Goal: Task Accomplishment & Management: Use online tool/utility

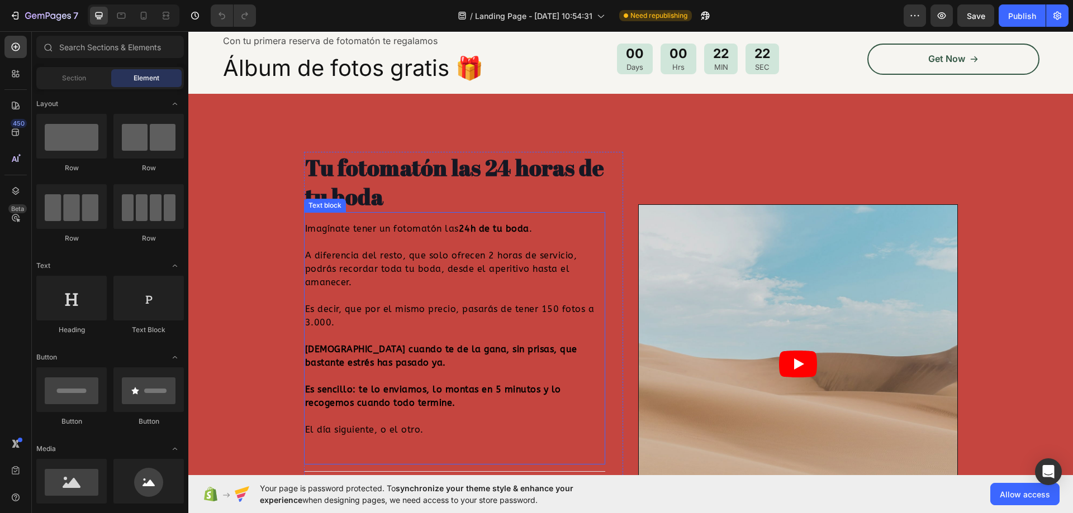
scroll to position [391, 0]
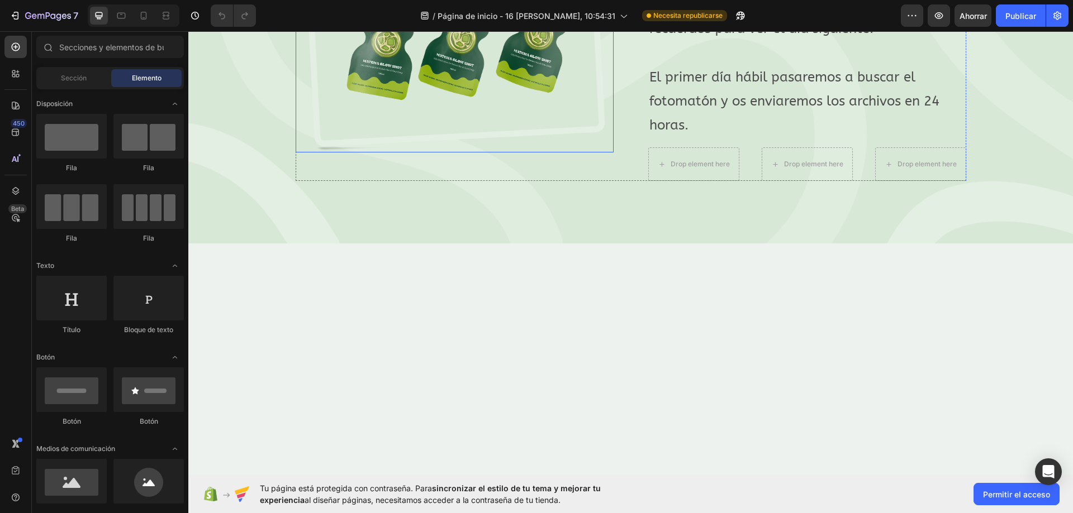
scroll to position [4749, 0]
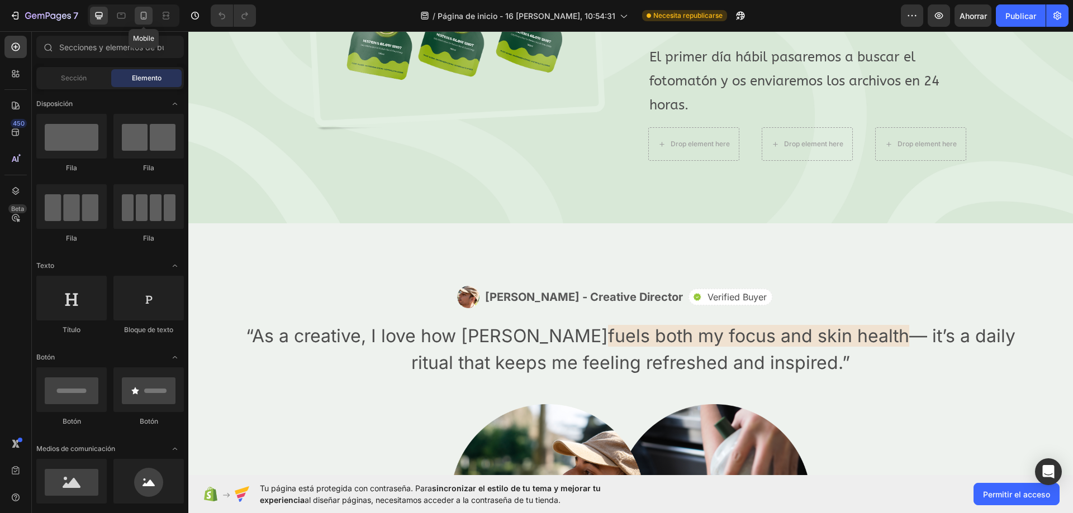
click at [150, 17] on div at bounding box center [144, 16] width 18 height 18
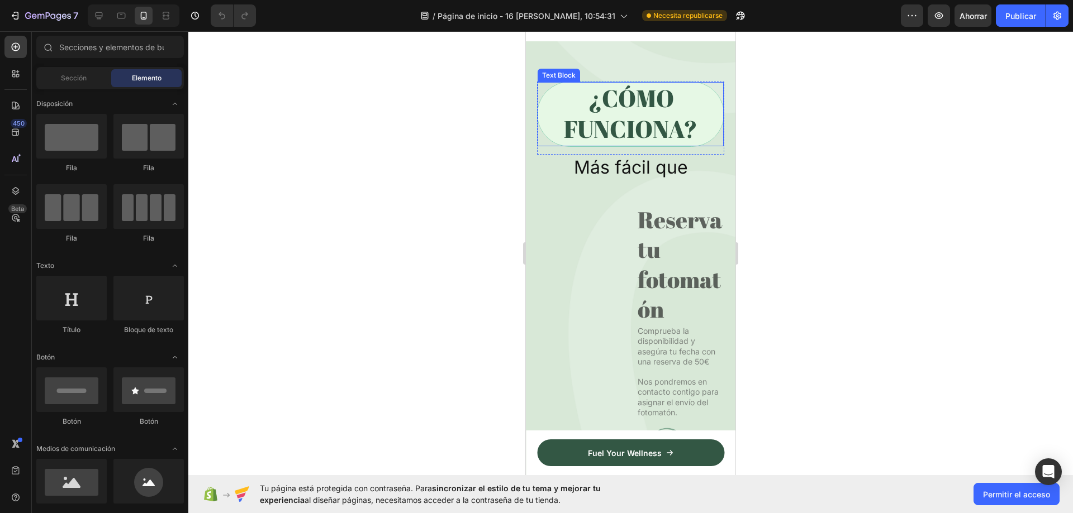
scroll to position [4543, 0]
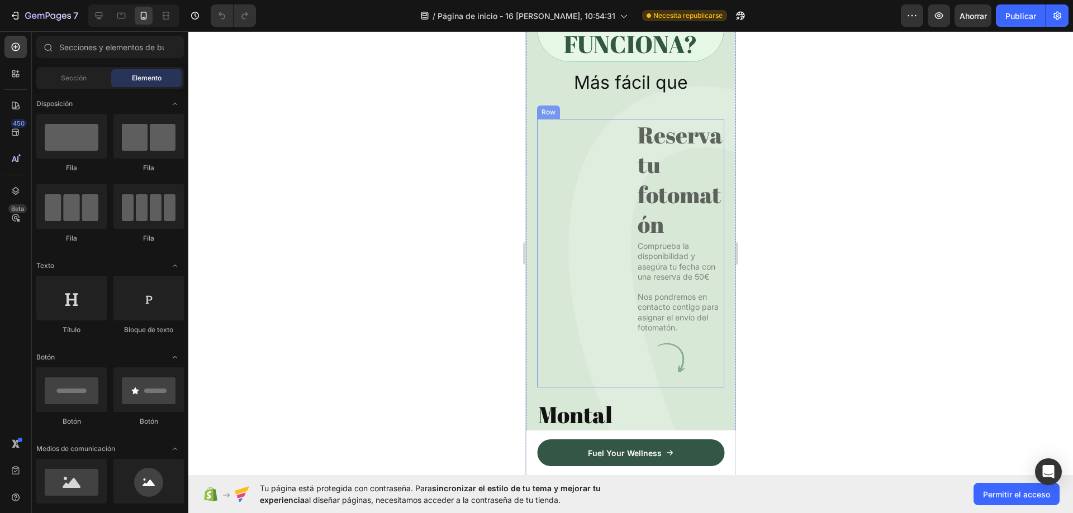
click at [576, 272] on div "Image" at bounding box center [581, 246] width 88 height 255
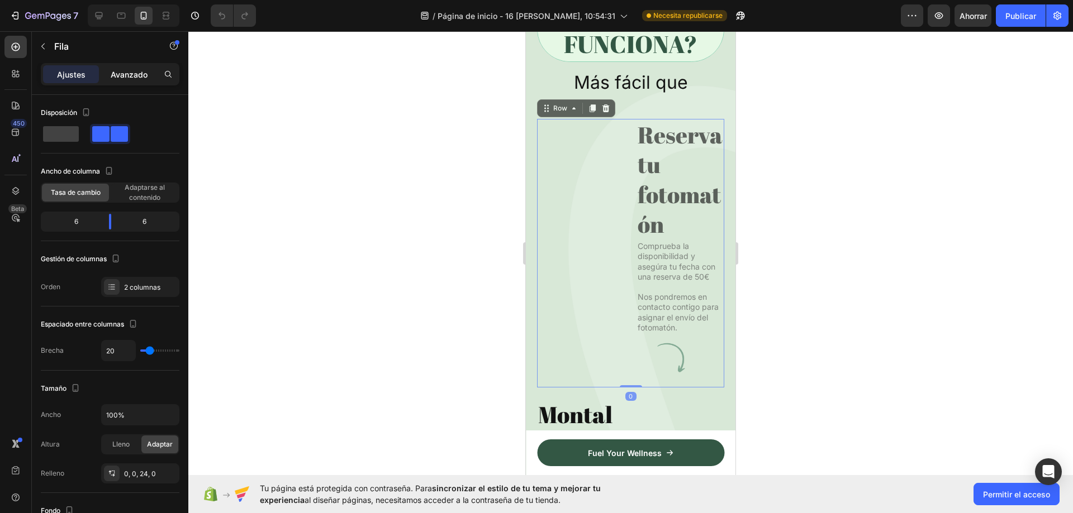
click at [120, 79] on p "Avanzado" at bounding box center [129, 75] width 37 height 12
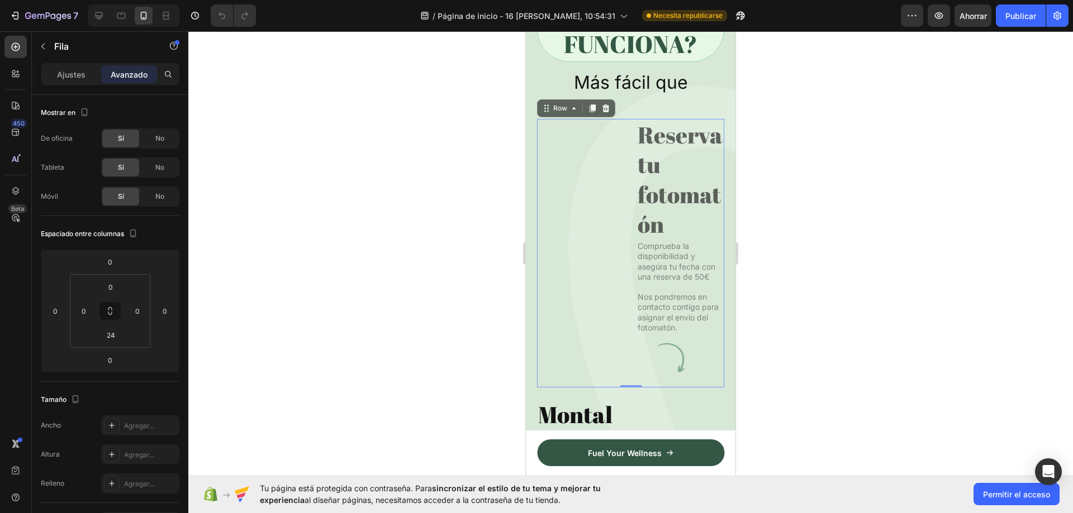
drag, startPoint x: 80, startPoint y: 80, endPoint x: 388, endPoint y: 67, distance: 307.6
click at [87, 78] on div "Ajustes" at bounding box center [71, 74] width 56 height 18
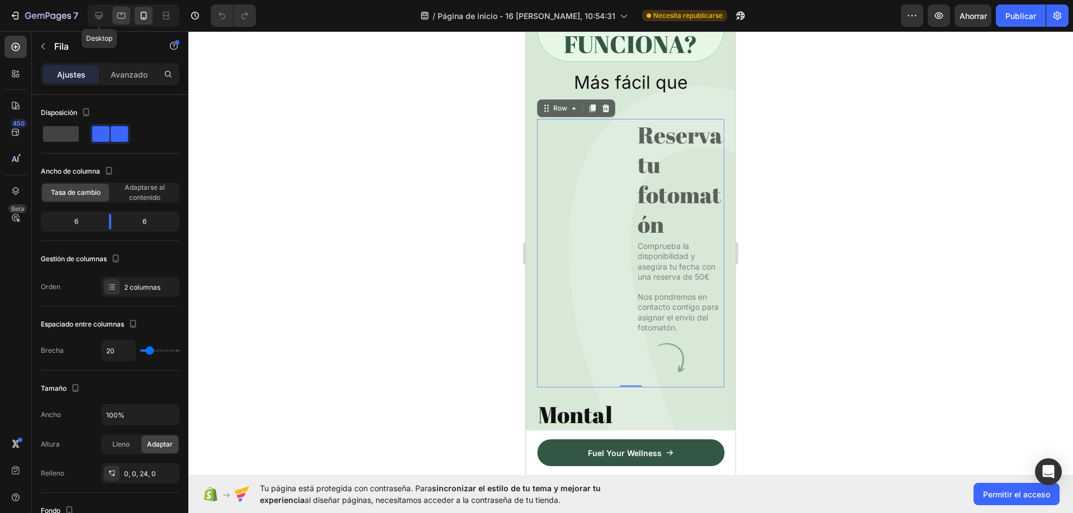
click at [105, 12] on div at bounding box center [99, 16] width 18 height 18
type input "62"
type input "1200"
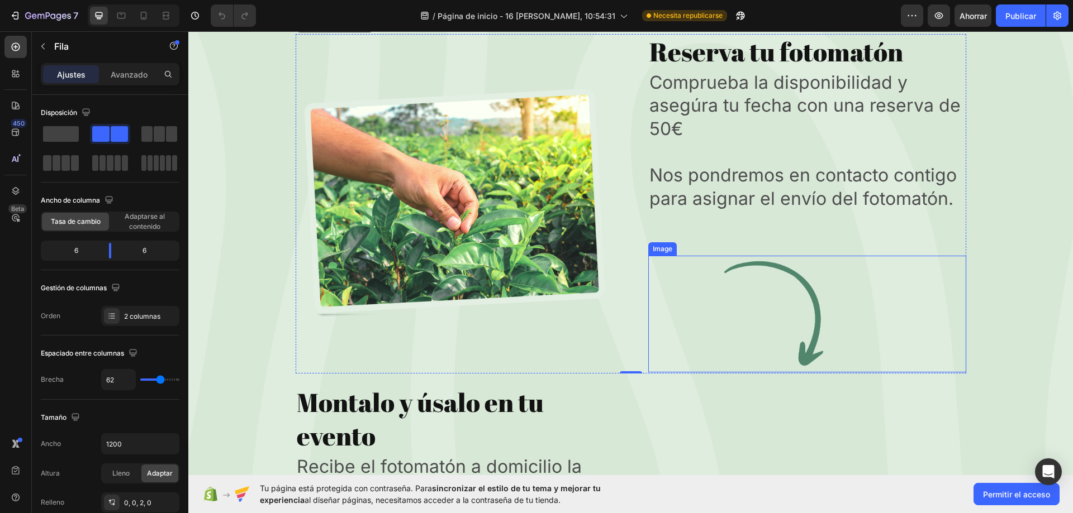
click at [724, 210] on p "Nos pondremos en contacto contigo para asignar el envío del fotomatón." at bounding box center [807, 187] width 316 height 46
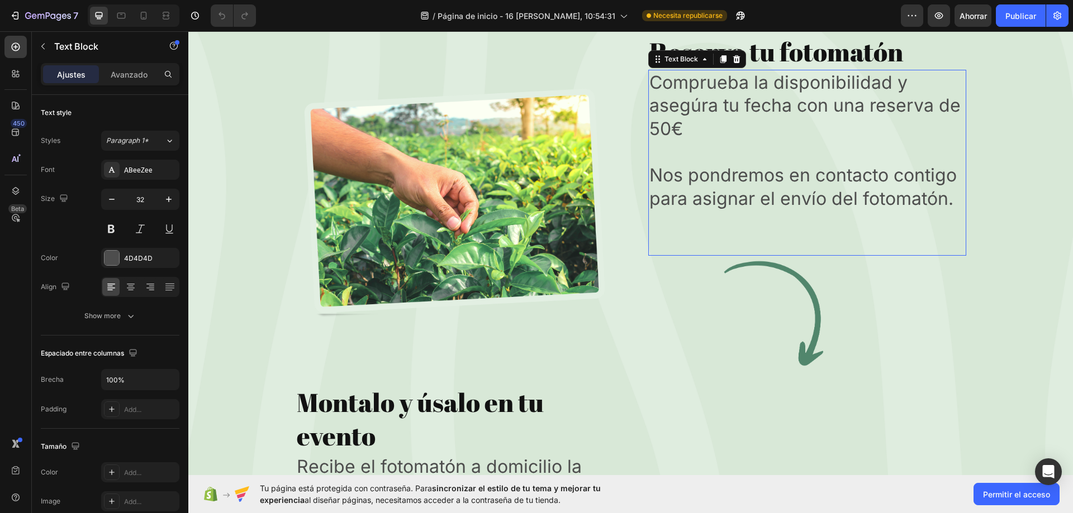
scroll to position [4034, 0]
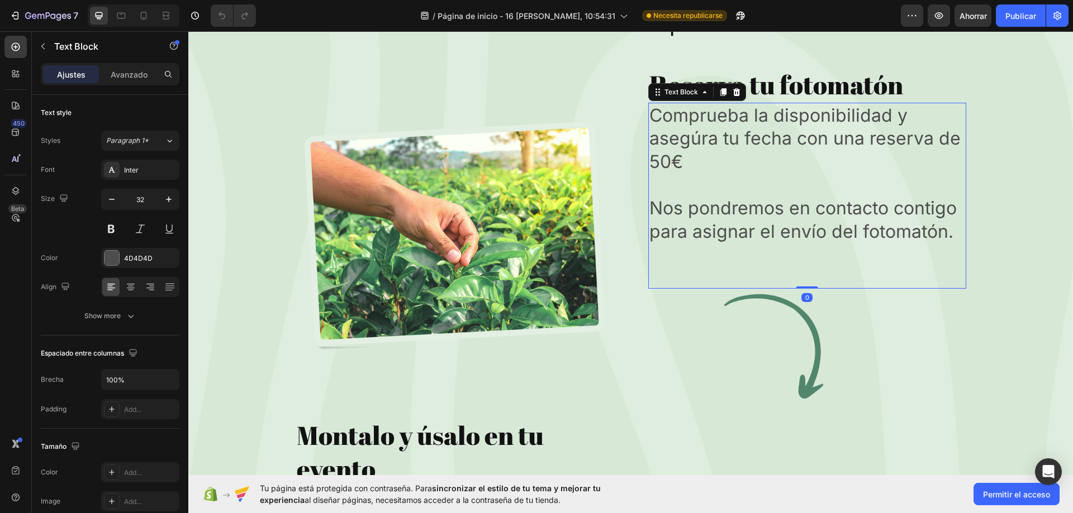
click at [485, 231] on img at bounding box center [455, 236] width 318 height 231
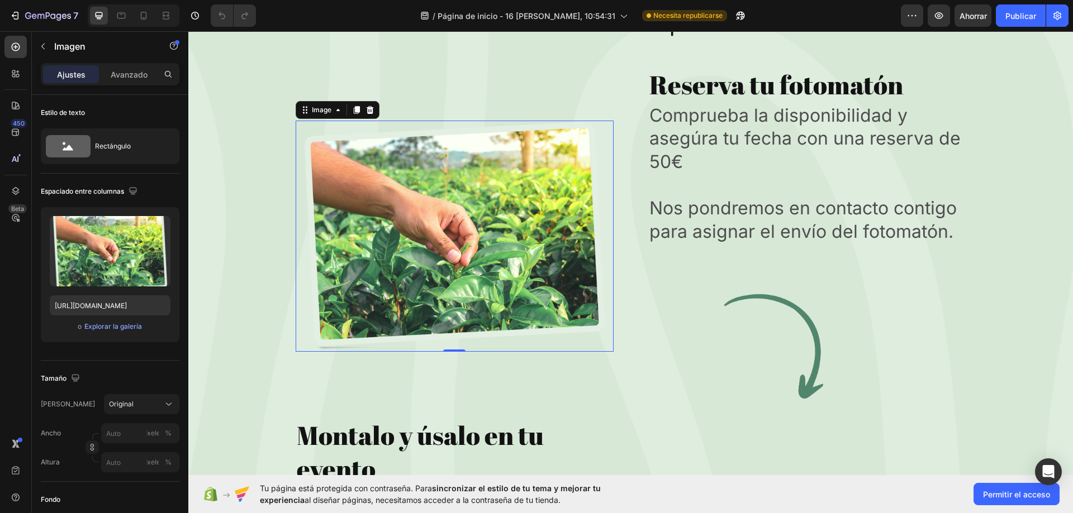
click at [132, 83] on div "Ajustes Avanzado" at bounding box center [110, 74] width 139 height 22
click at [141, 79] on font "Avanzado" at bounding box center [129, 74] width 37 height 9
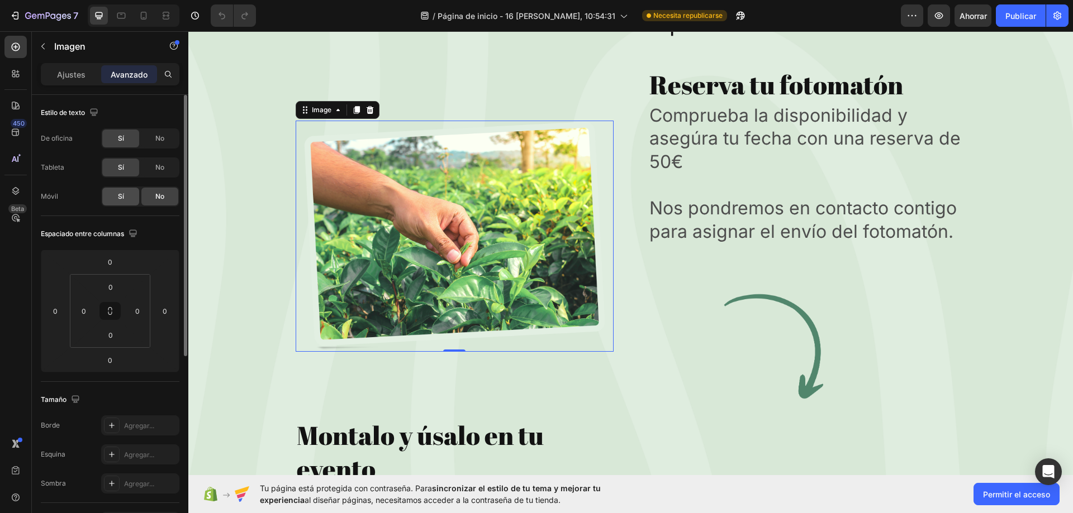
click at [129, 193] on div "Sí" at bounding box center [120, 197] width 37 height 18
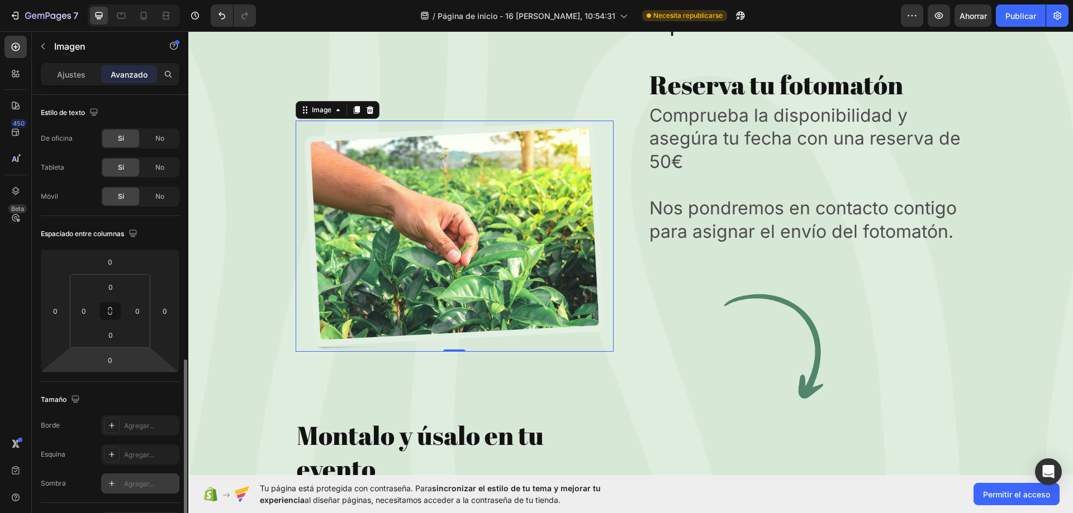
scroll to position [224, 0]
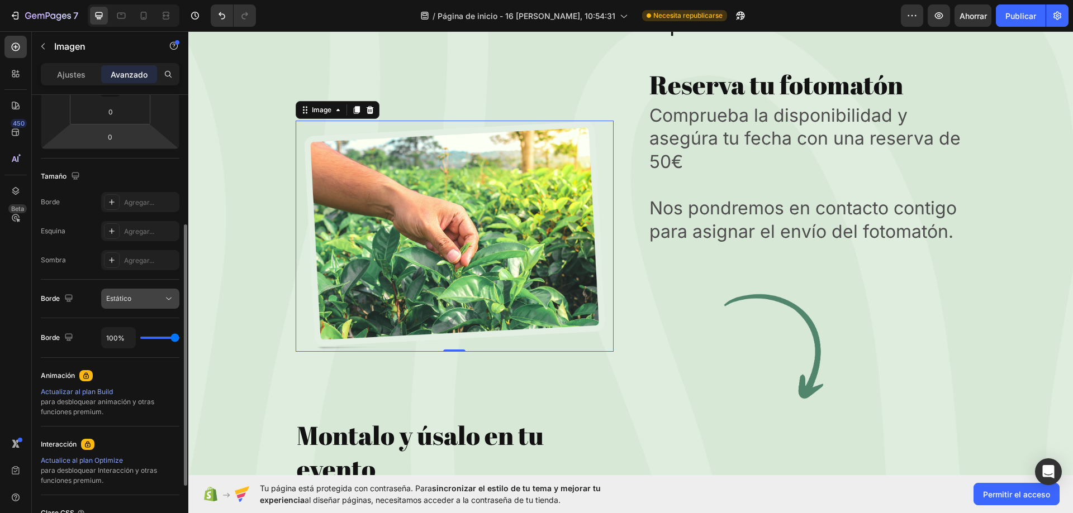
click at [140, 297] on div "Estático" at bounding box center [134, 299] width 57 height 10
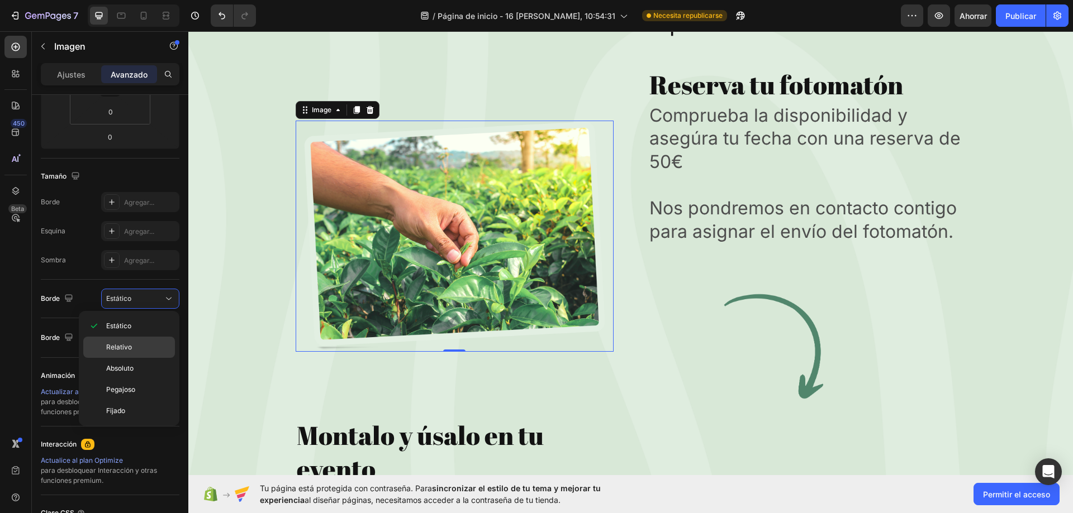
click at [145, 350] on p "Relativo" at bounding box center [138, 348] width 64 height 10
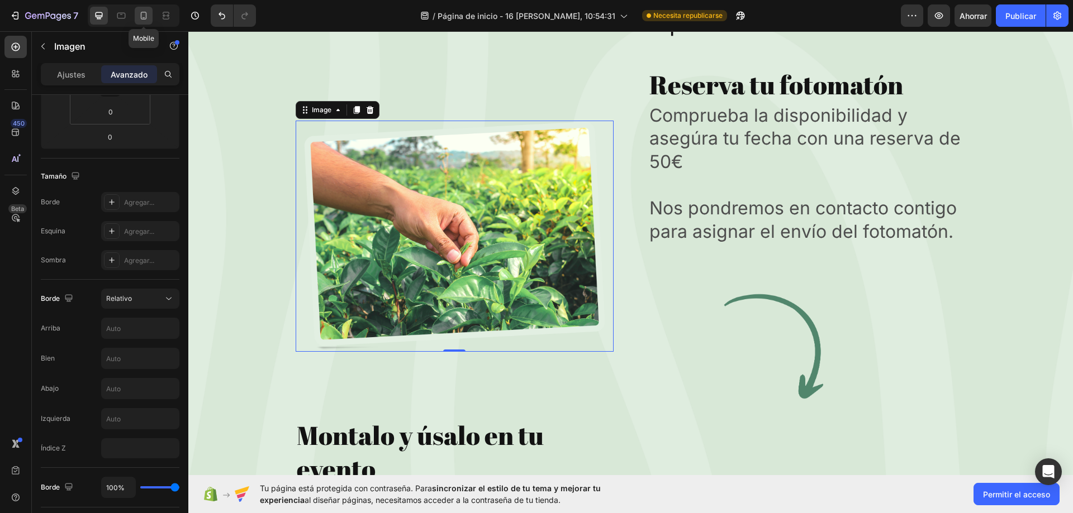
click at [142, 12] on icon at bounding box center [144, 16] width 6 height 8
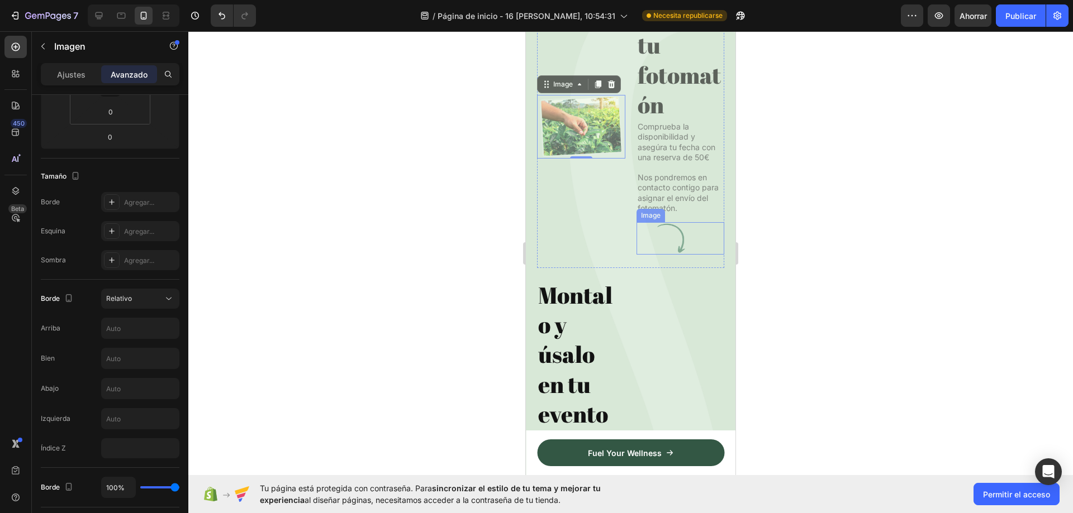
scroll to position [4410, 0]
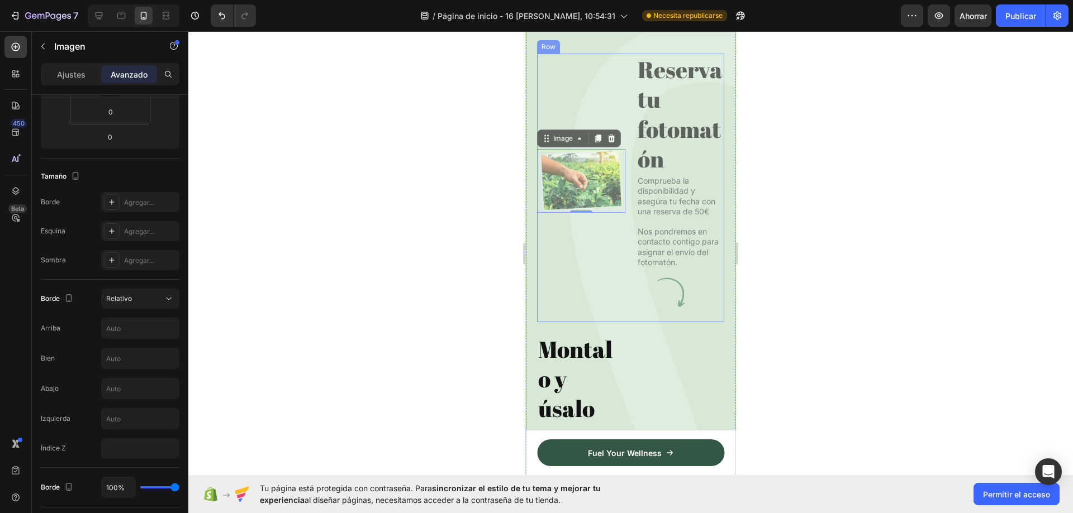
click at [582, 255] on div "Image 0" at bounding box center [581, 181] width 88 height 255
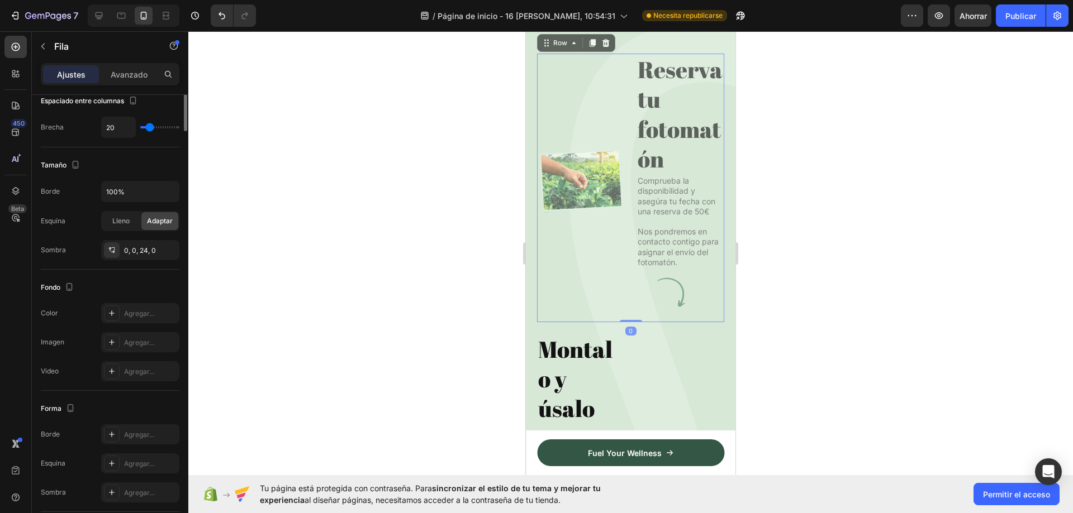
scroll to position [0, 0]
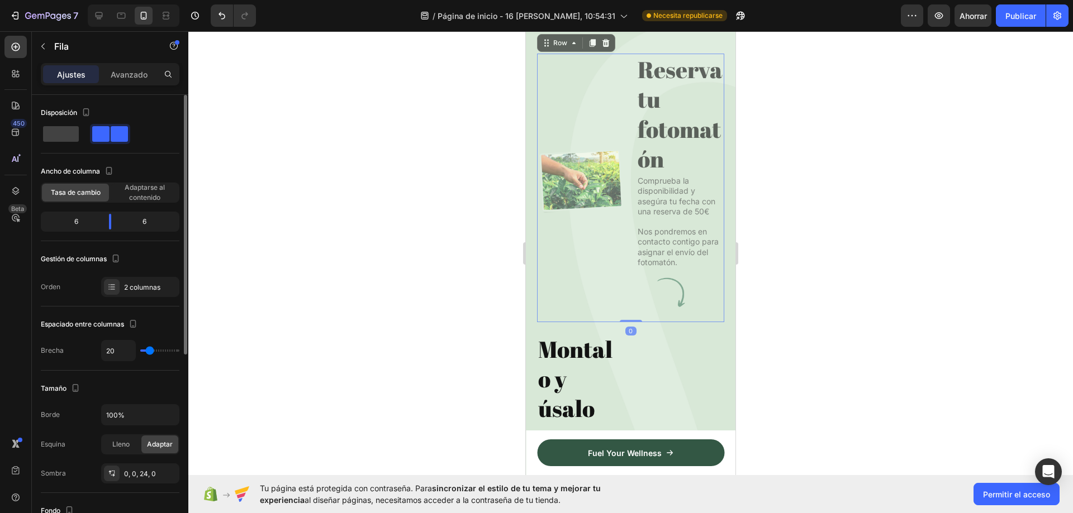
click at [579, 207] on img at bounding box center [581, 181] width 88 height 64
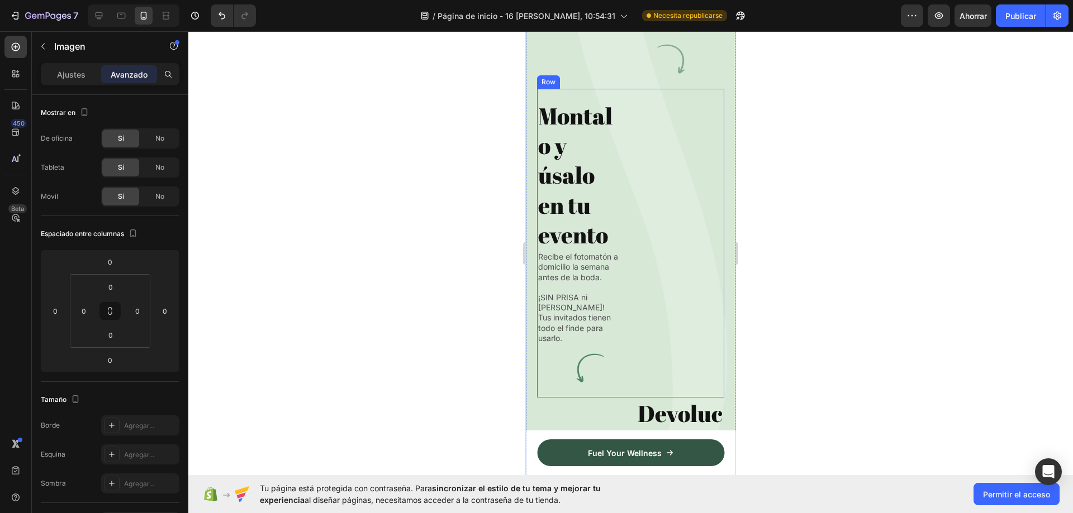
scroll to position [4689, 0]
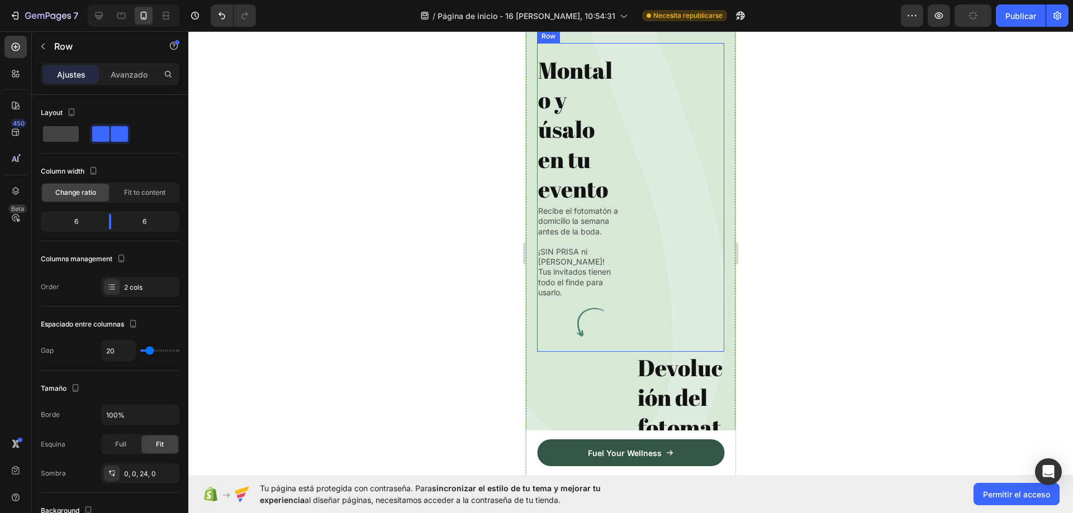
click at [668, 218] on div "Image" at bounding box center [680, 196] width 88 height 284
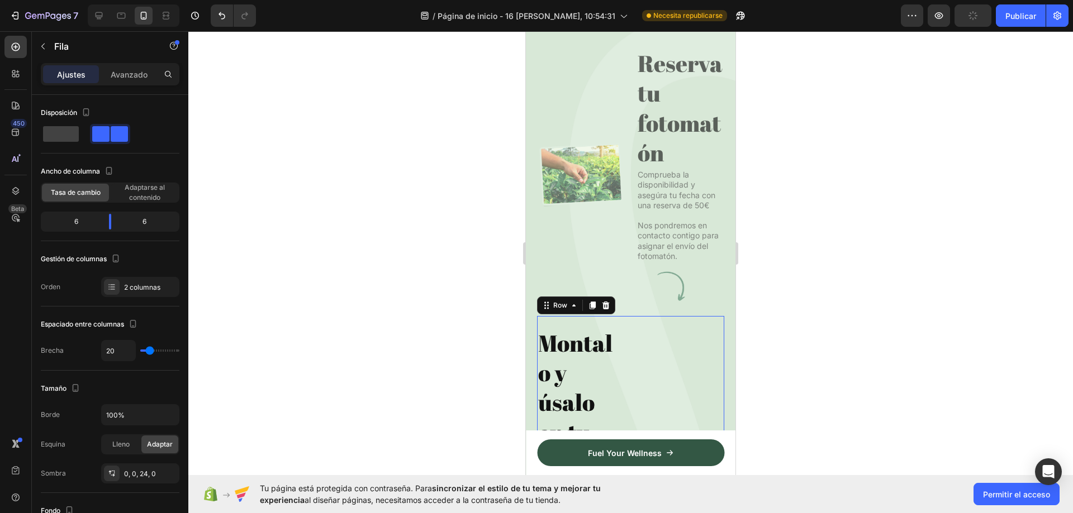
scroll to position [4410, 0]
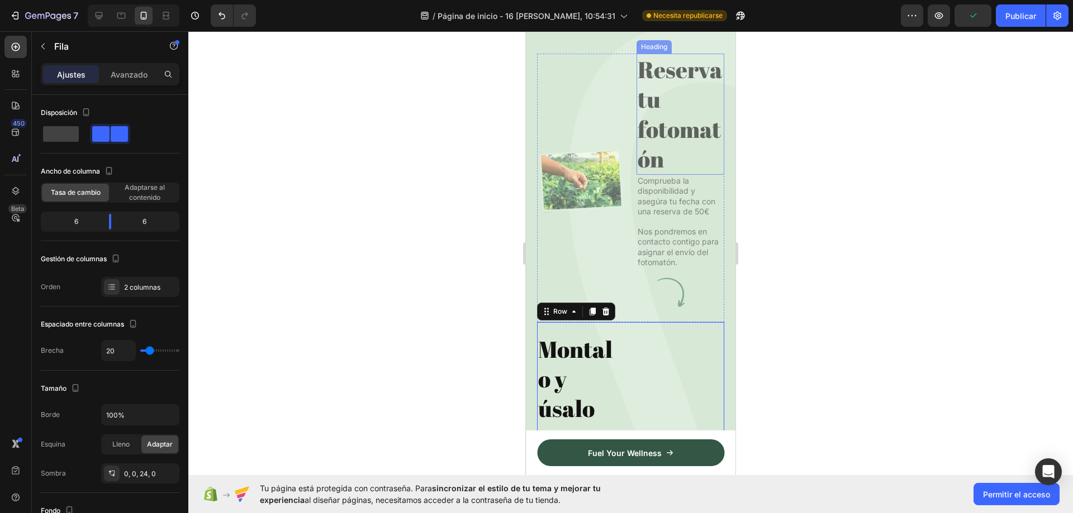
click at [668, 148] on h2 "Reserva tu fotomatón" at bounding box center [680, 114] width 88 height 121
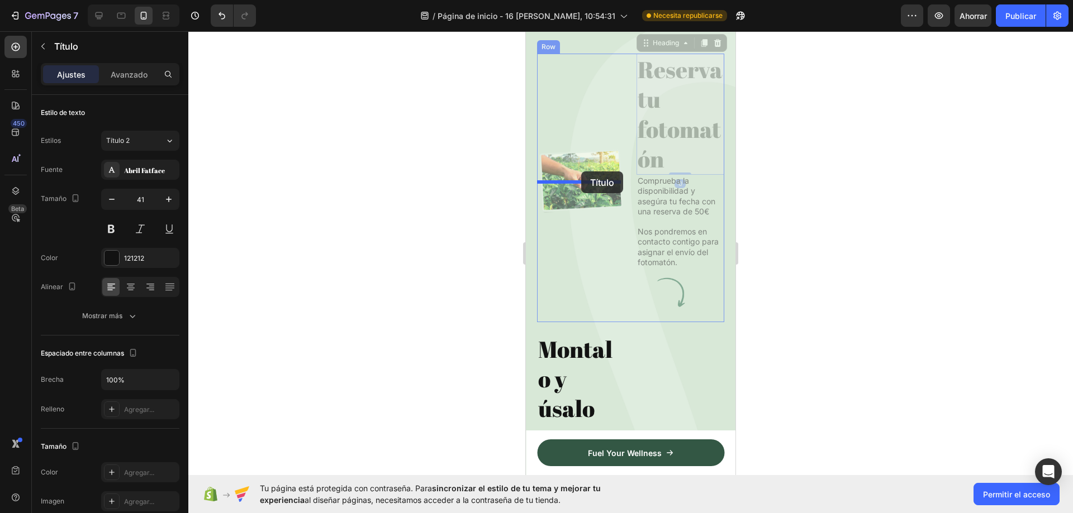
drag, startPoint x: 640, startPoint y: 78, endPoint x: 581, endPoint y: 172, distance: 110.7
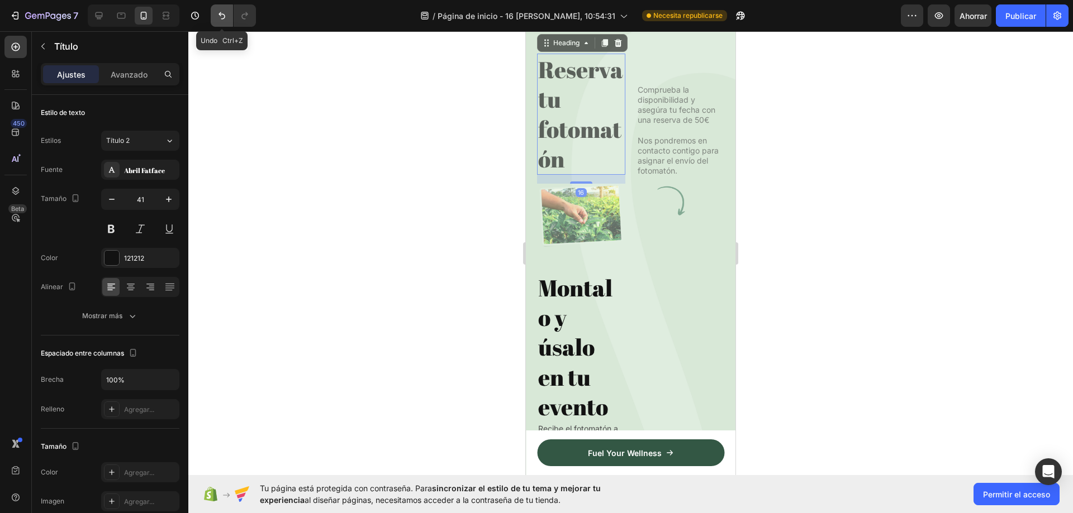
click at [218, 17] on icon "Deshacer/Rehacer" at bounding box center [221, 15] width 11 height 11
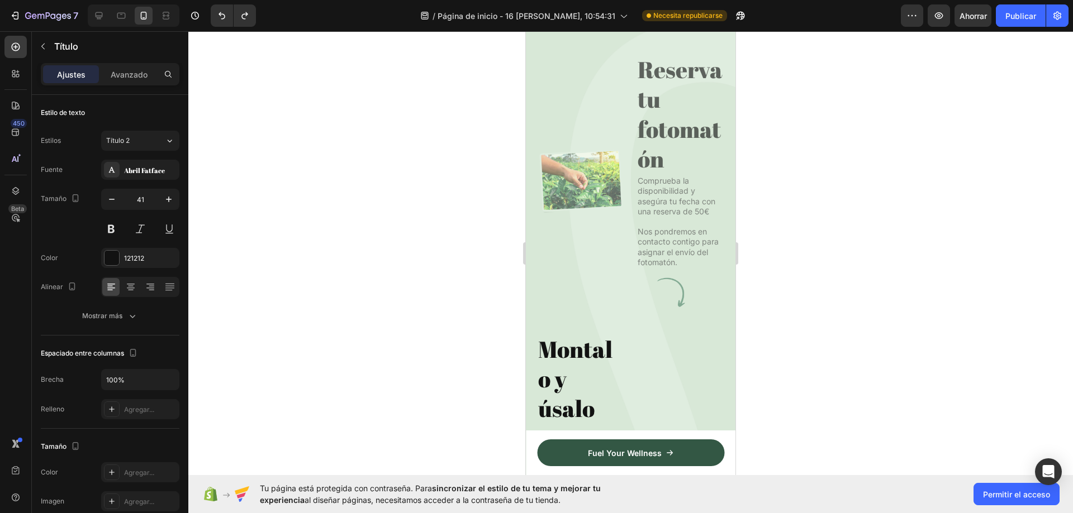
click at [664, 146] on h2 "Reserva tu fotomatón" at bounding box center [680, 114] width 88 height 121
click at [630, 143] on div "Image Reserva tu fotomatón Heading Comprueba la disponibilidad y asegúra tu fec…" at bounding box center [630, 188] width 187 height 269
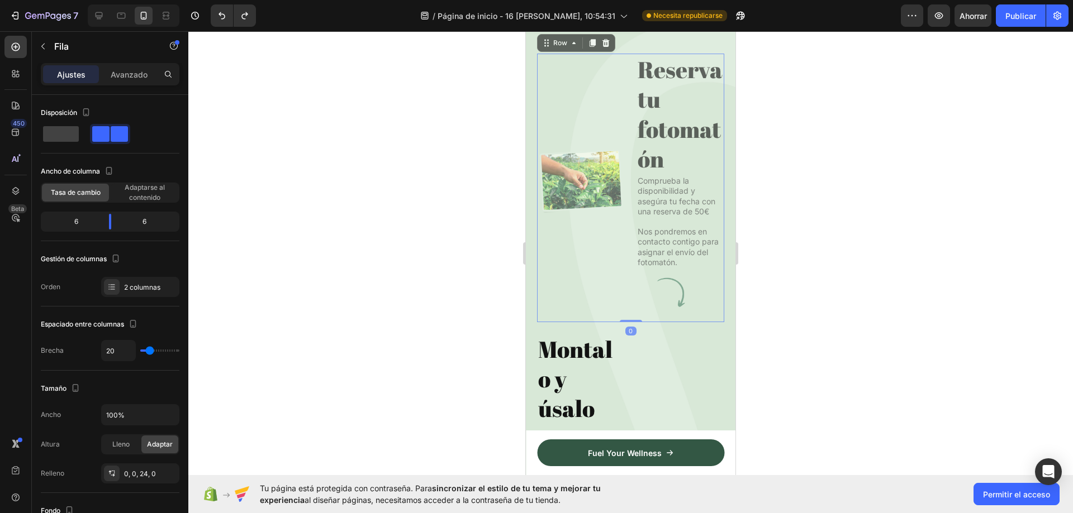
drag, startPoint x: 586, startPoint y: 148, endPoint x: 578, endPoint y: 160, distance: 14.6
click at [585, 149] on div "Image" at bounding box center [581, 181] width 88 height 255
click at [576, 208] on img at bounding box center [581, 181] width 88 height 64
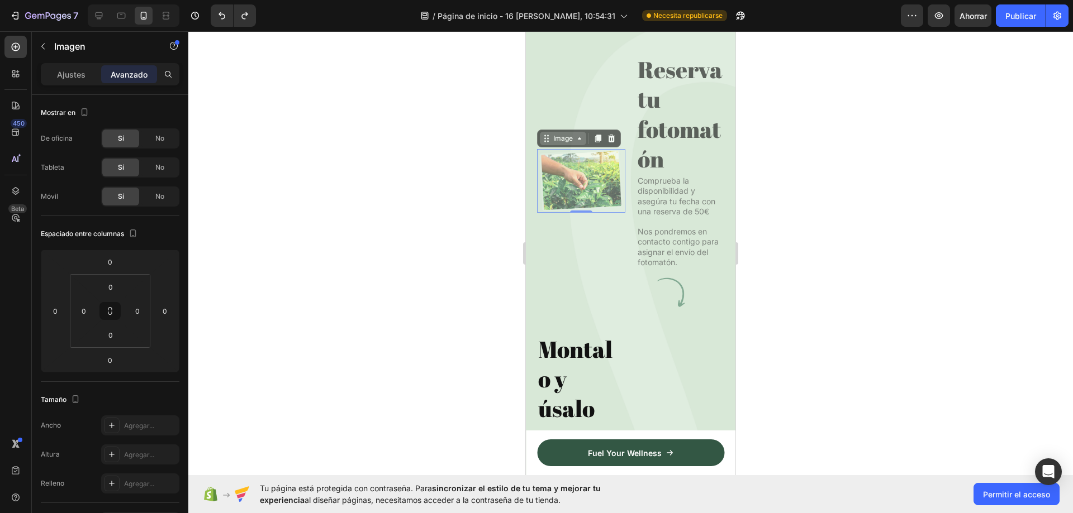
click at [579, 143] on icon at bounding box center [579, 138] width 9 height 9
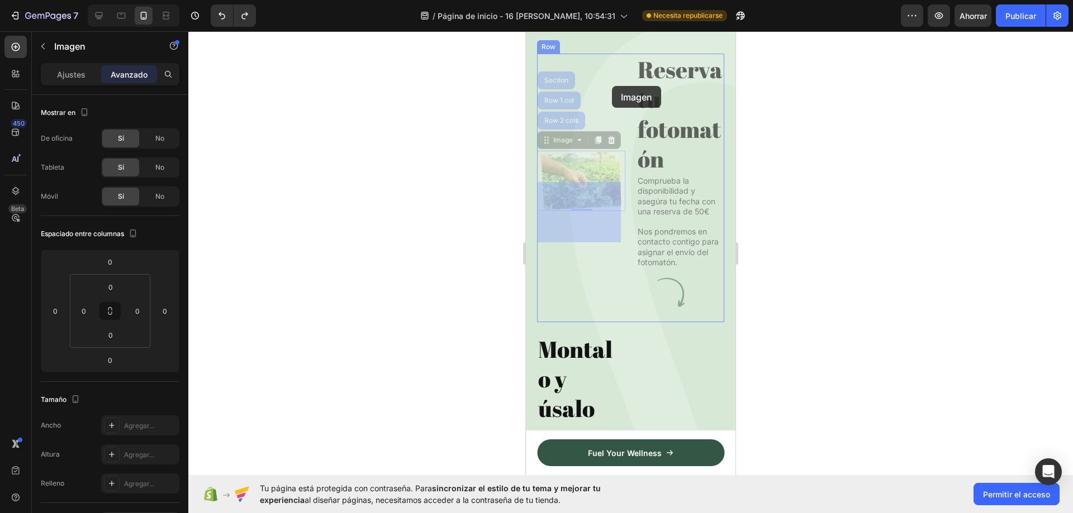
drag, startPoint x: 578, startPoint y: 174, endPoint x: 612, endPoint y: 86, distance: 94.4
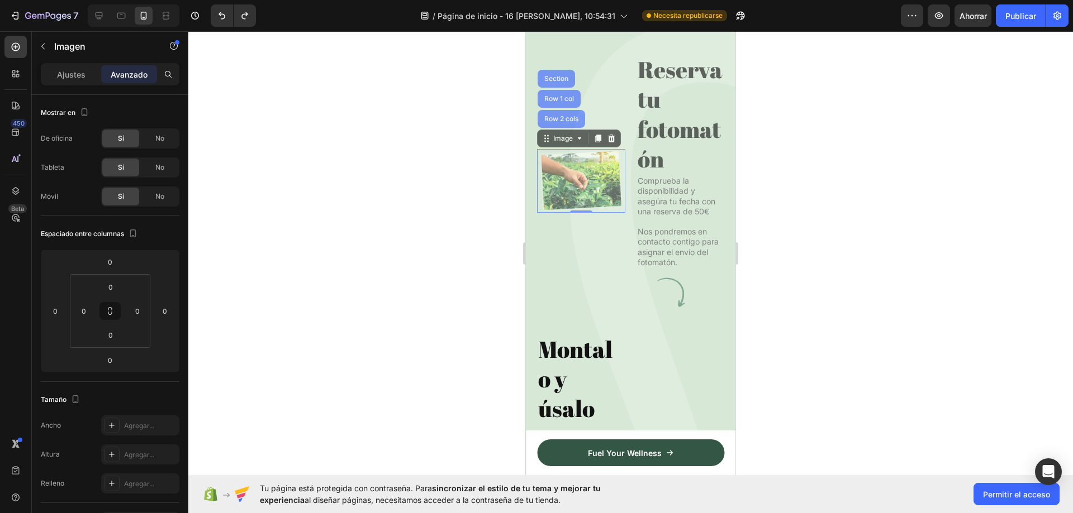
click at [673, 148] on p "Reserva tu fotomatón" at bounding box center [681, 114] width 86 height 119
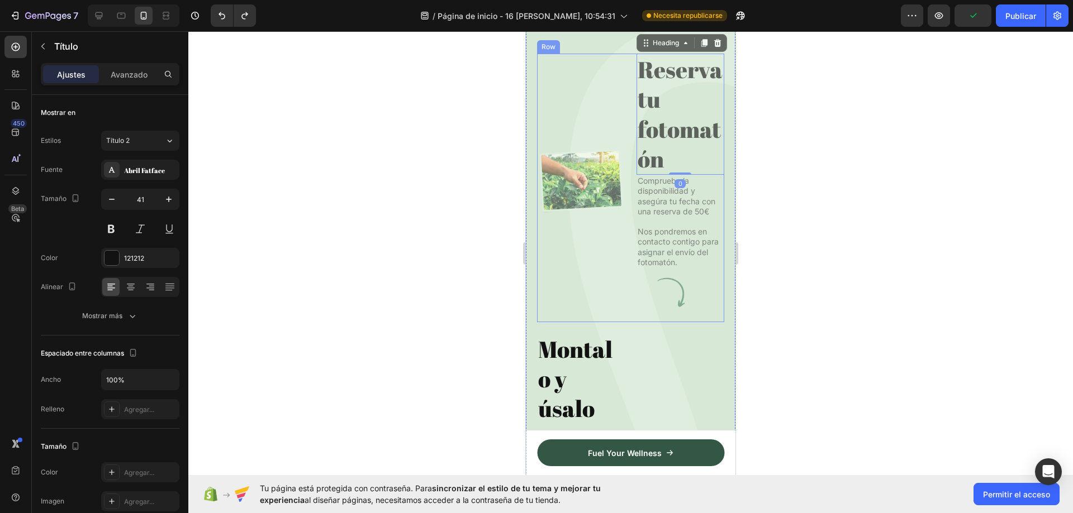
click at [617, 198] on img at bounding box center [581, 181] width 88 height 64
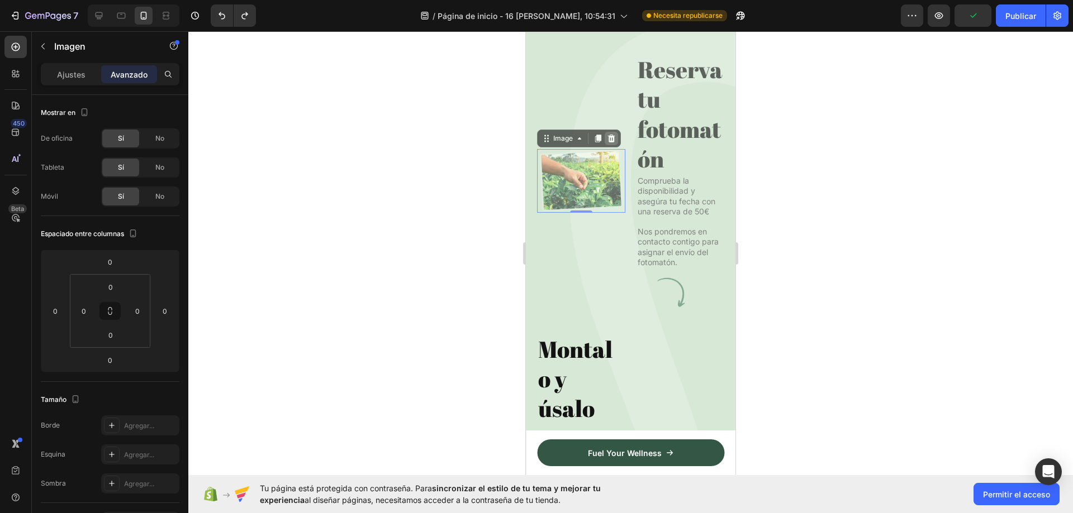
click at [608, 143] on icon at bounding box center [611, 138] width 9 height 9
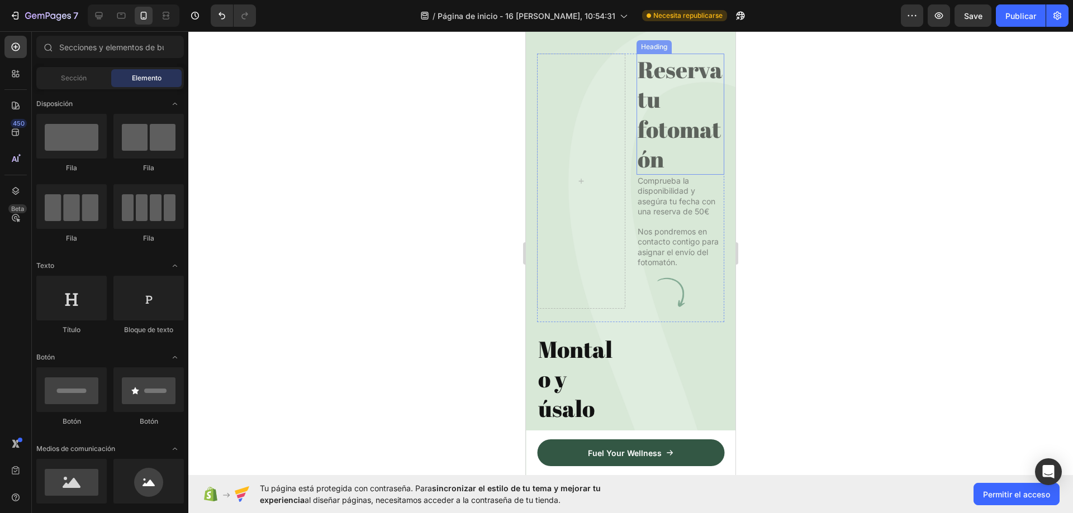
click at [677, 142] on p "Reserva tu fotomatón" at bounding box center [681, 114] width 86 height 119
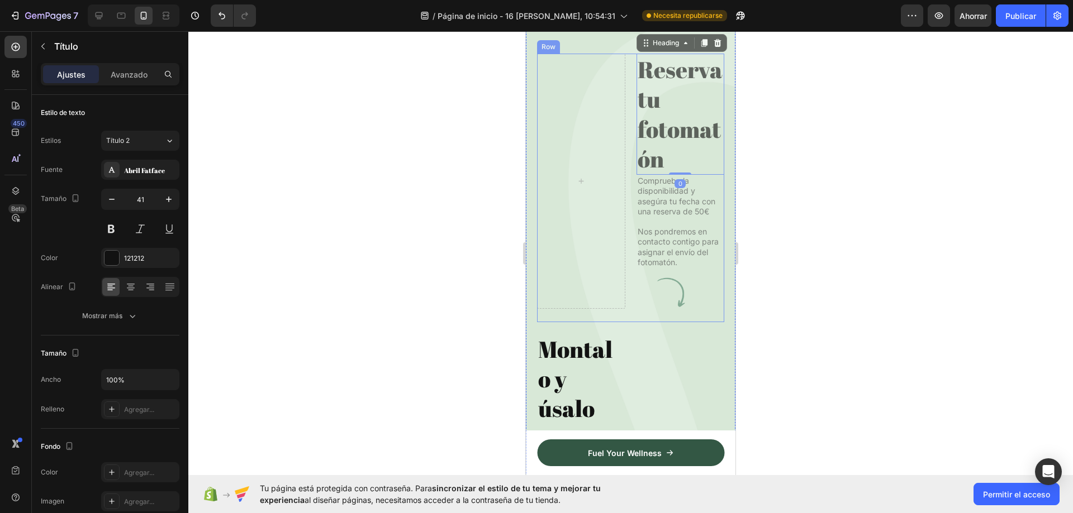
click at [604, 168] on div at bounding box center [581, 181] width 88 height 255
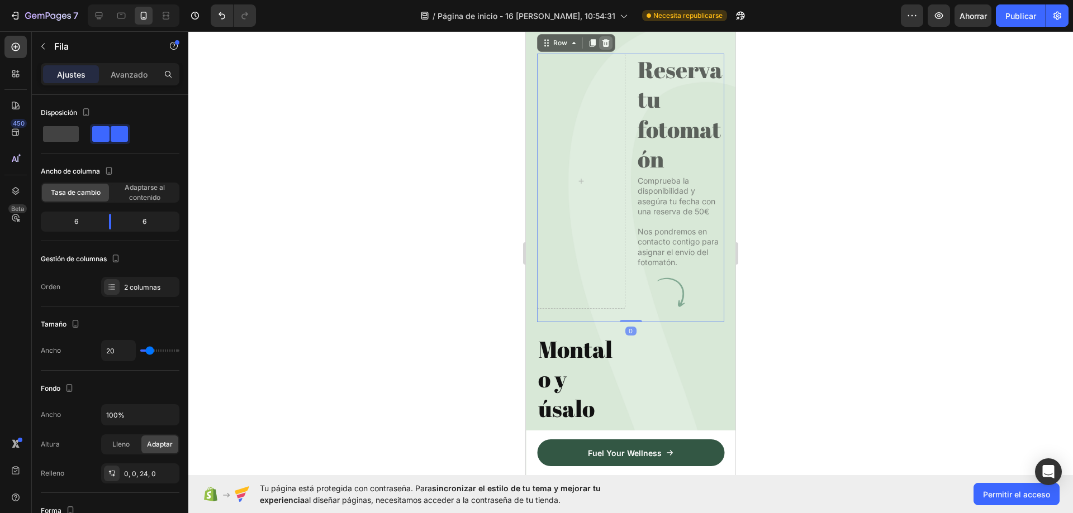
click at [607, 47] on icon at bounding box center [605, 43] width 7 height 8
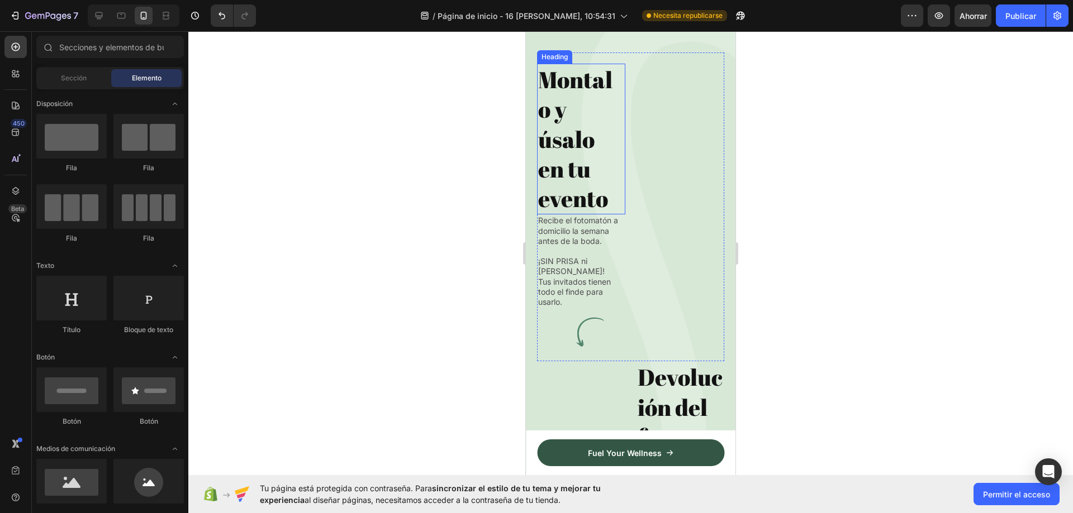
click at [588, 146] on h2 "Montalo y úsalo en tu evento" at bounding box center [581, 139] width 88 height 151
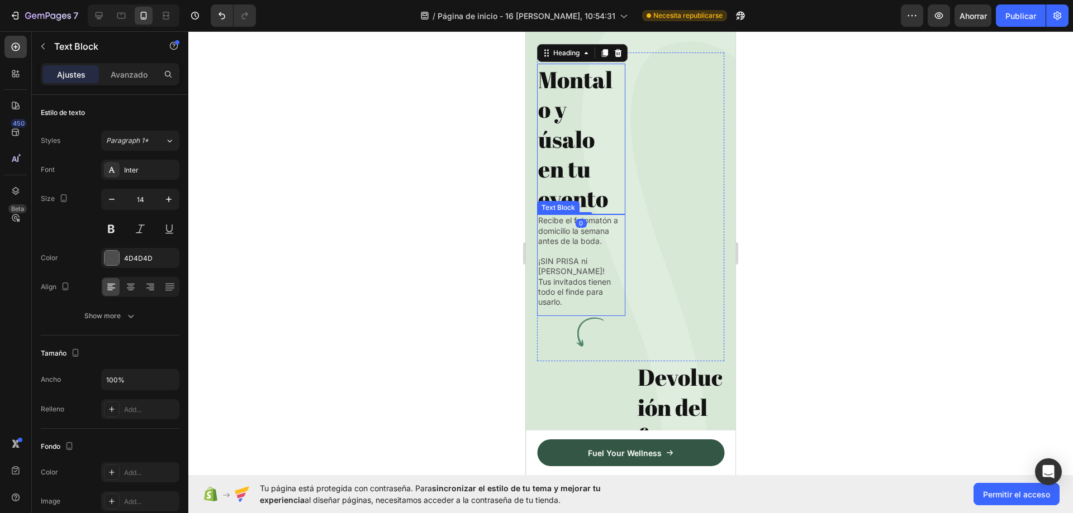
click at [579, 246] on div "Recibe el fotomatón a domicilio la semana antes de la boda. ¡SIN PRISA ni horar…" at bounding box center [581, 262] width 88 height 94
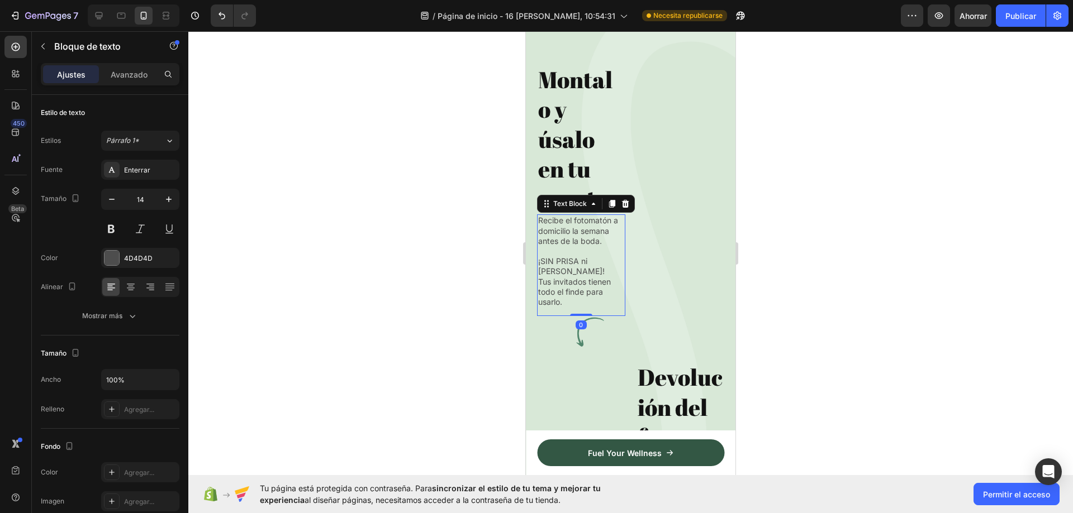
click at [583, 188] on h2 "Montalo y úsalo en tu evento" at bounding box center [581, 139] width 88 height 151
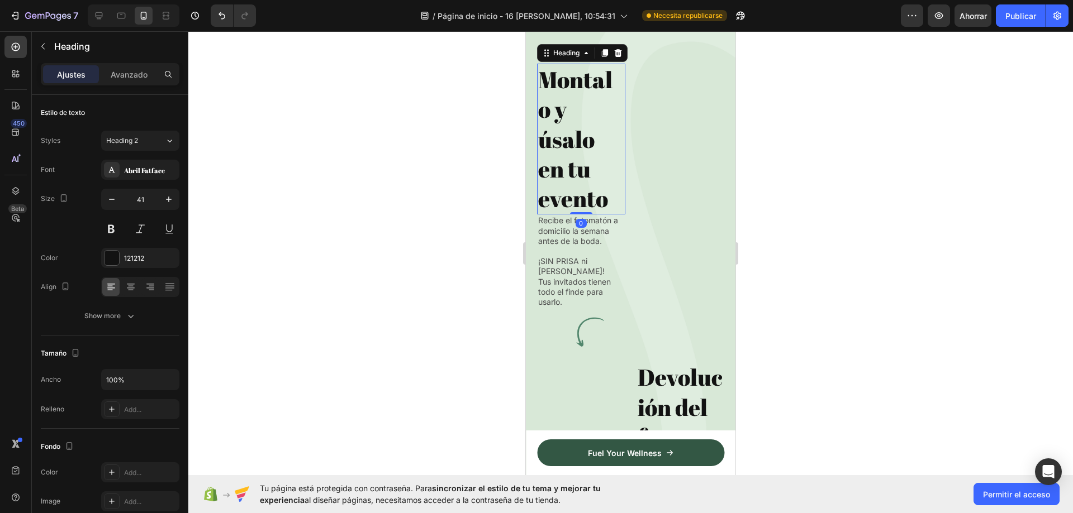
click at [654, 197] on div "Image" at bounding box center [680, 206] width 88 height 284
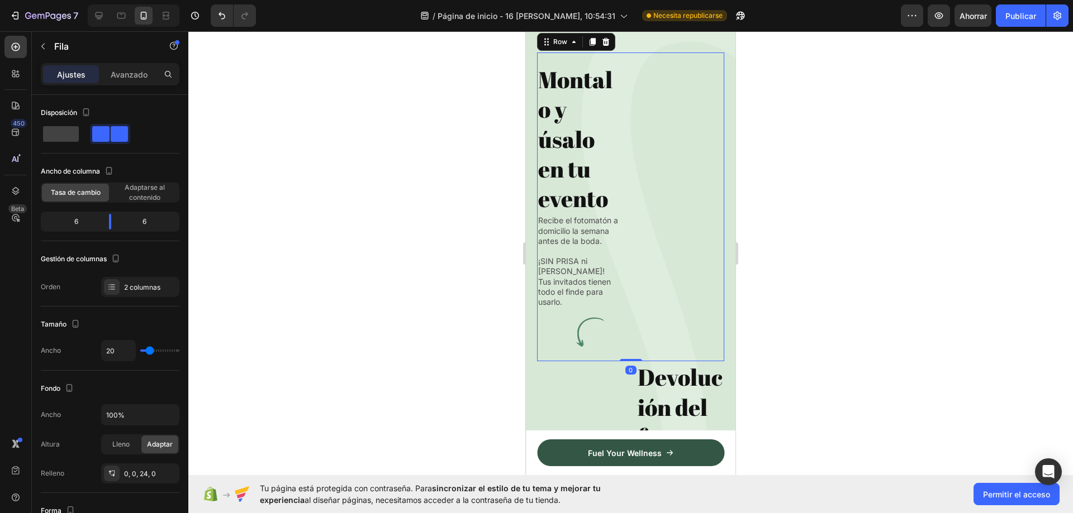
click at [574, 201] on h2 "Montalo y úsalo en tu evento" at bounding box center [581, 139] width 88 height 151
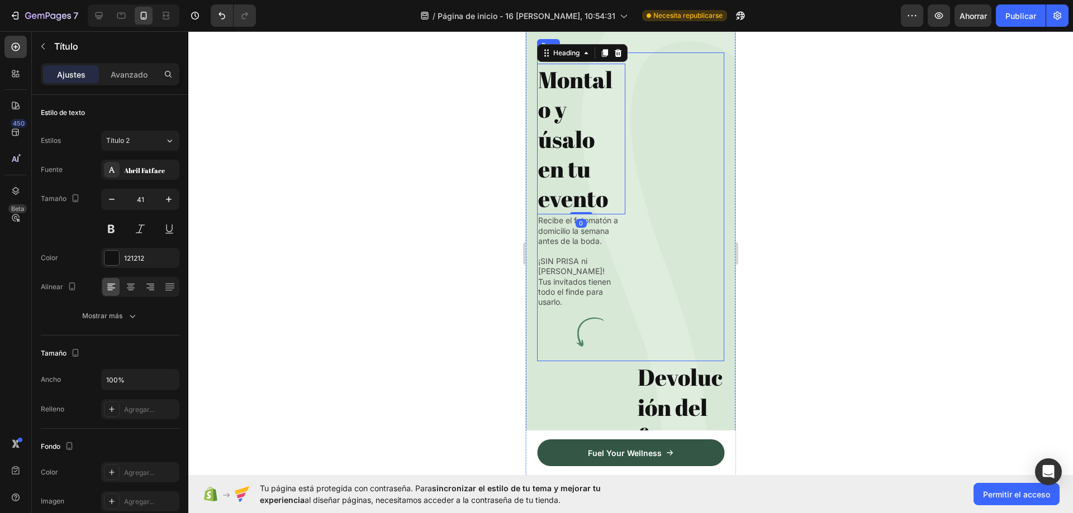
click at [666, 161] on div "Image" at bounding box center [680, 206] width 88 height 284
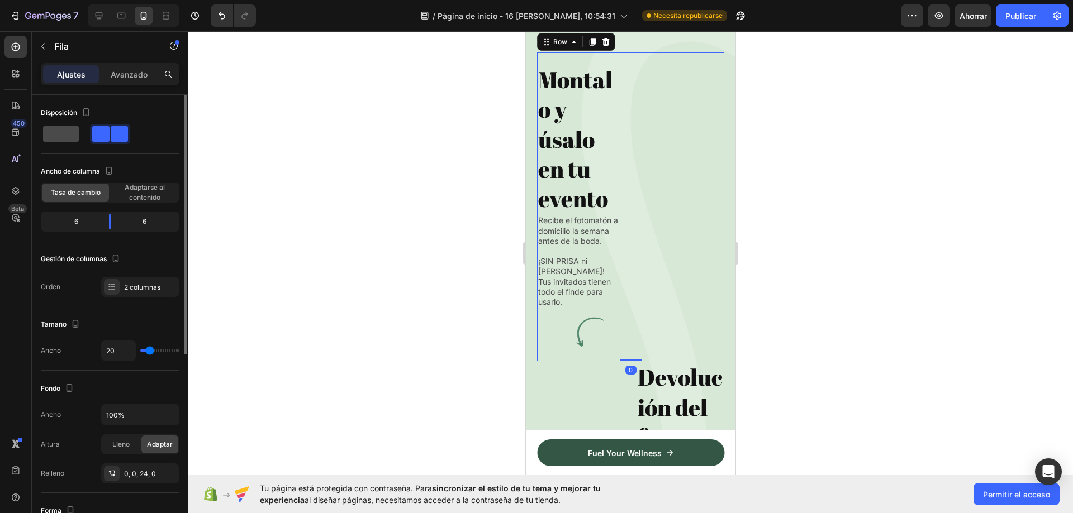
click at [58, 137] on span at bounding box center [61, 134] width 36 height 16
type input "0"
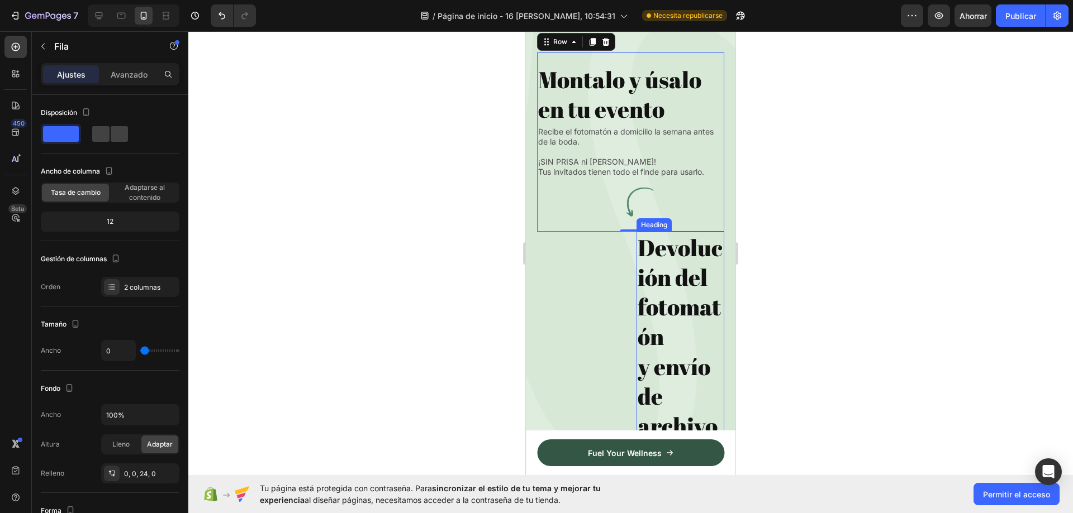
click at [643, 290] on h2 "Devolución del fotomatón y envío de archivos en 24h." at bounding box center [680, 367] width 88 height 270
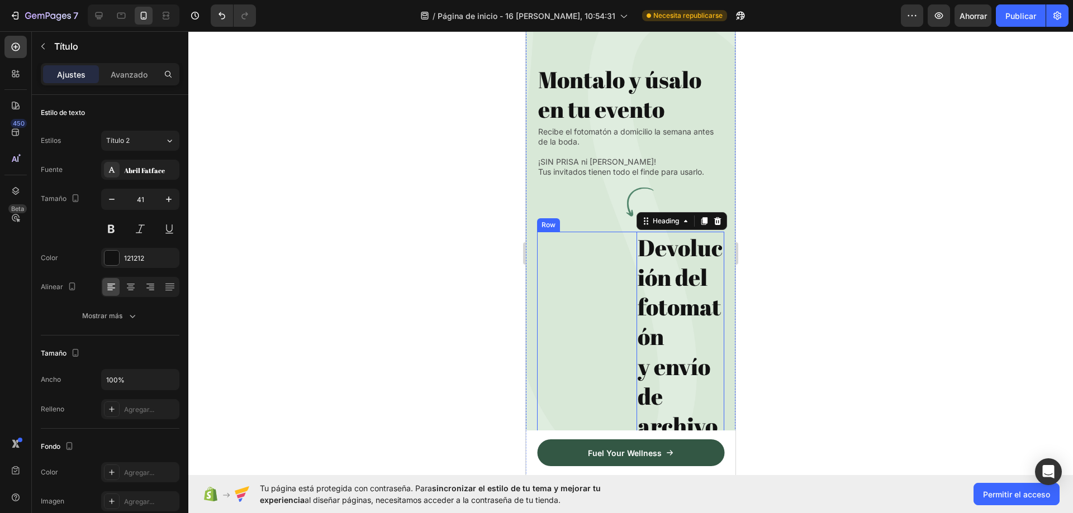
click at [582, 348] on div "Image" at bounding box center [581, 478] width 88 height 493
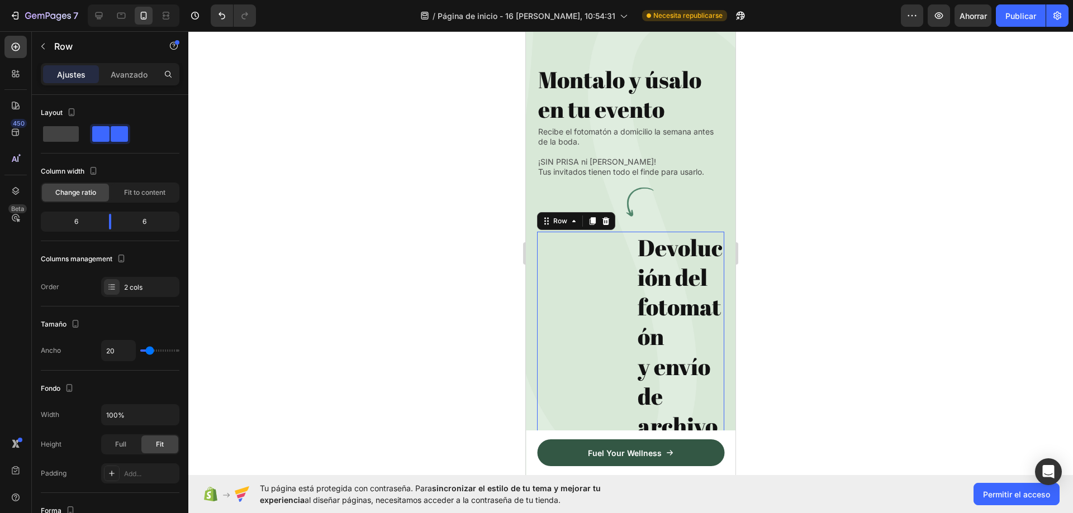
scroll to position [4466, 0]
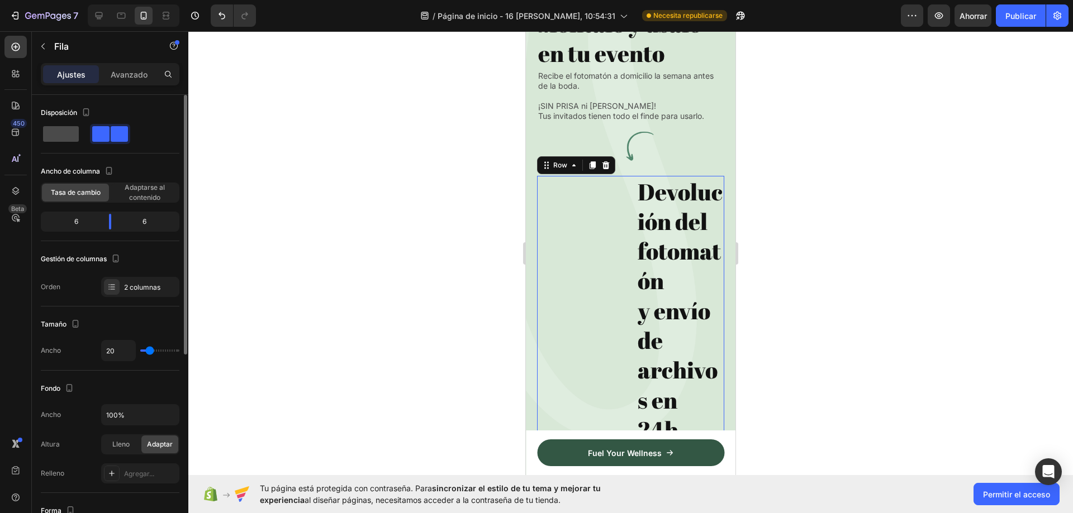
click at [47, 141] on span at bounding box center [61, 134] width 36 height 16
type input "0"
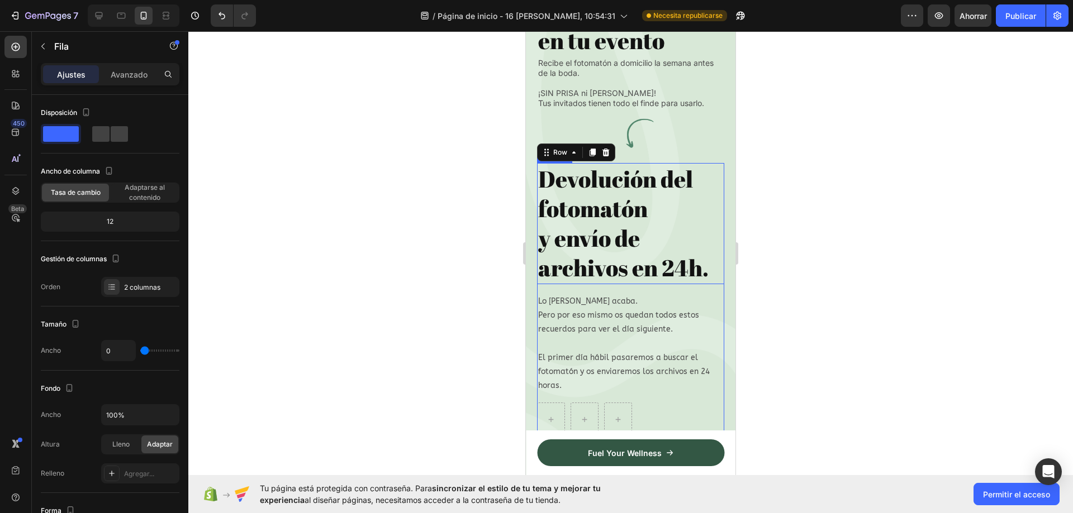
scroll to position [4577, 0]
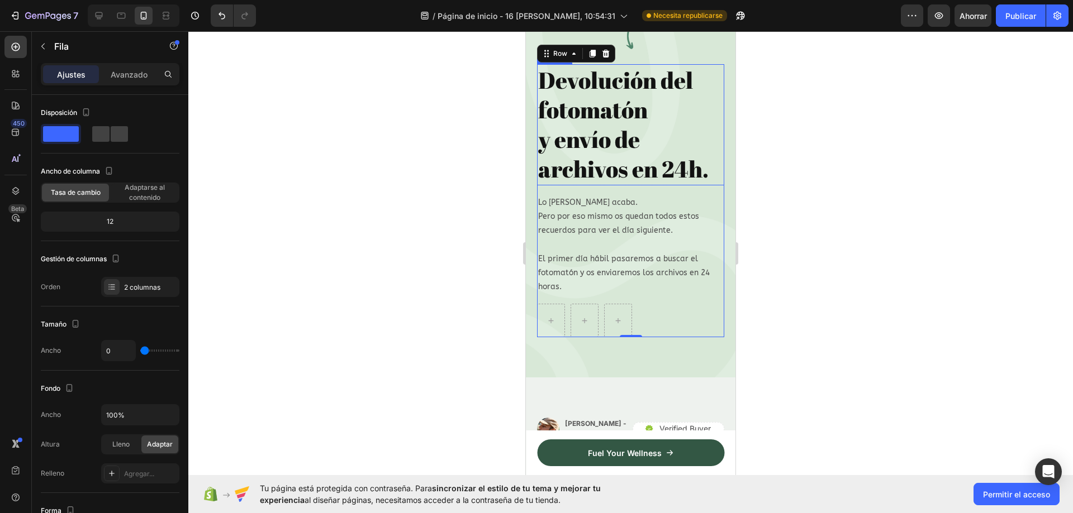
click at [655, 148] on h2 "Devolución del fotomatón y envío de archivos en 24h." at bounding box center [630, 124] width 187 height 121
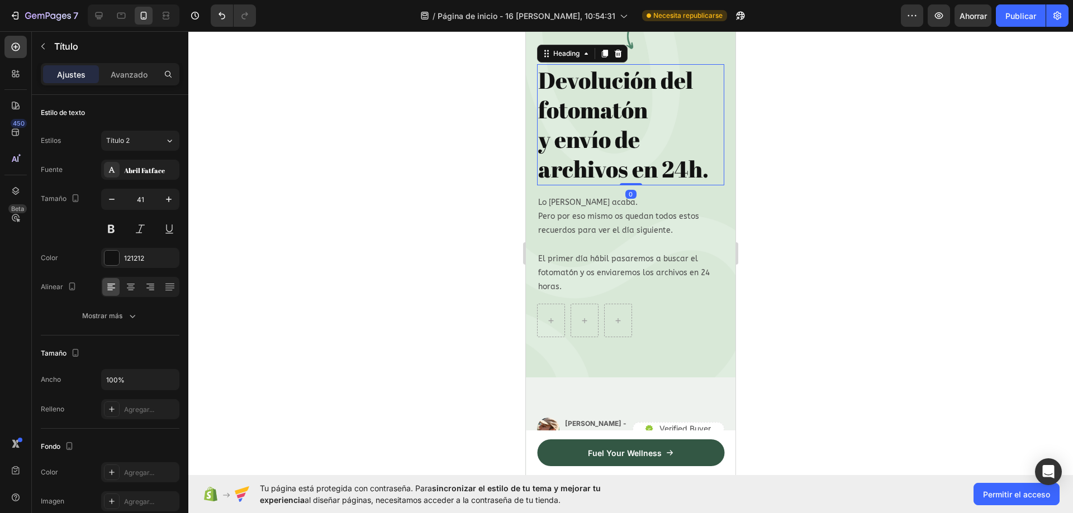
click at [655, 148] on h2 "Devolución del fotomatón y envío de archivos en 24h." at bounding box center [630, 124] width 187 height 121
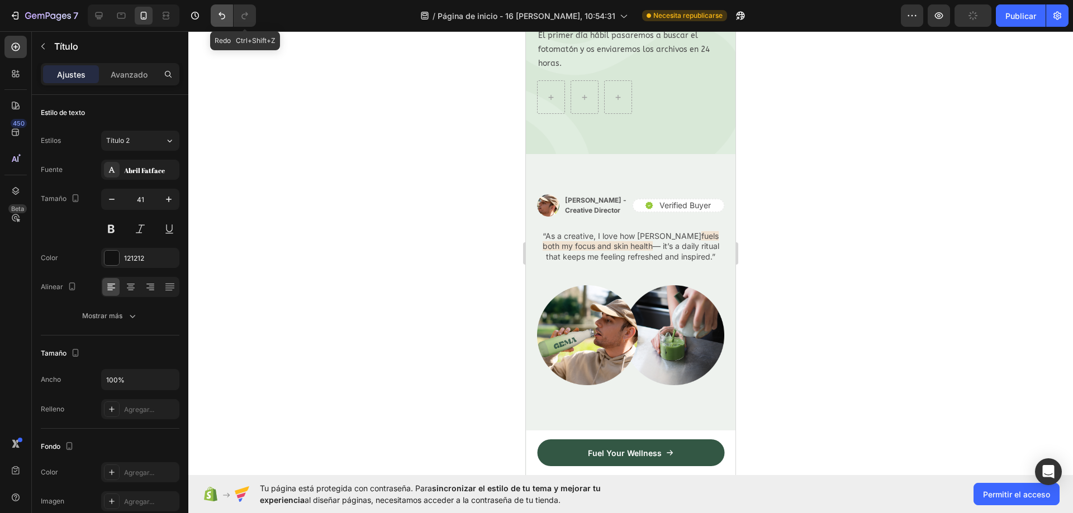
click at [232, 20] on button "Deshacer/Rehacer" at bounding box center [222, 15] width 22 height 22
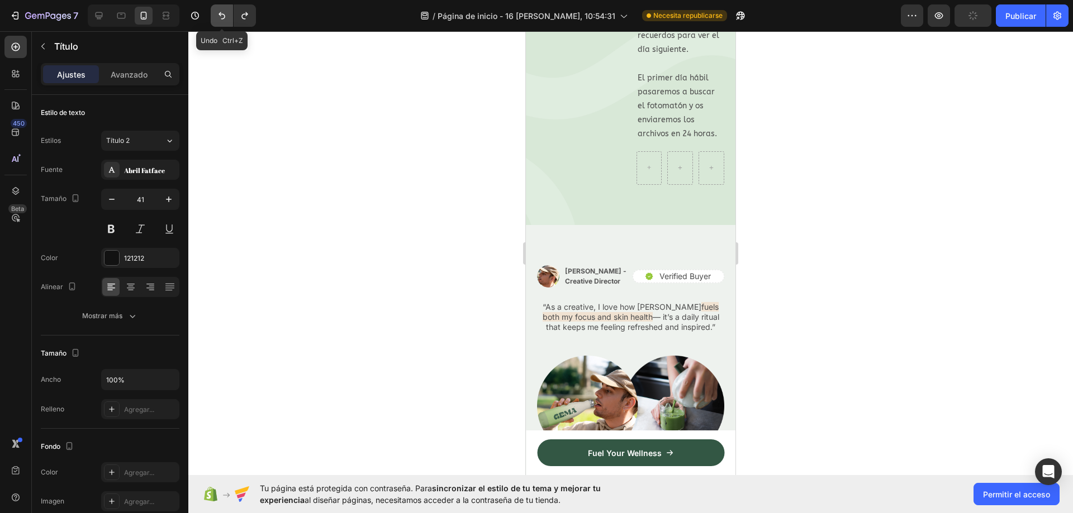
click at [227, 17] on icon "Deshacer/Rehacer" at bounding box center [221, 15] width 11 height 11
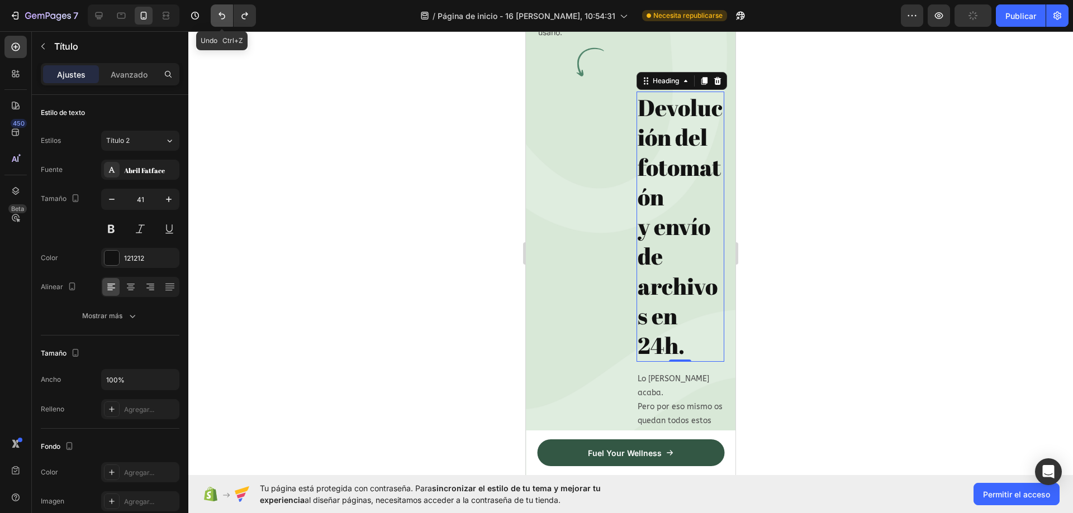
scroll to position [5348, 0]
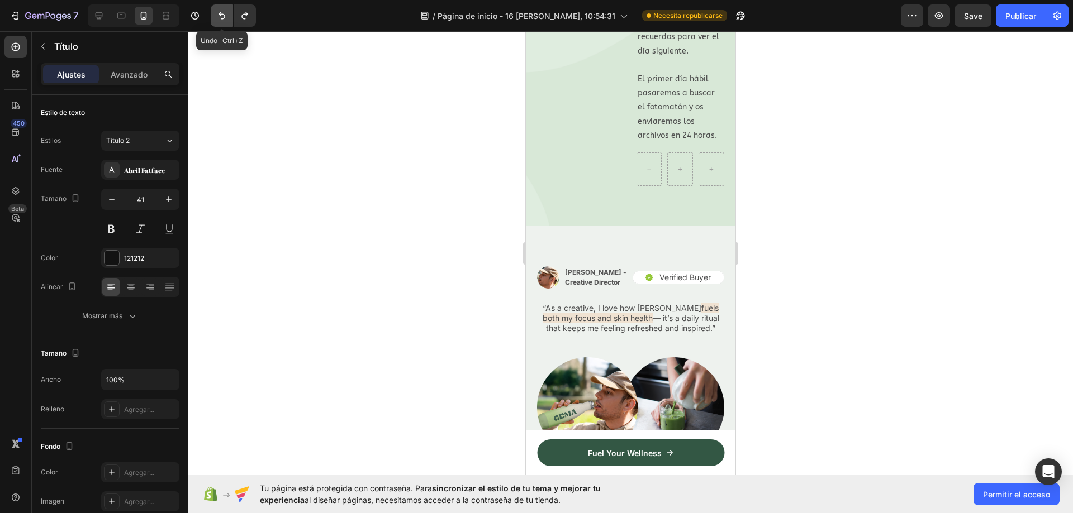
click at [227, 17] on icon "Deshacer/Rehacer" at bounding box center [221, 15] width 11 height 11
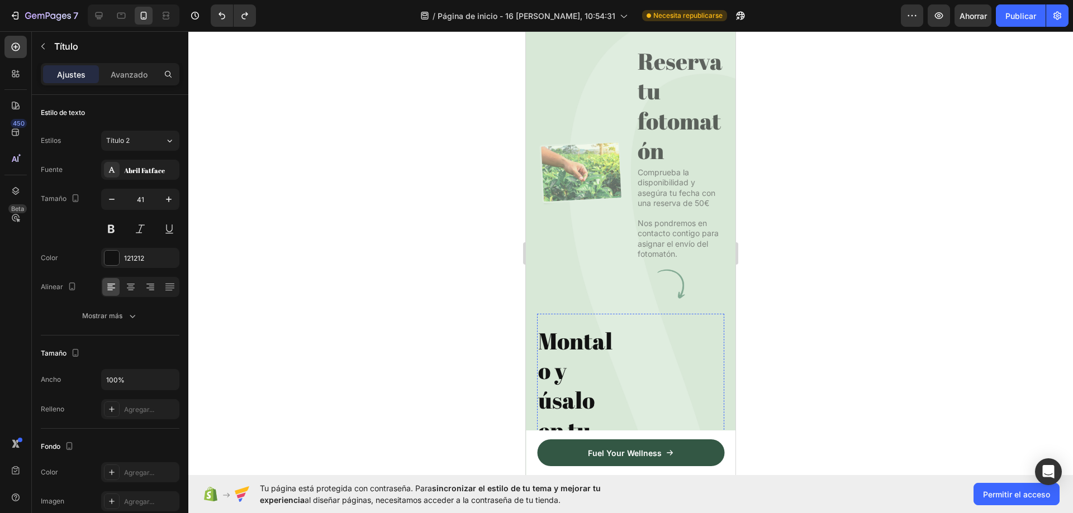
scroll to position [4342, 0]
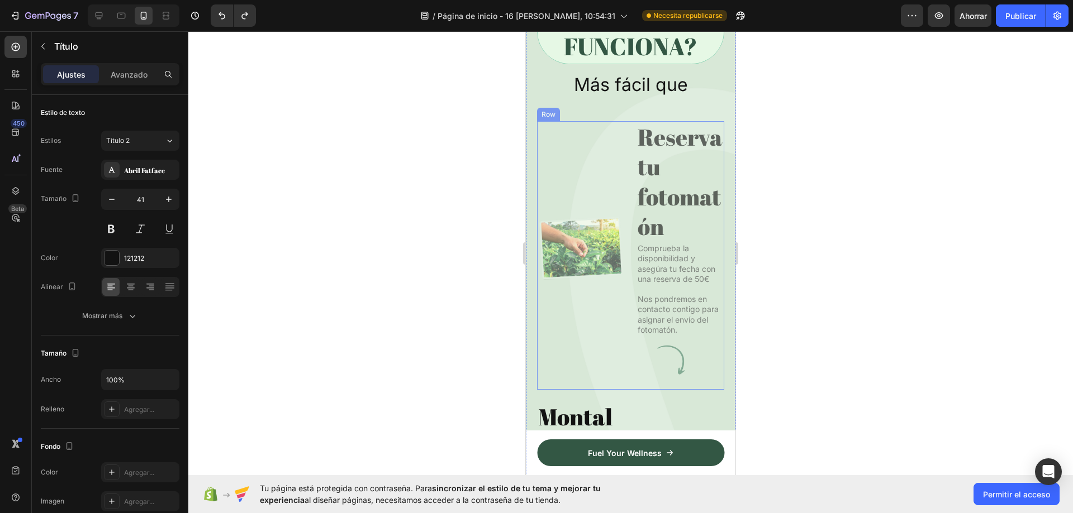
click at [592, 243] on div "Image" at bounding box center [581, 248] width 88 height 255
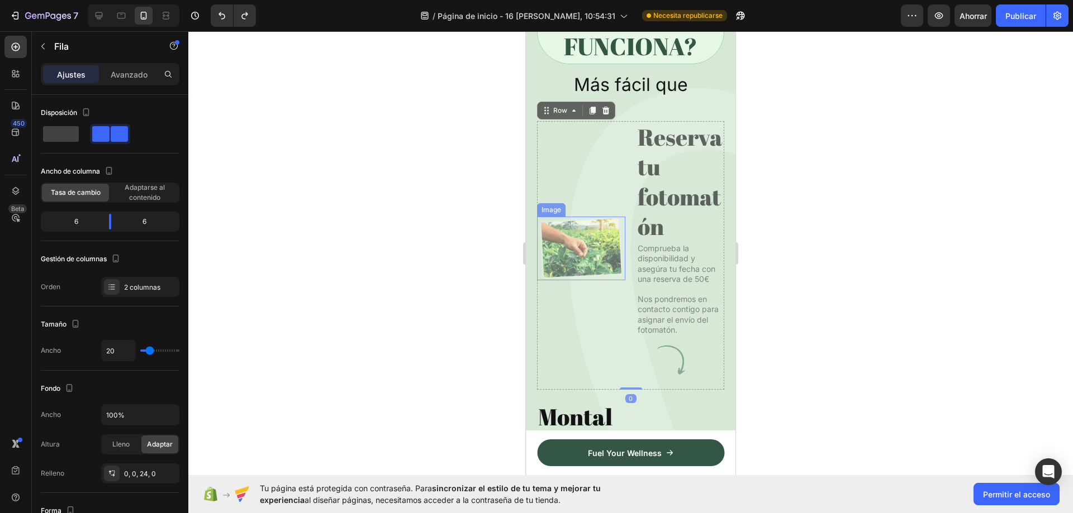
click at [588, 267] on img at bounding box center [581, 249] width 88 height 64
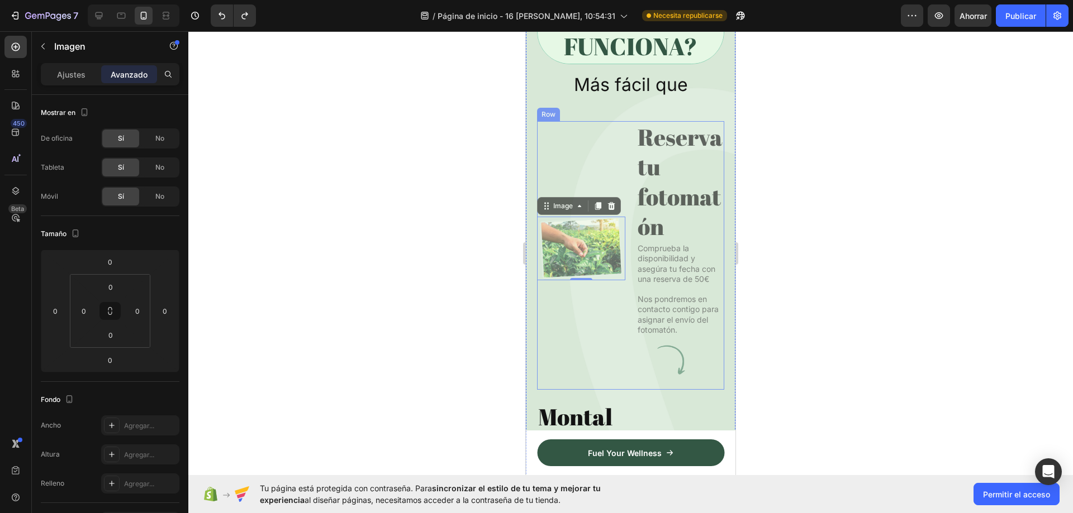
click at [602, 200] on div "Image 0" at bounding box center [581, 248] width 88 height 255
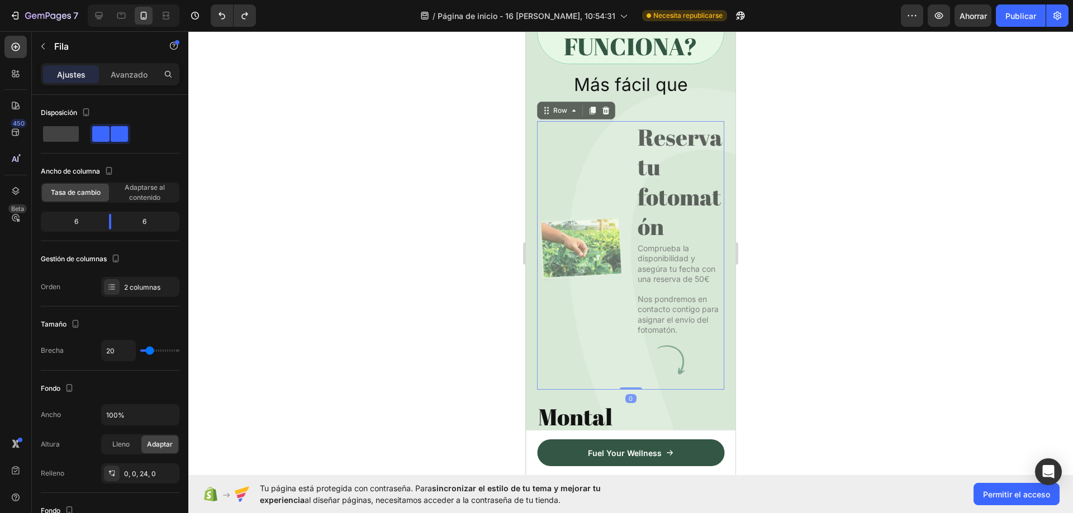
click at [663, 180] on h2 "Reserva tu fotomatón" at bounding box center [680, 181] width 88 height 121
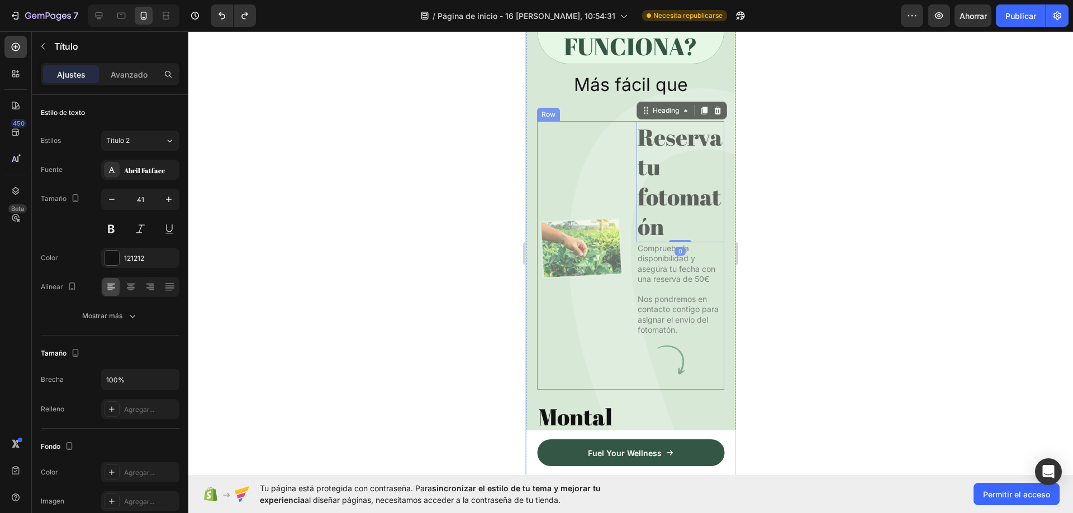
click at [591, 214] on div "Image" at bounding box center [581, 248] width 88 height 255
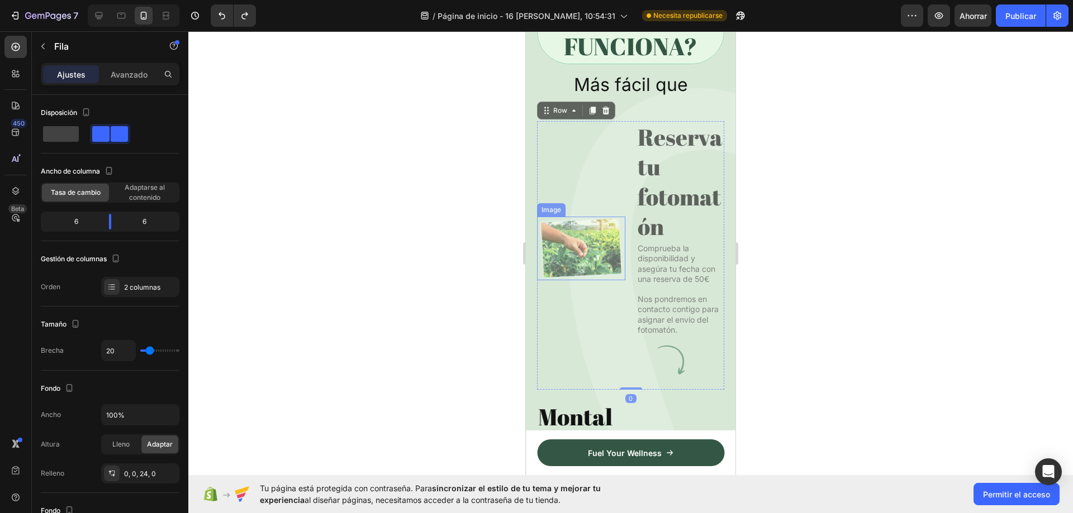
click at [599, 265] on img at bounding box center [581, 249] width 88 height 64
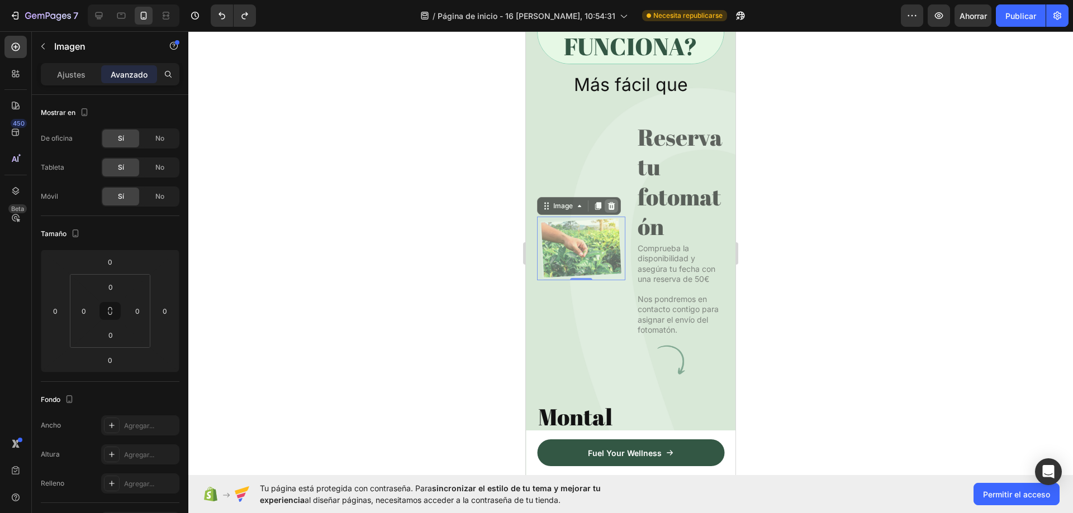
click at [610, 211] on icon at bounding box center [611, 206] width 9 height 9
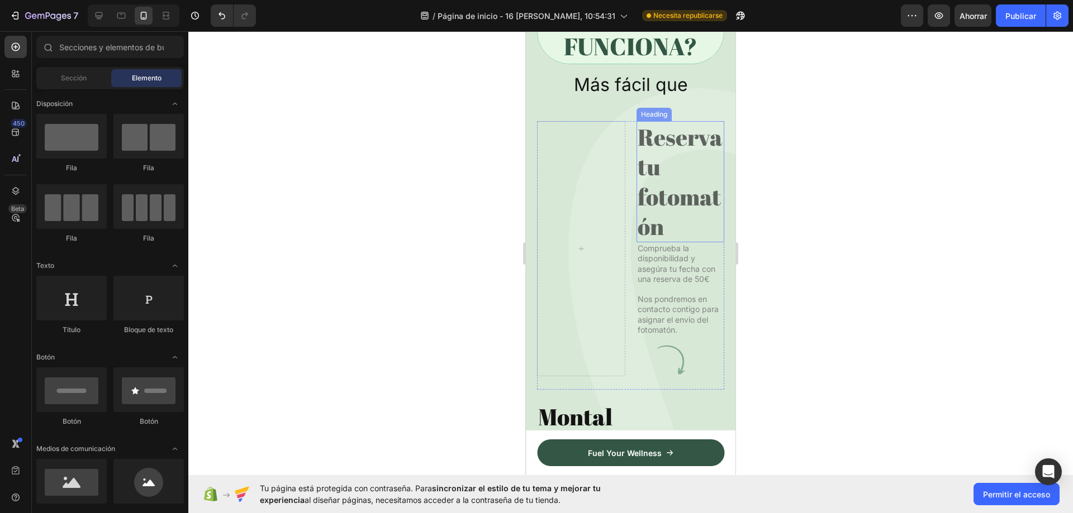
click at [582, 213] on div at bounding box center [581, 248] width 88 height 255
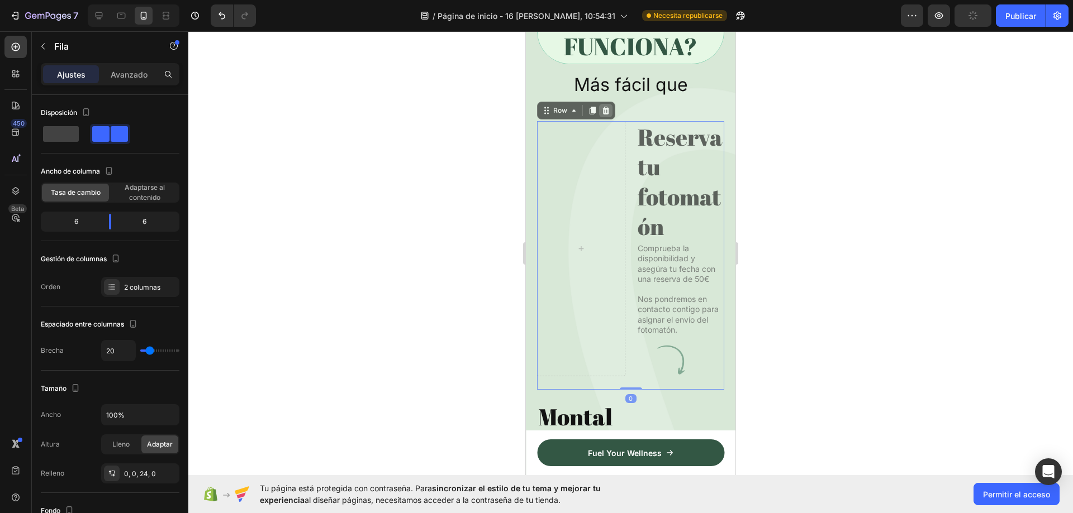
click at [603, 115] on icon at bounding box center [605, 111] width 7 height 8
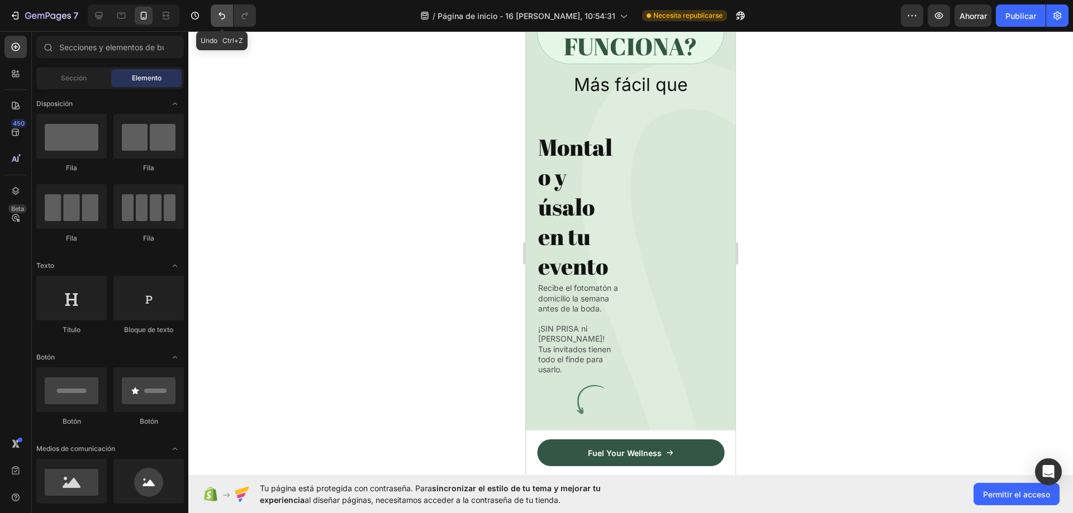
click at [213, 20] on button "Deshacer/Rehacer" at bounding box center [222, 15] width 22 height 22
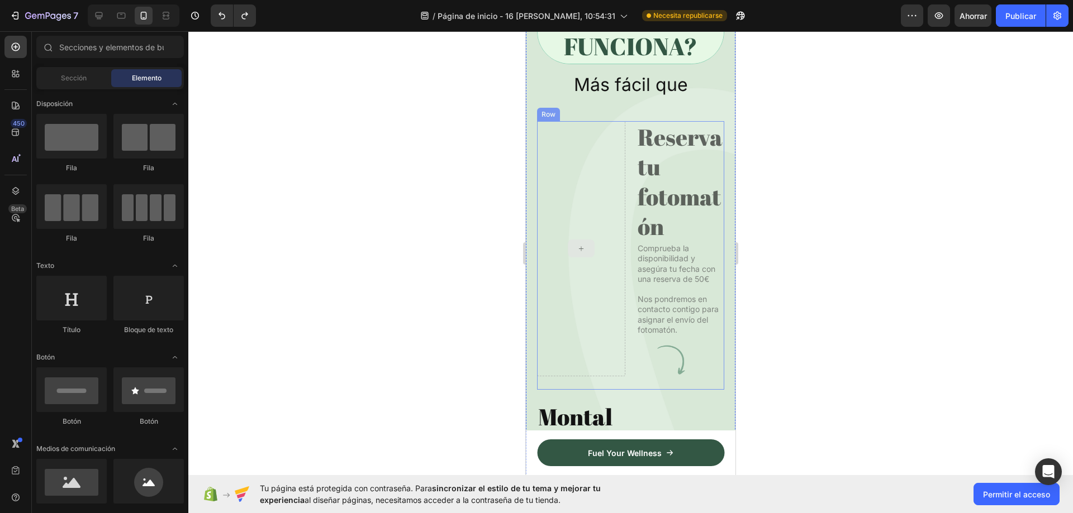
click at [578, 254] on icon at bounding box center [581, 248] width 9 height 9
click at [567, 210] on div at bounding box center [581, 248] width 88 height 255
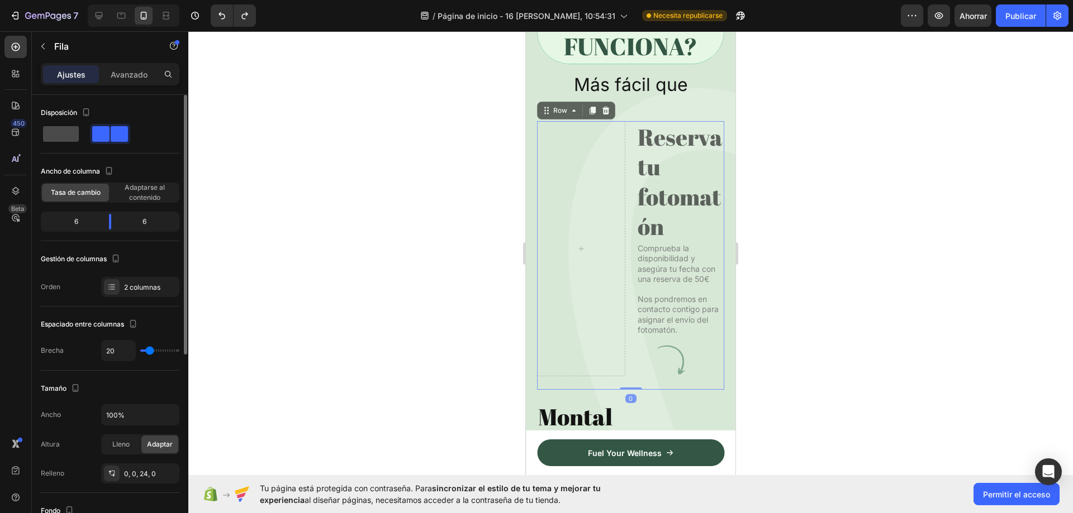
click at [57, 134] on span at bounding box center [61, 134] width 36 height 16
type input "0"
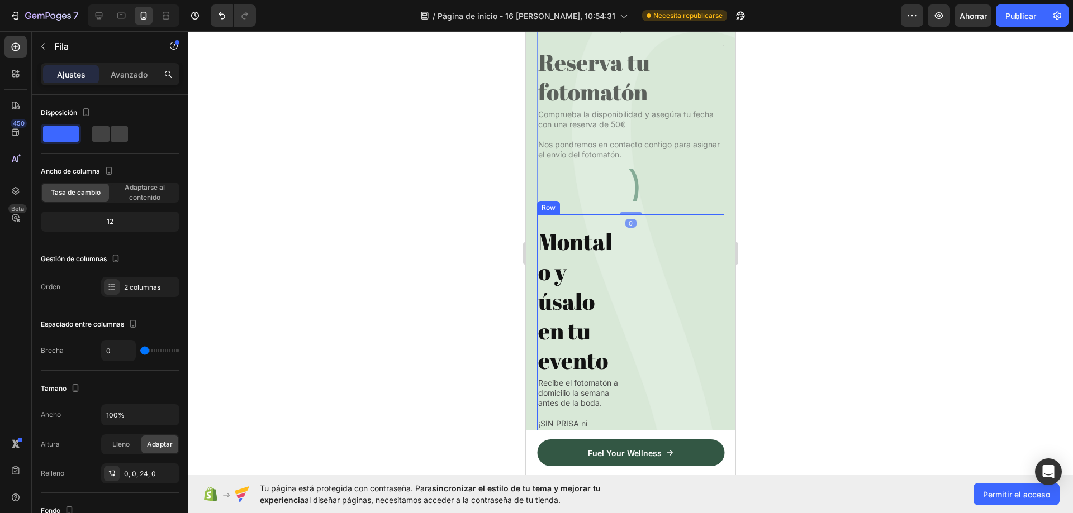
scroll to position [4454, 0]
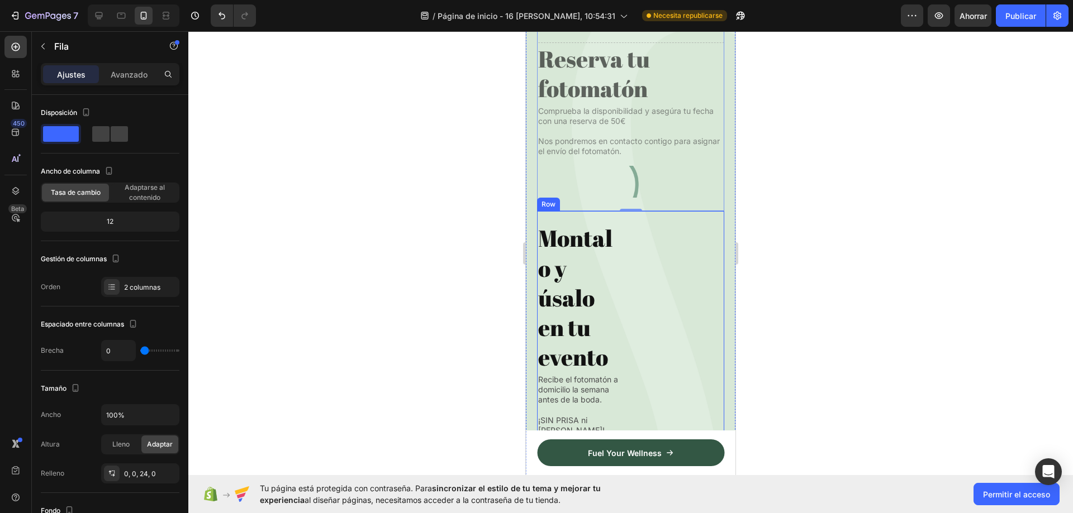
click at [627, 288] on div "Montalo y úsalo en tu evento Heading Recibe el fotomatón a domicilio la semana …" at bounding box center [630, 365] width 187 height 309
click at [71, 137] on span at bounding box center [61, 134] width 36 height 16
type input "0"
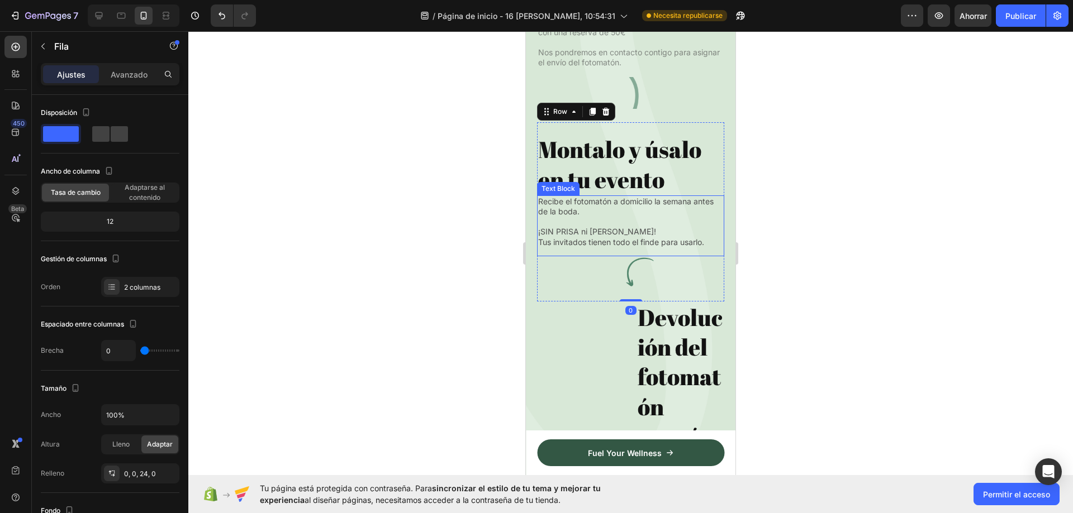
scroll to position [4677, 0]
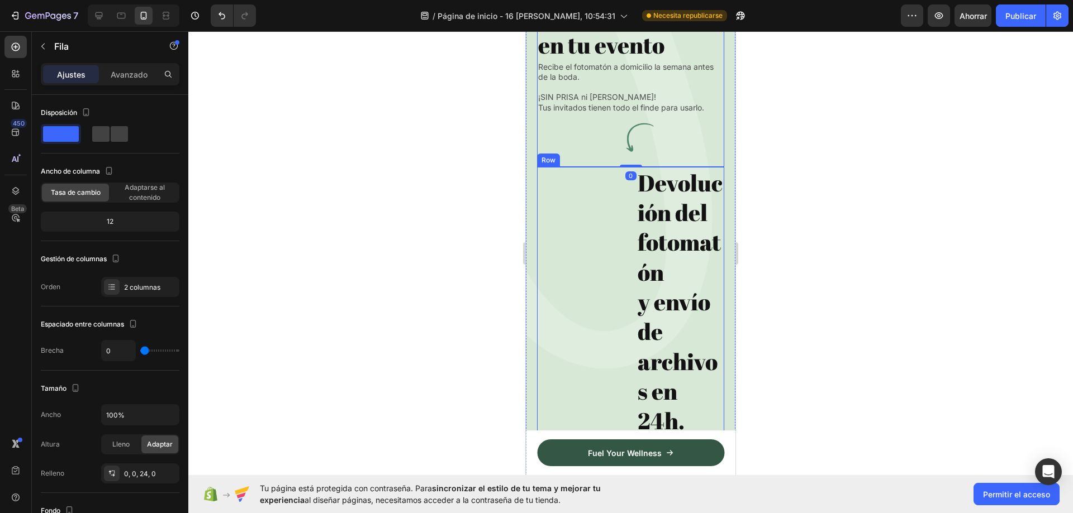
click at [601, 255] on div "Image" at bounding box center [581, 413] width 88 height 493
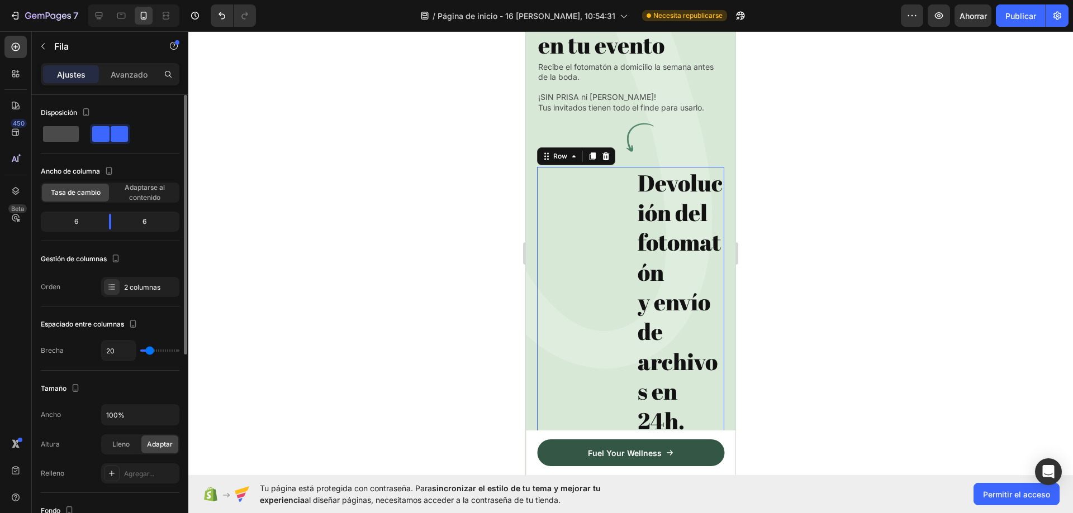
click at [78, 137] on span at bounding box center [61, 134] width 36 height 16
type input "0"
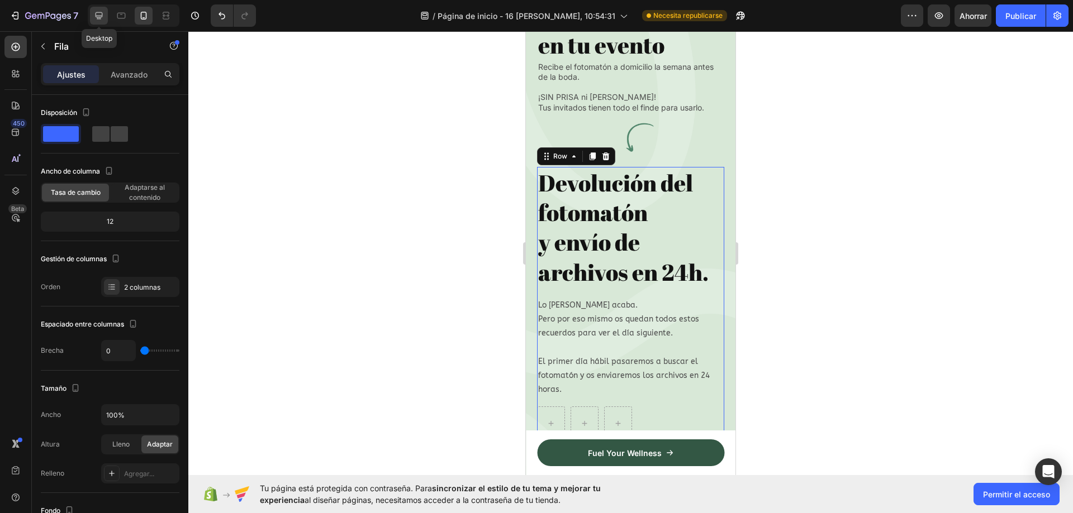
click at [107, 11] on div at bounding box center [99, 16] width 18 height 18
type input "62"
type input "1200"
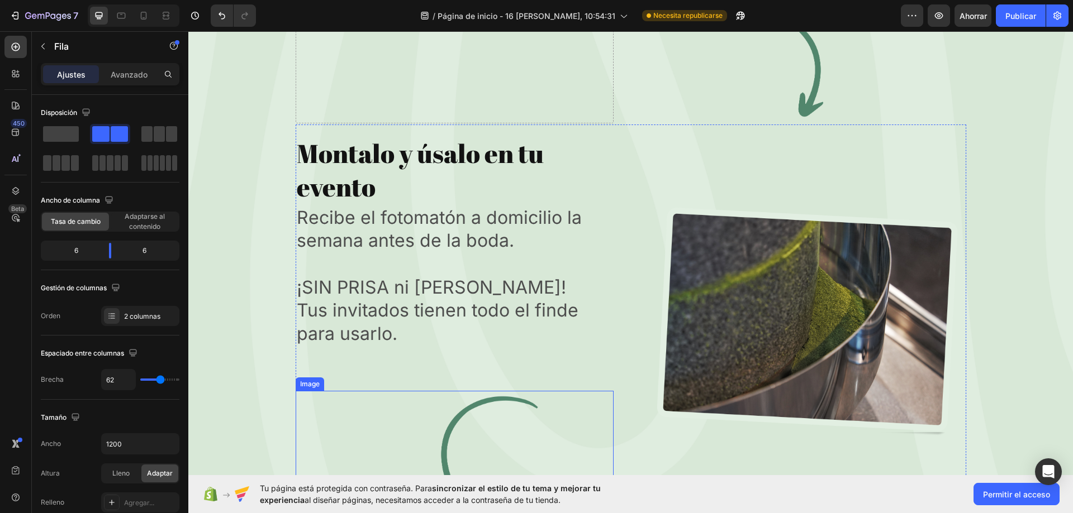
scroll to position [4164, 0]
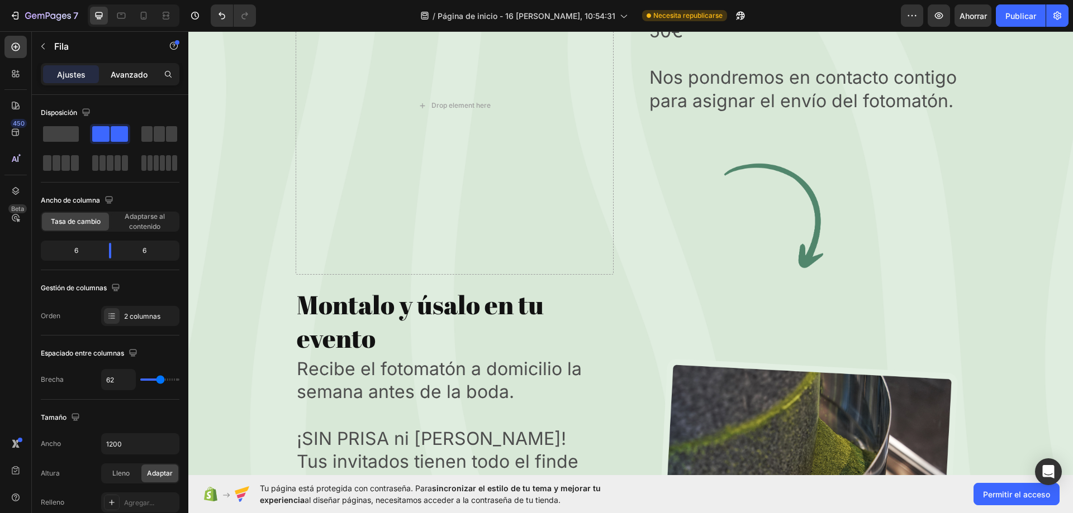
click at [130, 80] on p "Avanzado" at bounding box center [129, 75] width 37 height 12
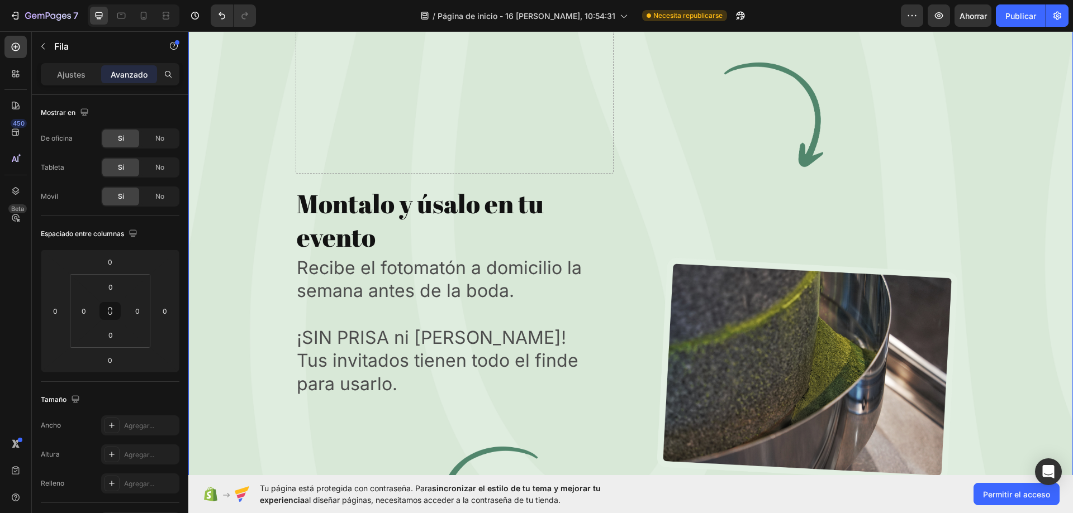
scroll to position [4053, 0]
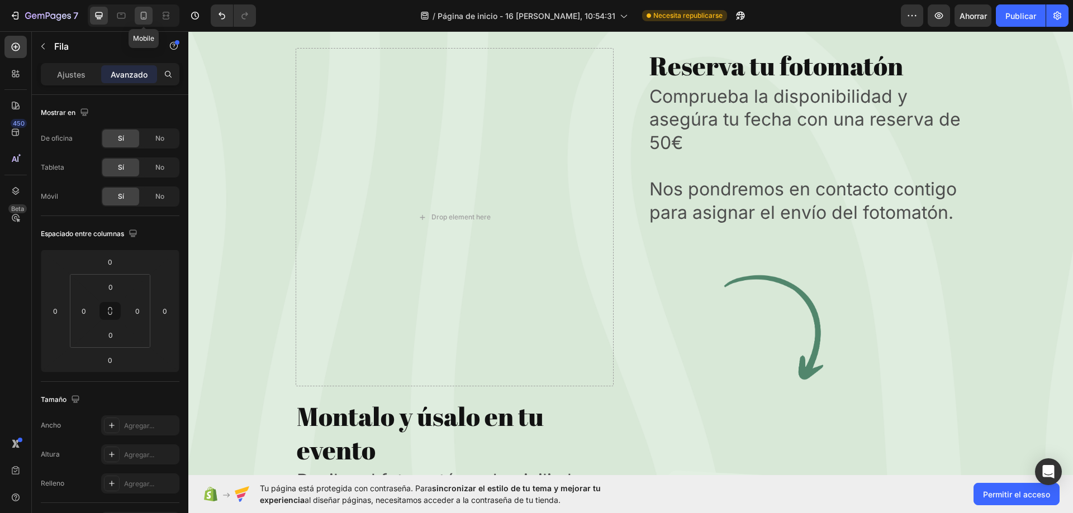
click at [136, 20] on div at bounding box center [144, 16] width 18 height 18
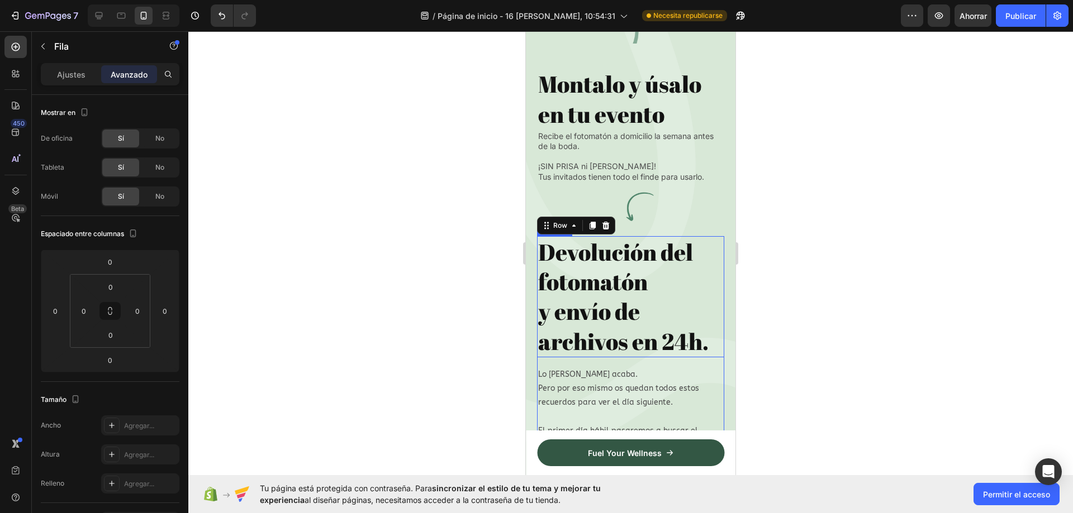
scroll to position [4749, 0]
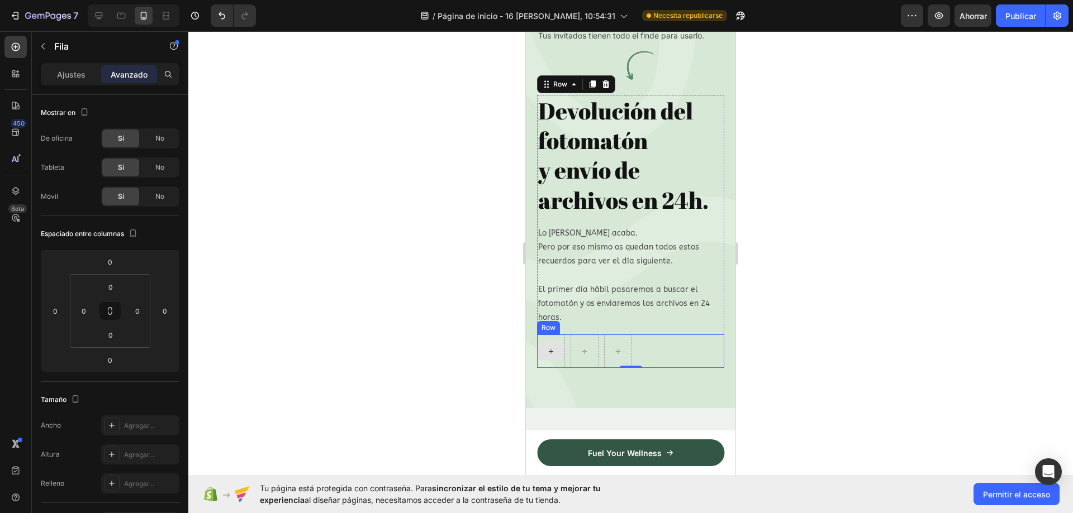
click at [562, 360] on div at bounding box center [551, 352] width 27 height 18
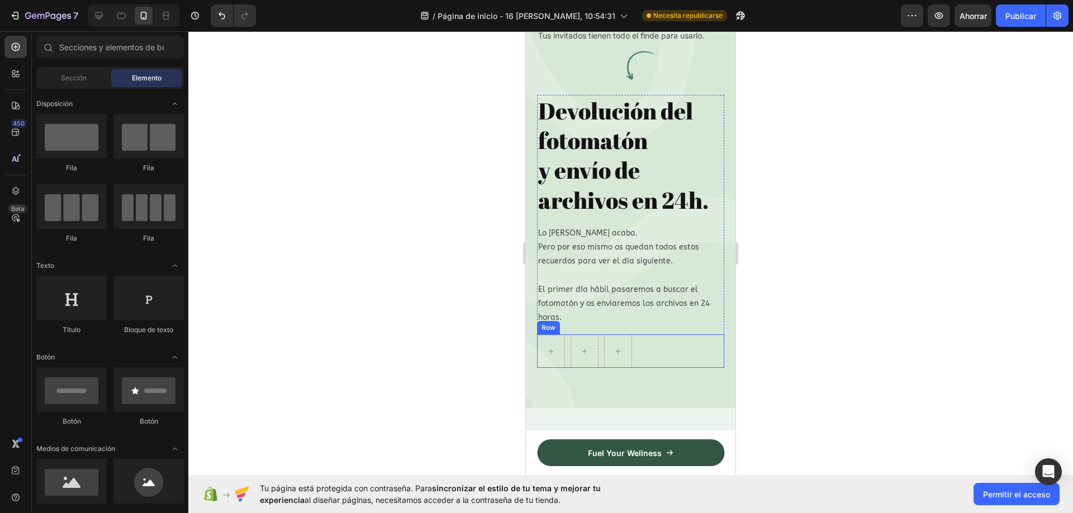
click at [665, 368] on div "Row" at bounding box center [630, 352] width 187 height 34
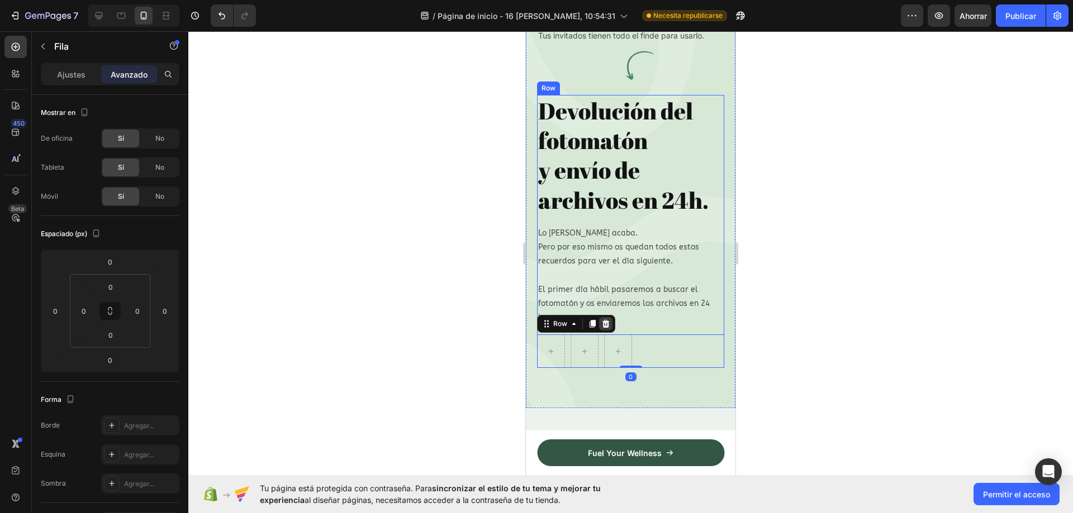
click at [610, 331] on div at bounding box center [605, 323] width 13 height 13
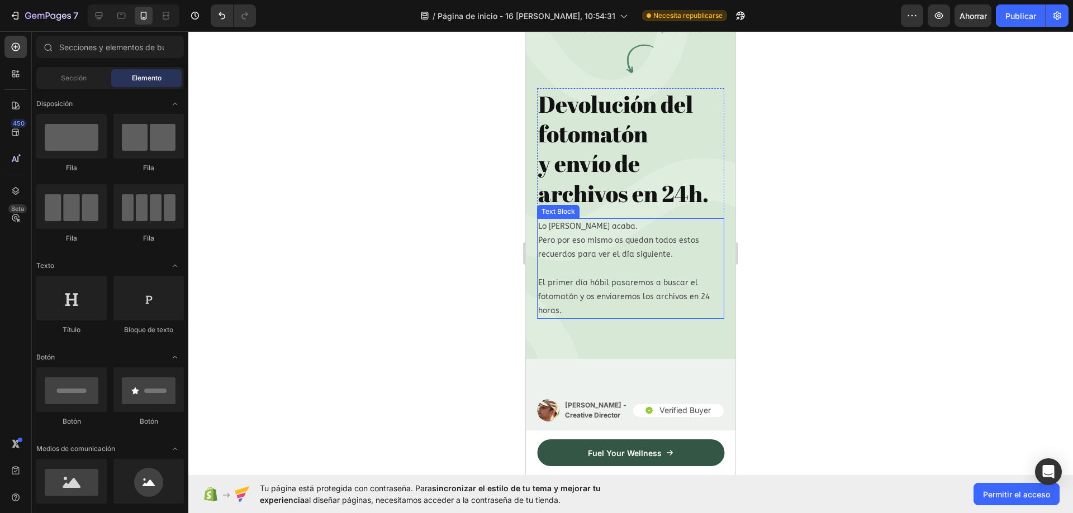
scroll to position [5029, 0]
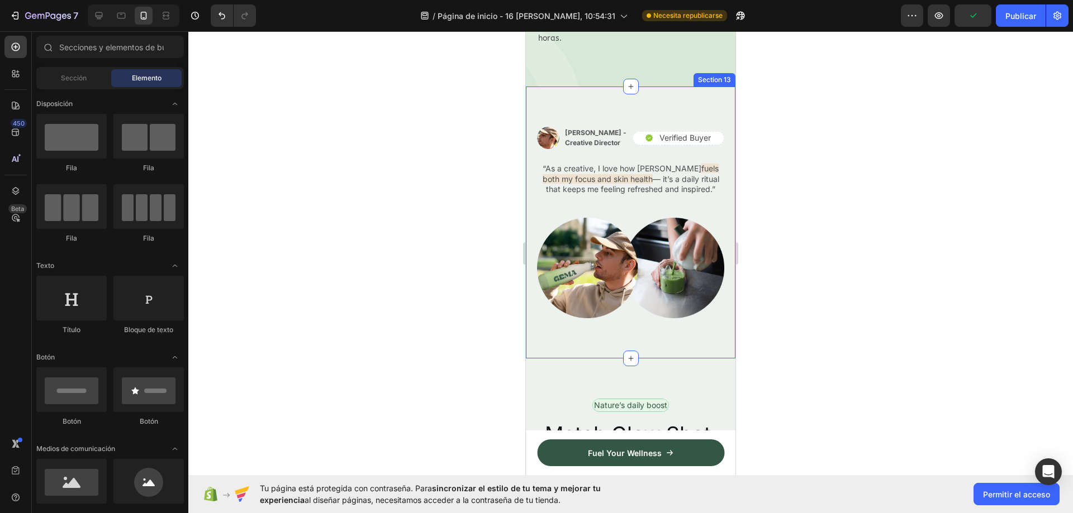
click at [626, 141] on div "Image Alex Carter - Creative Director Text Block Row Icon Verified Buyer Text B…" at bounding box center [631, 223] width 210 height 272
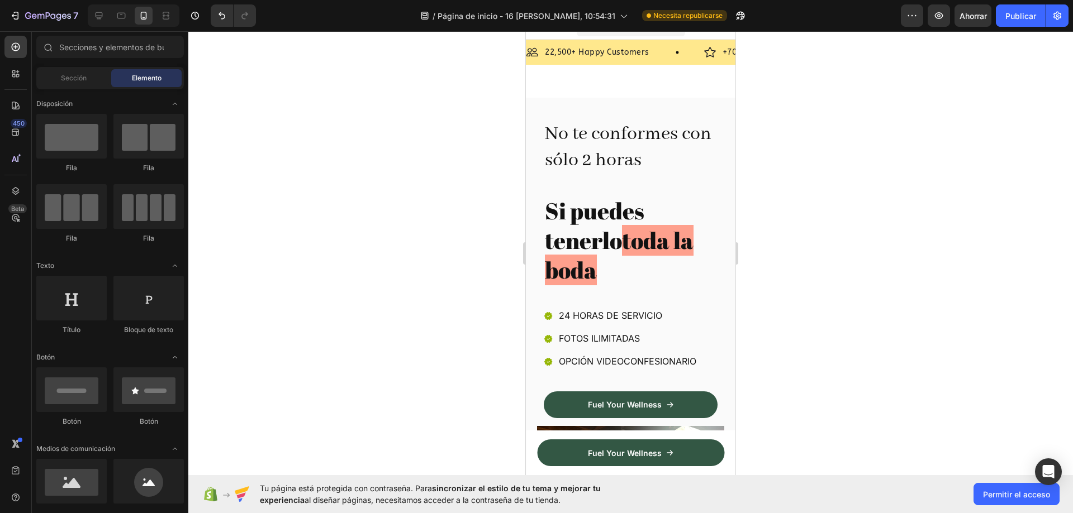
scroll to position [59, 0]
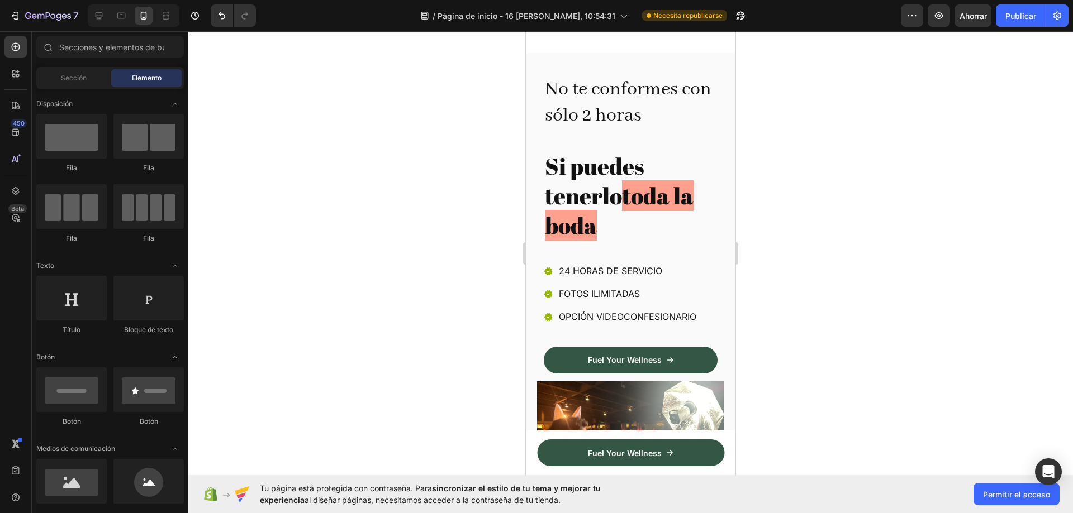
drag, startPoint x: 732, startPoint y: 385, endPoint x: 1267, endPoint y: 87, distance: 612.1
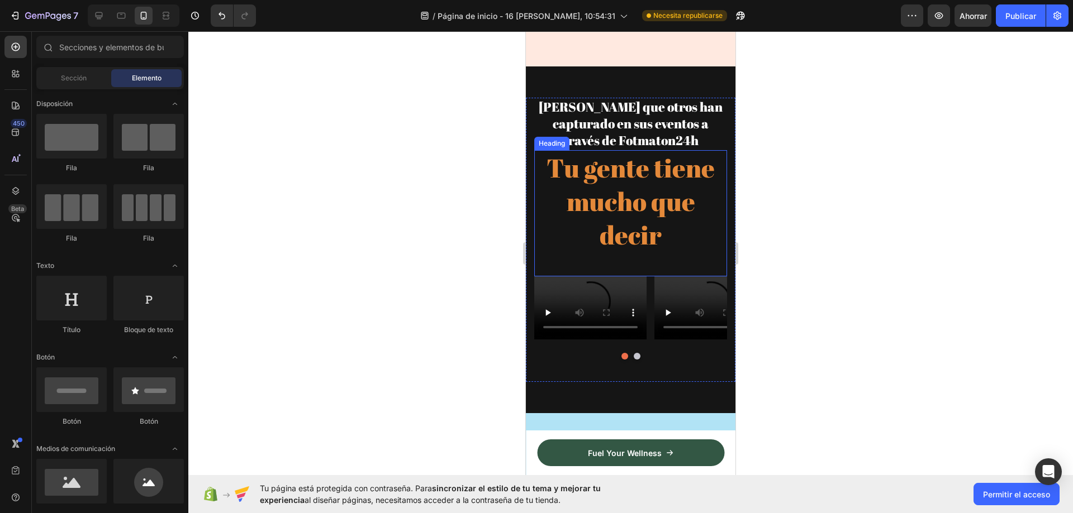
scroll to position [1791, 0]
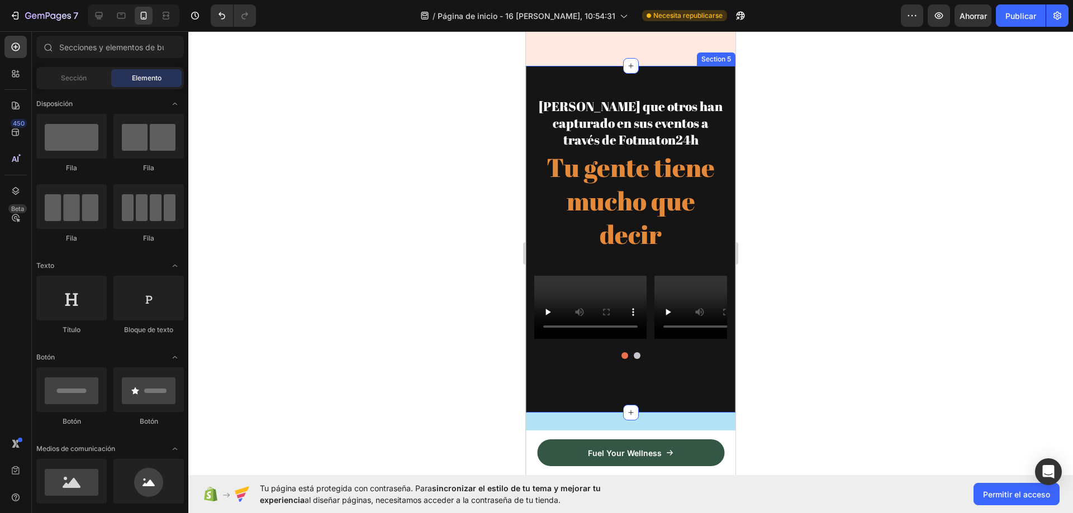
click at [555, 82] on div "Mira lo que otros han capturado en sus eventos a través de Fotmaton24h Heading …" at bounding box center [631, 239] width 210 height 346
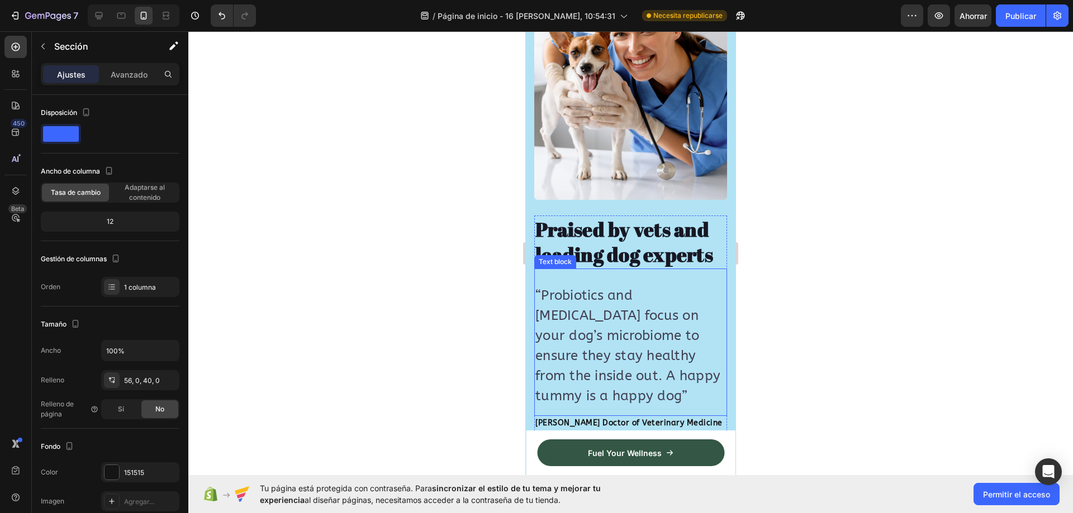
scroll to position [2350, 0]
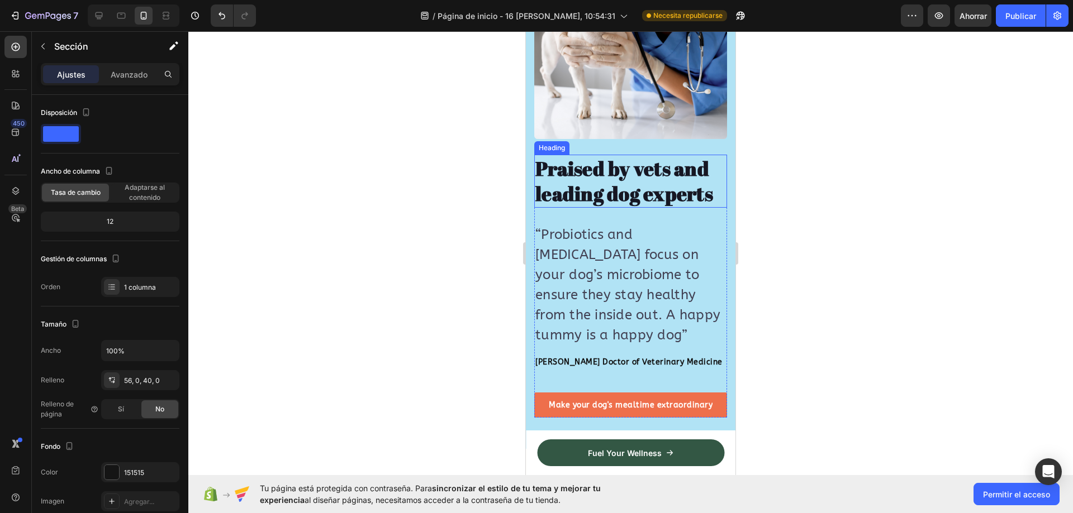
click at [606, 168] on p "Praised by vets and leading dog experts" at bounding box center [630, 181] width 191 height 51
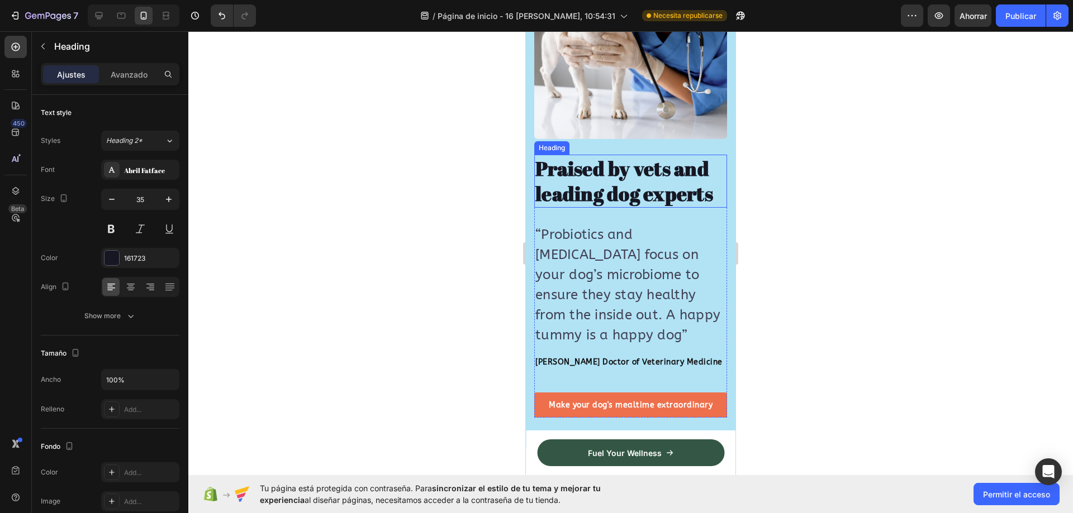
click at [606, 168] on p "Praised by vets and leading dog experts" at bounding box center [630, 181] width 191 height 51
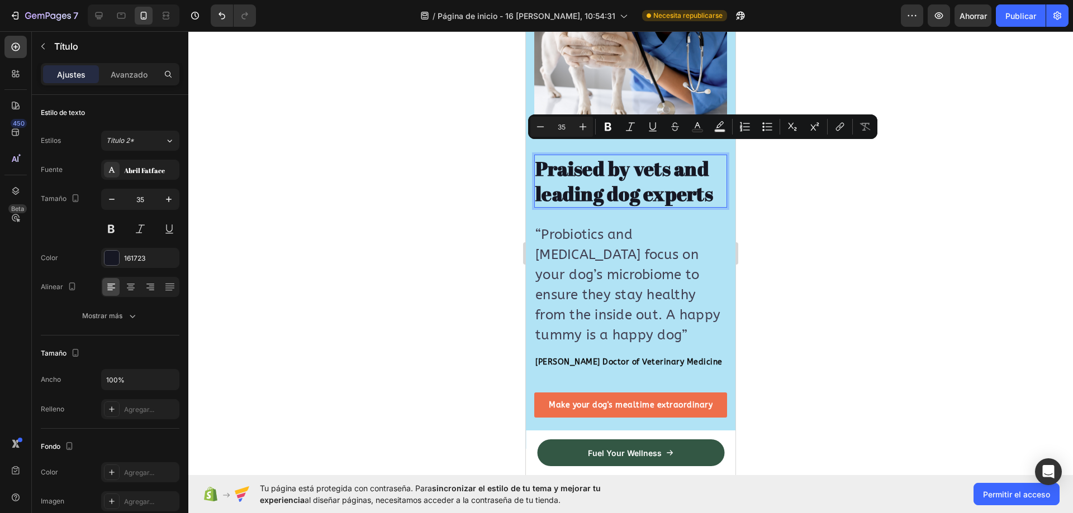
click at [706, 178] on p "Praised by vets and leading dog experts" at bounding box center [630, 181] width 191 height 51
drag, startPoint x: 712, startPoint y: 189, endPoint x: 525, endPoint y: 157, distance: 189.3
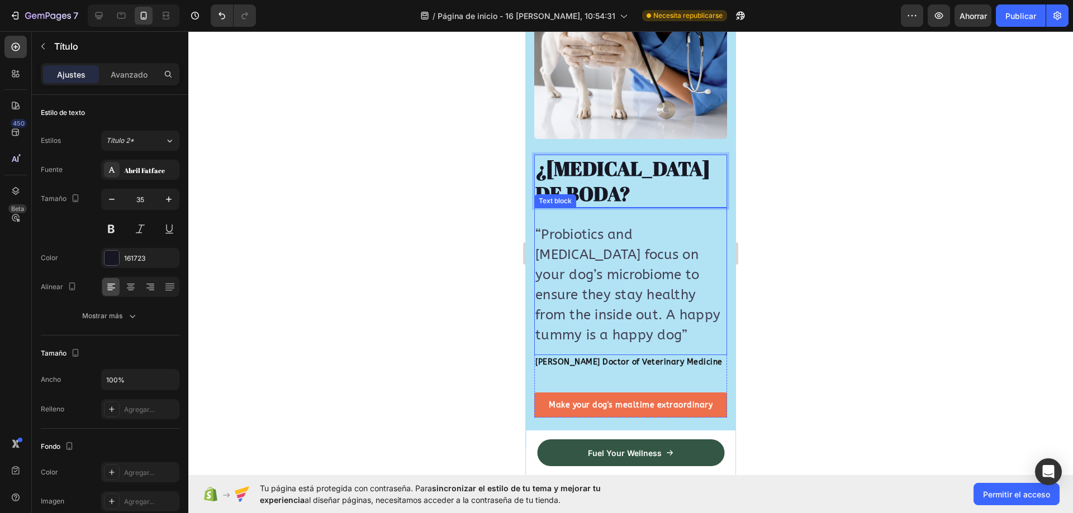
click at [591, 235] on p "“Probiotics and prebiotics focus on your dog’s microbiome to ensure they stay h…" at bounding box center [630, 285] width 191 height 121
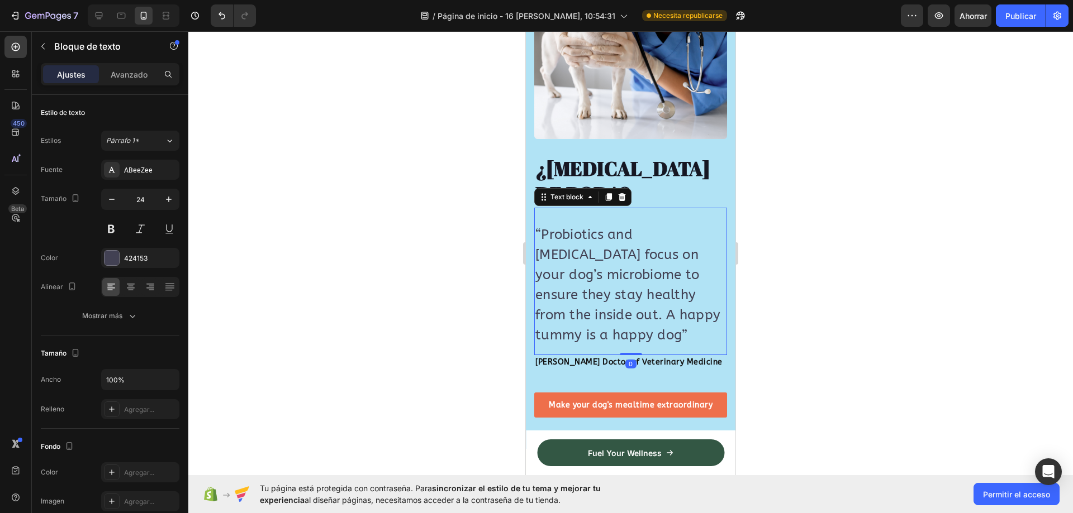
click at [591, 245] on p "“Probiotics and prebiotics focus on your dog’s microbiome to ensure they stay h…" at bounding box center [630, 285] width 191 height 121
click at [613, 329] on p "“Probiotics and prebiotics focus on your dog’s microbiome to ensure they stay h…" at bounding box center [630, 285] width 191 height 121
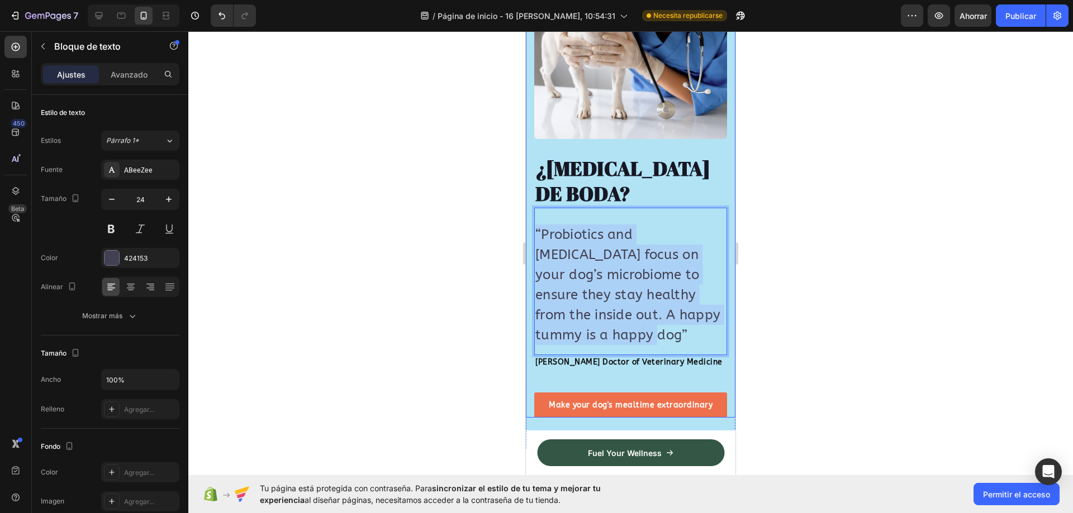
drag, startPoint x: 608, startPoint y: 326, endPoint x: 534, endPoint y: 220, distance: 130.4
click at [534, 220] on div "Image Image ¿AMNESIA DE BODA? Heading “Probiotics and prebiotics focus on your …" at bounding box center [631, 151] width 210 height 532
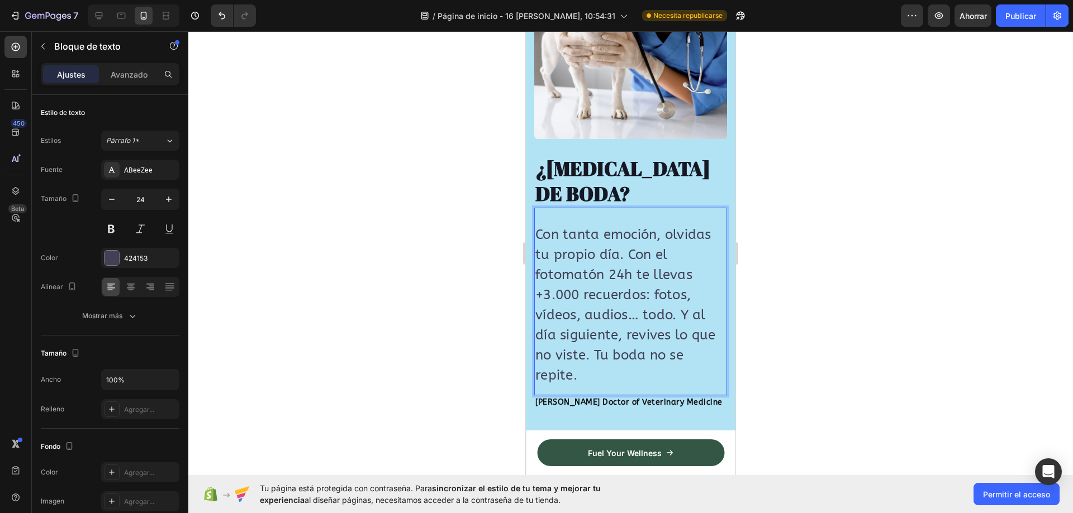
click at [683, 305] on p "Con tanta emoción, olvidas tu propio día. Con el fotomatón 24h te llevas +3.000…" at bounding box center [630, 305] width 191 height 161
click at [624, 346] on p "Y al día siguiente, revives lo que no viste. Tu boda no se repite." at bounding box center [630, 355] width 191 height 60
drag, startPoint x: 624, startPoint y: 346, endPoint x: 669, endPoint y: 372, distance: 52.3
click at [669, 372] on p "Y al día siguiente, revives lo que no viste. Tu boda no se repite." at bounding box center [630, 355] width 191 height 60
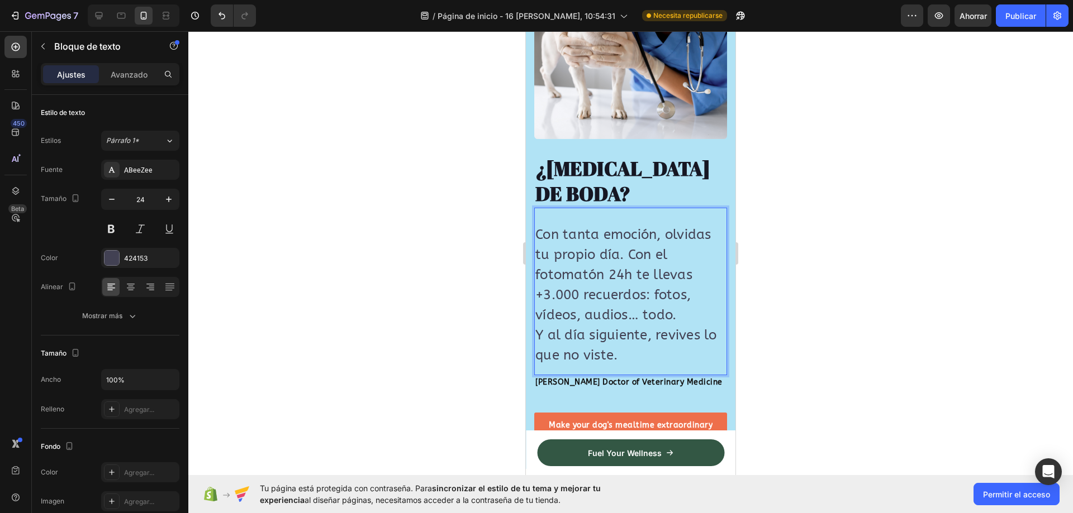
click at [674, 301] on p "Con tanta emoción, olvidas tu propio día. Con el fotomatón 24h te llevas +3.000…" at bounding box center [630, 275] width 191 height 101
click at [689, 299] on p "Con tanta emoción, olvidas tu propio día. Con el fotomatón 24h te llevas +3.000…" at bounding box center [630, 275] width 191 height 101
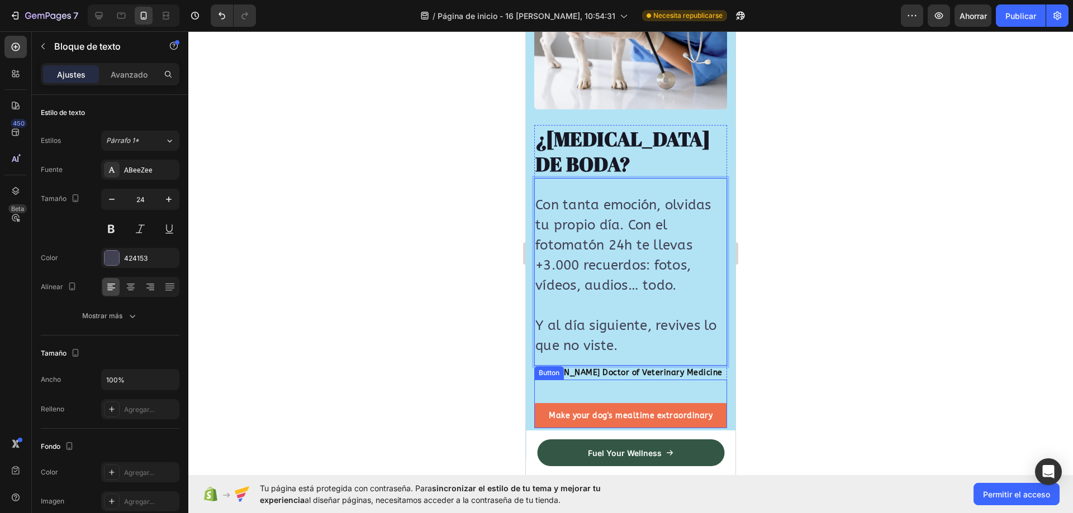
scroll to position [2462, 0]
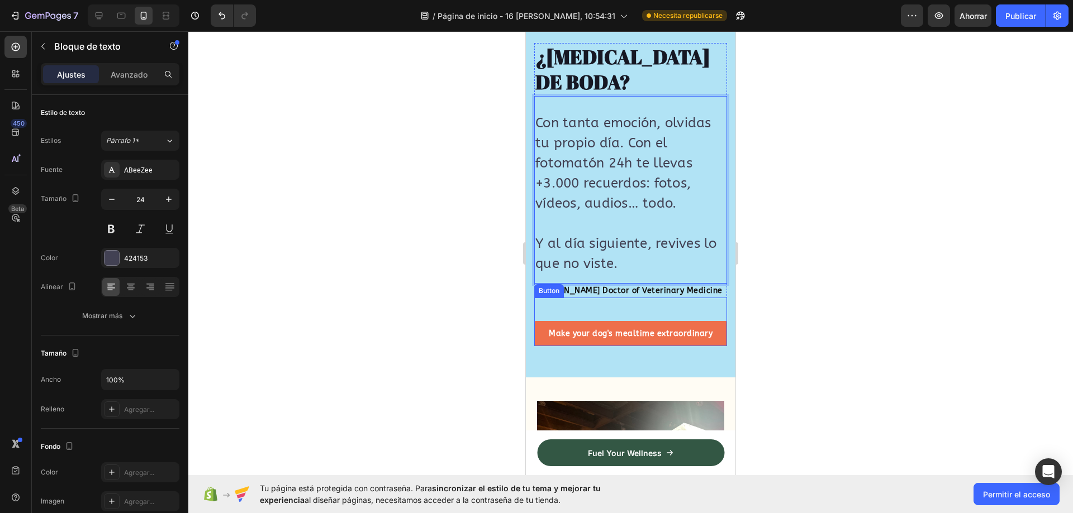
click at [616, 298] on div "Make your dog's mealtime extraordinary Button" at bounding box center [630, 322] width 193 height 49
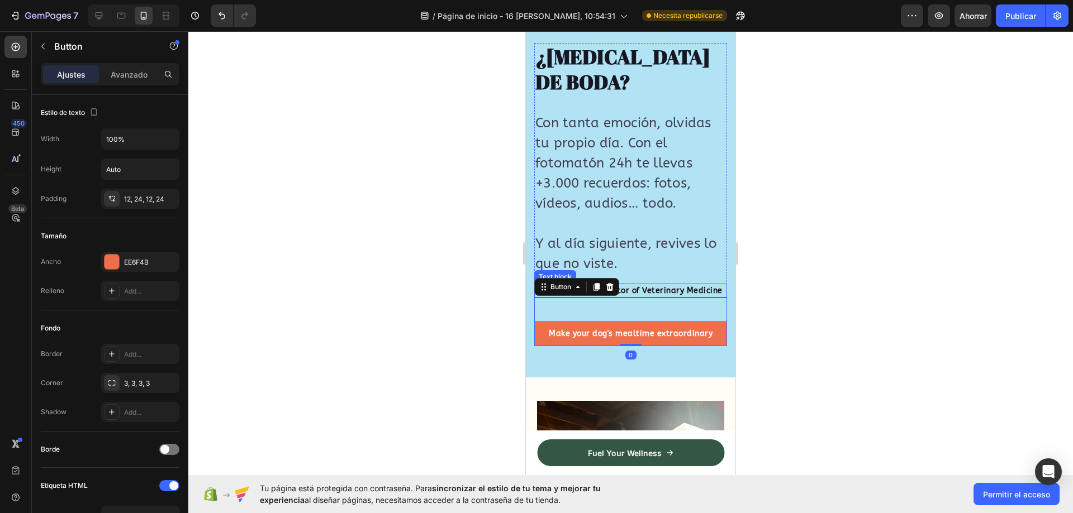
click at [653, 285] on p "Dr. Juli G. Doctor of Veterinary Medicine" at bounding box center [630, 291] width 191 height 12
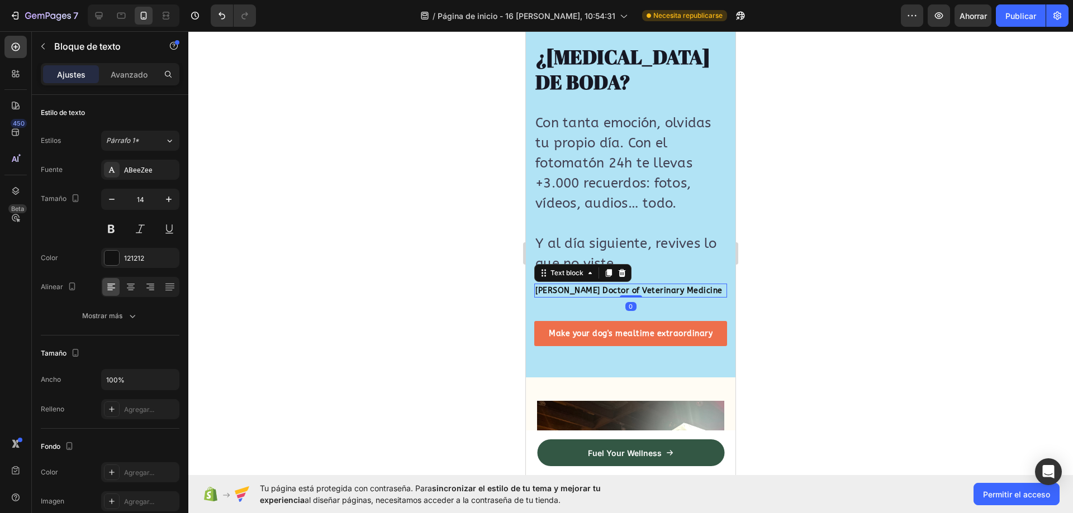
click at [686, 285] on p "Dr. Juli G. Doctor of Veterinary Medicine" at bounding box center [630, 291] width 191 height 12
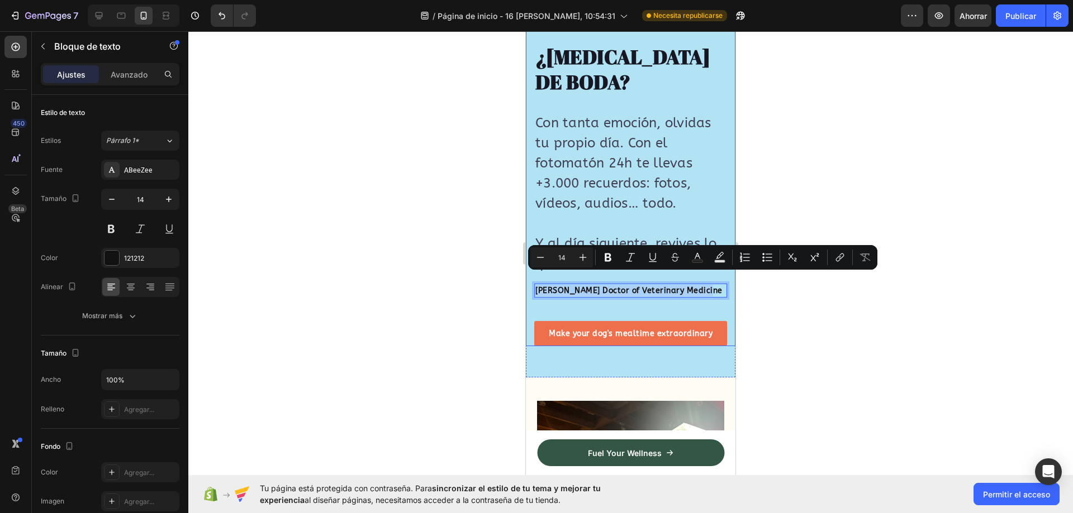
drag, startPoint x: 710, startPoint y: 278, endPoint x: 533, endPoint y: 281, distance: 176.6
click at [533, 281] on div "Image Image ¿AMNESIA DE BODA? Heading Con tanta emoción, olvidas tu propio día.…" at bounding box center [631, 60] width 210 height 573
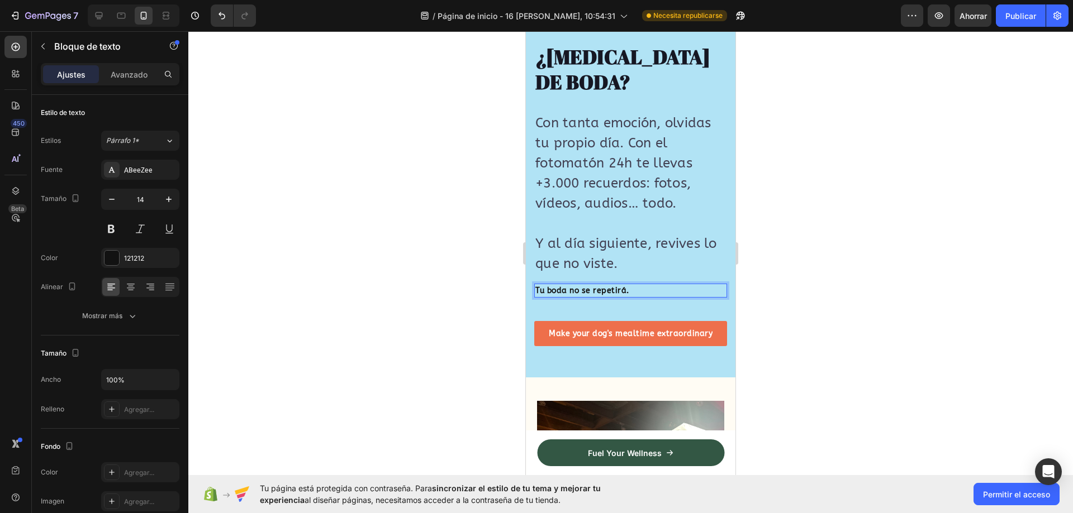
click at [892, 211] on div at bounding box center [630, 272] width 885 height 482
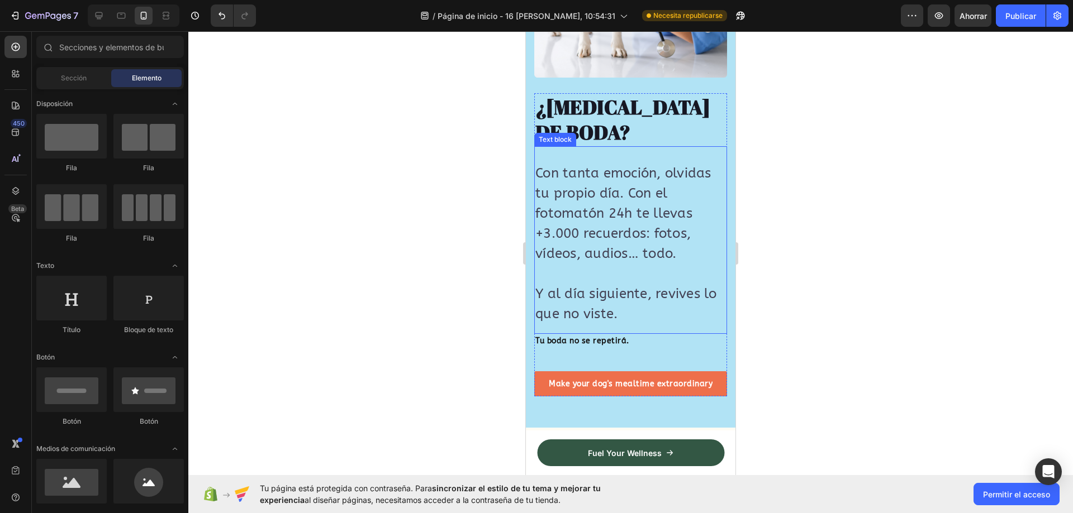
scroll to position [2406, 0]
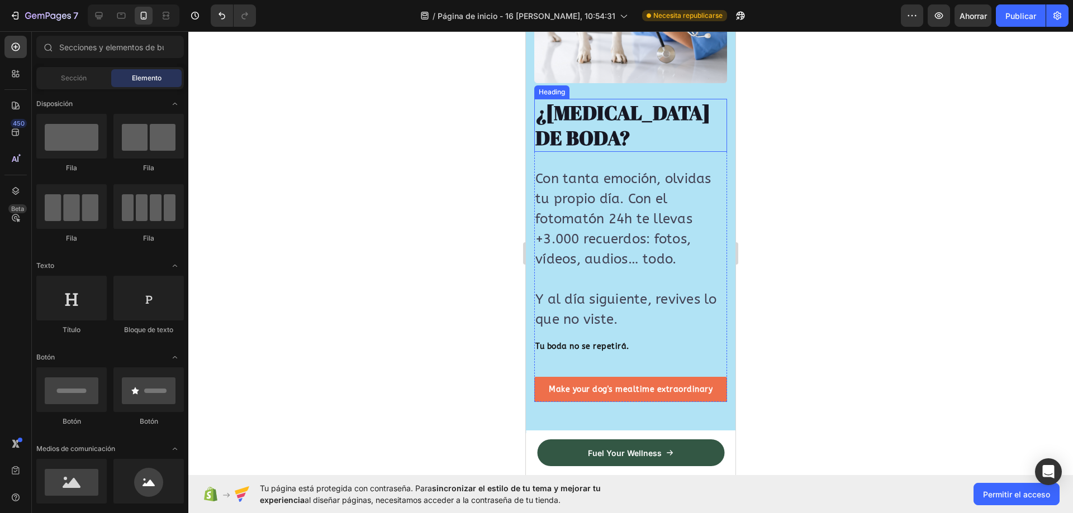
click at [625, 121] on p "¿AMNESIA DE BODA?" at bounding box center [630, 125] width 191 height 51
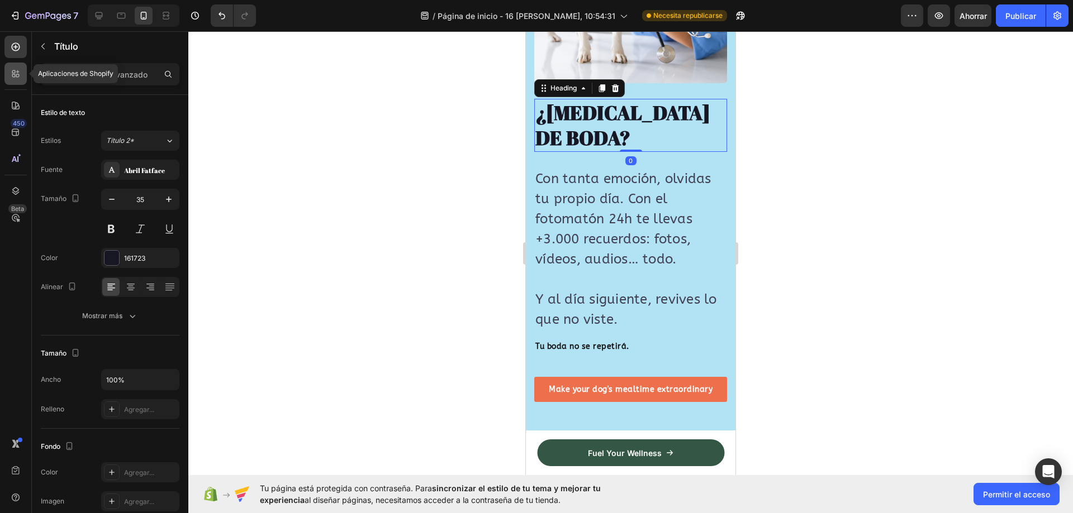
click at [20, 75] on icon at bounding box center [15, 73] width 11 height 11
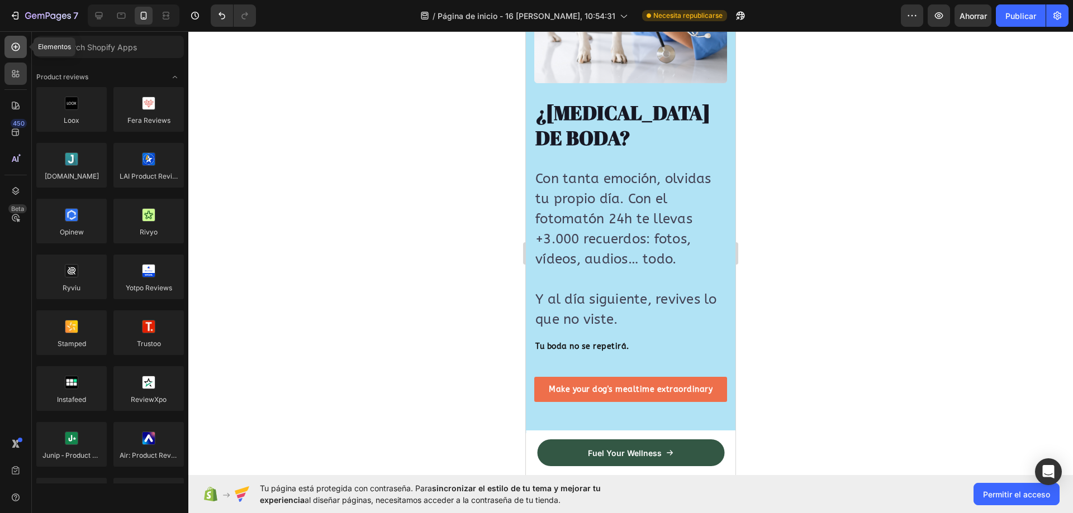
click at [14, 39] on div at bounding box center [15, 47] width 22 height 22
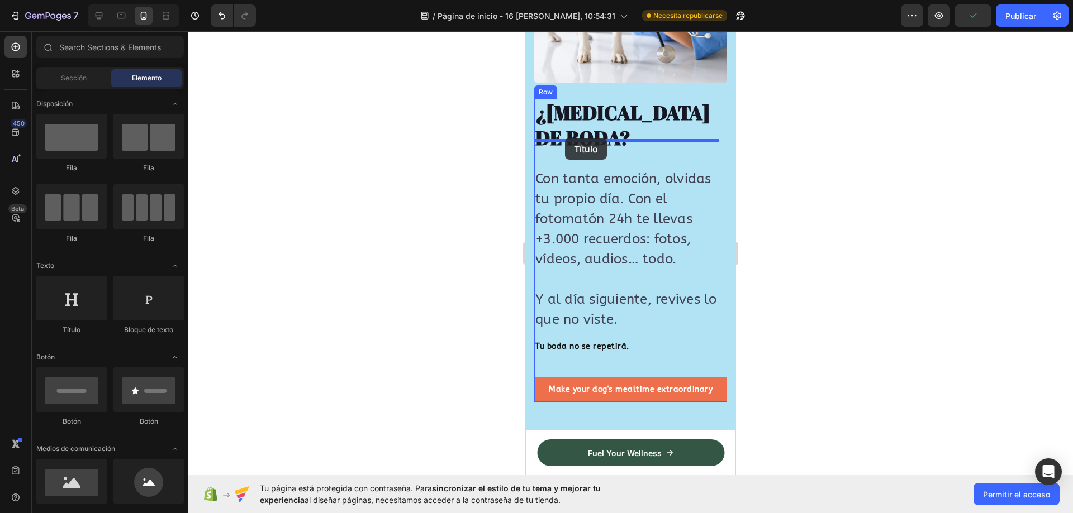
drag, startPoint x: 1023, startPoint y: 229, endPoint x: 565, endPoint y: 138, distance: 466.6
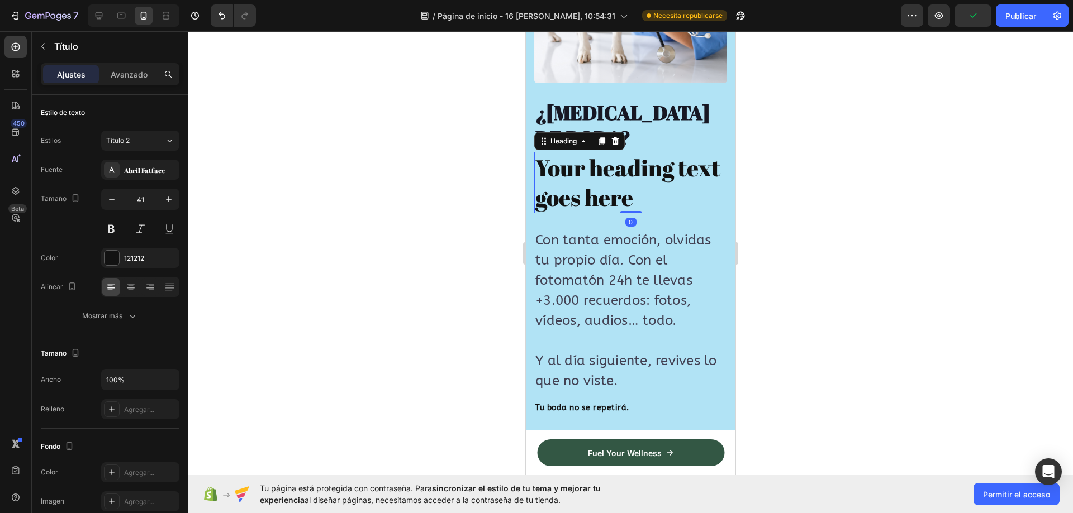
click at [576, 163] on h2 "Your heading text goes here" at bounding box center [630, 183] width 193 height 62
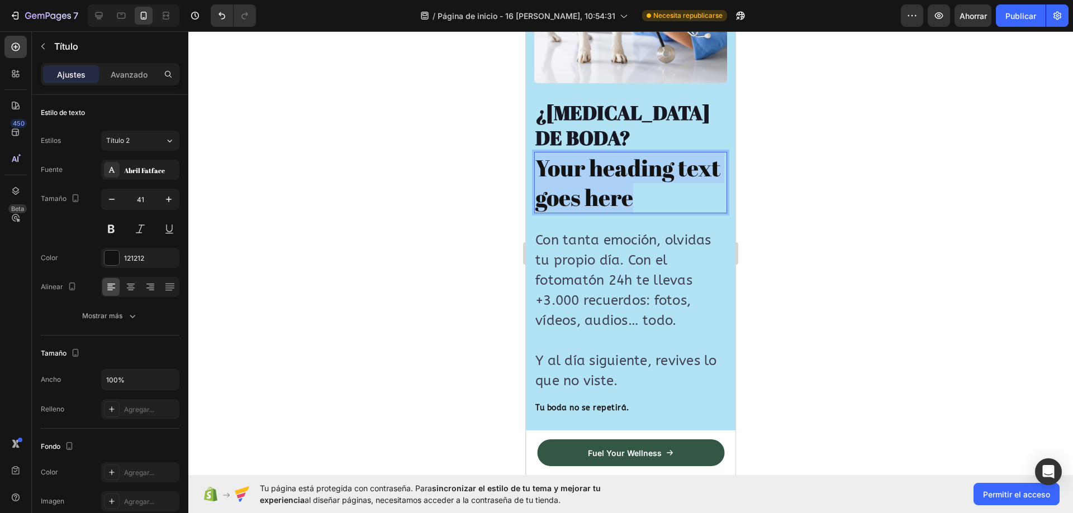
drag, startPoint x: 676, startPoint y: 187, endPoint x: 539, endPoint y: 153, distance: 140.7
click at [539, 153] on p "Your heading text goes here" at bounding box center [630, 183] width 191 height 60
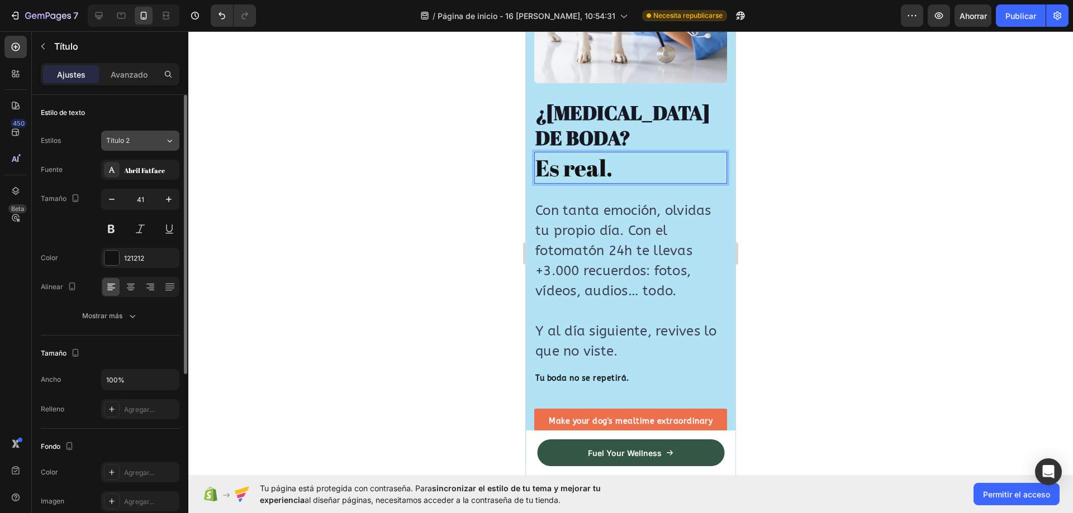
click at [164, 148] on button "Título 2" at bounding box center [140, 141] width 78 height 20
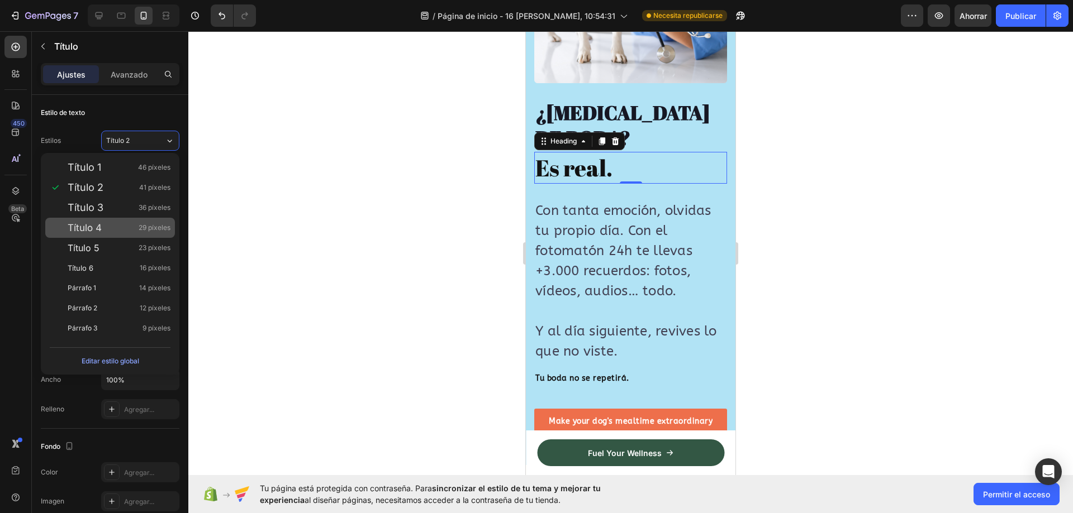
click at [119, 223] on div "Título 4 29 píxeles" at bounding box center [119, 227] width 103 height 11
type input "29"
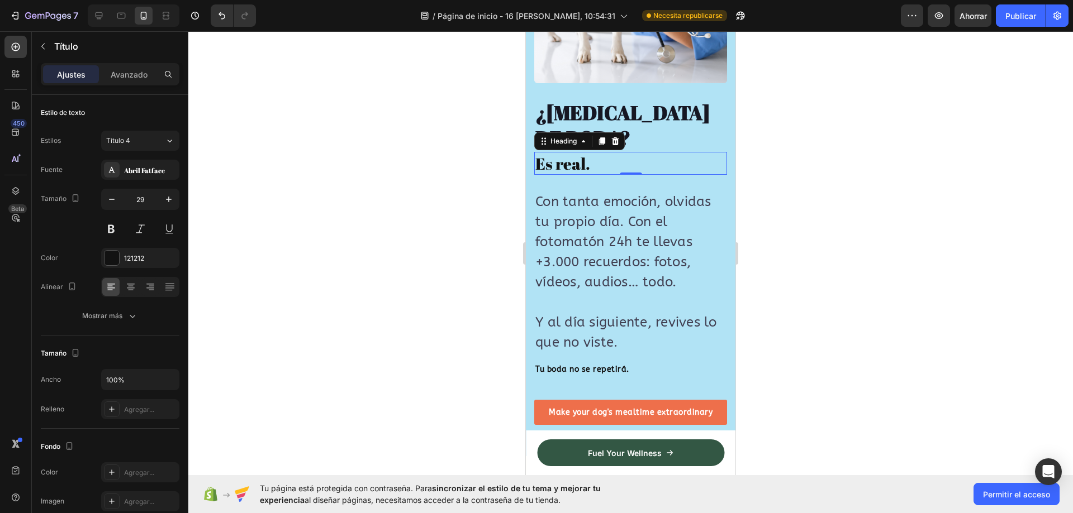
click at [411, 174] on div at bounding box center [630, 272] width 885 height 482
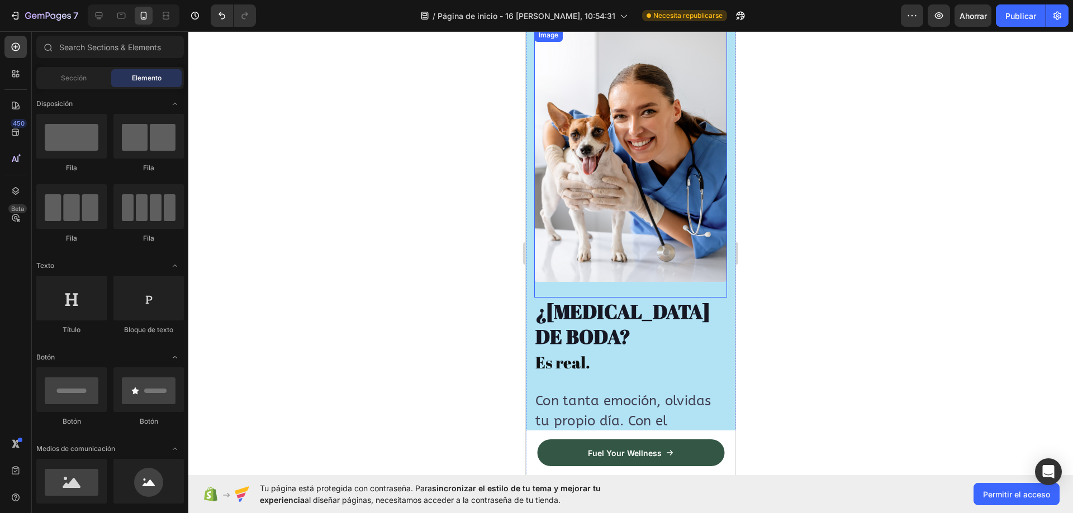
scroll to position [2127, 0]
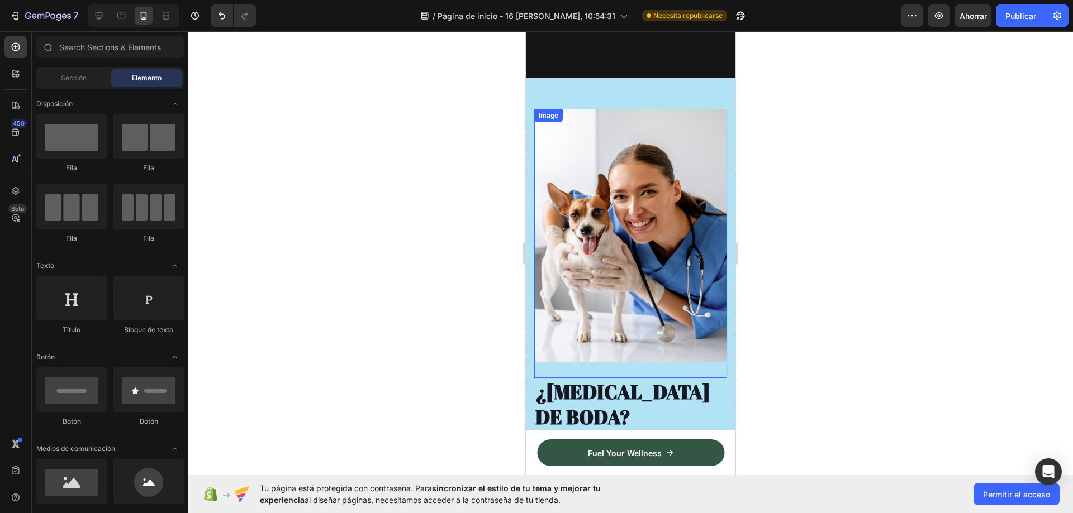
click at [563, 137] on img at bounding box center [630, 236] width 193 height 254
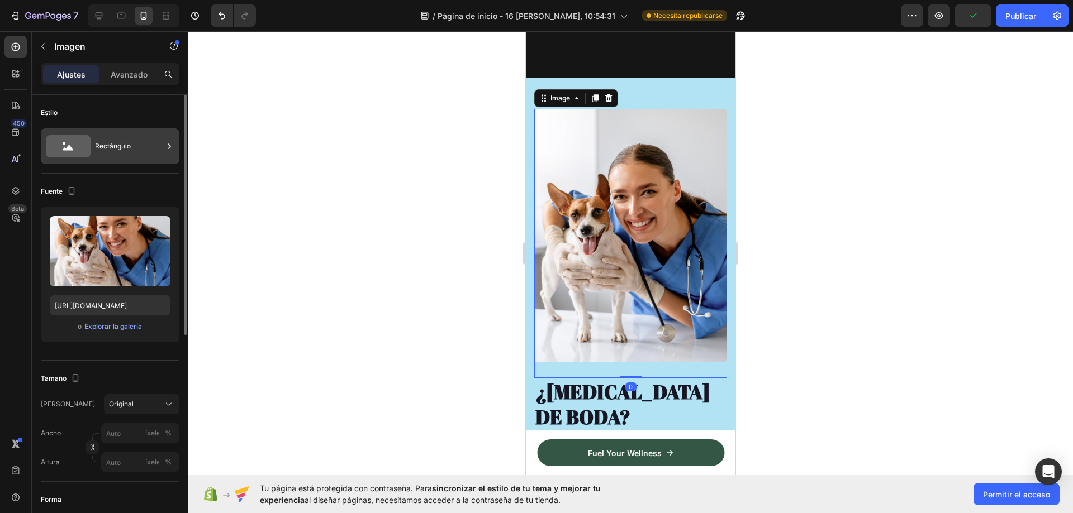
click at [125, 141] on font "Rectángulo" at bounding box center [113, 146] width 36 height 10
click at [127, 401] on font "Original" at bounding box center [121, 404] width 25 height 8
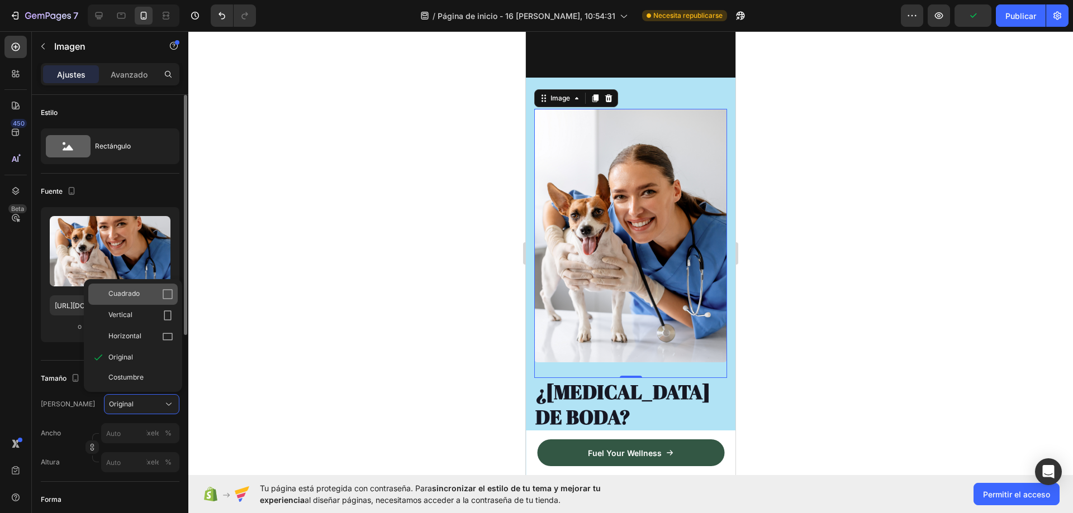
click at [157, 293] on div "Cuadrado" at bounding box center [140, 294] width 65 height 11
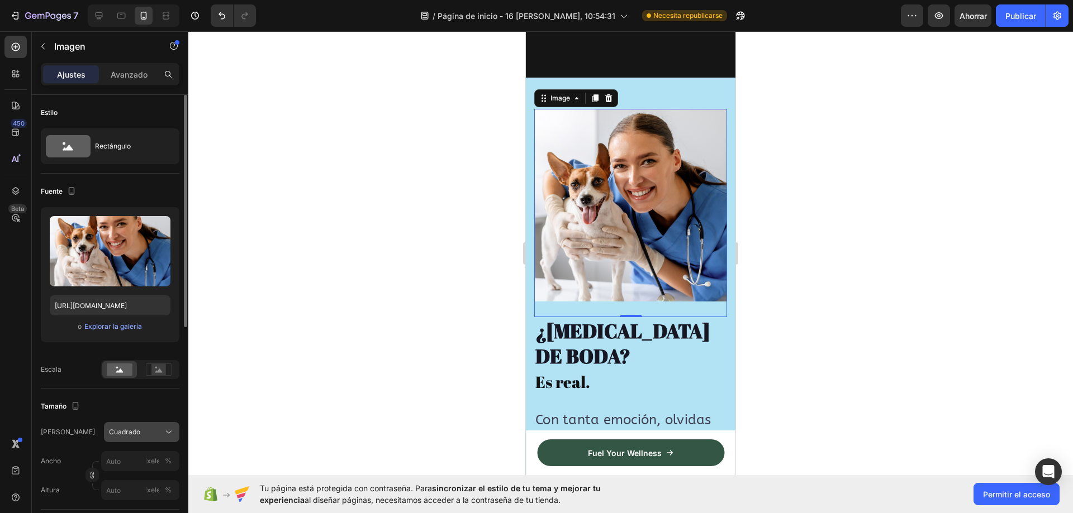
click at [132, 440] on button "Cuadrado" at bounding box center [141, 432] width 75 height 20
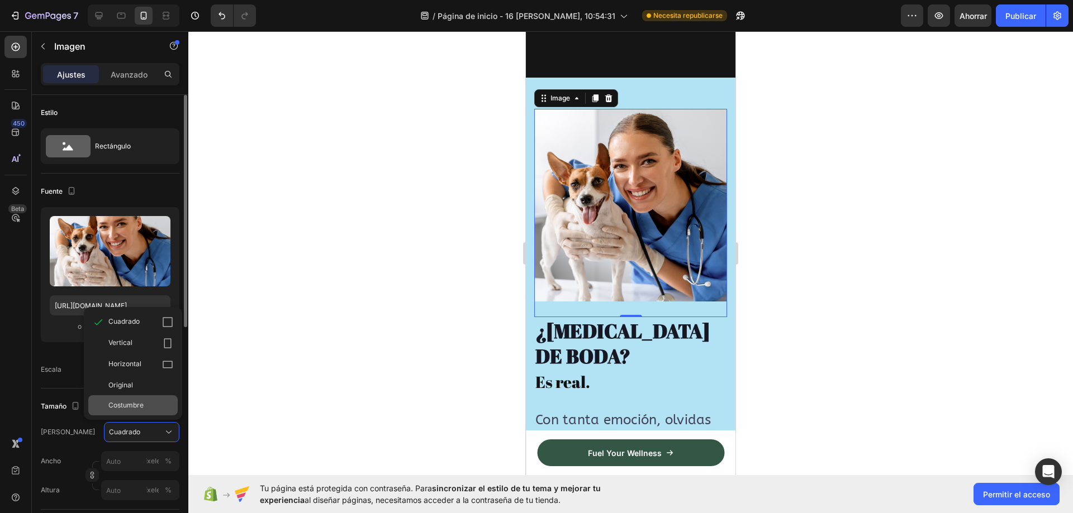
click at [163, 403] on div "Costumbre" at bounding box center [140, 406] width 65 height 10
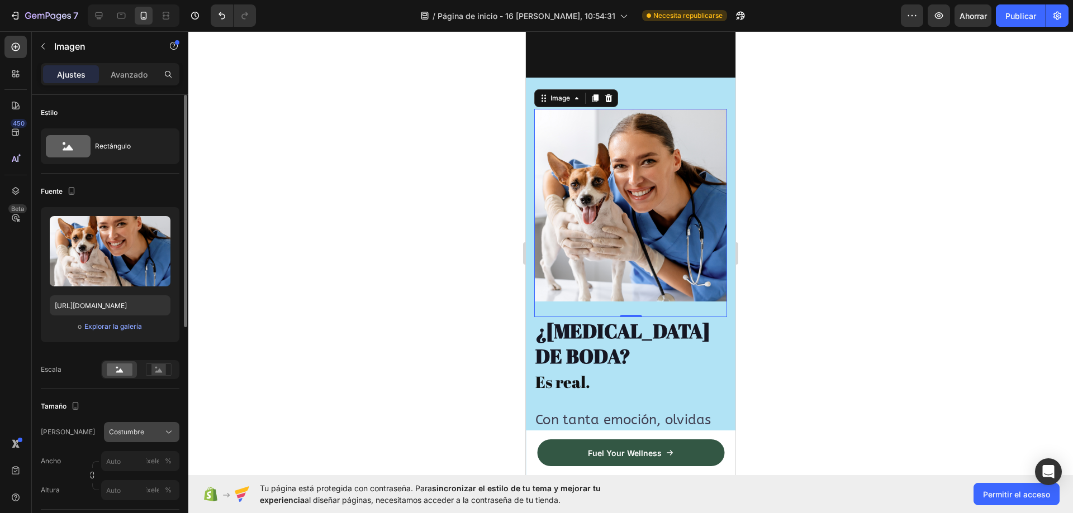
click at [153, 434] on div "Costumbre" at bounding box center [135, 432] width 52 height 10
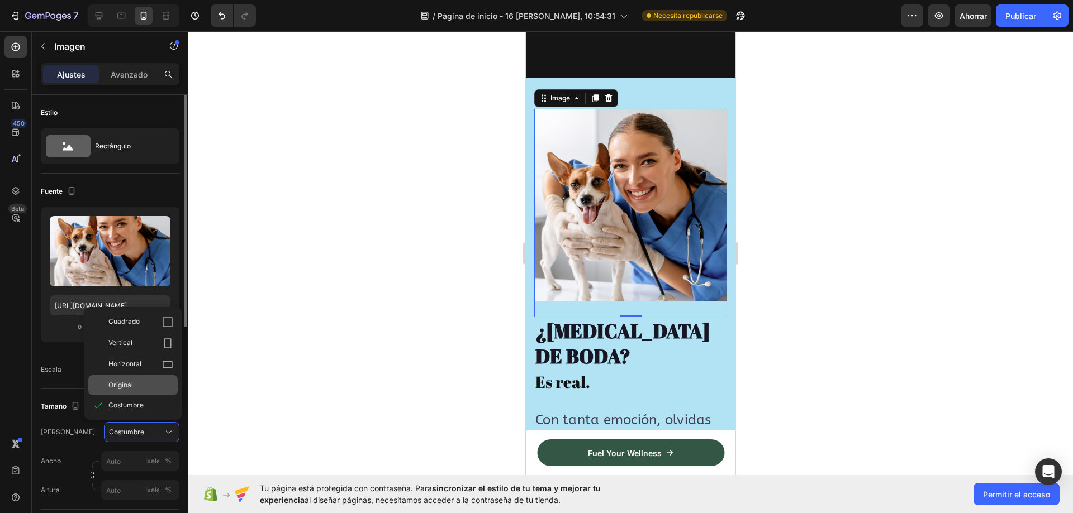
click at [146, 386] on div "Original" at bounding box center [140, 386] width 65 height 10
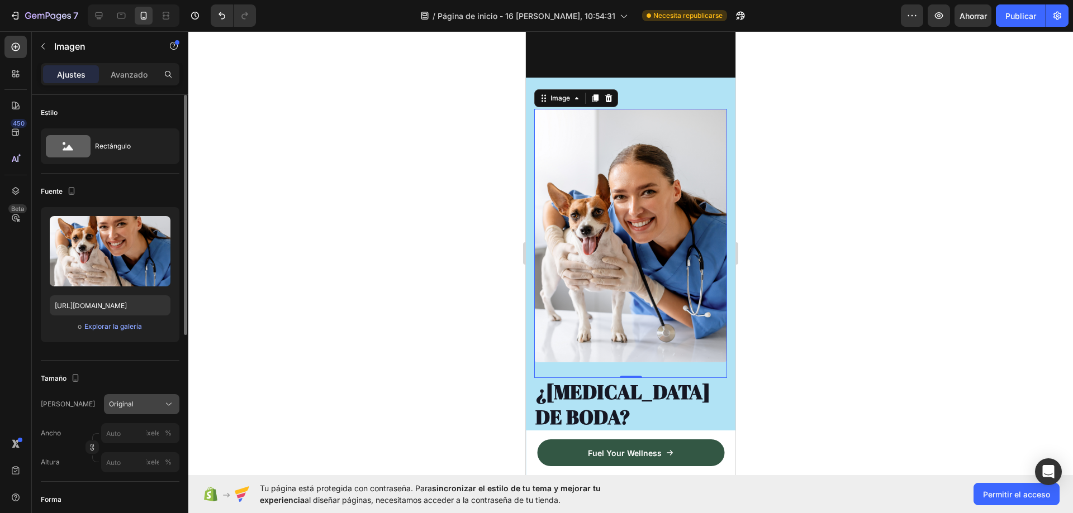
click at [147, 410] on div "Original" at bounding box center [141, 404] width 65 height 11
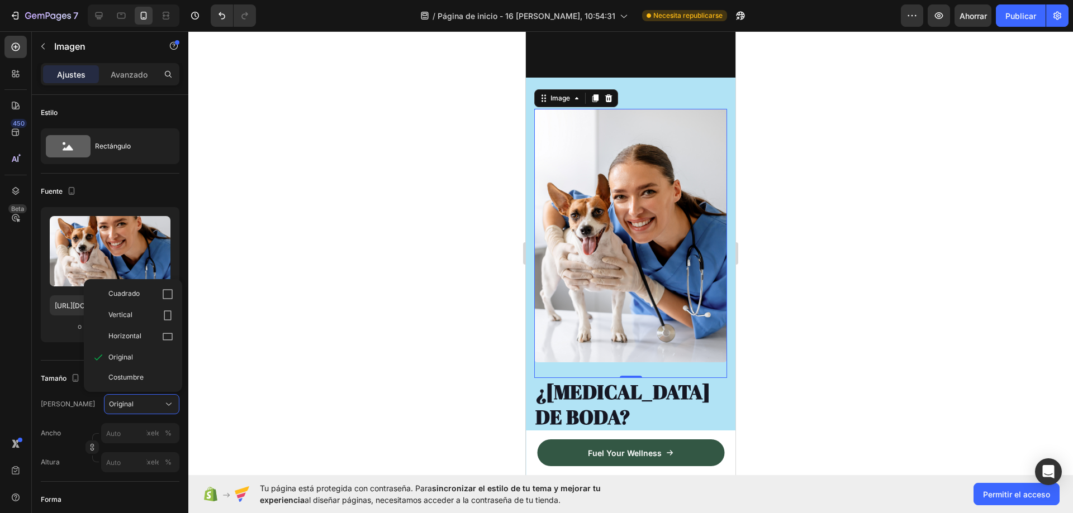
click at [141, 293] on div "Cuadrado" at bounding box center [140, 294] width 65 height 11
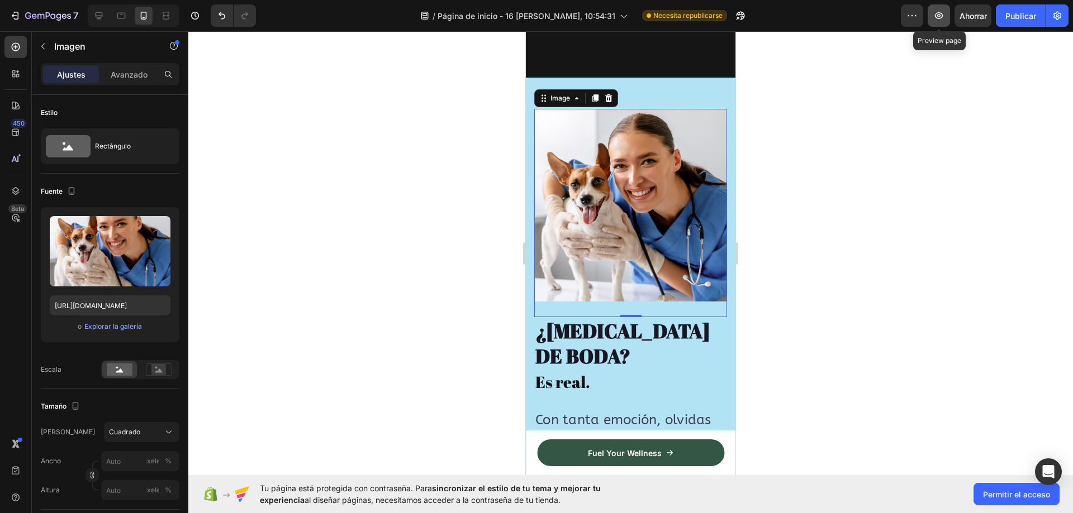
click at [944, 18] on icon "button" at bounding box center [938, 15] width 11 height 11
click at [562, 169] on img at bounding box center [630, 205] width 193 height 193
click at [94, 327] on font "Explorar la galería" at bounding box center [113, 326] width 58 height 8
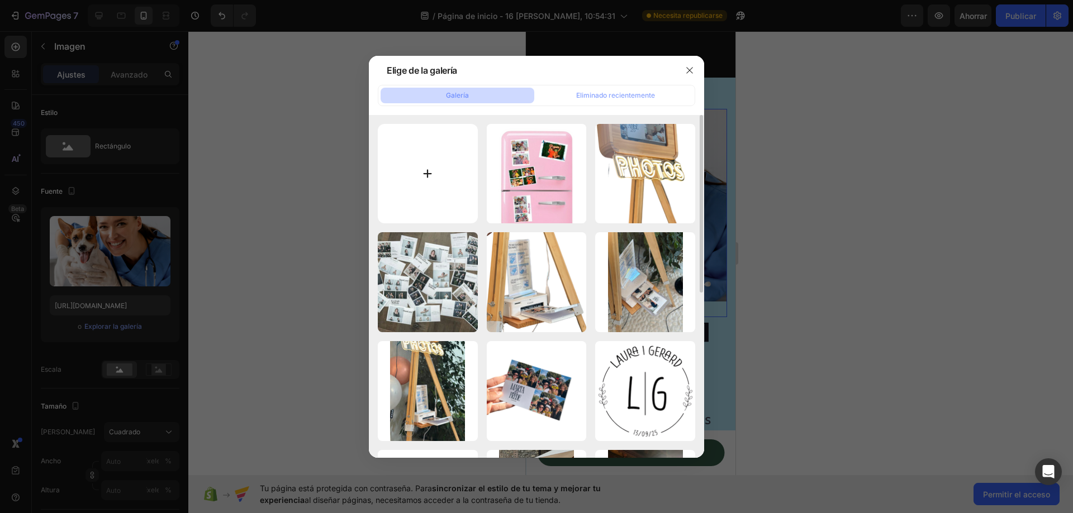
click at [443, 175] on input "file" at bounding box center [428, 174] width 100 height 100
type input "C:\fakepath\e72dbd72c74582d0cf4ad696aaea31d6.jpg"
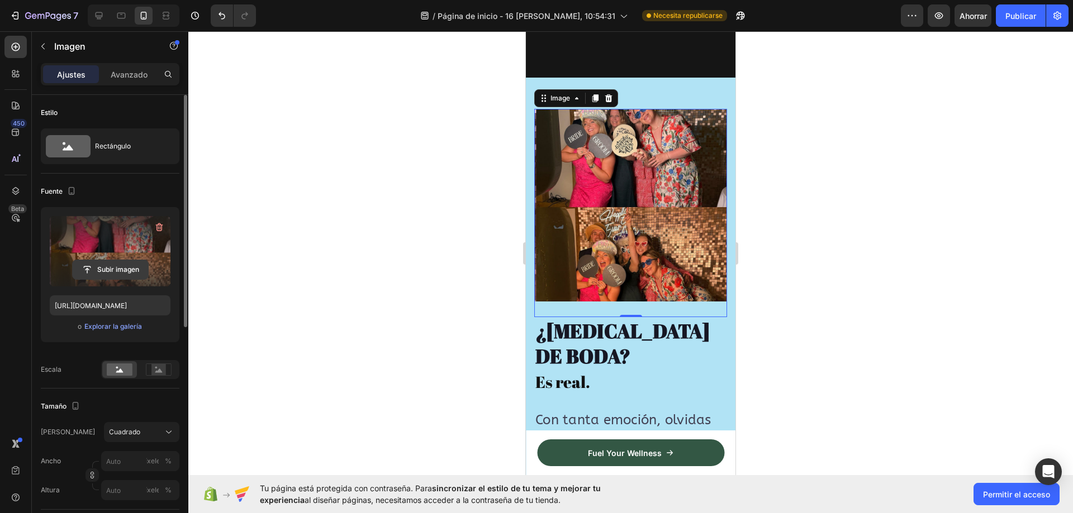
click at [127, 267] on input "file" at bounding box center [110, 269] width 75 height 19
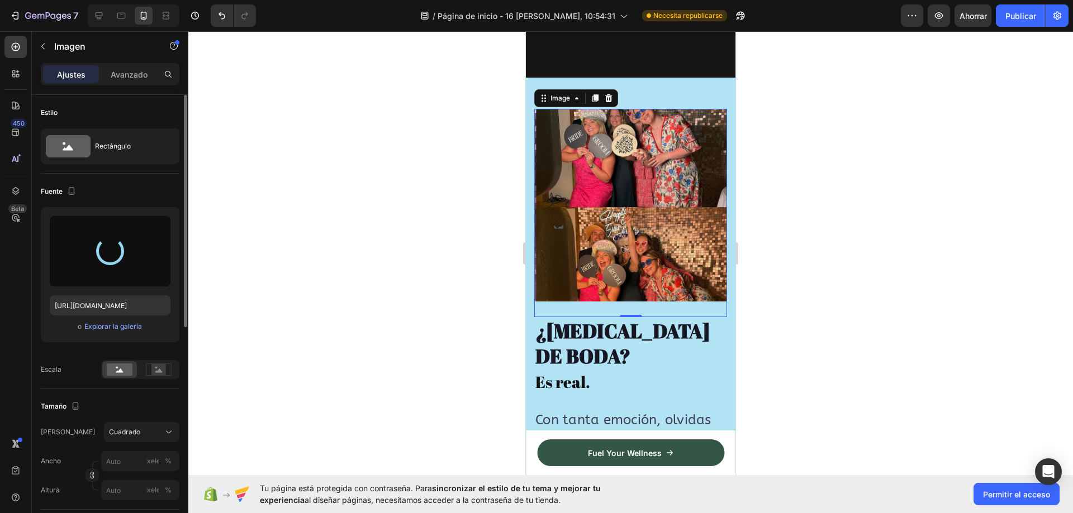
type input "https://cdn.shopify.com/s/files/1/0935/7338/2527/files/gempages_580163860858667…"
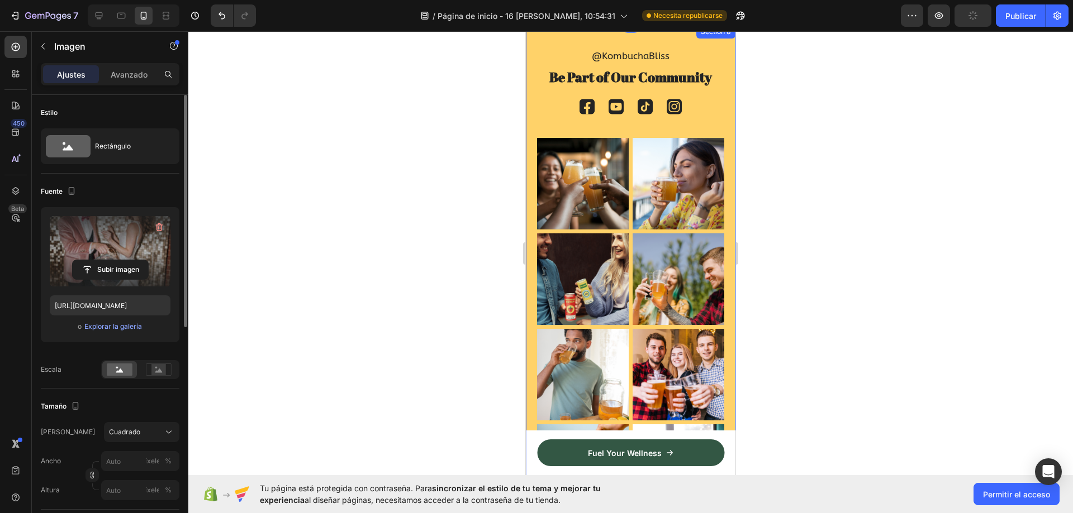
click at [718, 116] on div "@KombuchaBliss Text Block Be Part of Our Community Heading Icon Icon Icon Icon …" at bounding box center [631, 282] width 210 height 515
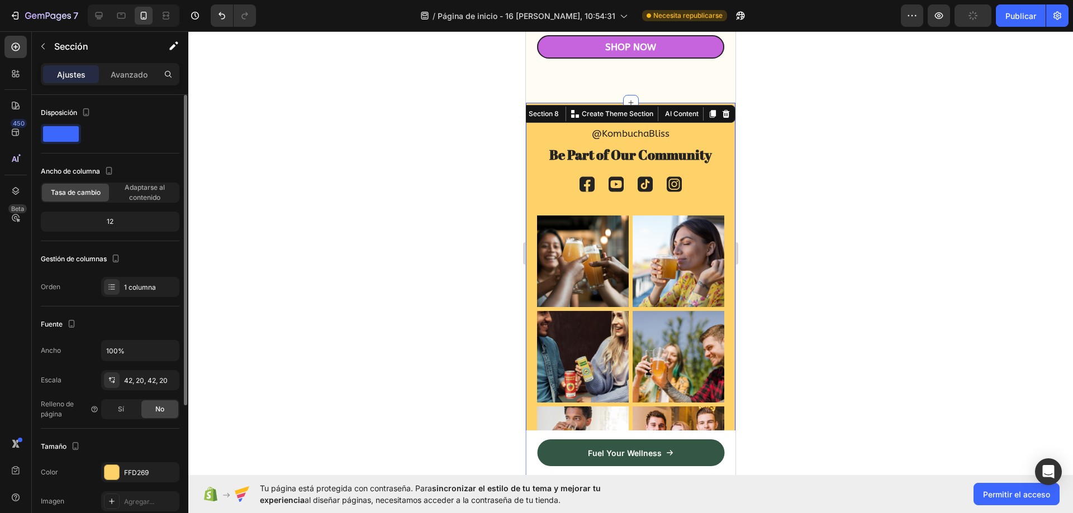
scroll to position [3524, 0]
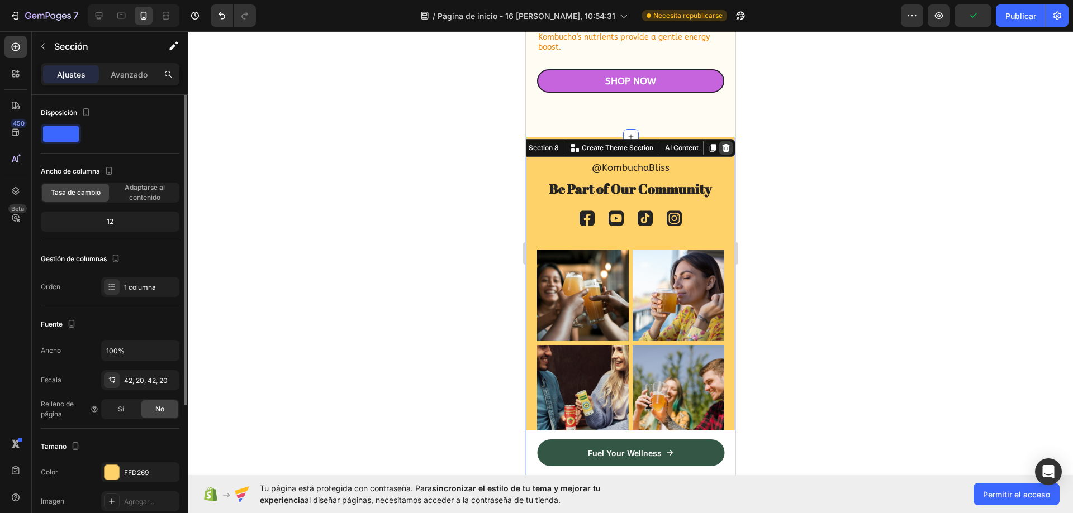
click at [722, 152] on icon at bounding box center [725, 148] width 7 height 8
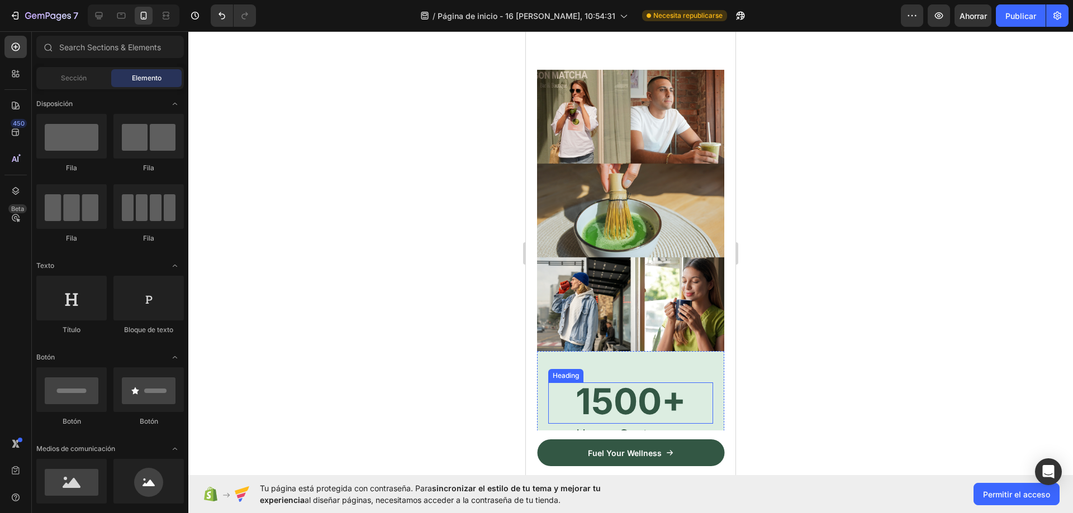
scroll to position [7044, 0]
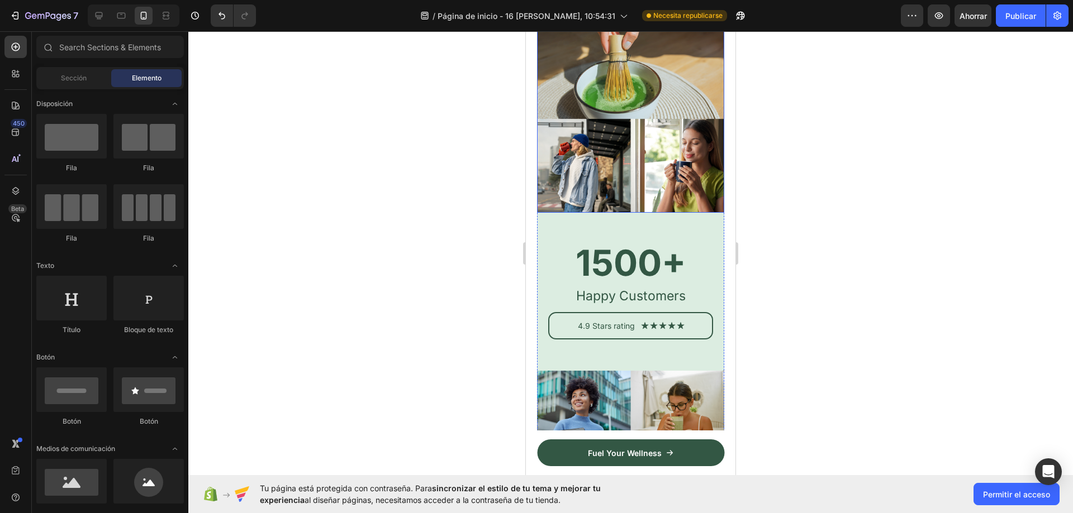
click at [612, 175] on img at bounding box center [630, 72] width 187 height 282
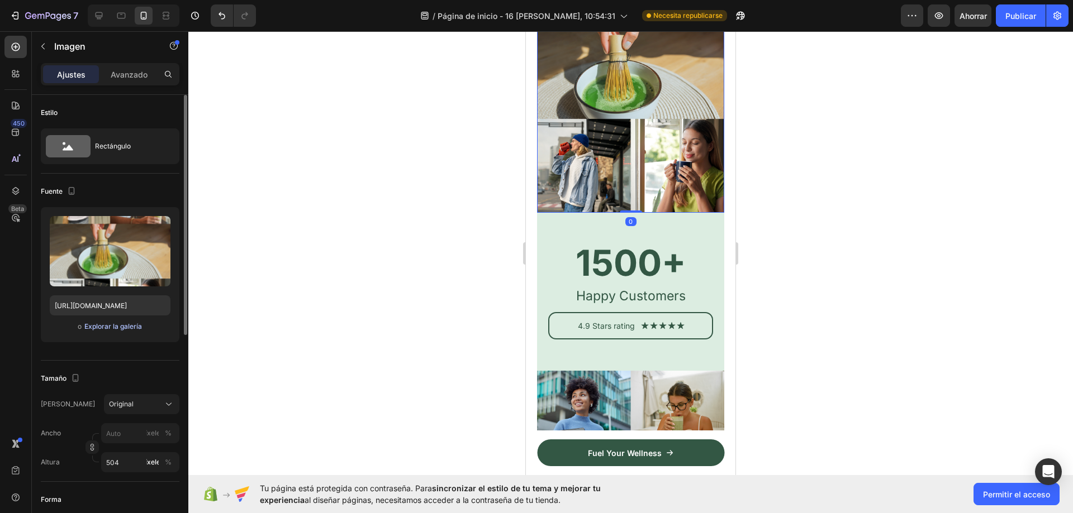
click at [132, 327] on font "Explorar la galería" at bounding box center [113, 326] width 58 height 8
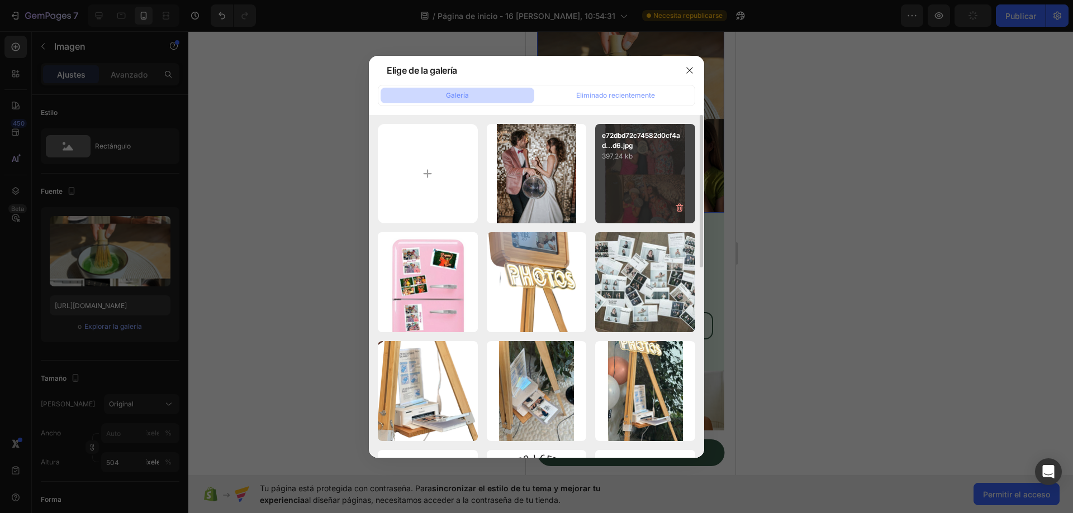
click at [636, 155] on p "397,24 kb" at bounding box center [645, 156] width 87 height 11
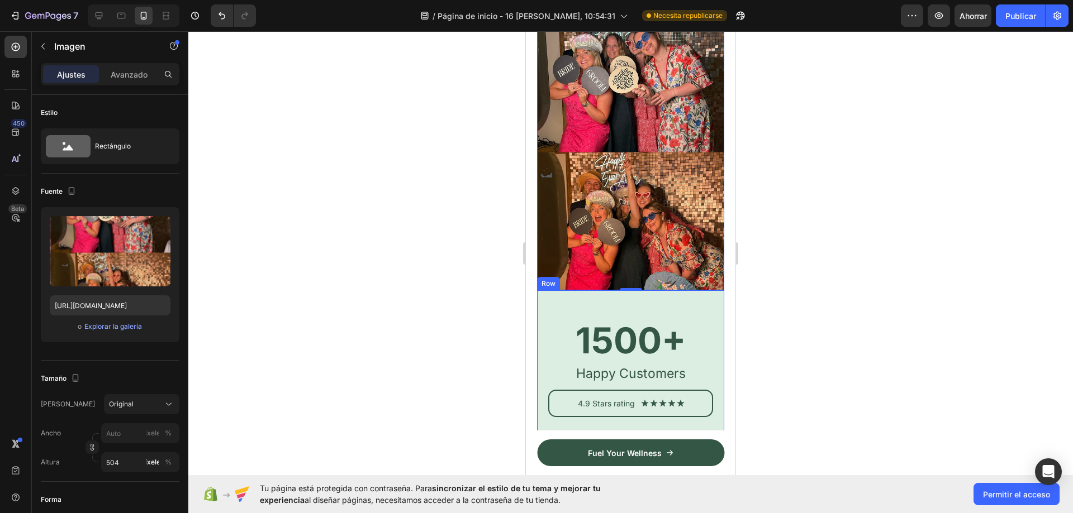
scroll to position [7155, 0]
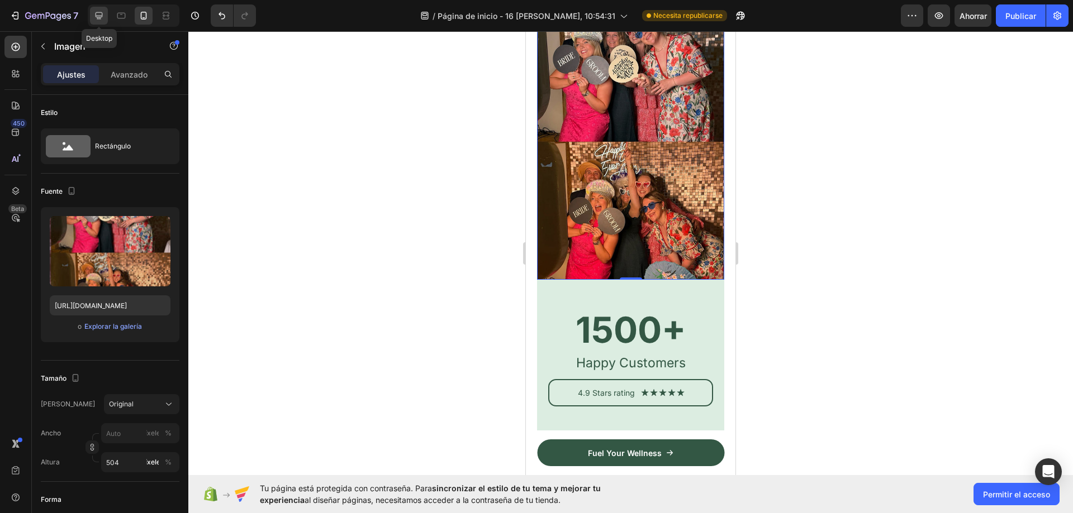
drag, startPoint x: 93, startPoint y: 9, endPoint x: 34, endPoint y: 41, distance: 66.8
click at [93, 9] on div at bounding box center [99, 16] width 18 height 18
type input "https://cdn.shopify.com/s/files/1/0935/7338/2527/files/gempages_580163860858667…"
type input "100"
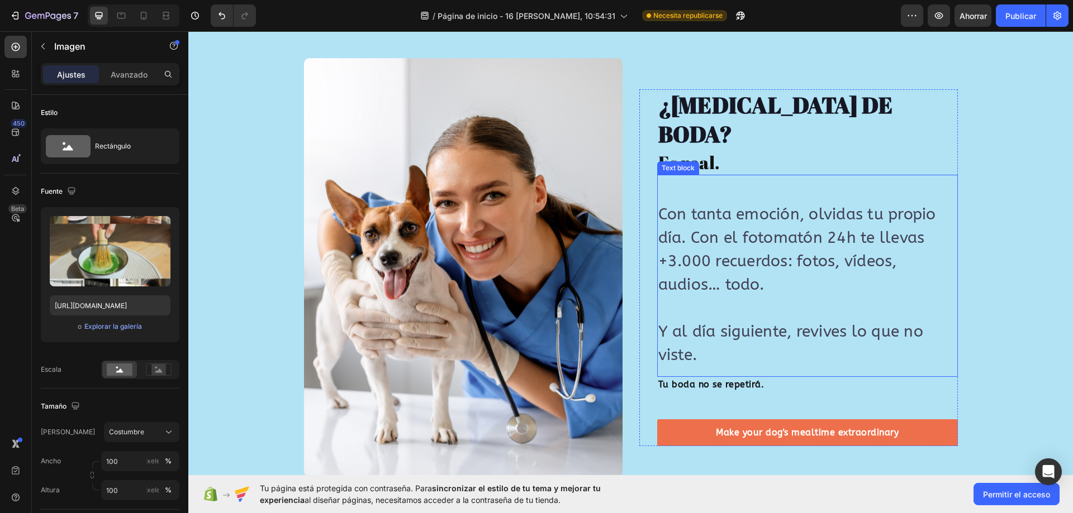
scroll to position [2066, 0]
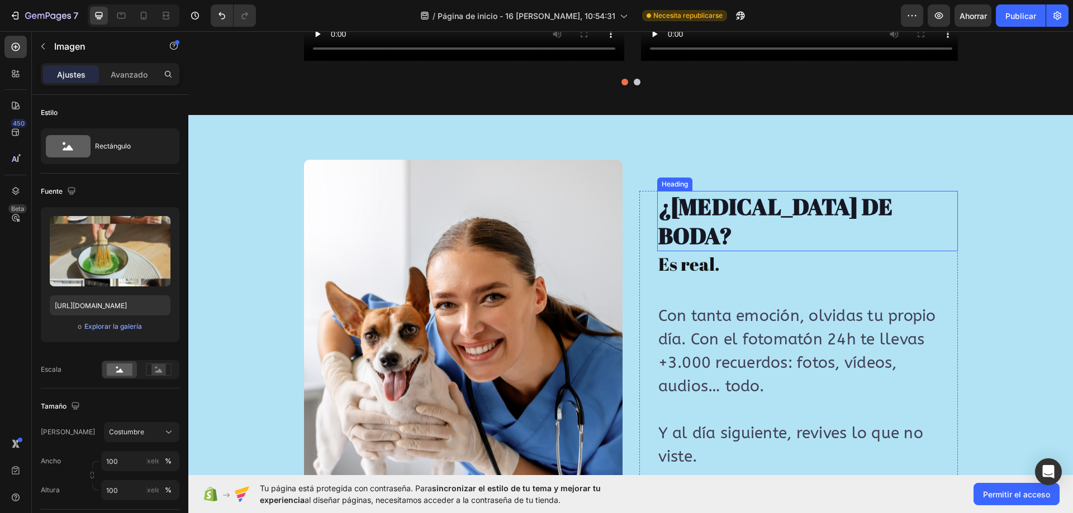
click at [704, 160] on div "¿AMNESIA DE BODA? Heading Es real. Heading Con tanta emoción, olvidas tu propio…" at bounding box center [798, 369] width 318 height 419
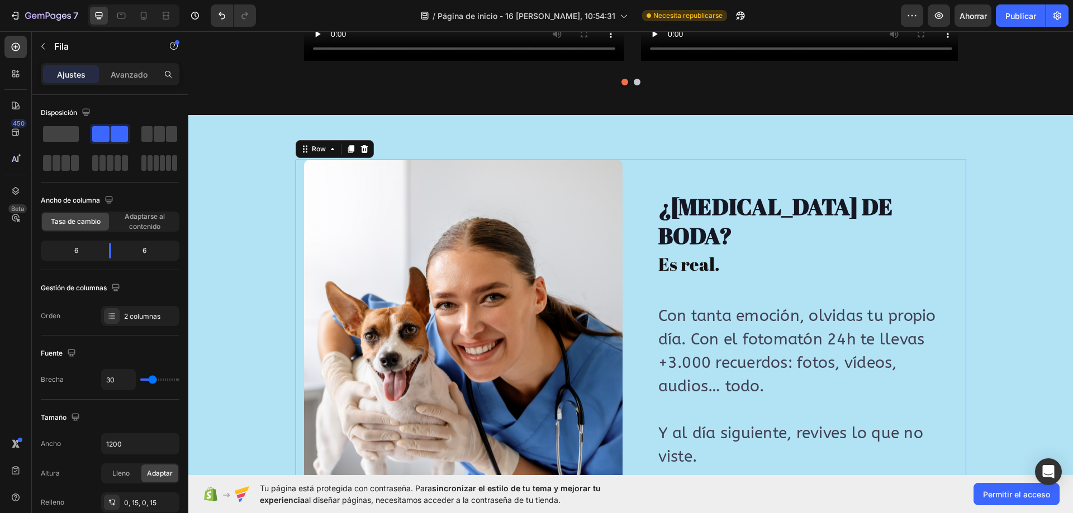
click at [695, 134] on div "Image Image ¿AMNESIA DE BODA? Heading Es real. Heading Con tanta emoción, olvid…" at bounding box center [630, 369] width 885 height 508
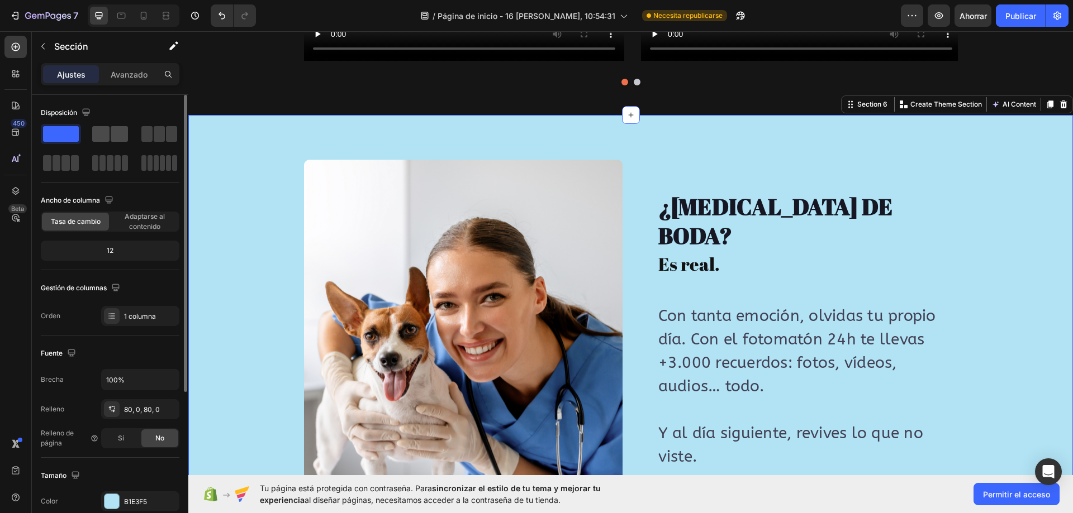
click at [111, 132] on span at bounding box center [119, 134] width 17 height 16
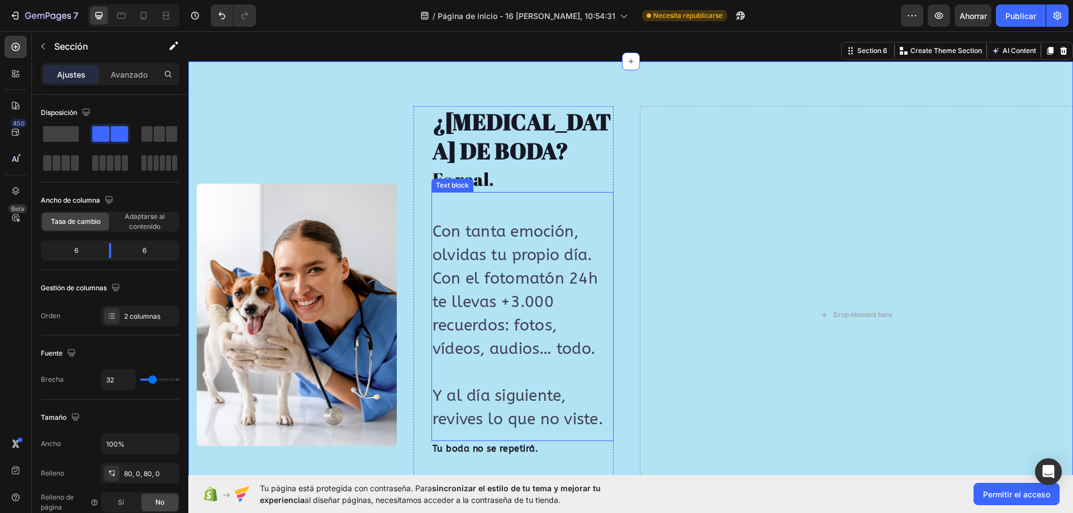
scroll to position [2233, 0]
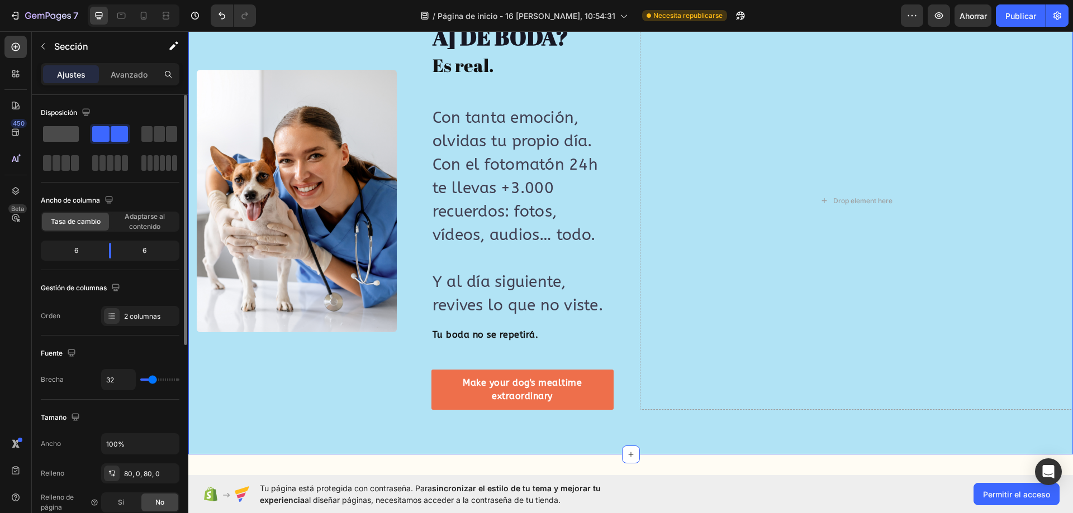
click at [49, 132] on span at bounding box center [61, 134] width 36 height 16
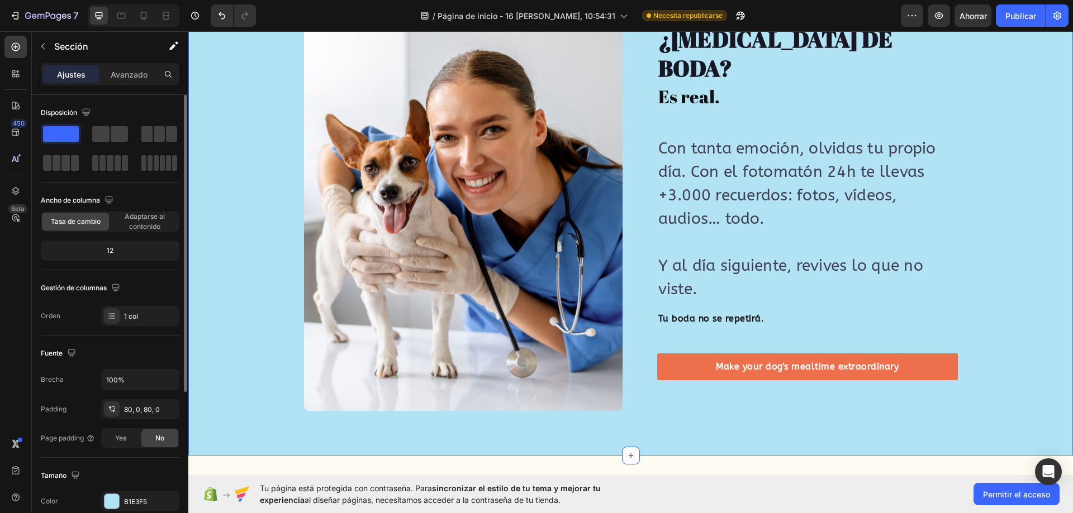
scroll to position [2155, 0]
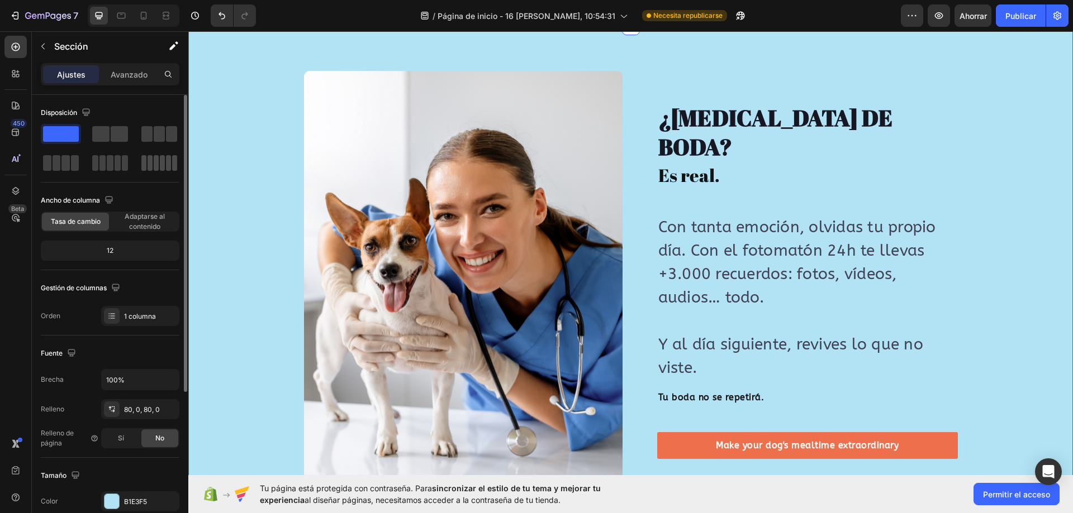
click at [156, 166] on span at bounding box center [156, 163] width 5 height 16
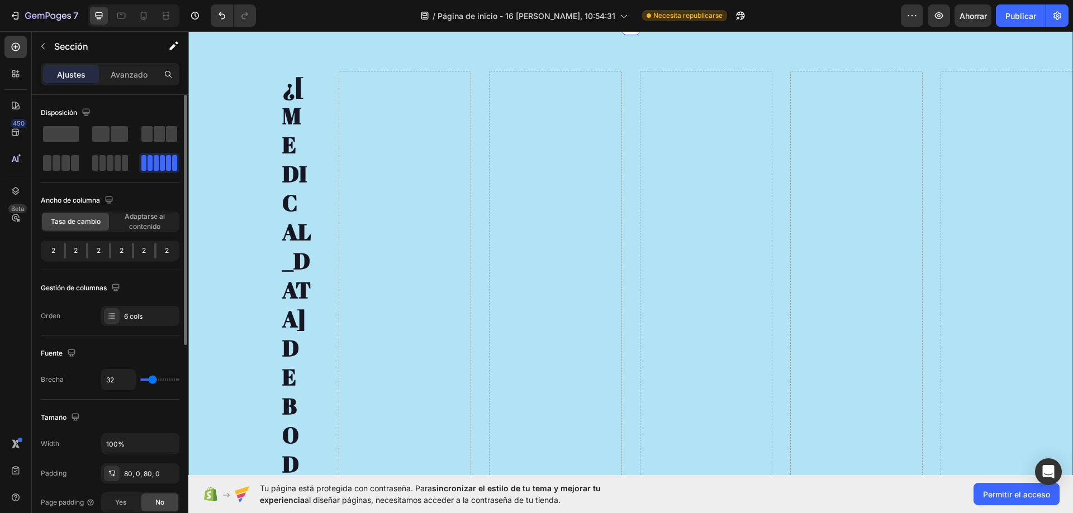
scroll to position [3231, 0]
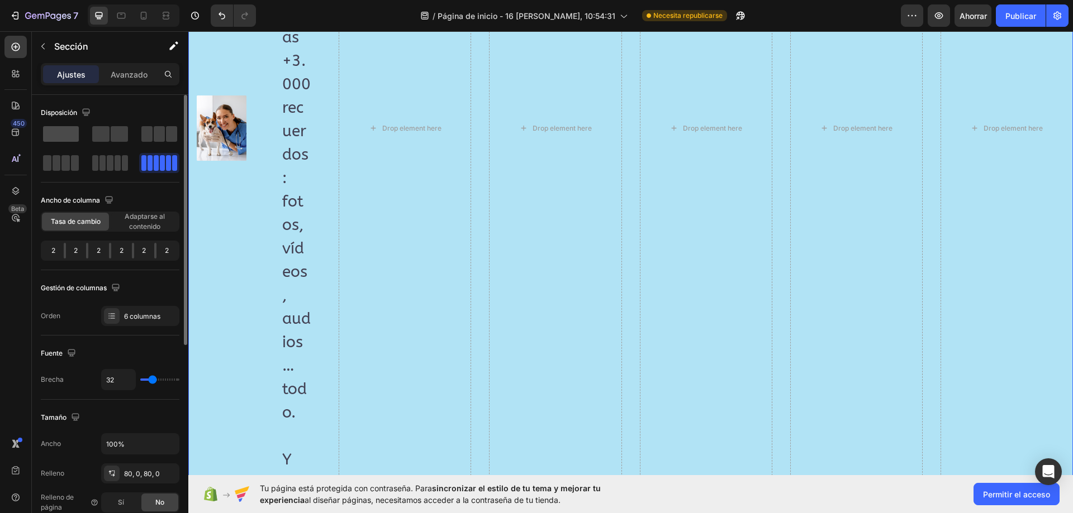
click at [48, 135] on span at bounding box center [61, 134] width 36 height 16
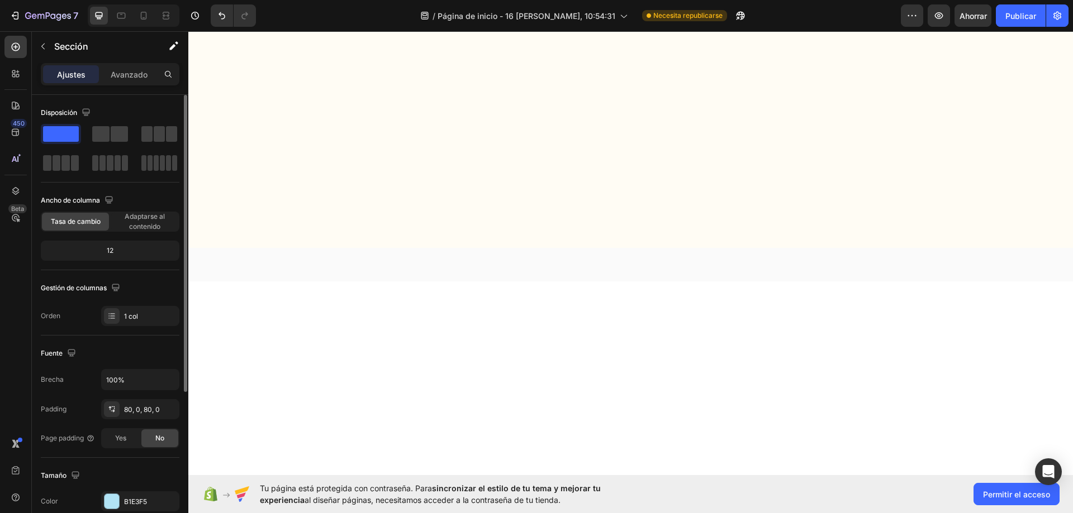
scroll to position [2155, 0]
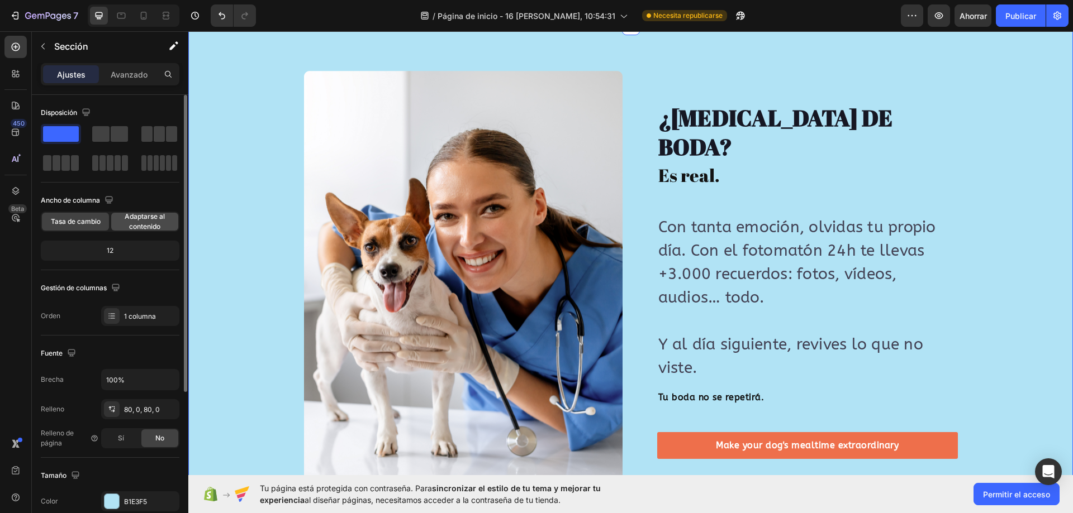
click at [133, 221] on span "Adaptarse al contenido" at bounding box center [144, 222] width 67 height 20
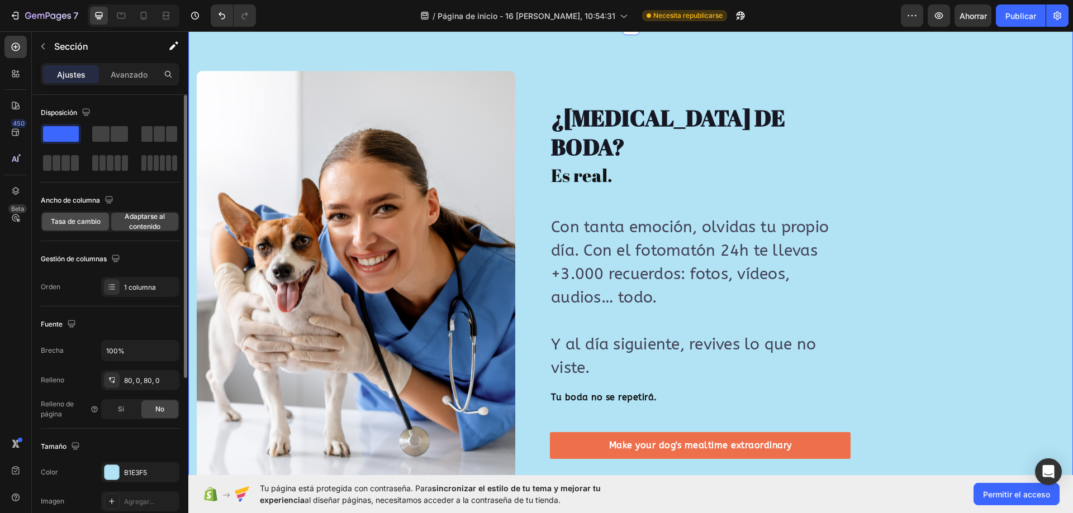
click at [61, 229] on div "Tasa de cambio" at bounding box center [75, 222] width 67 height 18
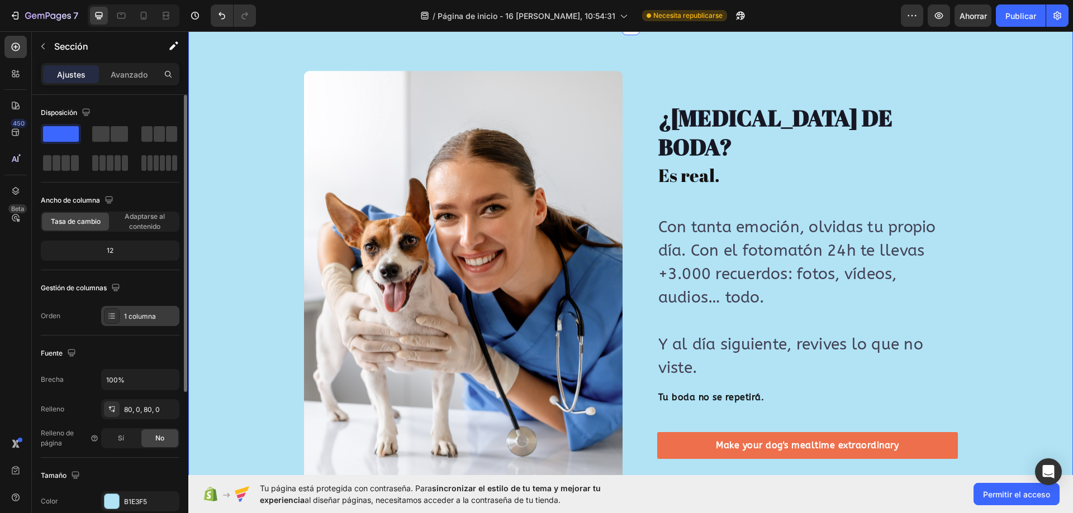
click at [145, 322] on div "1 columna" at bounding box center [140, 316] width 78 height 20
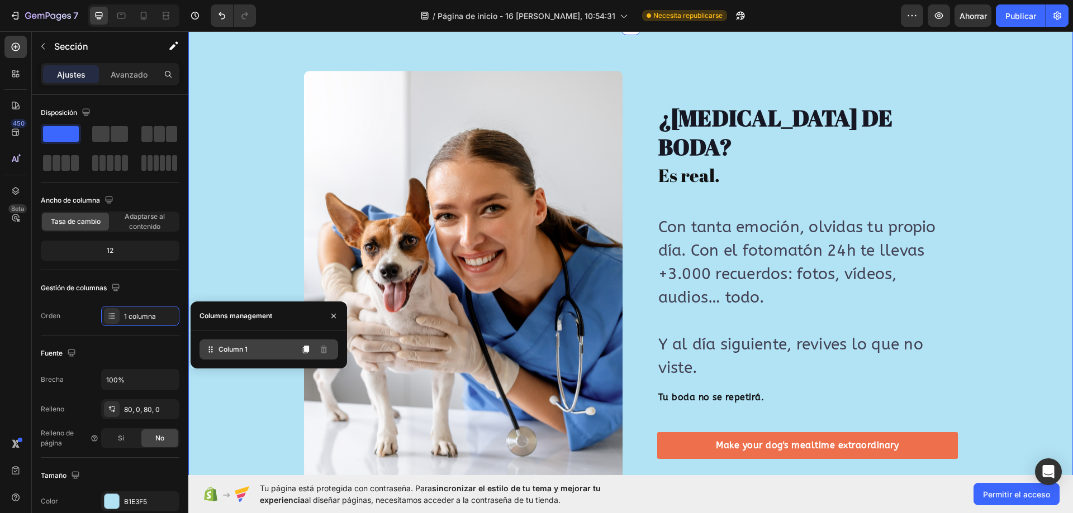
click at [275, 351] on div "Column 1" at bounding box center [268, 350] width 139 height 20
drag, startPoint x: 277, startPoint y: 318, endPoint x: 254, endPoint y: 320, distance: 23.5
click at [254, 320] on div "Columns management" at bounding box center [269, 316] width 156 height 29
drag, startPoint x: 94, startPoint y: 360, endPoint x: 143, endPoint y: 364, distance: 48.8
click at [98, 360] on div "Fuente" at bounding box center [110, 354] width 139 height 18
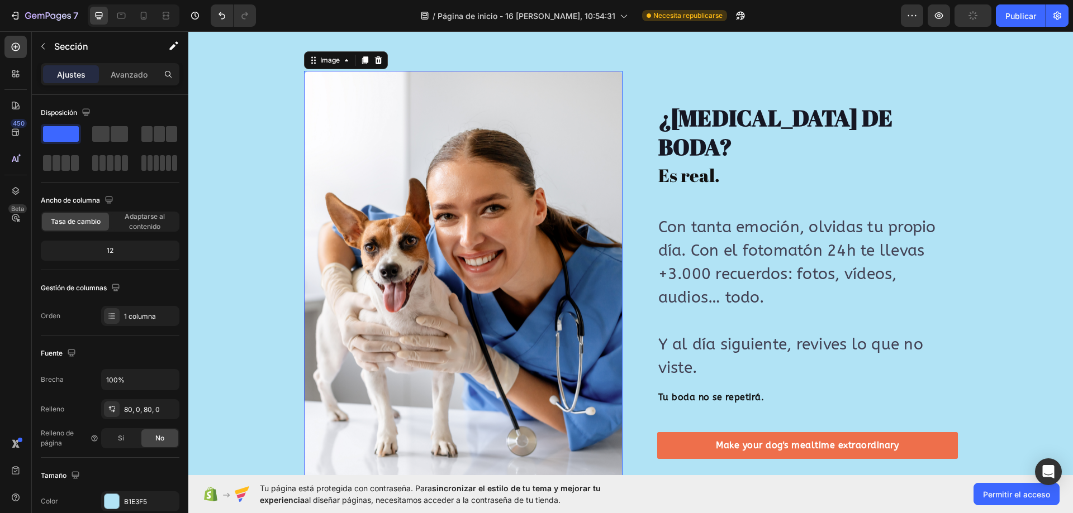
click at [355, 297] on img at bounding box center [463, 280] width 318 height 419
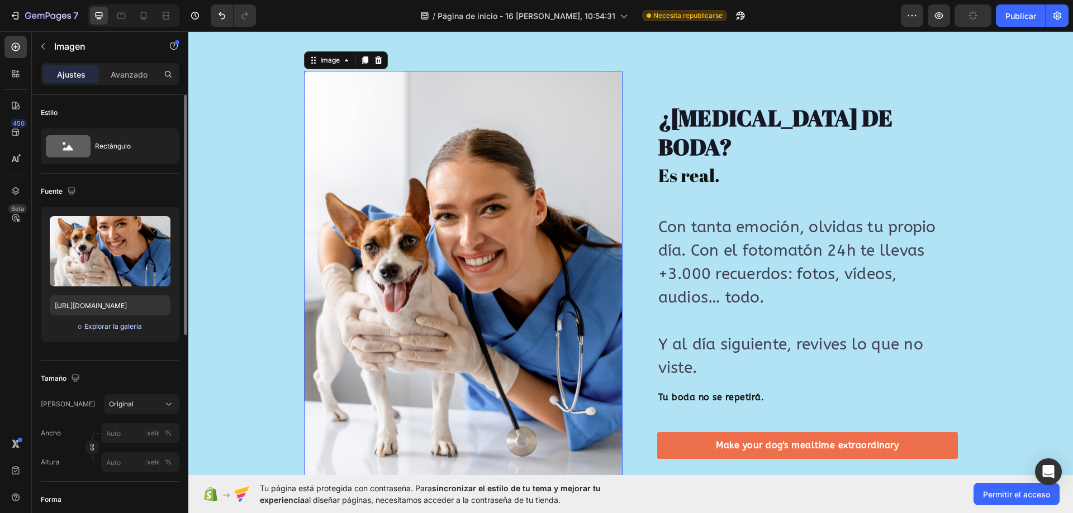
click at [108, 326] on font "Explorar la galería" at bounding box center [113, 326] width 58 height 8
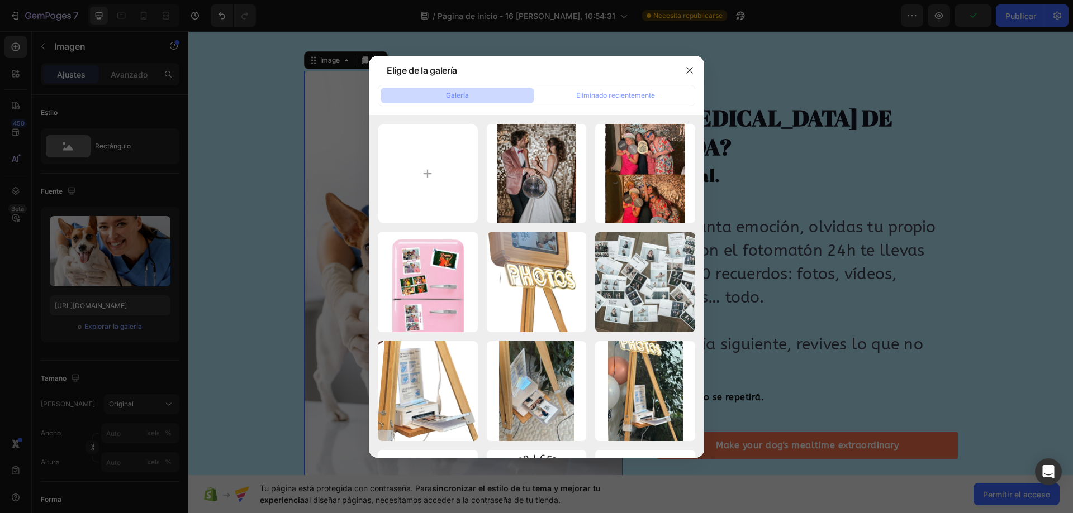
click at [0, 0] on div "1c022663cbe19a55baeea...6e.jpg 249,33 kb" at bounding box center [0, 0] width 0 height 0
type input "https://cdn.shopify.com/s/files/1/0935/7338/2527/files/gempages_580163860858667…"
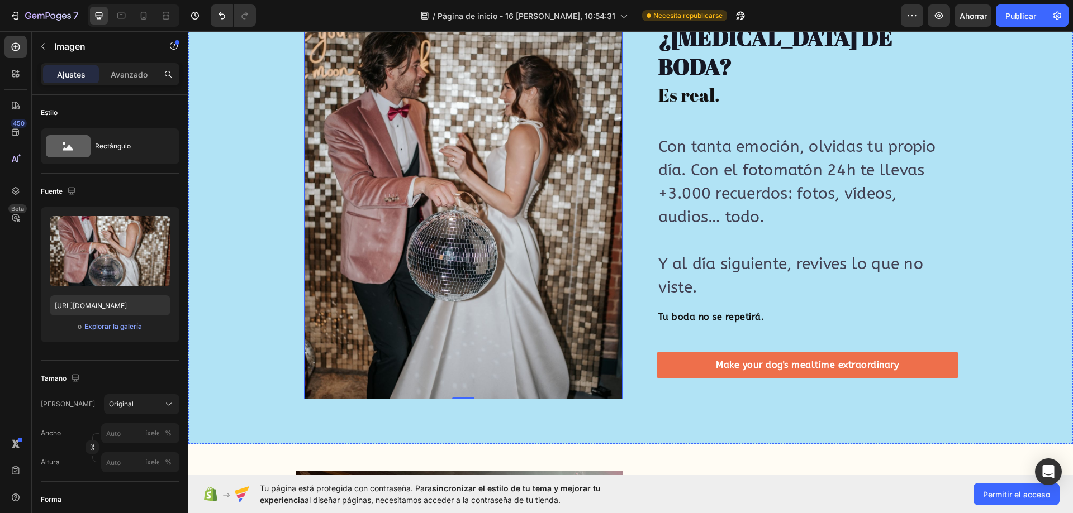
scroll to position [2203, 0]
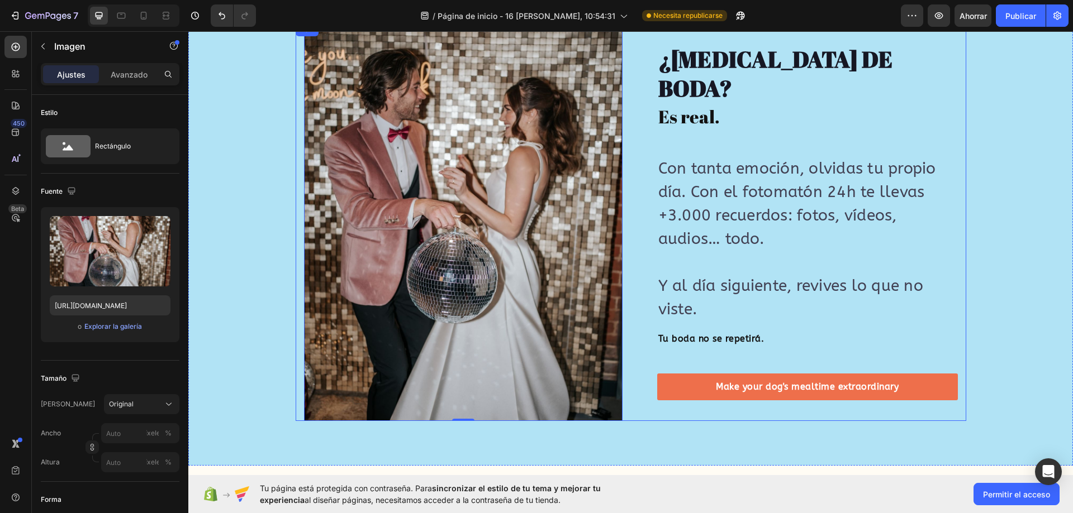
click at [493, 254] on div "Image 0 Image" at bounding box center [463, 222] width 318 height 398
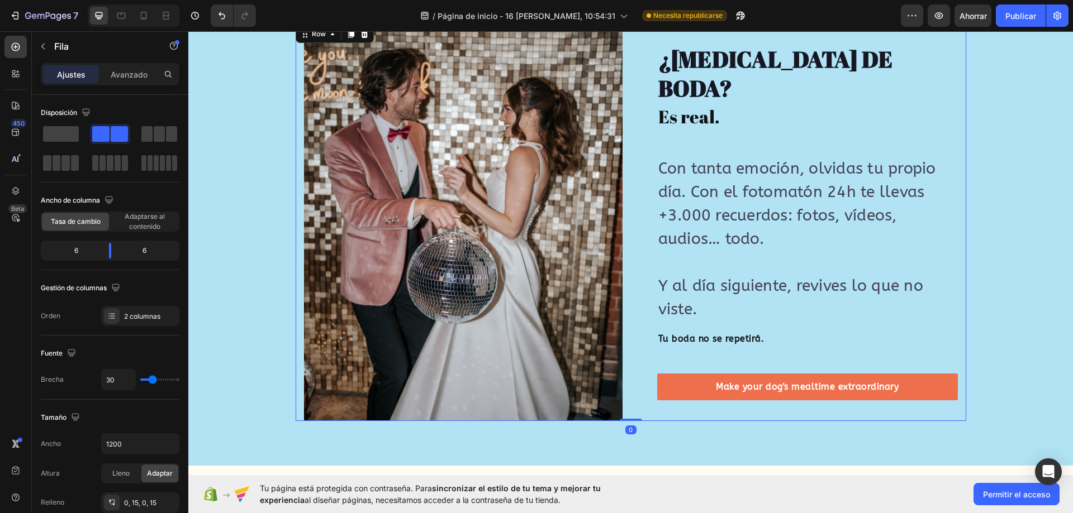
click at [304, 192] on div "Image Image" at bounding box center [463, 222] width 318 height 398
drag, startPoint x: 430, startPoint y: 115, endPoint x: 413, endPoint y: 129, distance: 21.8
click at [430, 116] on div "Image Image" at bounding box center [463, 222] width 318 height 398
click at [308, 187] on img at bounding box center [463, 222] width 318 height 398
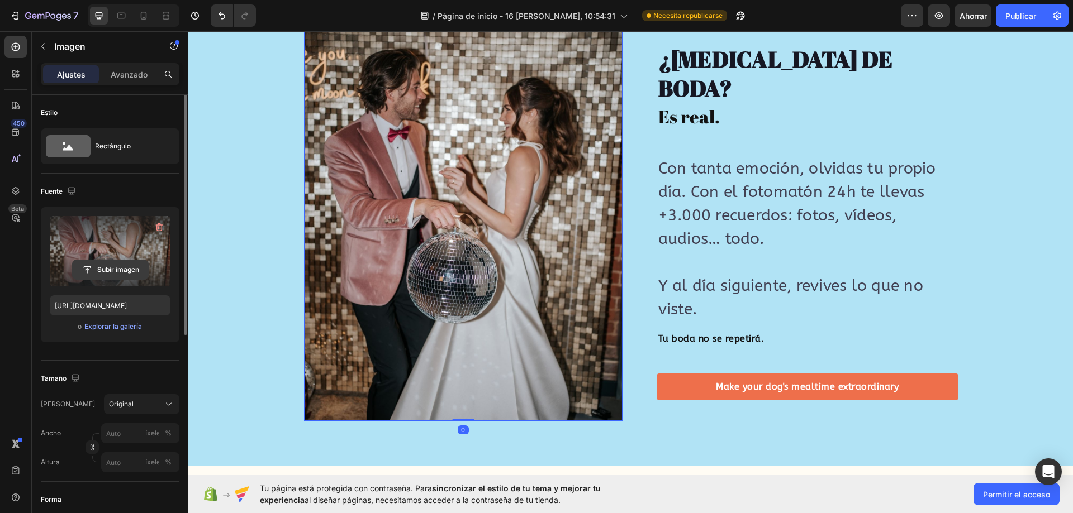
click at [122, 272] on input "file" at bounding box center [110, 269] width 75 height 19
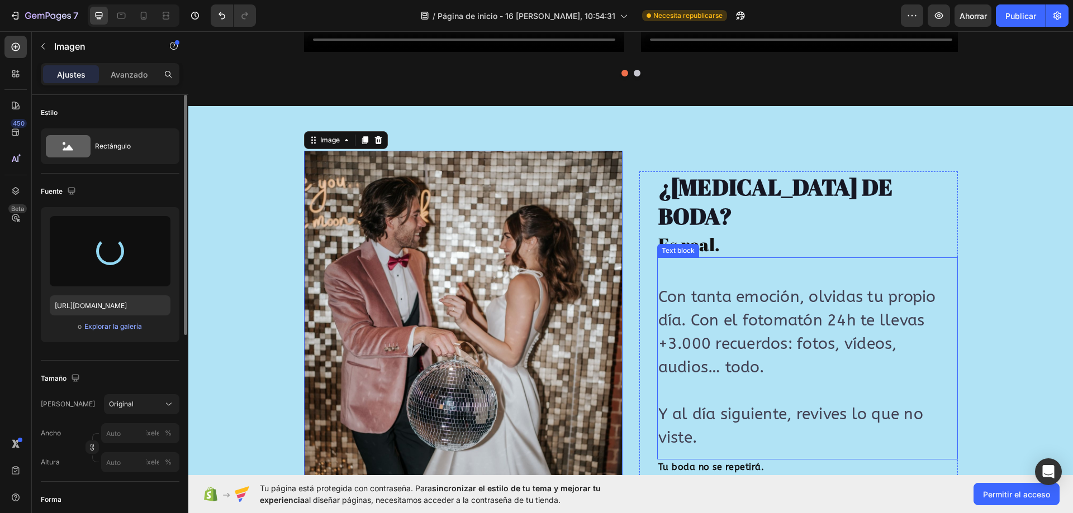
scroll to position [2091, 0]
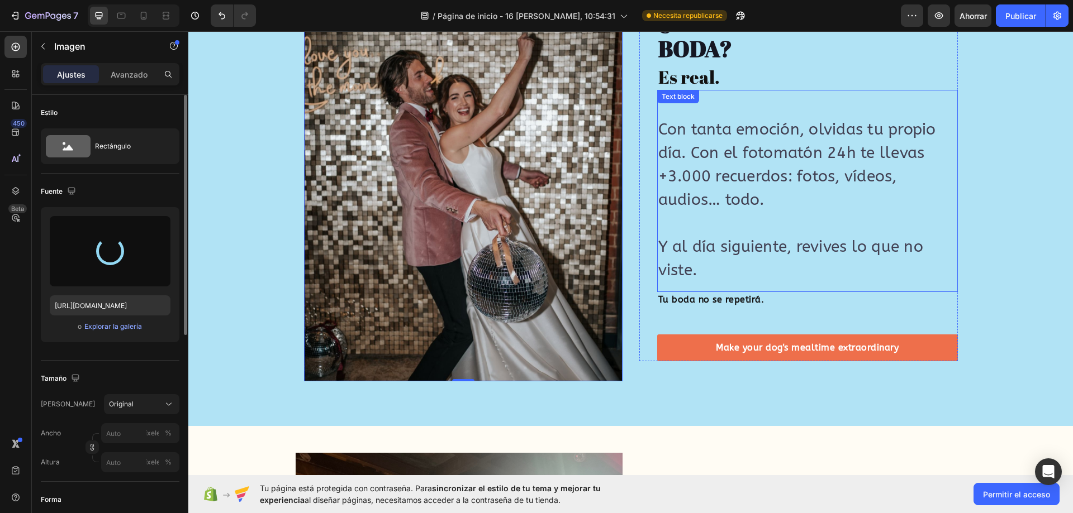
type input "https://cdn.shopify.com/s/files/1/0935/7338/2527/files/gempages_580163860858667…"
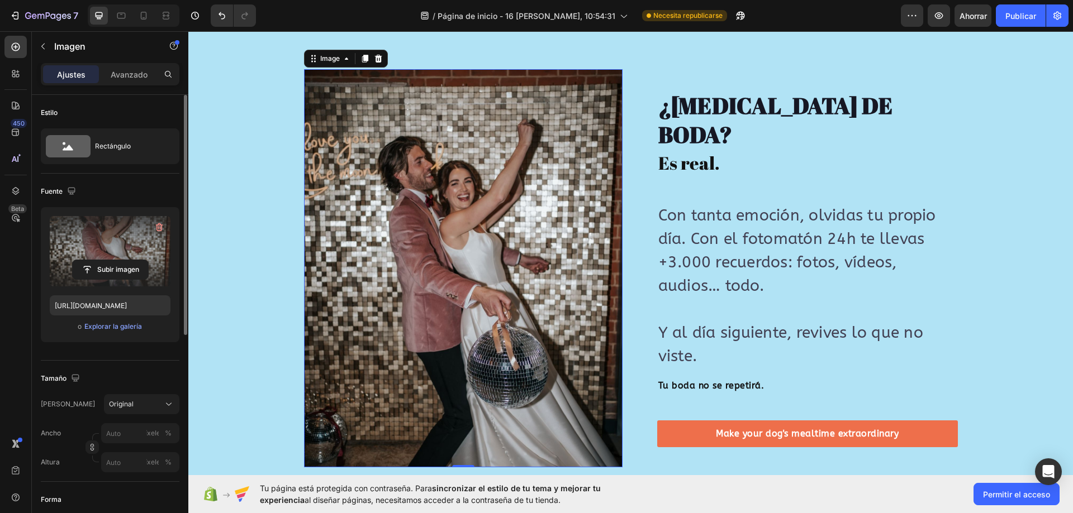
scroll to position [2043, 0]
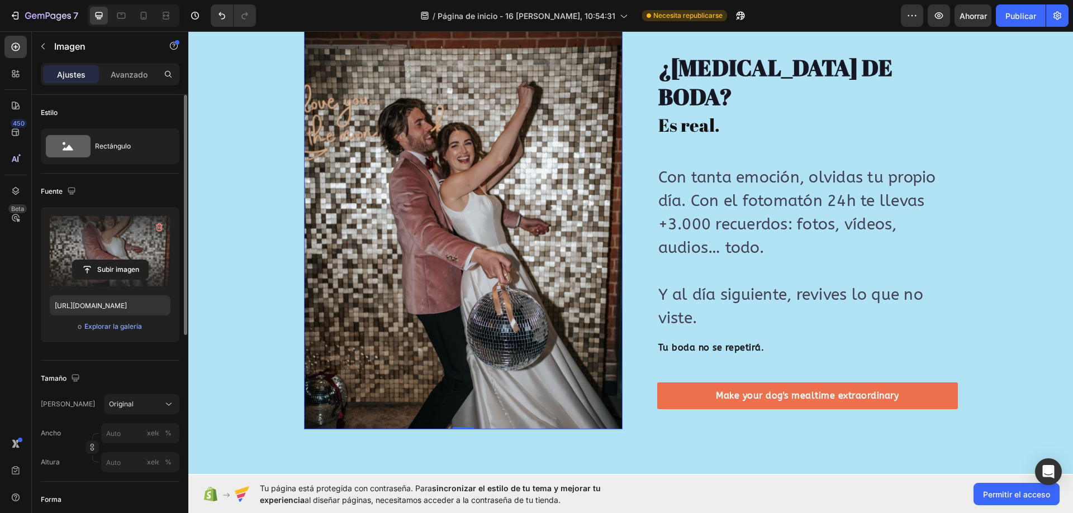
click at [393, 262] on img at bounding box center [463, 230] width 318 height 398
click at [179, 398] on button "Original" at bounding box center [141, 404] width 75 height 20
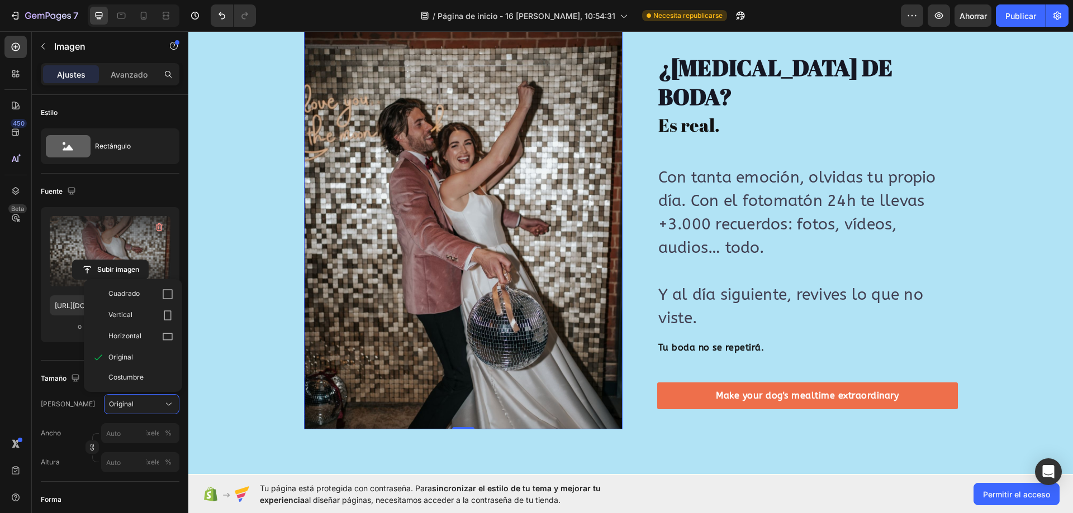
click at [417, 277] on img at bounding box center [463, 230] width 318 height 398
drag, startPoint x: 165, startPoint y: 295, endPoint x: 2, endPoint y: 270, distance: 164.5
click at [165, 295] on icon at bounding box center [167, 294] width 11 height 11
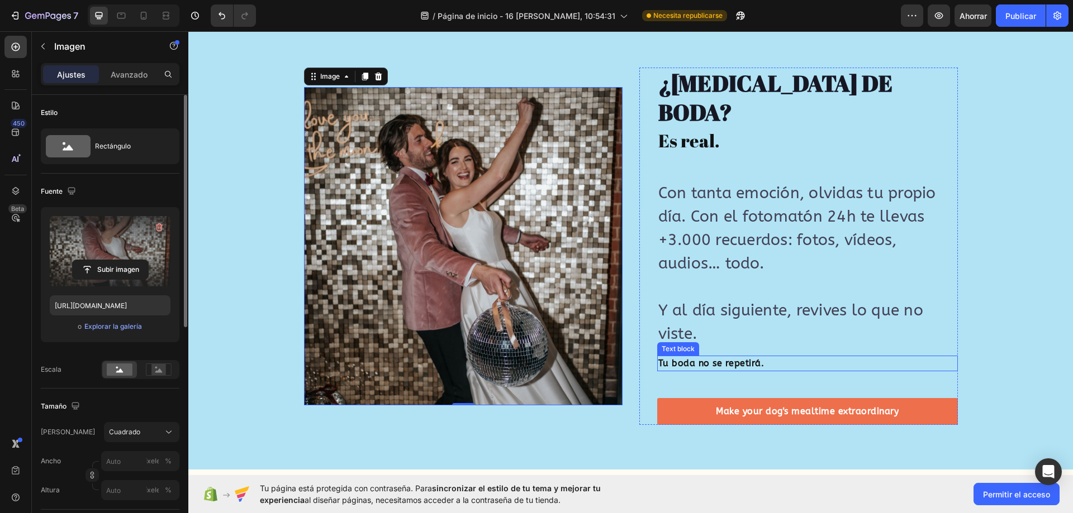
scroll to position [1931, 0]
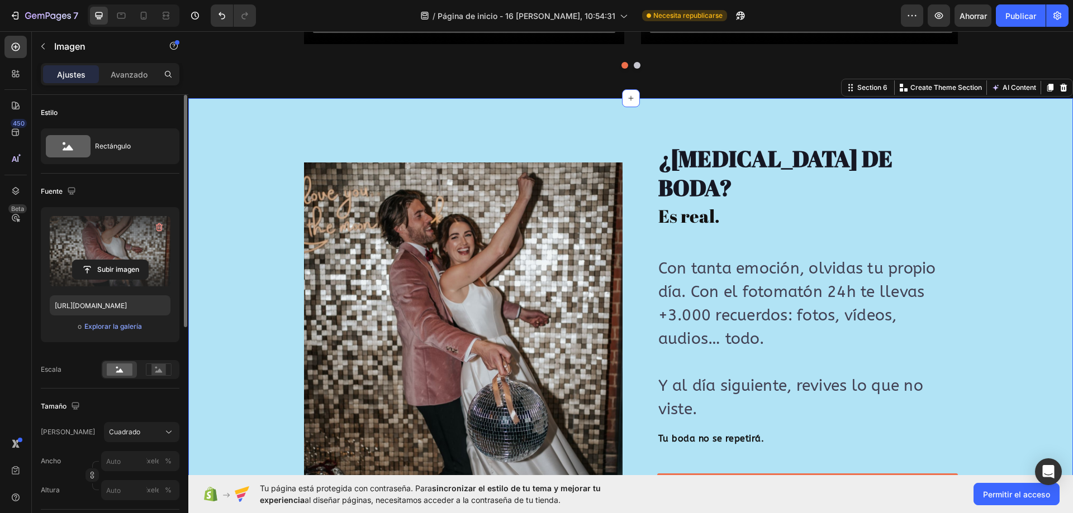
click at [240, 249] on div "Image Image ¿AMNESIA DE BODA? Heading Es real. Heading Con tanta emoción, olvid…" at bounding box center [630, 322] width 885 height 358
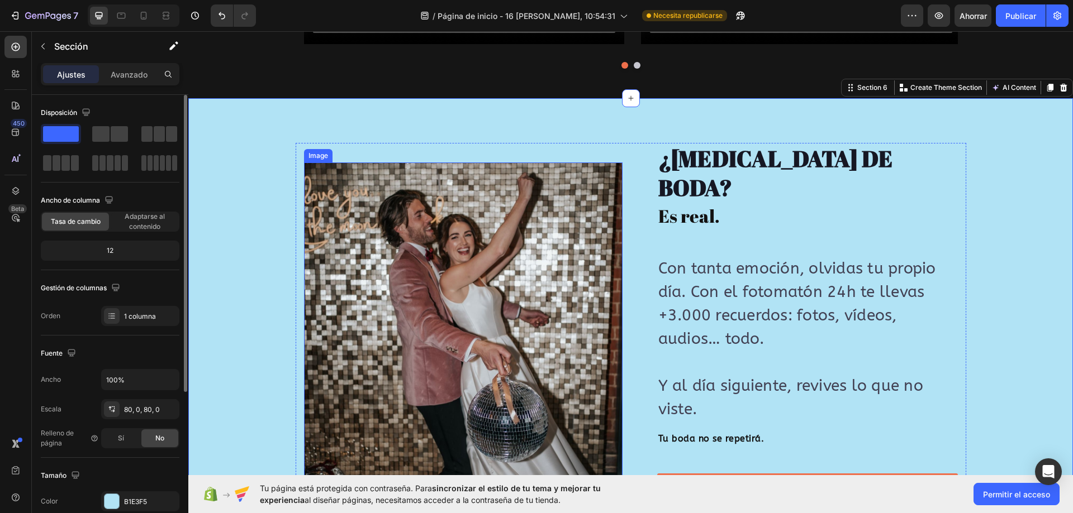
click at [444, 226] on img at bounding box center [463, 322] width 318 height 318
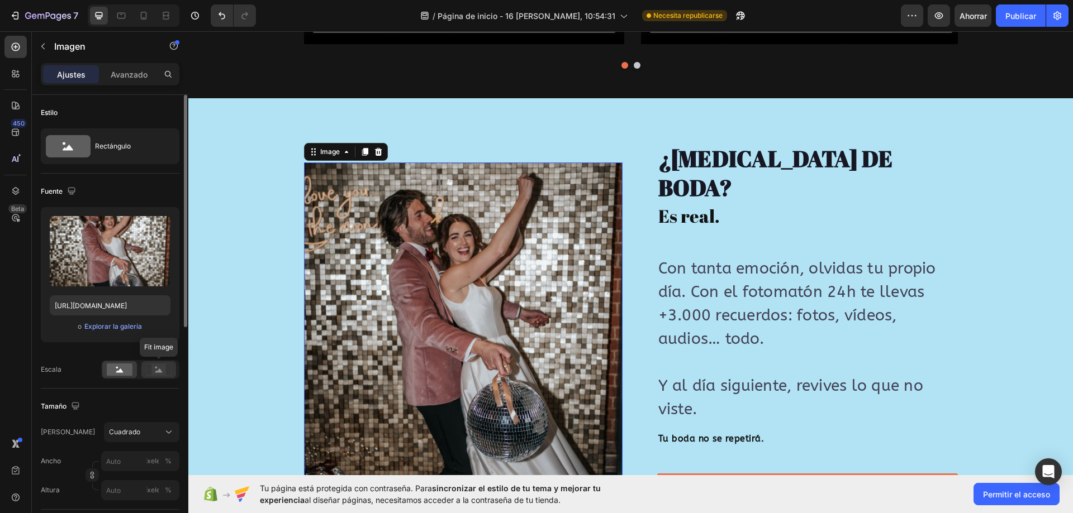
click at [153, 377] on div at bounding box center [158, 370] width 35 height 17
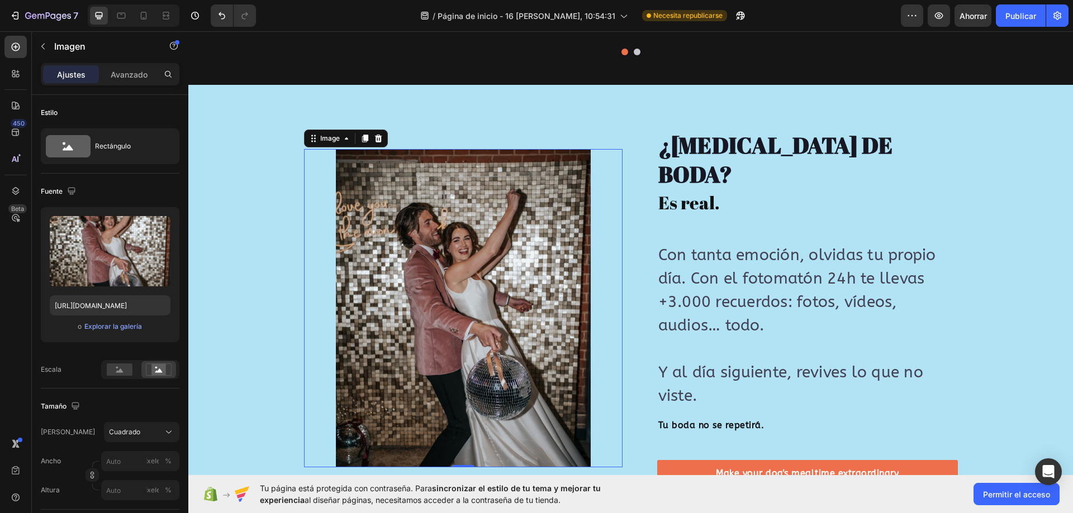
scroll to position [1987, 0]
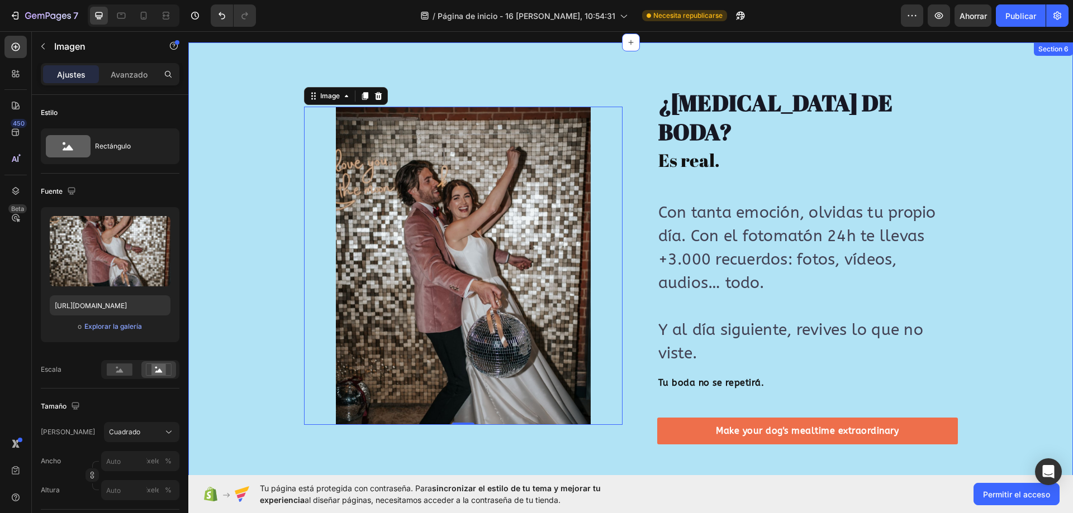
click at [237, 180] on div "Image 0 Image ¿AMNESIA DE BODA? Heading Es real. Heading Con tanta emoción, olv…" at bounding box center [630, 266] width 885 height 358
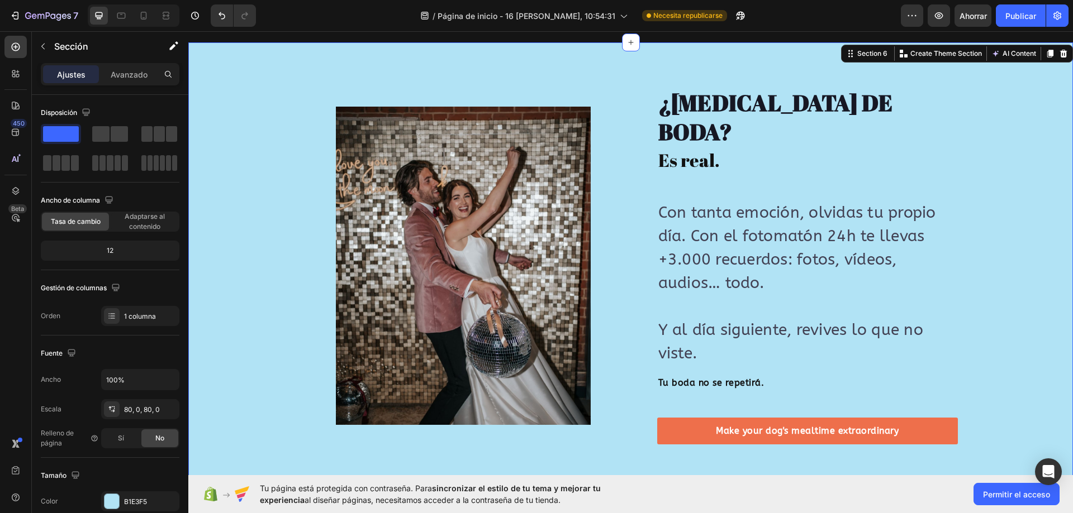
click at [648, 65] on div "Image Image ¿AMNESIA DE BODA? Heading Es real. Heading Con tanta emoción, olvid…" at bounding box center [630, 265] width 885 height 447
click at [133, 79] on font "Avanzado" at bounding box center [129, 74] width 37 height 9
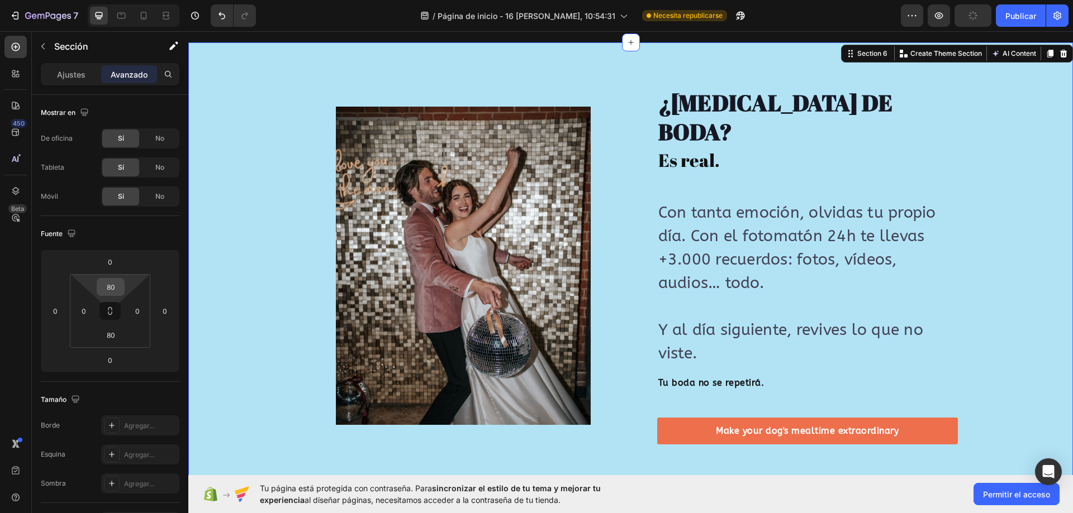
click at [115, 283] on input "80" at bounding box center [110, 287] width 22 height 17
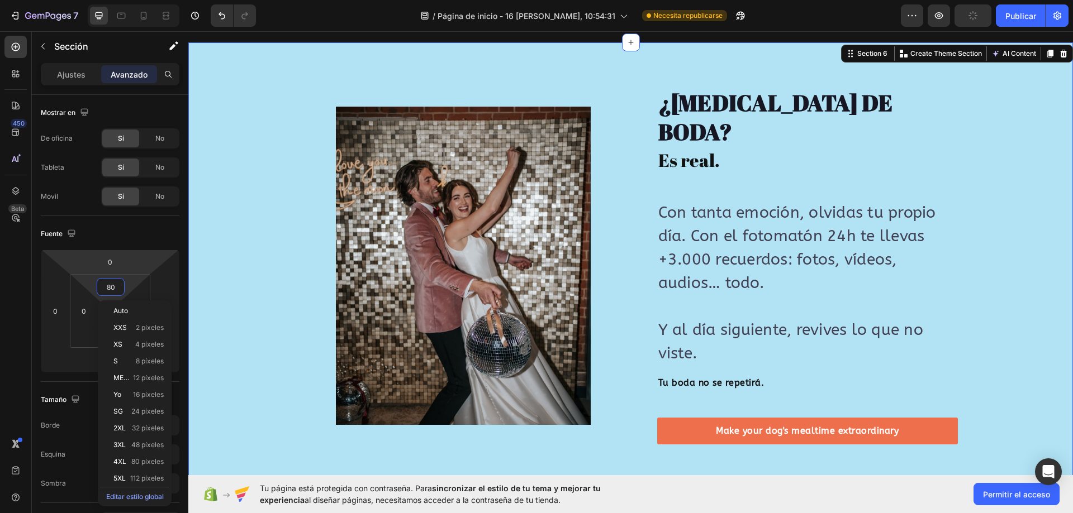
click at [126, 0] on html "7 / Página de inicio - 16 de agosto, 10:54:31 Necesita republicarse Avance Publ…" at bounding box center [536, 0] width 1073 height 0
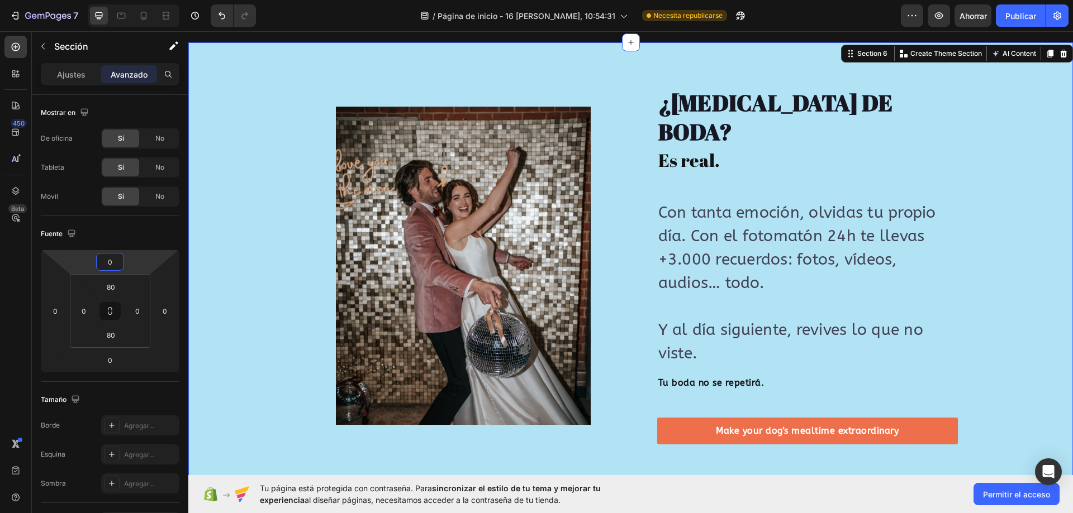
click at [117, 260] on input "0" at bounding box center [110, 262] width 22 height 17
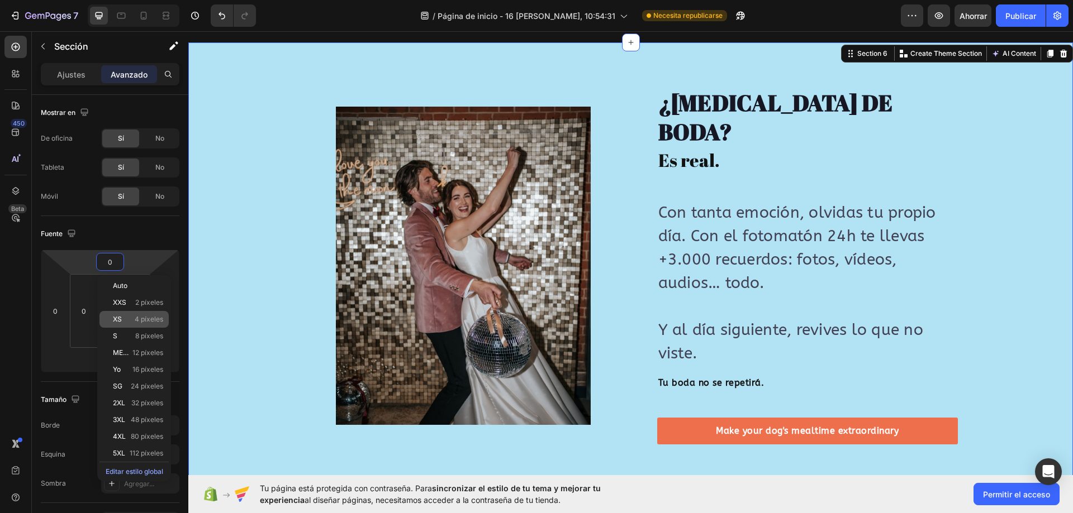
click at [139, 320] on font "4 píxeles" at bounding box center [149, 319] width 28 height 8
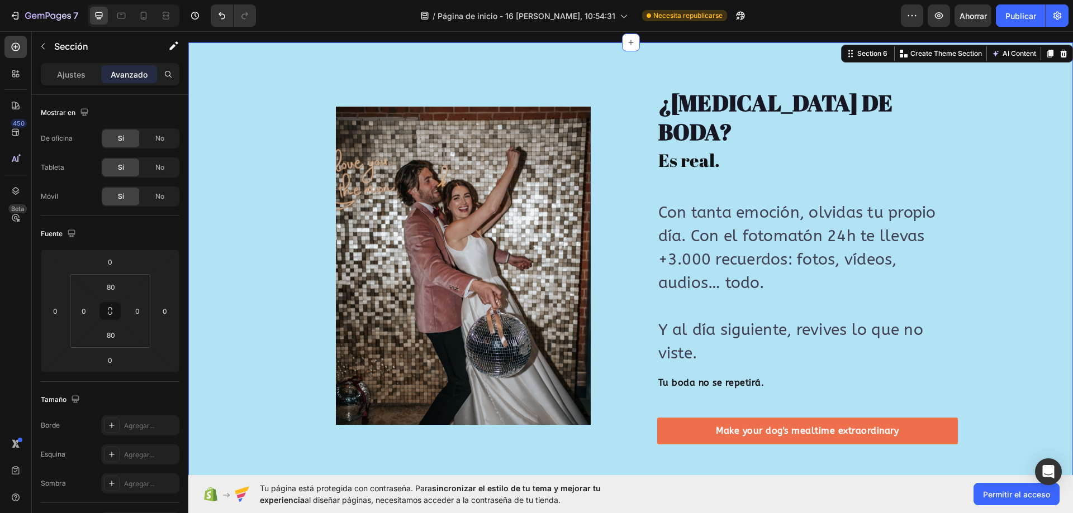
type input "4"
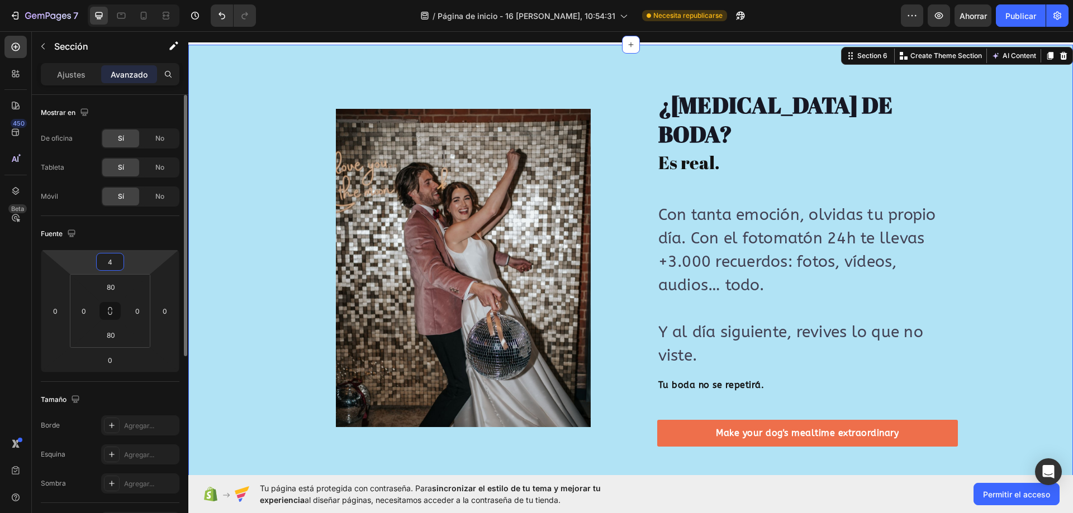
click at [115, 267] on input "4" at bounding box center [110, 262] width 22 height 17
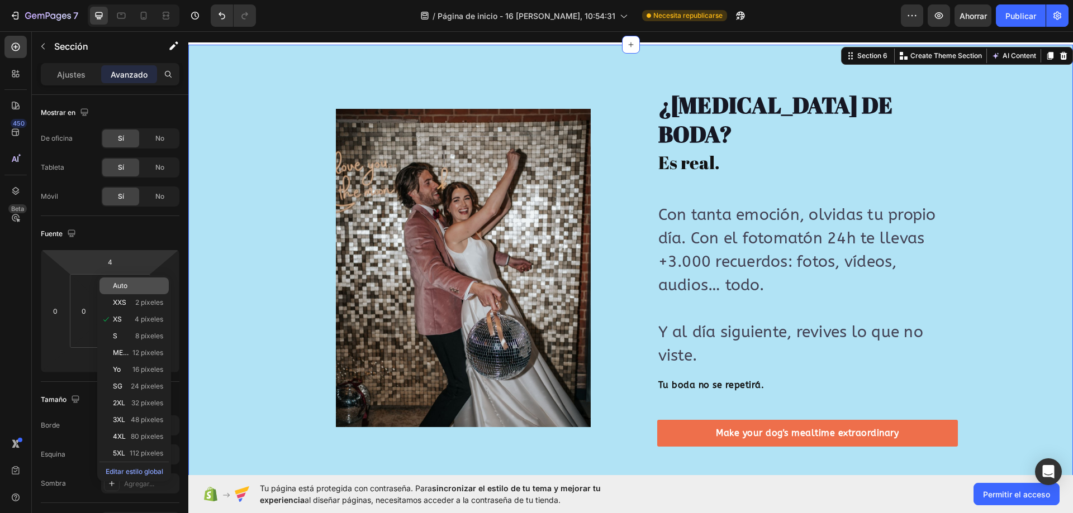
click at [130, 287] on p "Auto" at bounding box center [138, 286] width 50 height 8
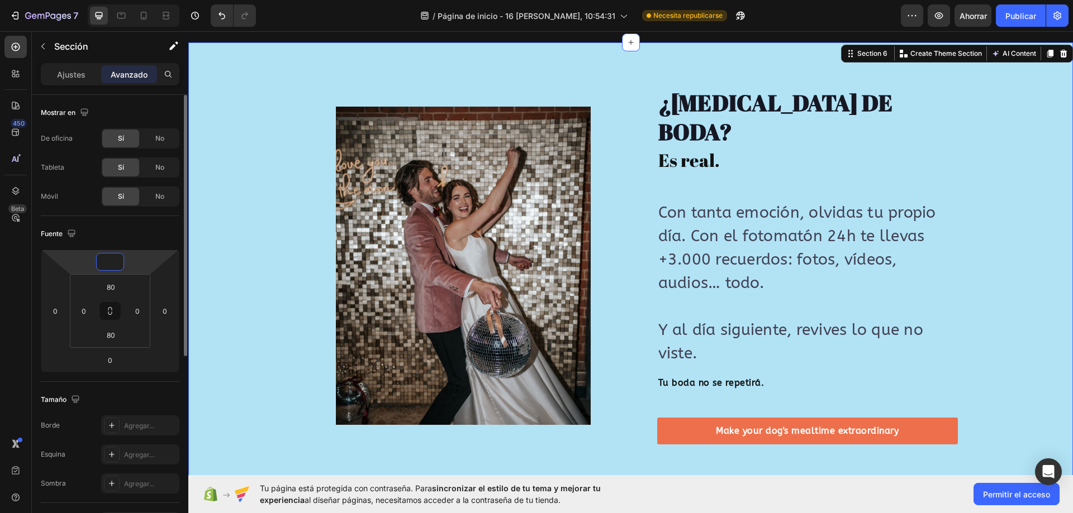
click at [116, 263] on input "number" at bounding box center [110, 262] width 22 height 17
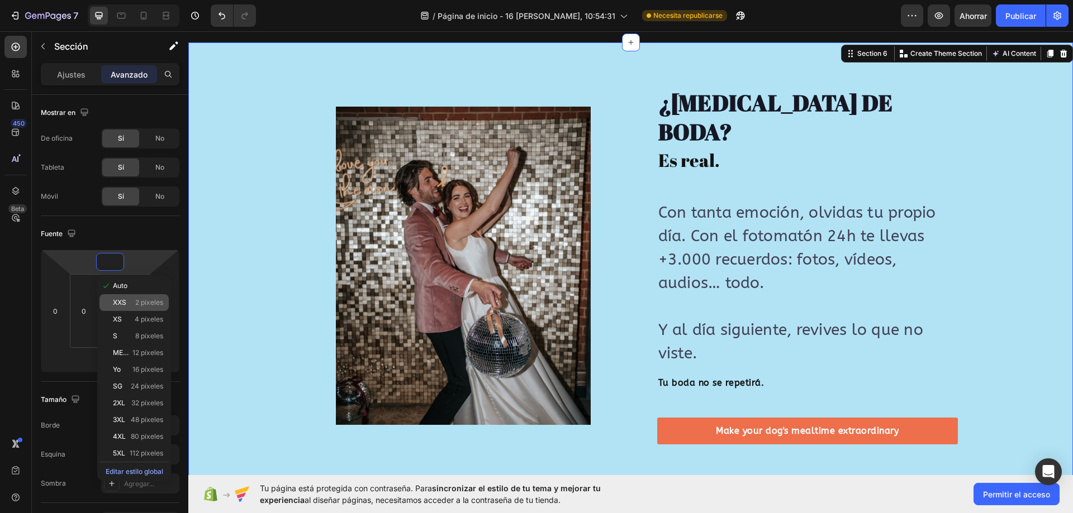
click at [121, 305] on font "XXS" at bounding box center [119, 302] width 13 height 8
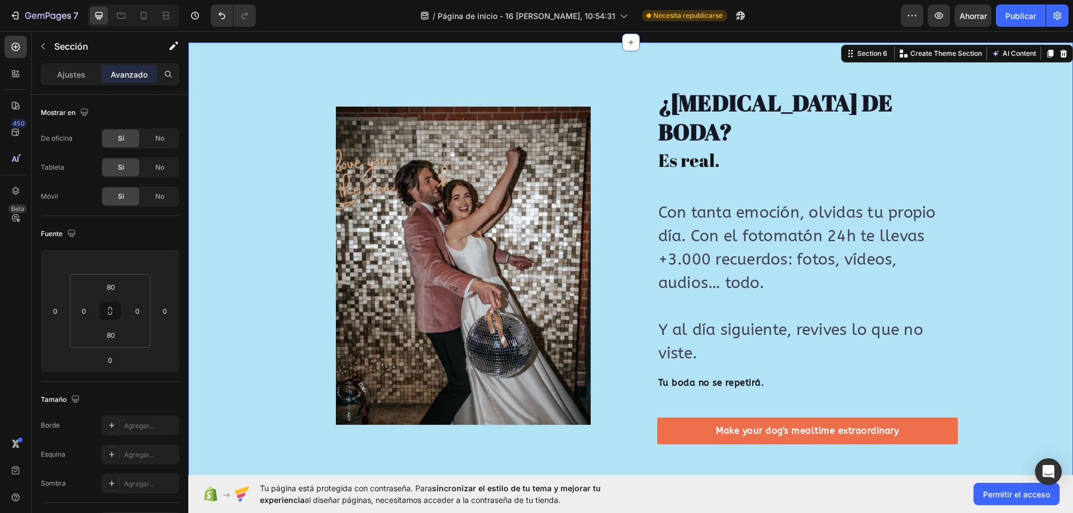
type input "2"
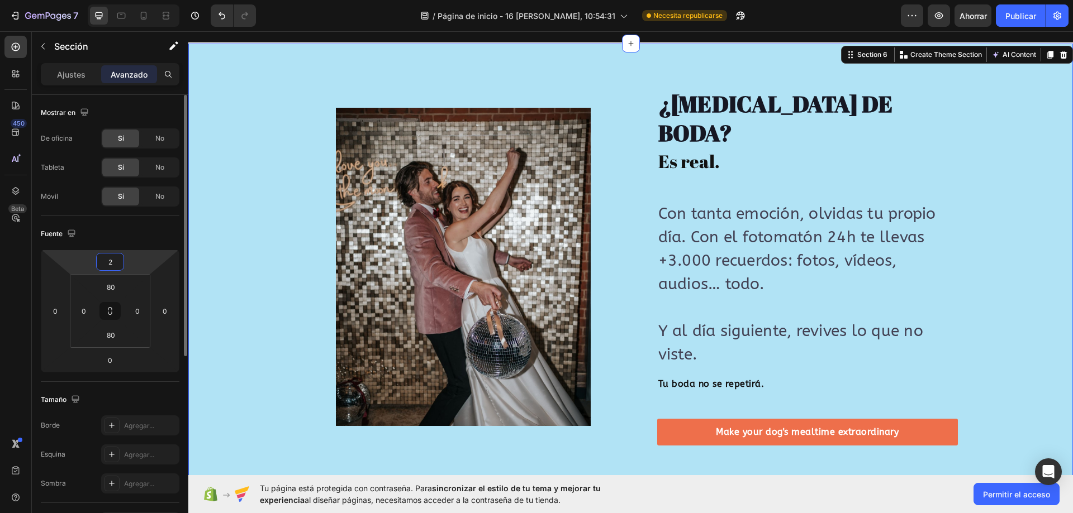
click at [112, 264] on input "2" at bounding box center [110, 262] width 22 height 17
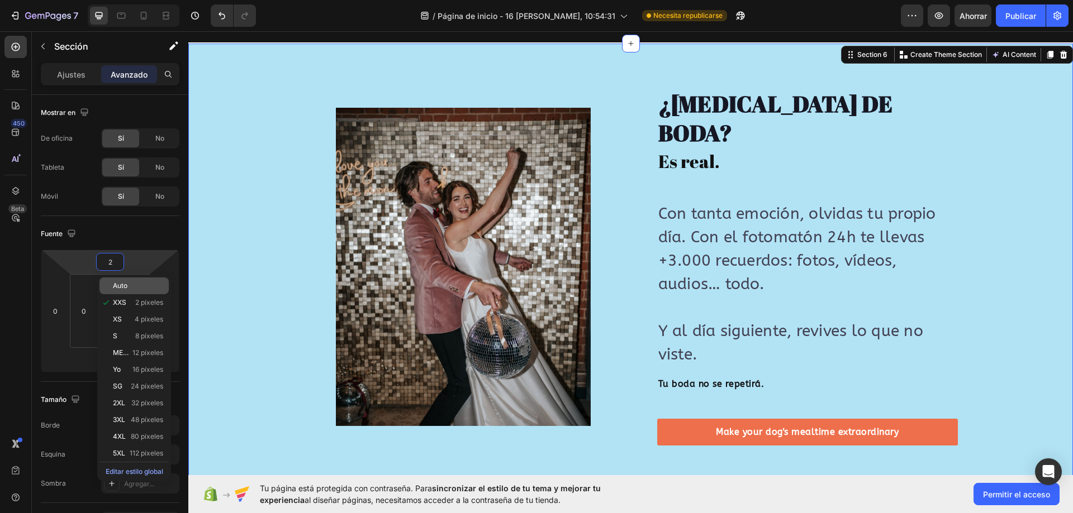
click at [134, 288] on p "Auto" at bounding box center [138, 286] width 50 height 8
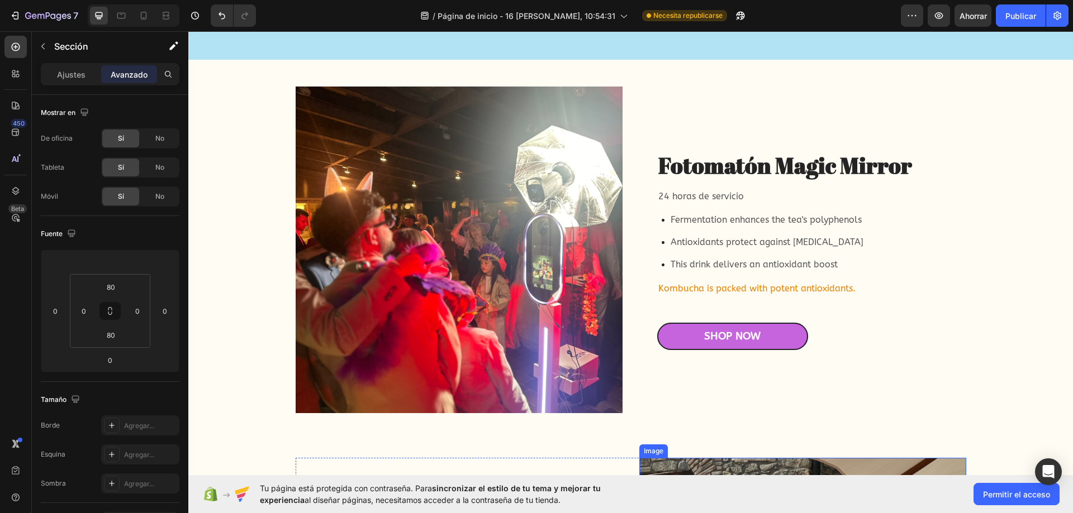
scroll to position [2266, 0]
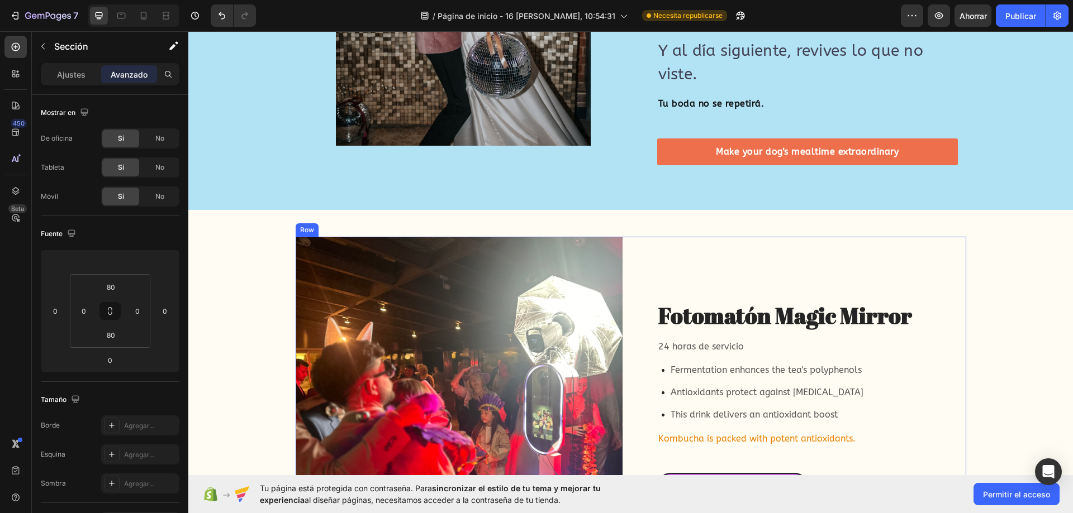
click at [753, 237] on div "Fotomatón Magic Mirror Heading 24 horas de servicio Text Block Fermentation enh…" at bounding box center [802, 400] width 327 height 327
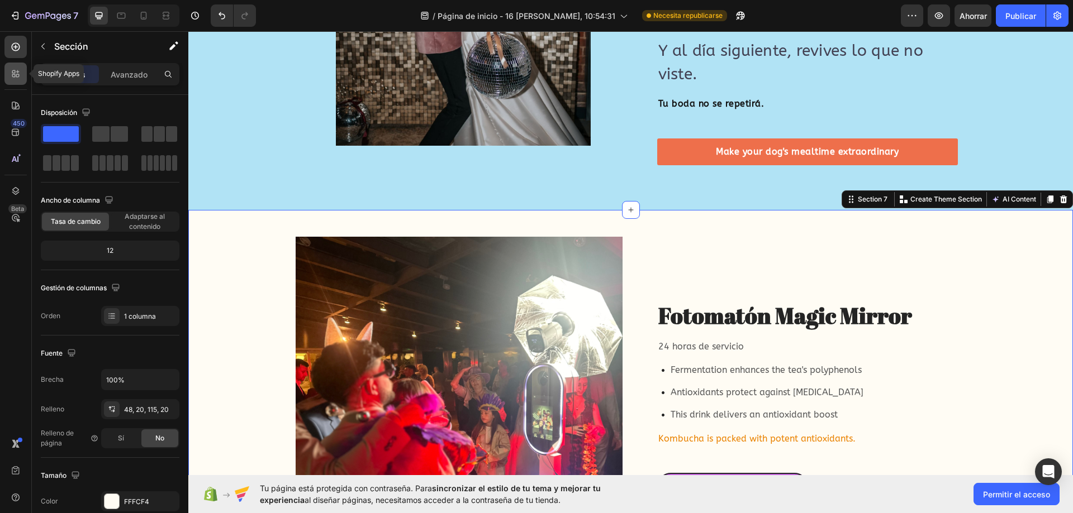
click at [16, 79] on icon at bounding box center [15, 73] width 11 height 11
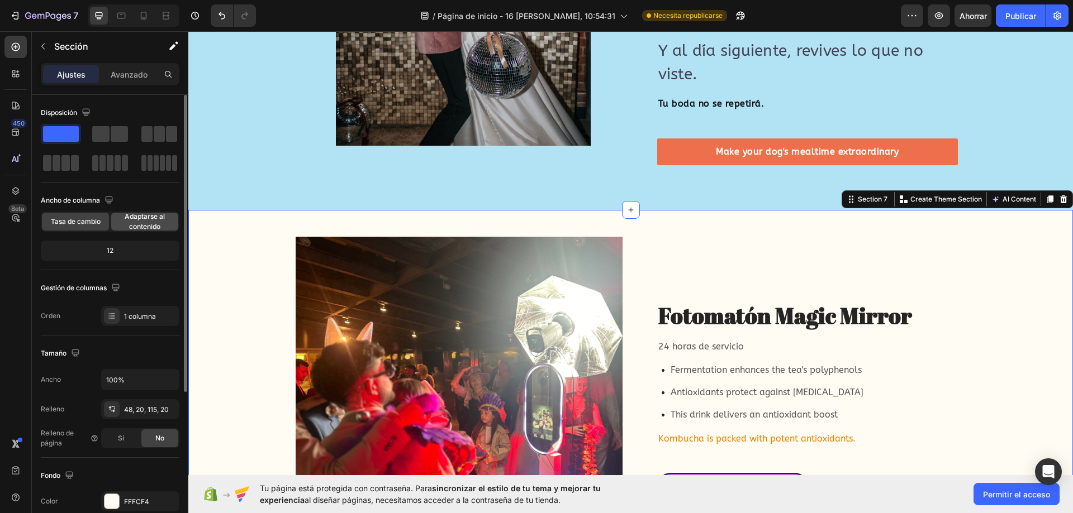
click at [144, 224] on font "Adaptarse al contenido" at bounding box center [145, 221] width 40 height 18
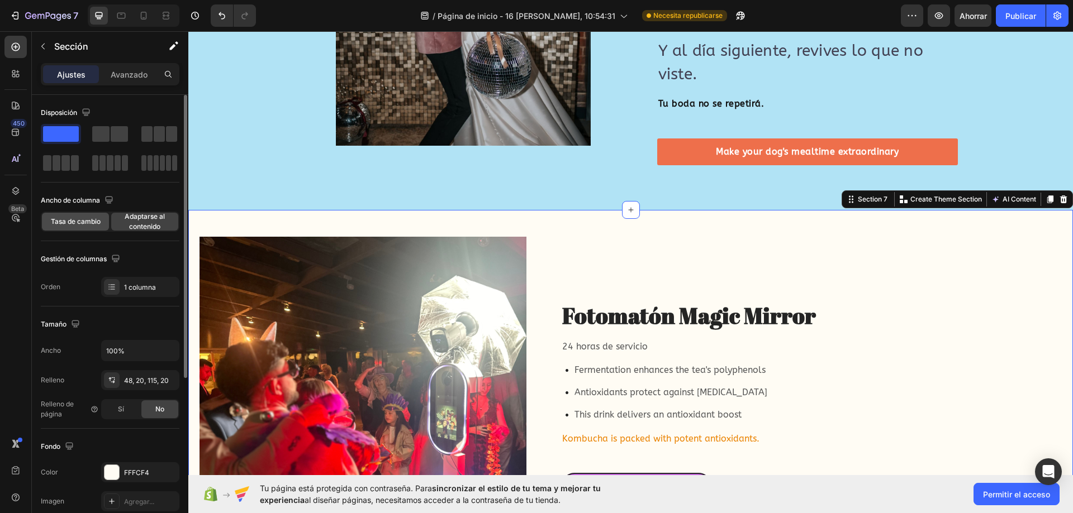
click at [78, 228] on div "Tasa de cambio" at bounding box center [75, 222] width 67 height 18
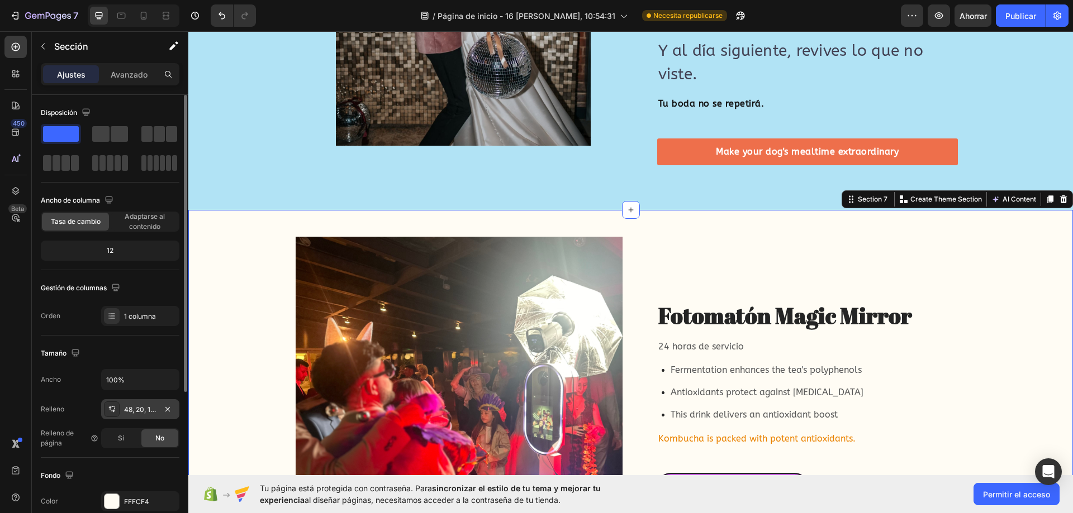
scroll to position [56, 0]
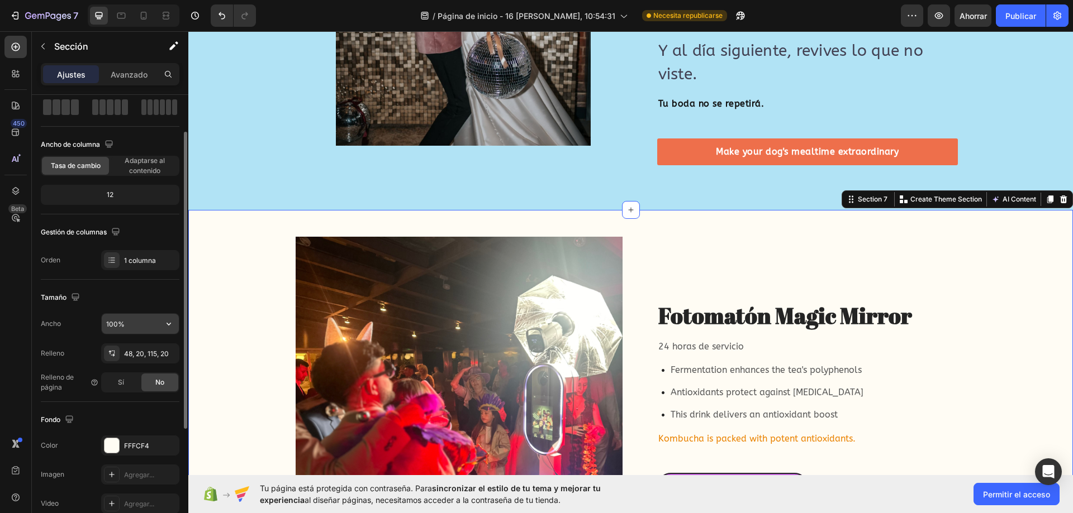
click at [144, 329] on input "100%" at bounding box center [140, 324] width 77 height 20
click at [170, 325] on icon "button" at bounding box center [168, 323] width 11 height 11
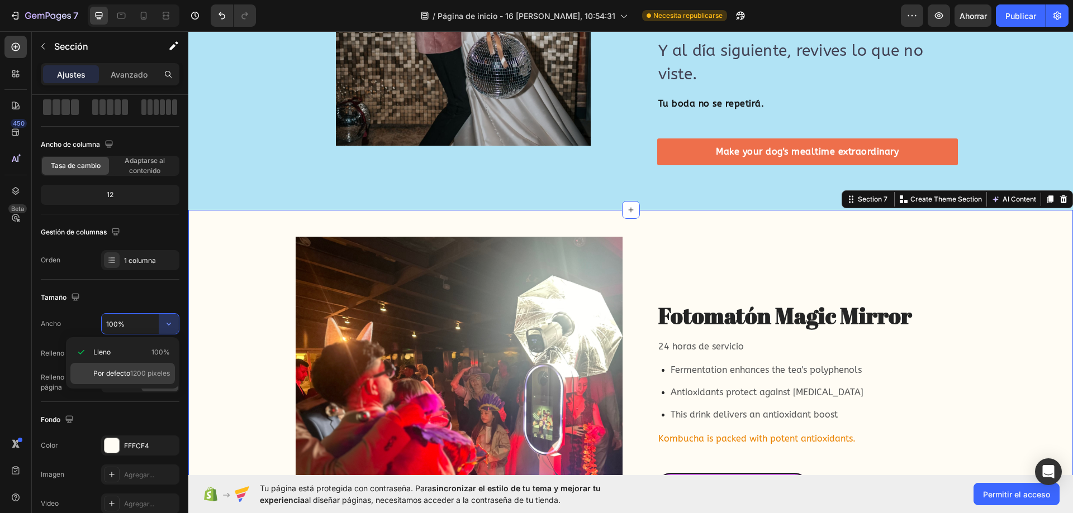
click at [131, 377] on font "1200 píxeles" at bounding box center [150, 373] width 40 height 8
type input "1200"
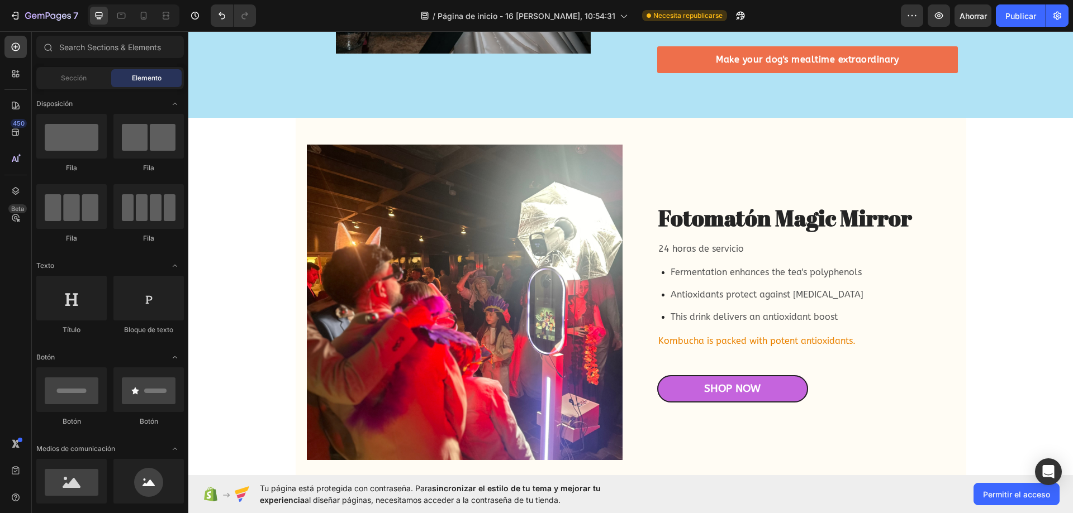
scroll to position [2378, 0]
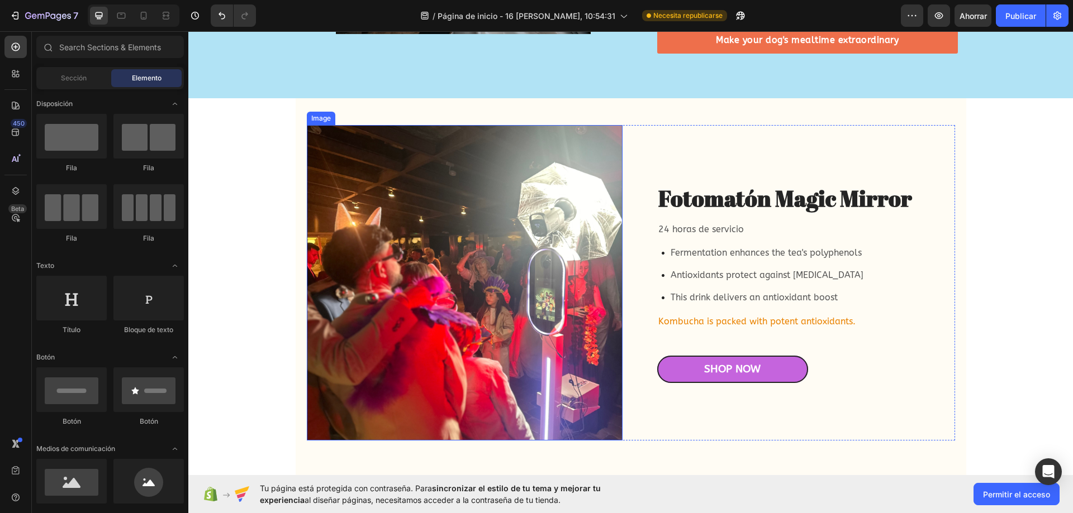
click at [323, 282] on img at bounding box center [465, 283] width 316 height 316
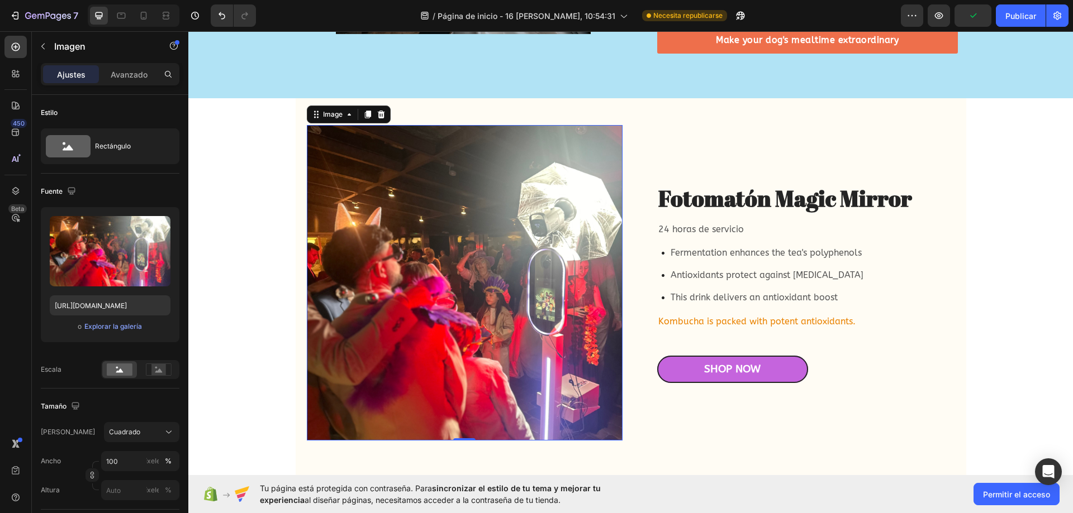
click at [412, 187] on img at bounding box center [465, 283] width 316 height 316
click at [152, 365] on rect at bounding box center [158, 369] width 15 height 11
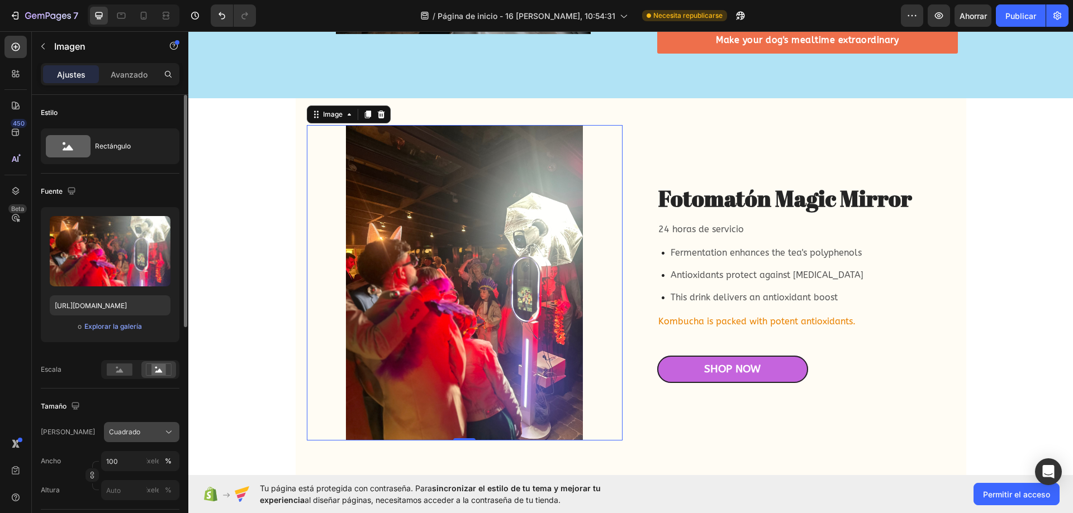
click at [129, 440] on button "Cuadrado" at bounding box center [141, 432] width 75 height 20
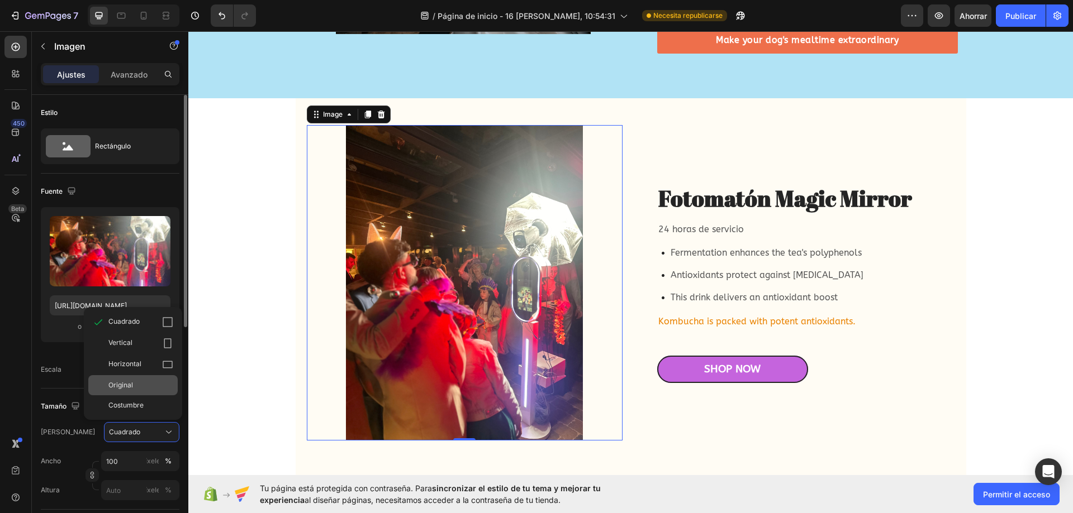
click at [152, 387] on div "Original" at bounding box center [140, 386] width 65 height 10
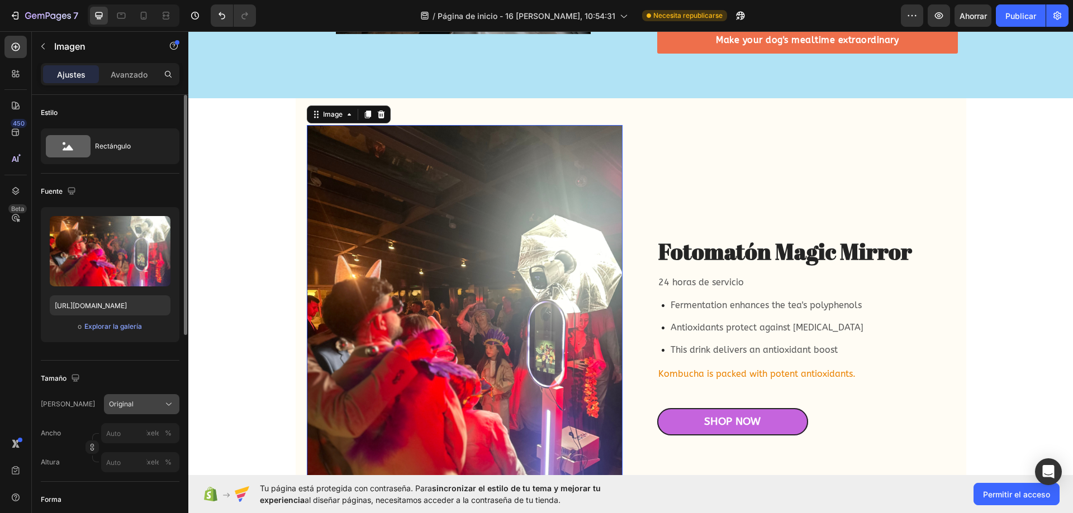
click at [149, 408] on div "Original" at bounding box center [135, 405] width 52 height 10
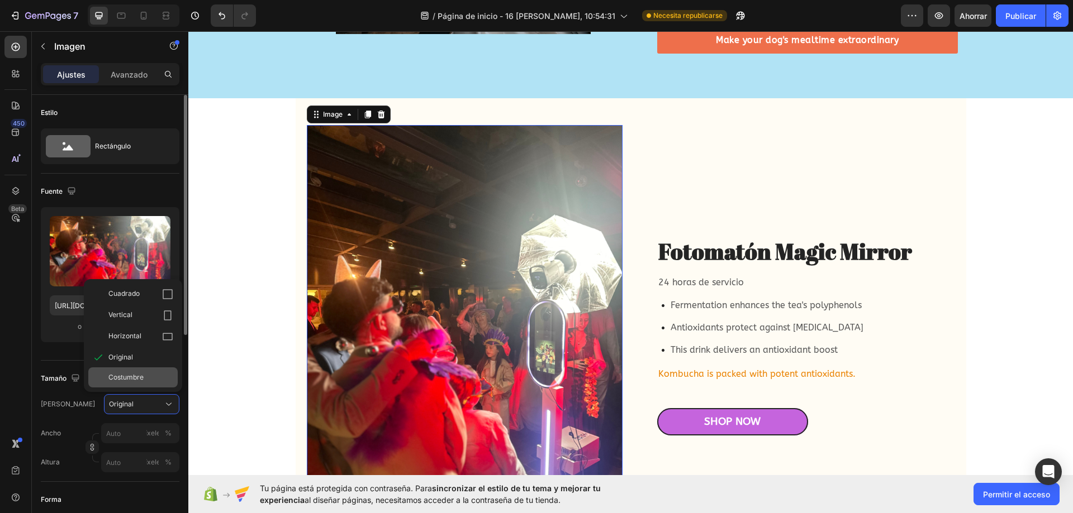
click at [146, 379] on div "Costumbre" at bounding box center [140, 378] width 65 height 10
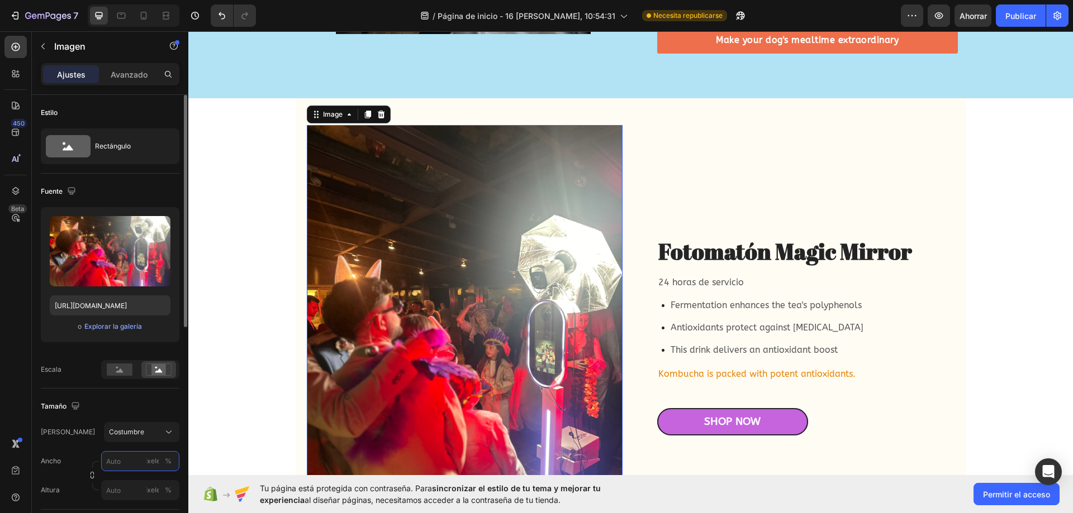
scroll to position [168, 0]
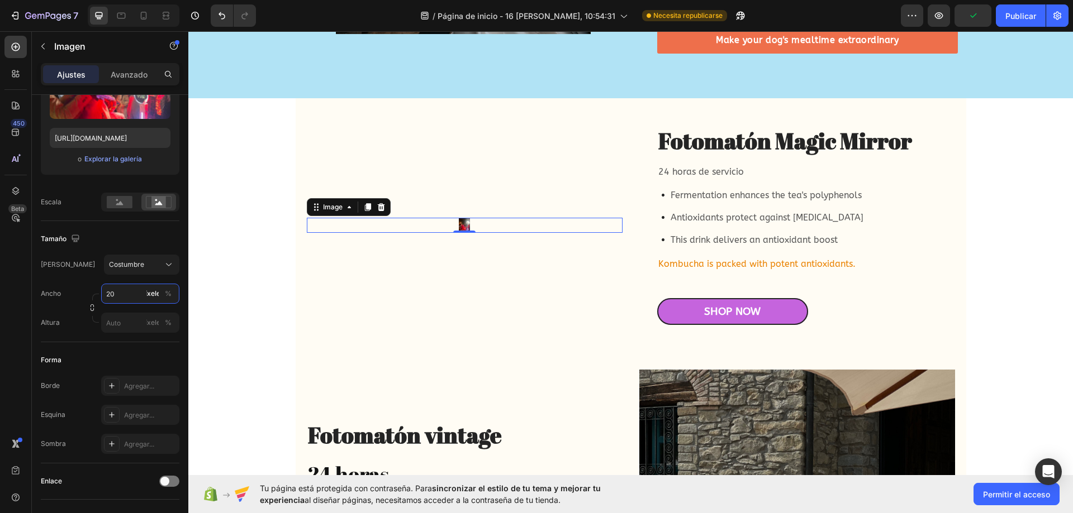
type input "2"
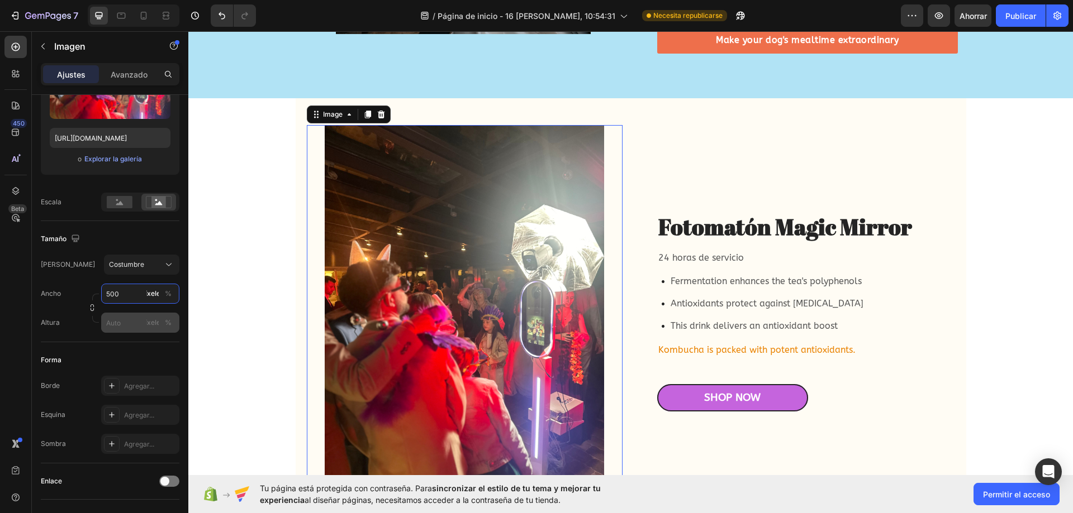
type input "500"
click at [122, 317] on input "píxeles %" at bounding box center [140, 323] width 78 height 20
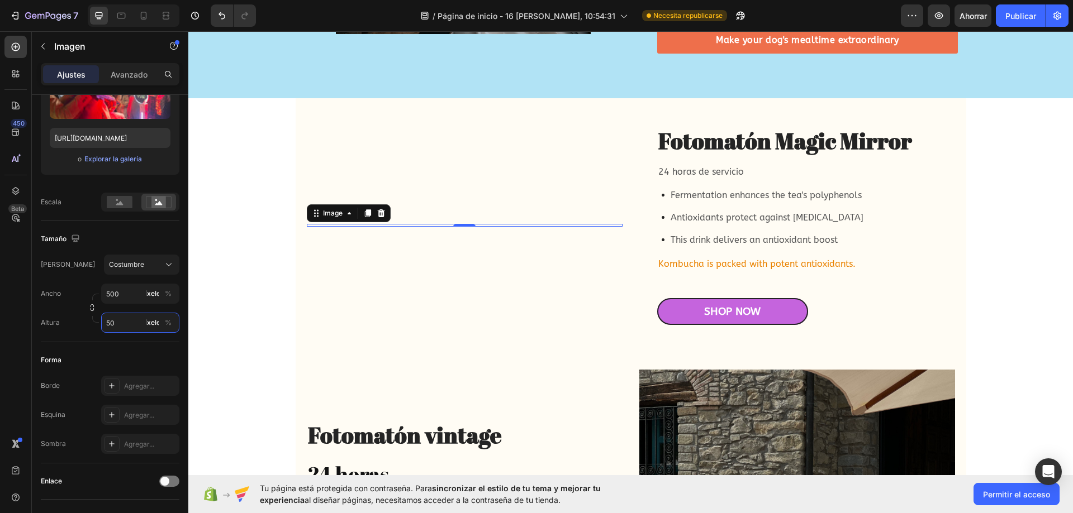
type input "500"
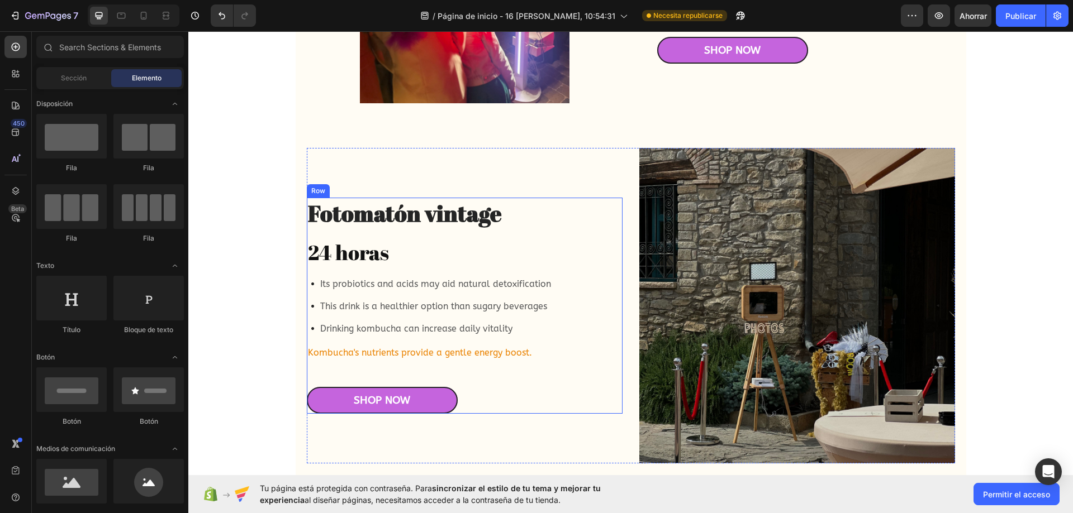
scroll to position [2713, 0]
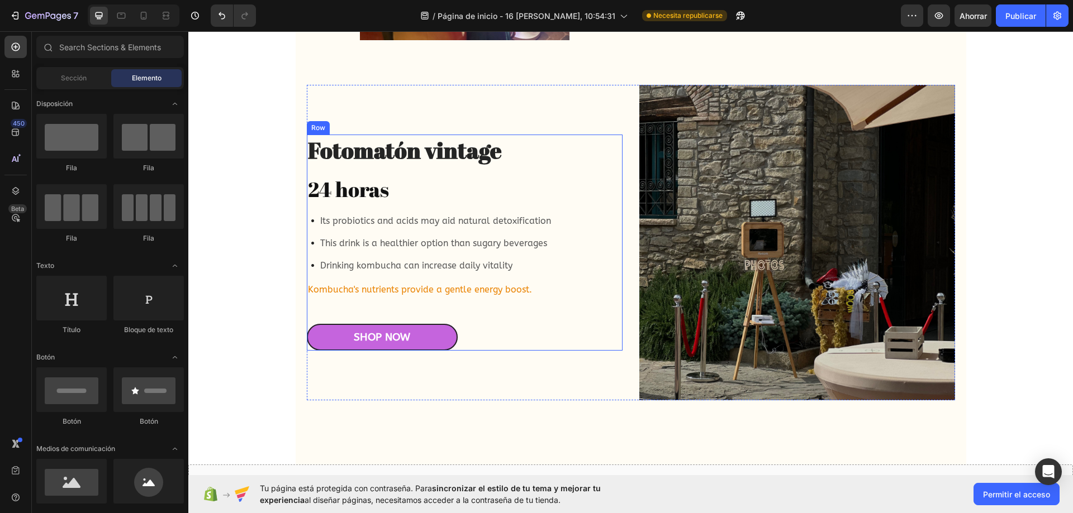
click at [822, 227] on img at bounding box center [797, 243] width 316 height 316
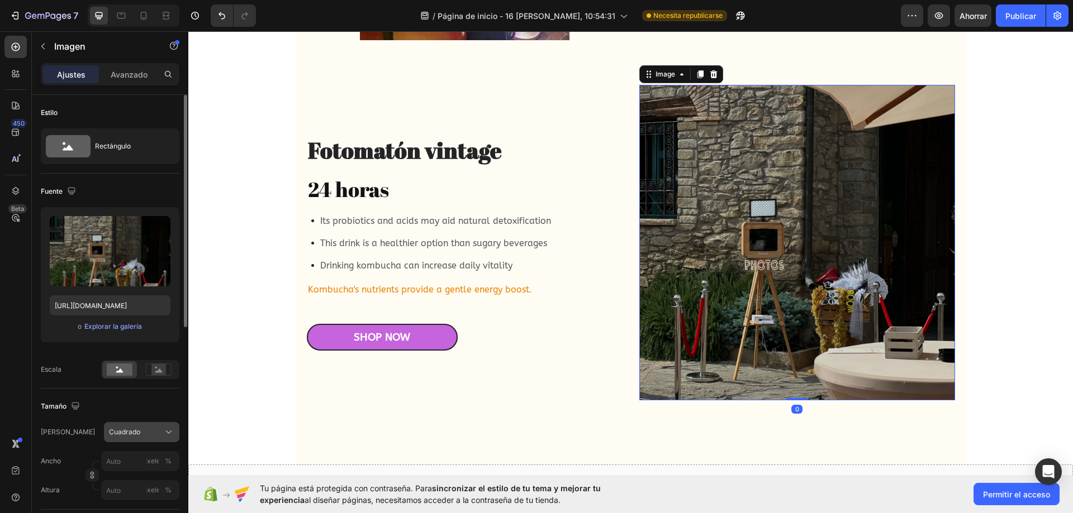
click at [157, 434] on div "Cuadrado" at bounding box center [135, 432] width 52 height 10
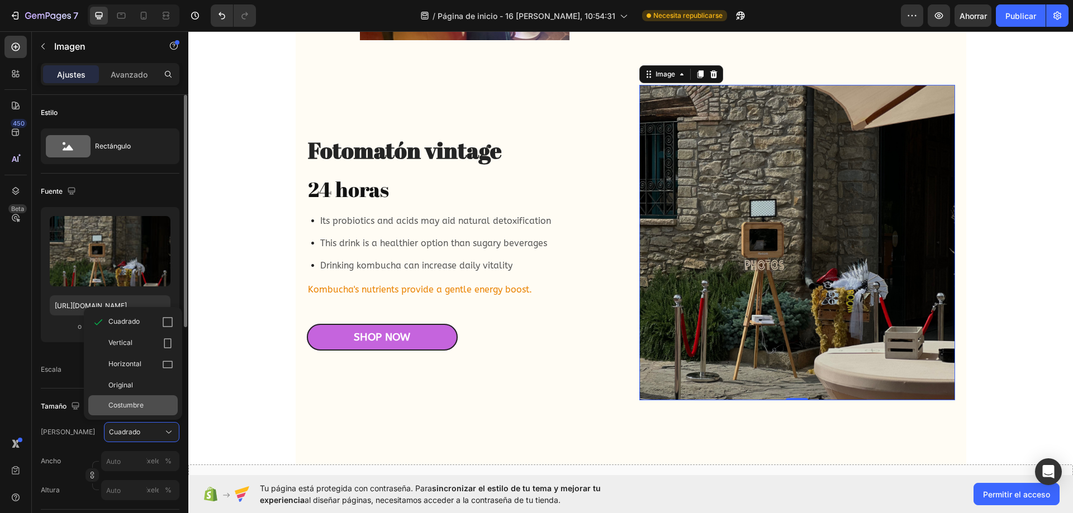
click at [159, 399] on div "Costumbre" at bounding box center [132, 406] width 89 height 20
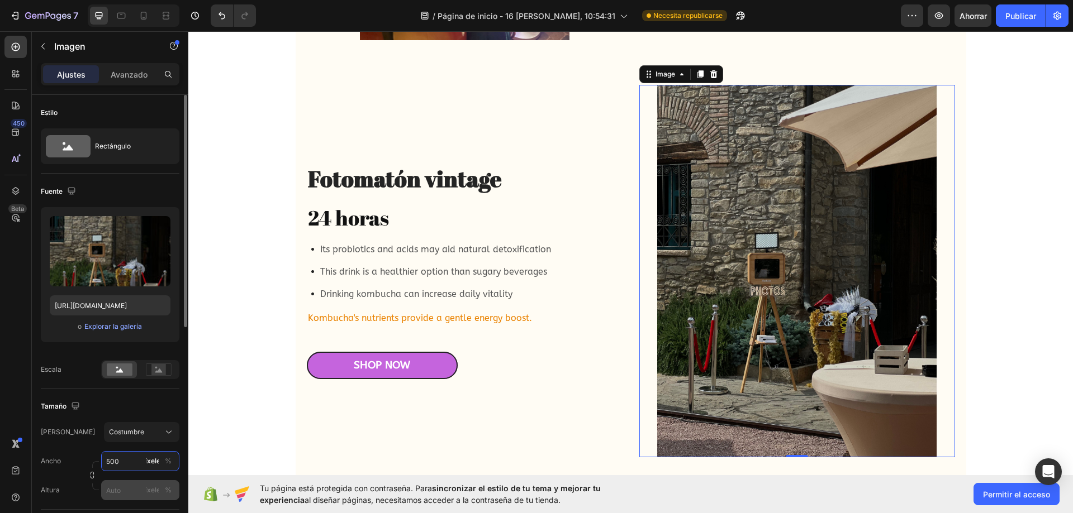
type input "500"
click at [113, 497] on input "píxeles %" at bounding box center [140, 491] width 78 height 20
type input "500"
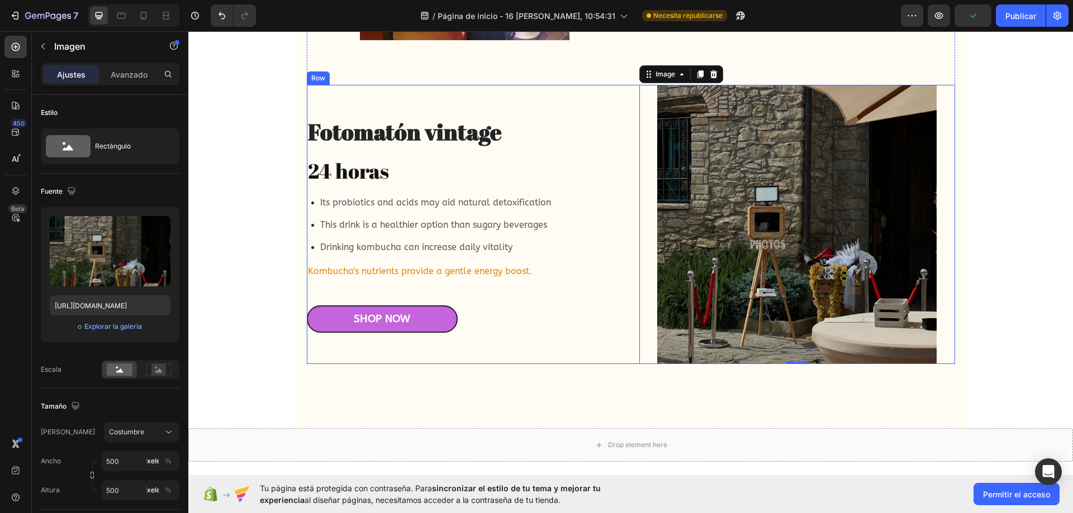
click at [538, 336] on div "Fotomatón vintage Heading 24 horas Heading Its probiotics and acids may aid nat…" at bounding box center [465, 224] width 316 height 279
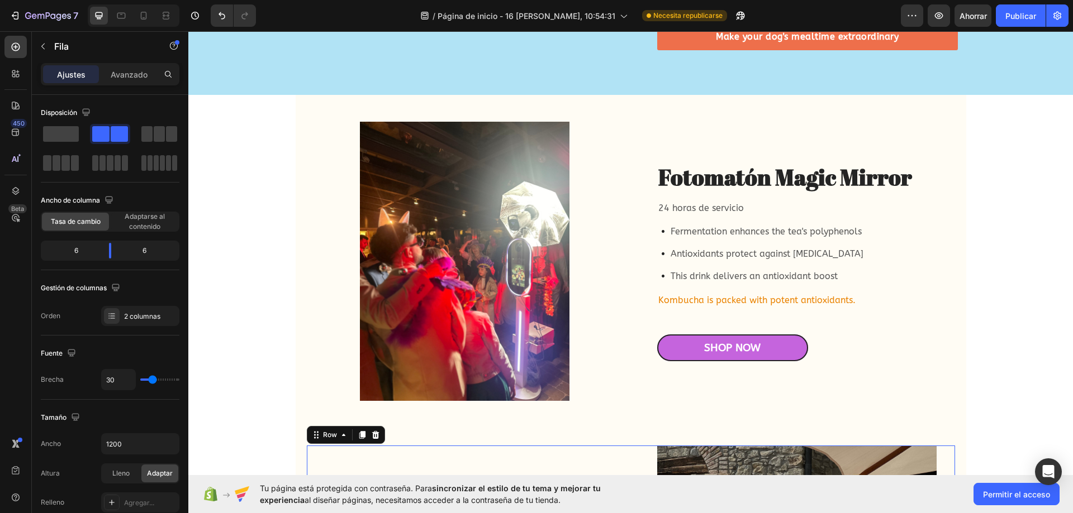
scroll to position [2322, 0]
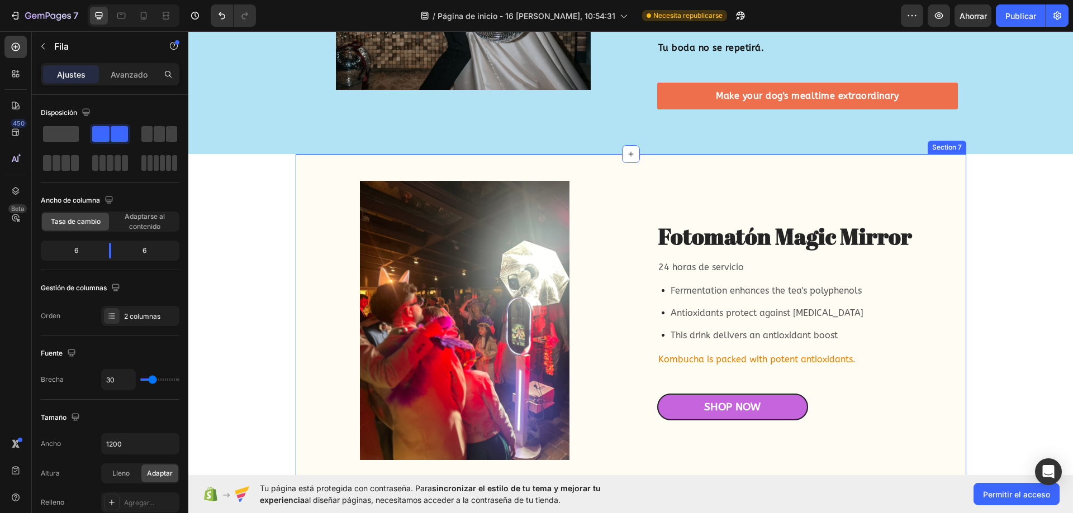
click at [296, 429] on div "Fotomatón Magic Mirror Heading 24 horas de servicio Text Block Fermentation enh…" at bounding box center [631, 501] width 671 height 695
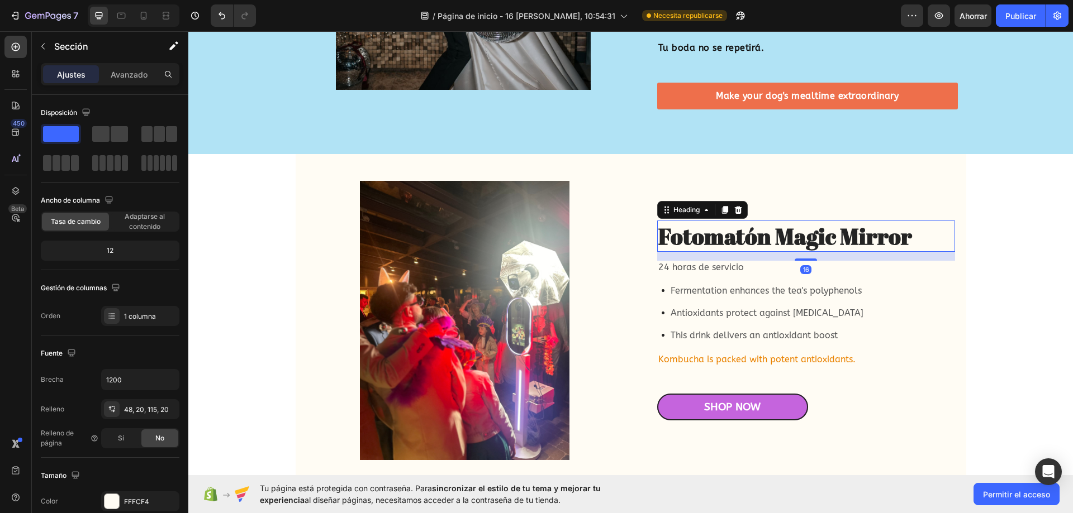
click at [798, 221] on h2 "Fotomatón Magic Mirror" at bounding box center [806, 236] width 298 height 31
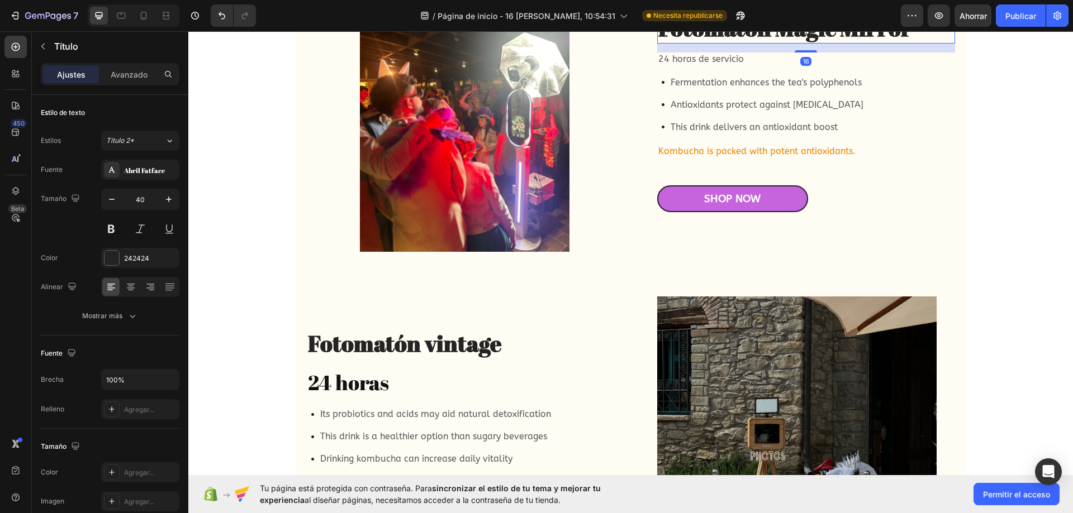
scroll to position [2602, 0]
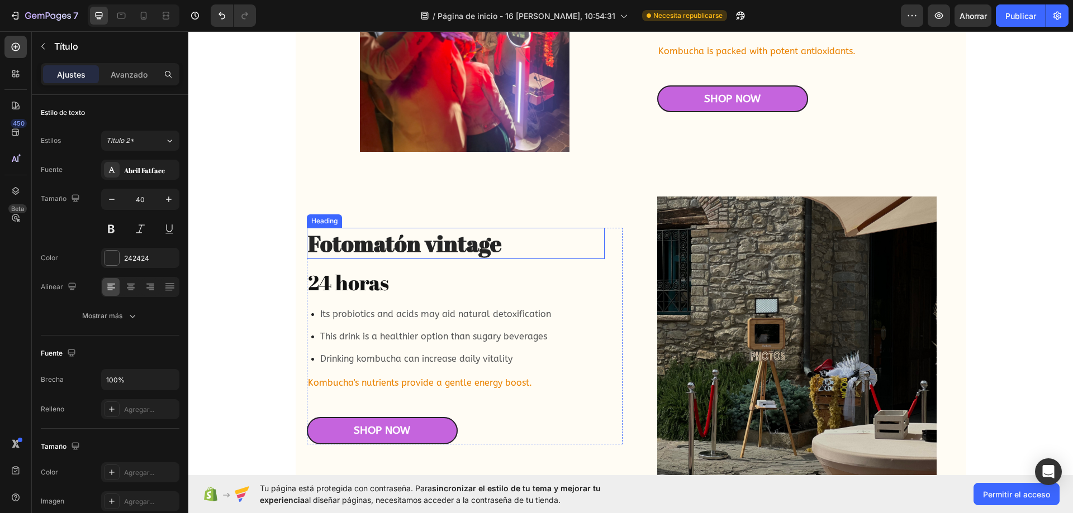
click at [427, 253] on h2 "Fotomatón vintage" at bounding box center [456, 243] width 298 height 31
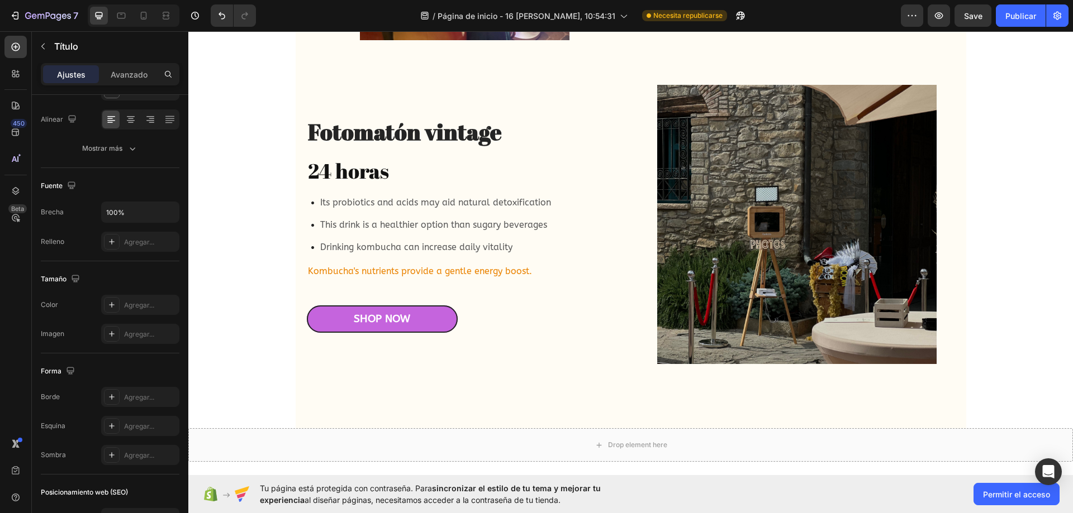
scroll to position [2993, 0]
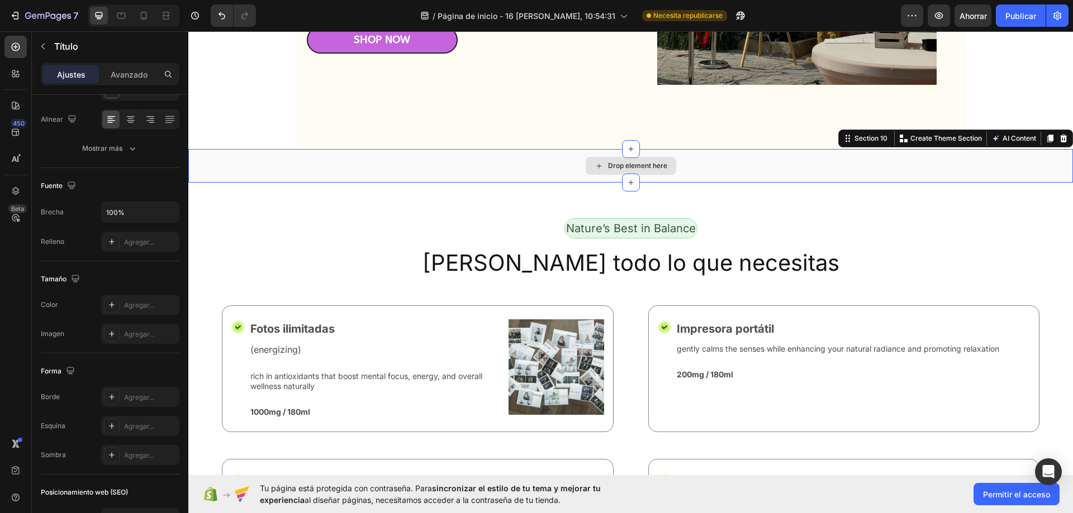
click at [792, 167] on div "Drop element here" at bounding box center [630, 166] width 885 height 34
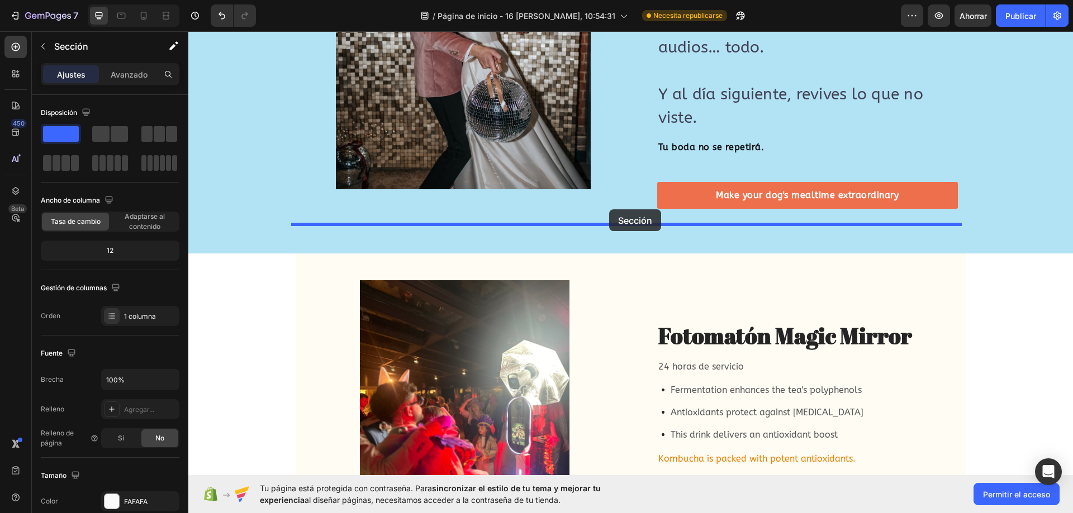
scroll to position [2167, 0]
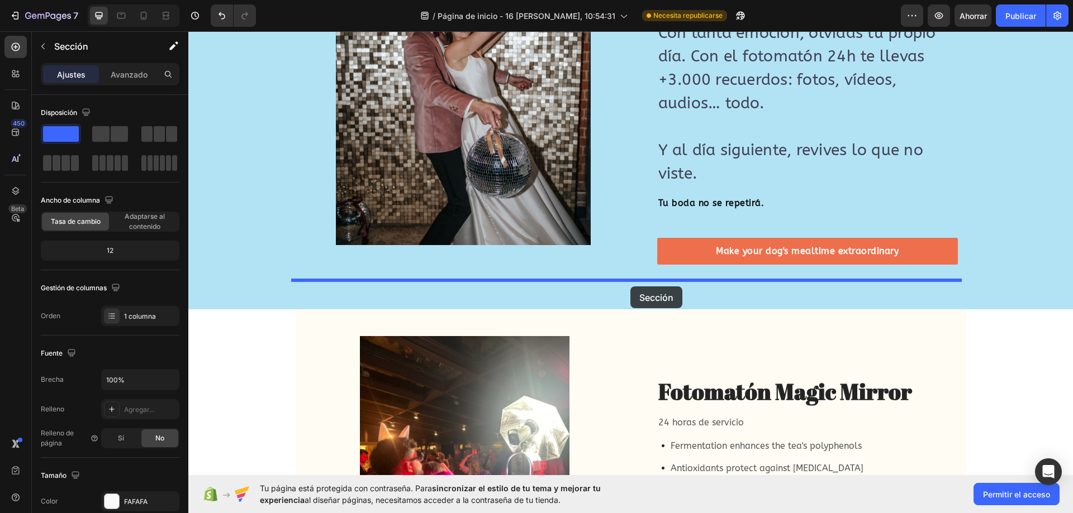
drag, startPoint x: 838, startPoint y: 139, endPoint x: 630, endPoint y: 287, distance: 254.4
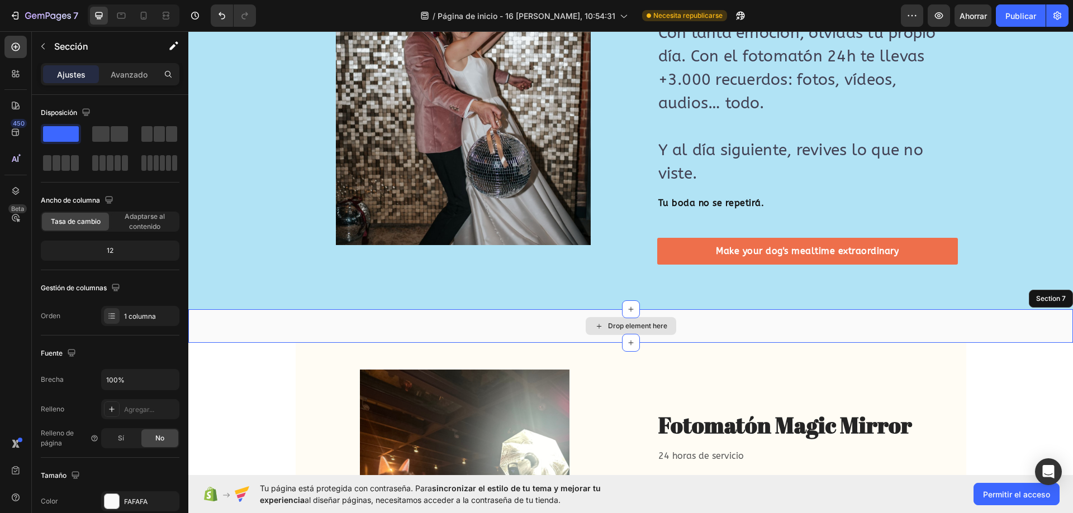
click at [626, 322] on div "Drop element here" at bounding box center [637, 326] width 59 height 9
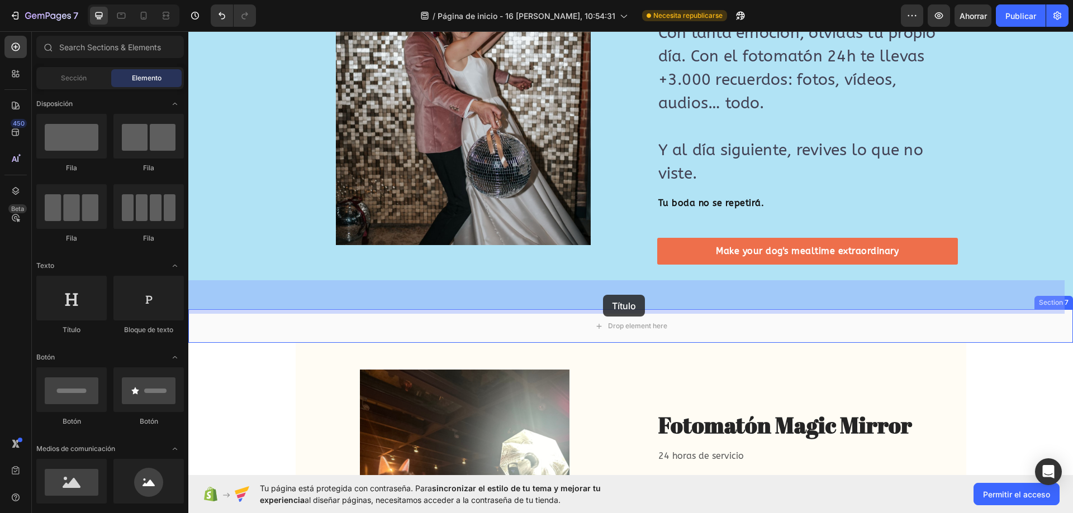
drag, startPoint x: 367, startPoint y: 341, endPoint x: 603, endPoint y: 295, distance: 240.9
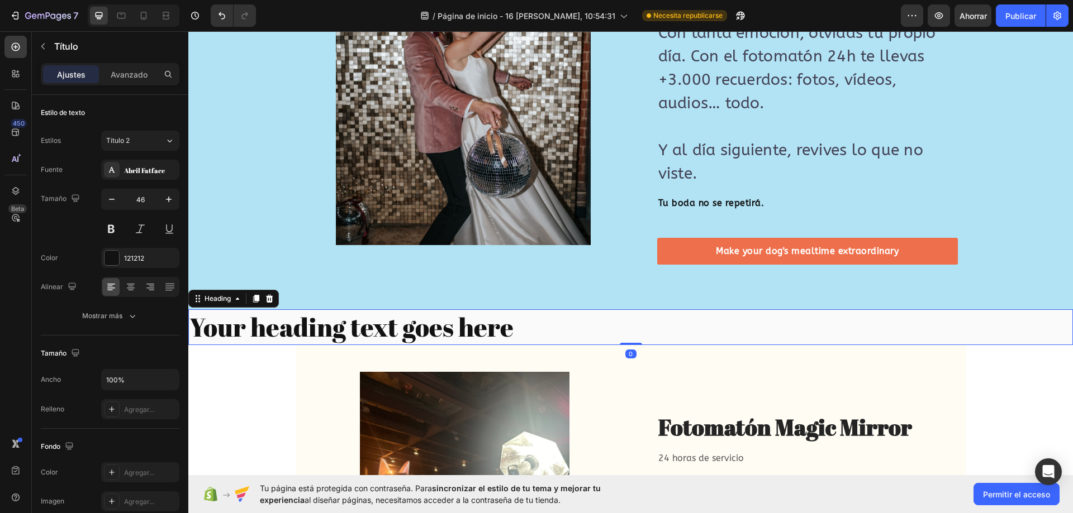
click at [451, 310] on h2 "Your heading text goes here" at bounding box center [630, 328] width 885 height 36
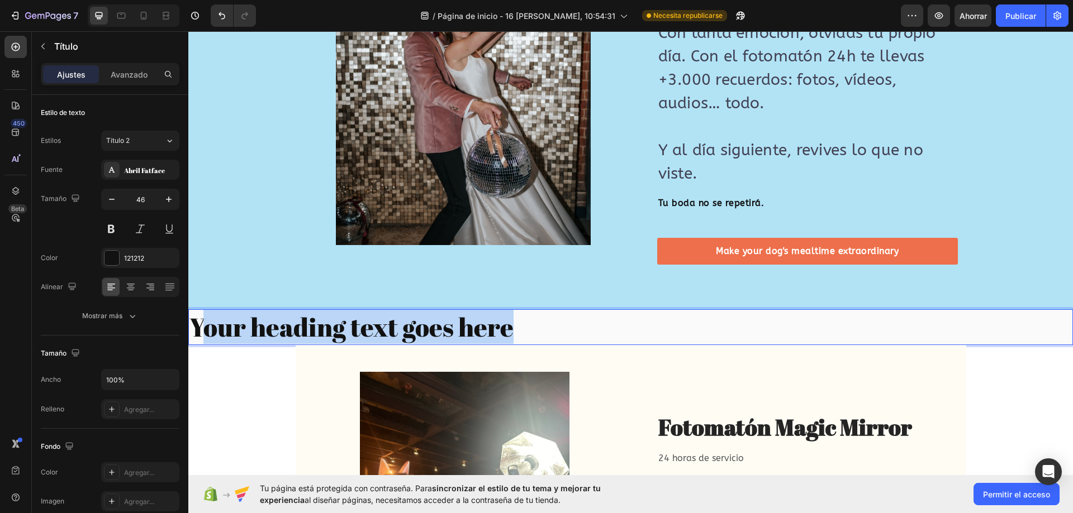
drag, startPoint x: 532, startPoint y: 306, endPoint x: 200, endPoint y: 306, distance: 332.5
click at [200, 311] on p "Your heading text goes here" at bounding box center [630, 328] width 882 height 34
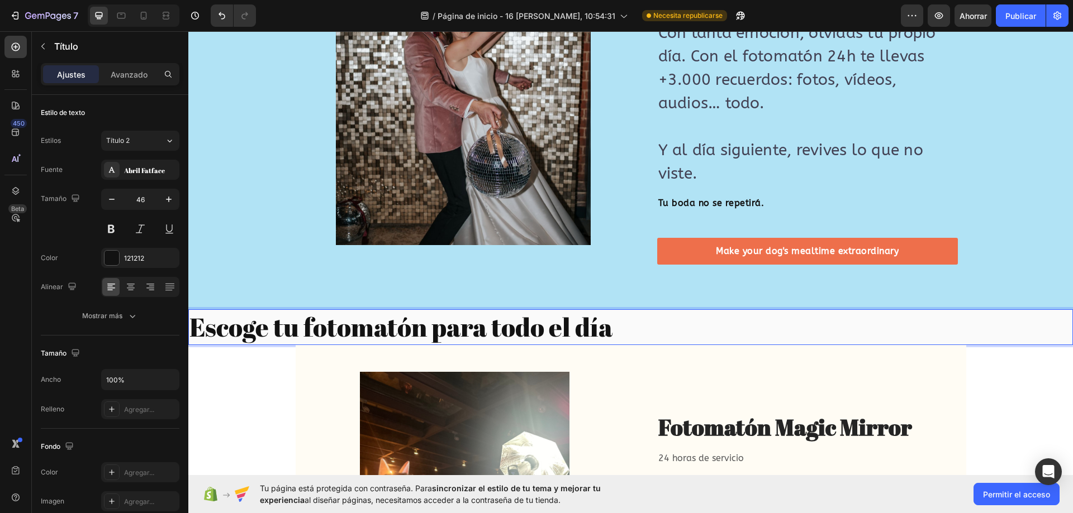
click at [253, 311] on p "Escoge tu fotomatón para todo el día" at bounding box center [630, 328] width 882 height 34
click at [133, 287] on icon at bounding box center [130, 287] width 11 height 11
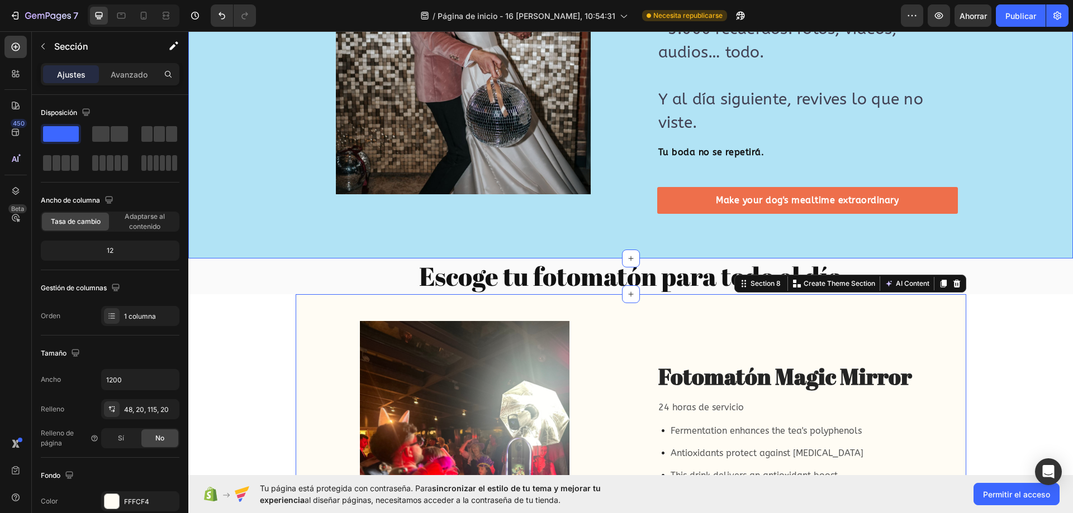
scroll to position [2223, 0]
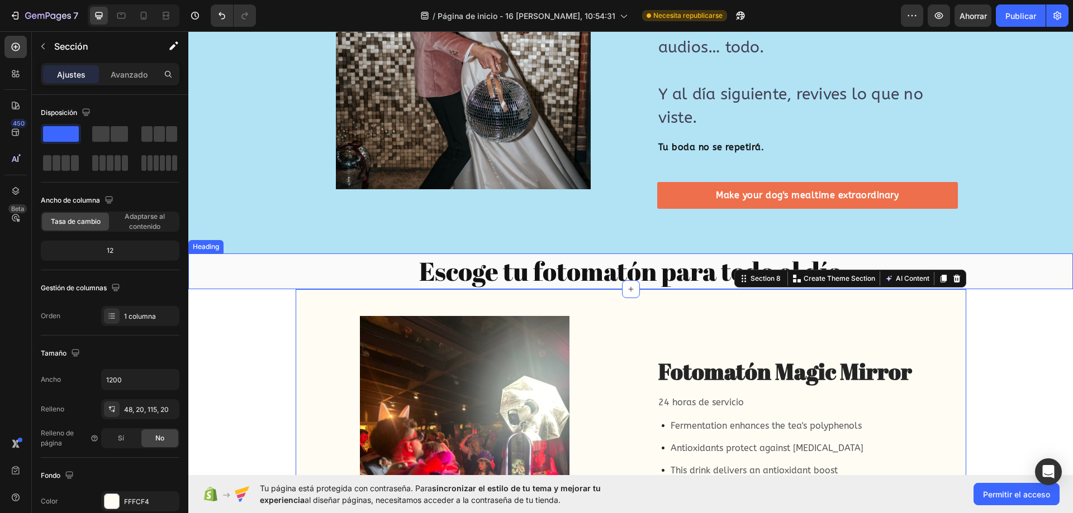
click at [576, 255] on p "Escoge tu fotomatón para todo el día" at bounding box center [630, 272] width 882 height 34
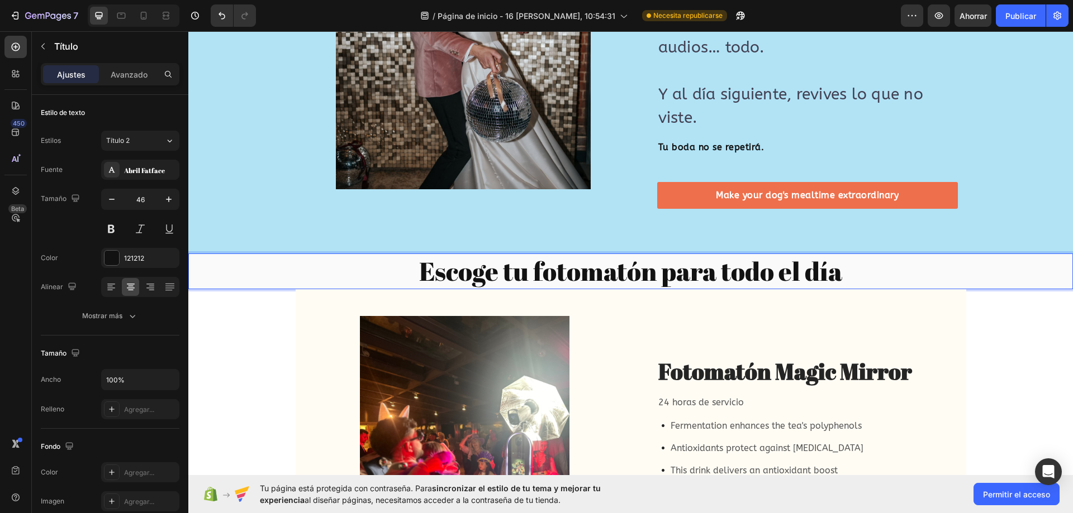
click at [656, 255] on p "Escoge tu fotomatón para todo el día" at bounding box center [630, 272] width 882 height 34
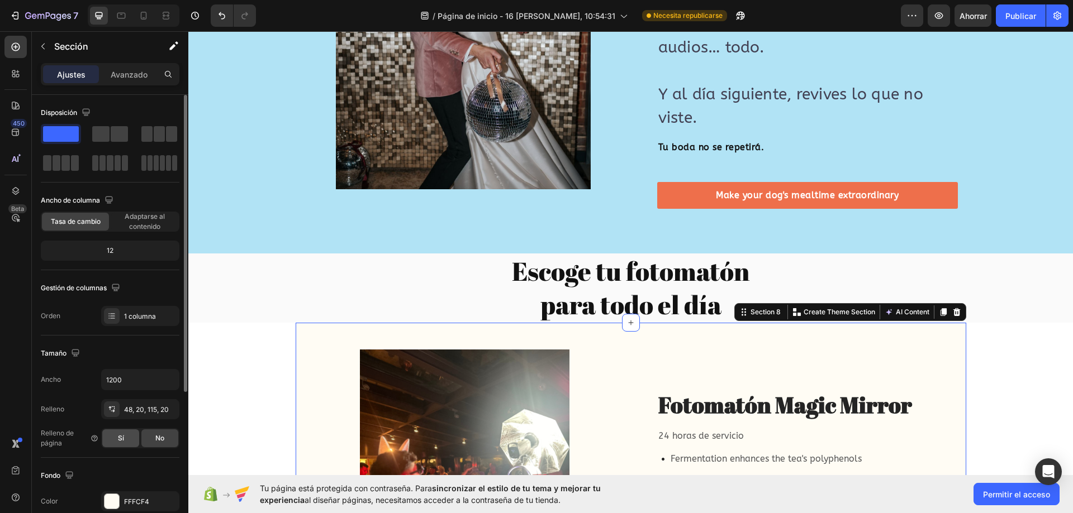
click at [126, 436] on div "Sí" at bounding box center [120, 439] width 37 height 18
click at [148, 438] on div "No" at bounding box center [159, 439] width 37 height 18
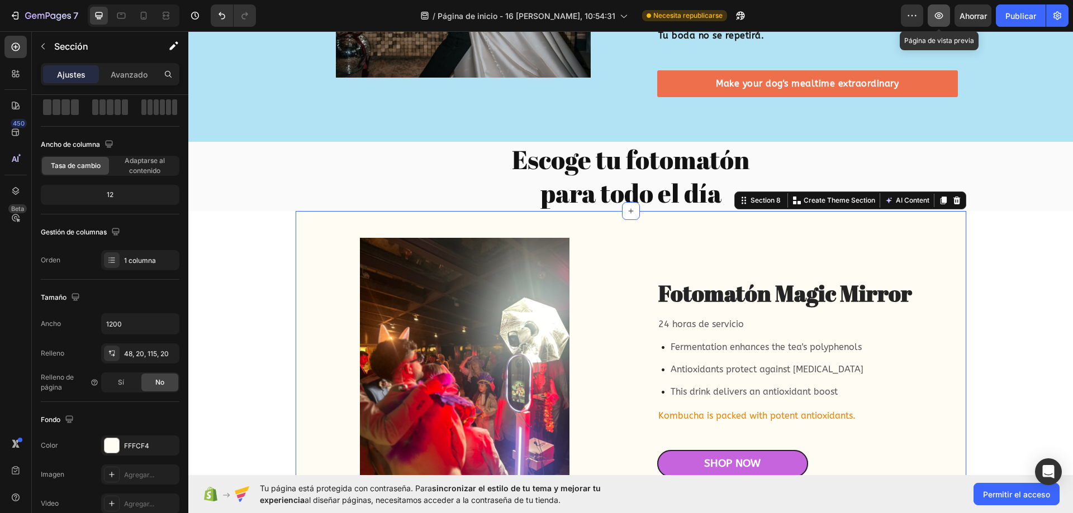
click at [945, 12] on button "button" at bounding box center [939, 15] width 22 height 22
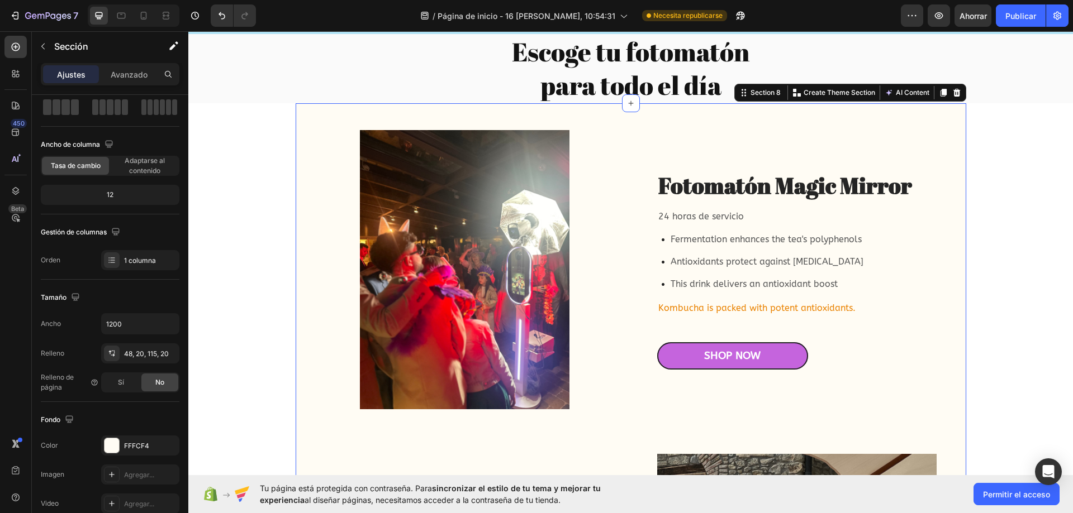
scroll to position [2502, 0]
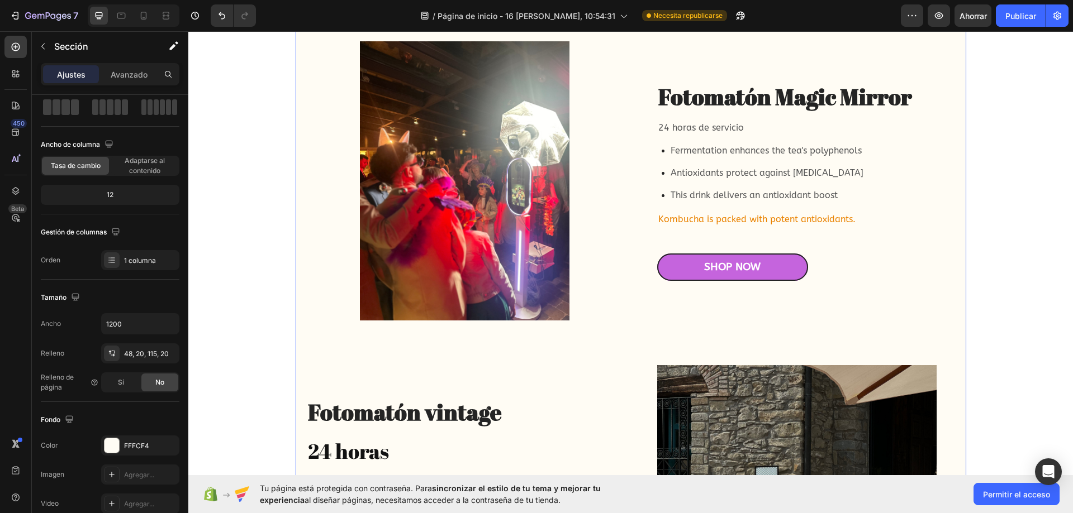
click at [27, 72] on div "450 Beta" at bounding box center [16, 272] width 32 height 482
click at [17, 72] on icon at bounding box center [17, 71] width 3 height 3
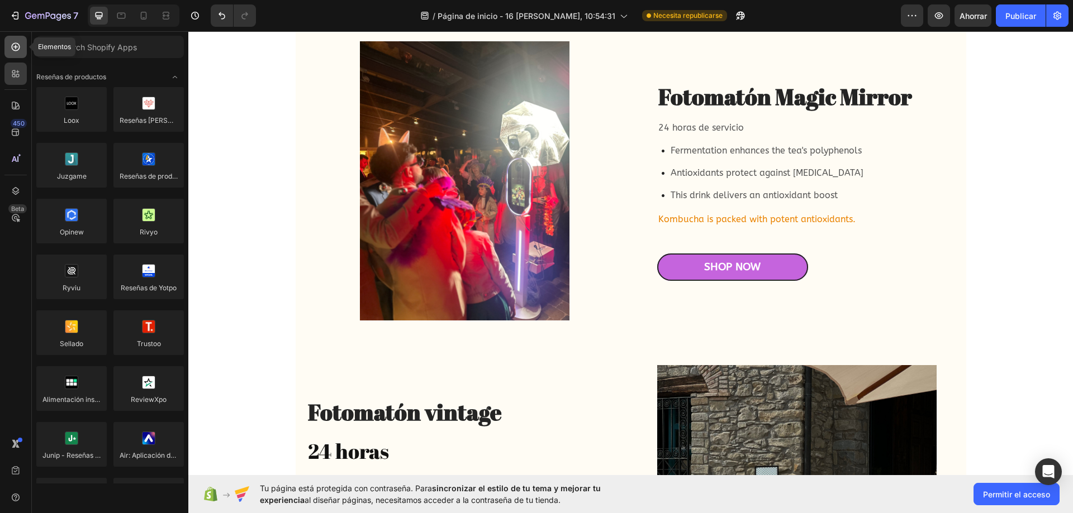
click at [15, 44] on icon at bounding box center [16, 47] width 8 height 8
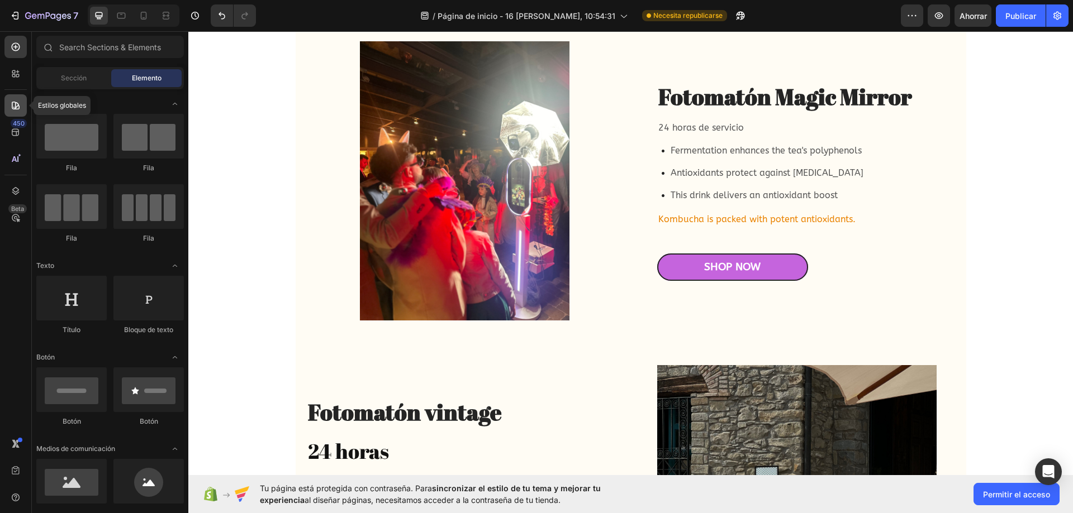
click at [20, 99] on div at bounding box center [15, 105] width 22 height 22
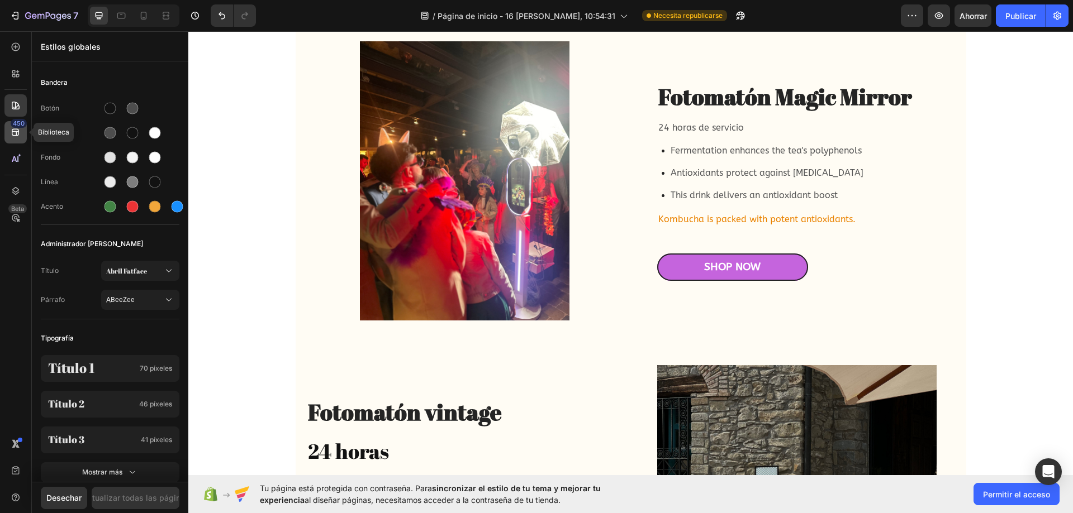
click at [14, 134] on icon at bounding box center [15, 132] width 11 height 11
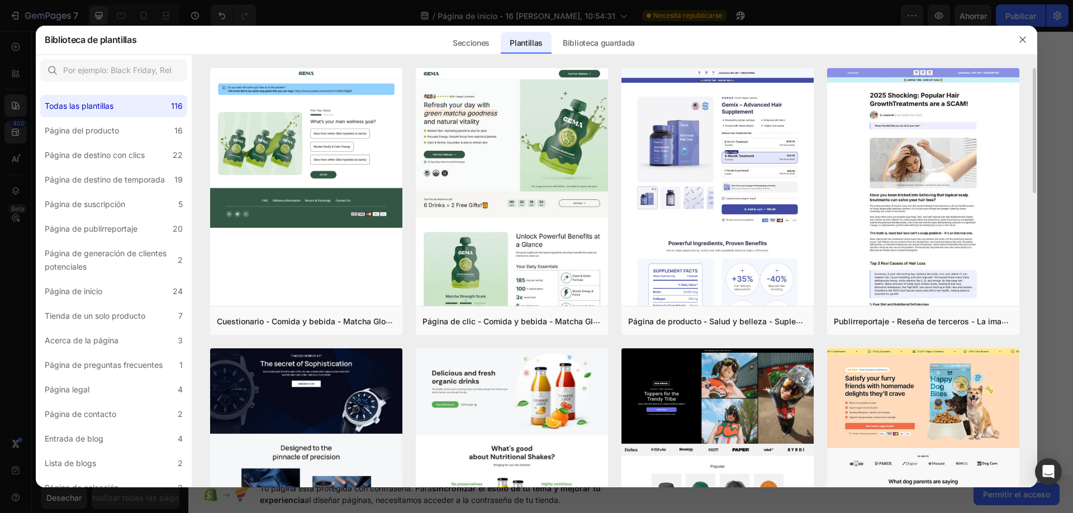
scroll to position [224, 0]
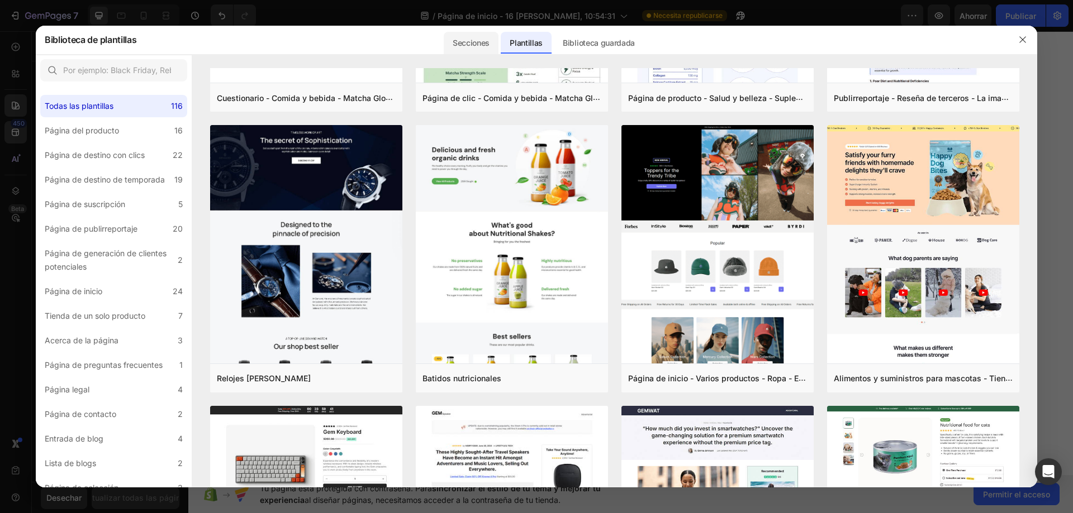
click at [471, 38] on font "Secciones" at bounding box center [471, 42] width 37 height 9
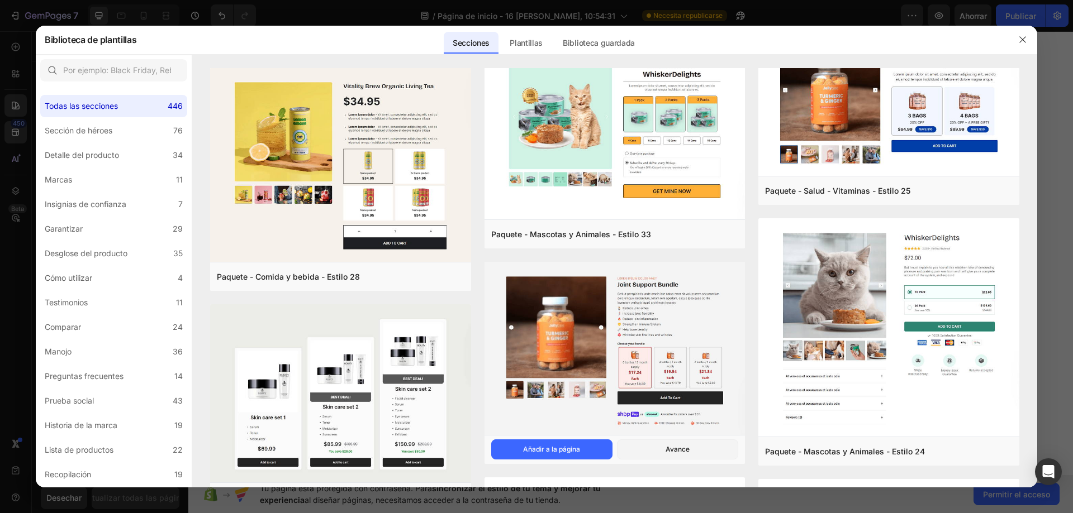
scroll to position [4494, 0]
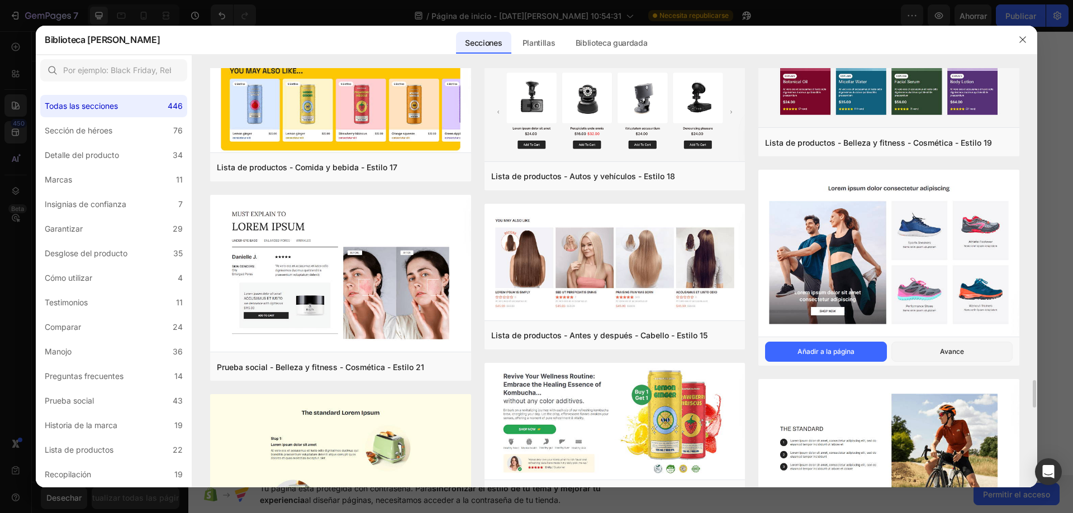
scroll to position [5586, 0]
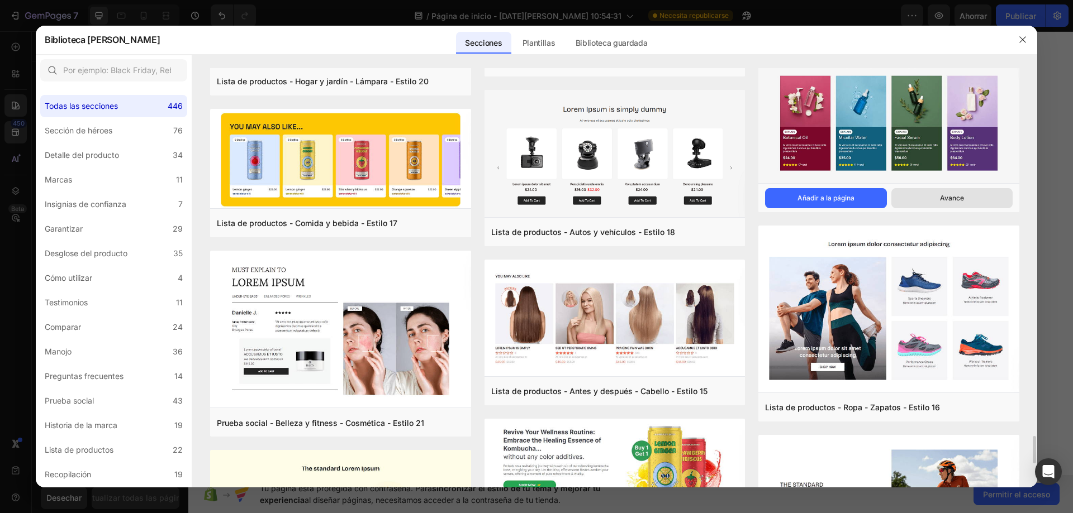
click at [928, 203] on button "Avance" at bounding box center [951, 198] width 121 height 20
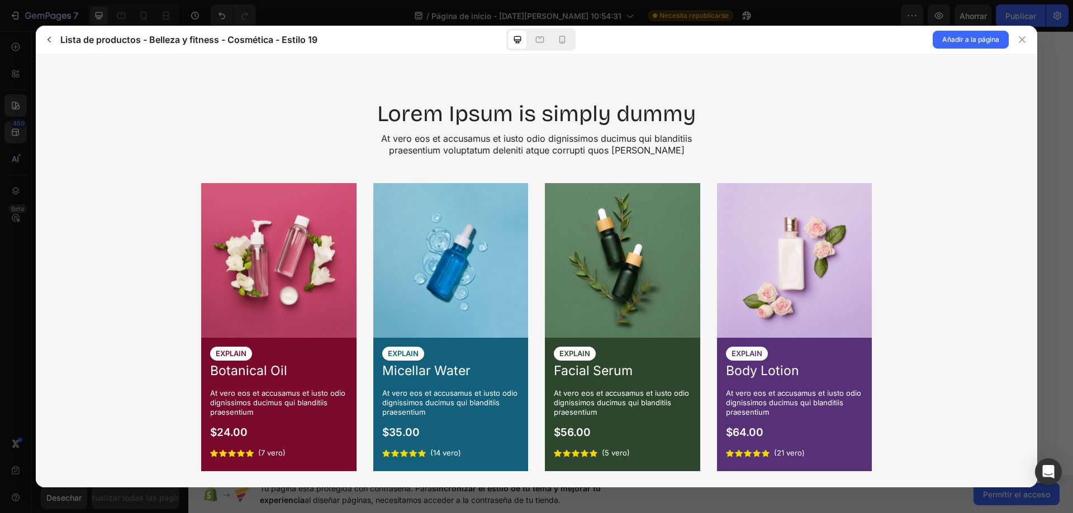
scroll to position [0, 0]
click at [543, 43] on icon at bounding box center [539, 39] width 11 height 11
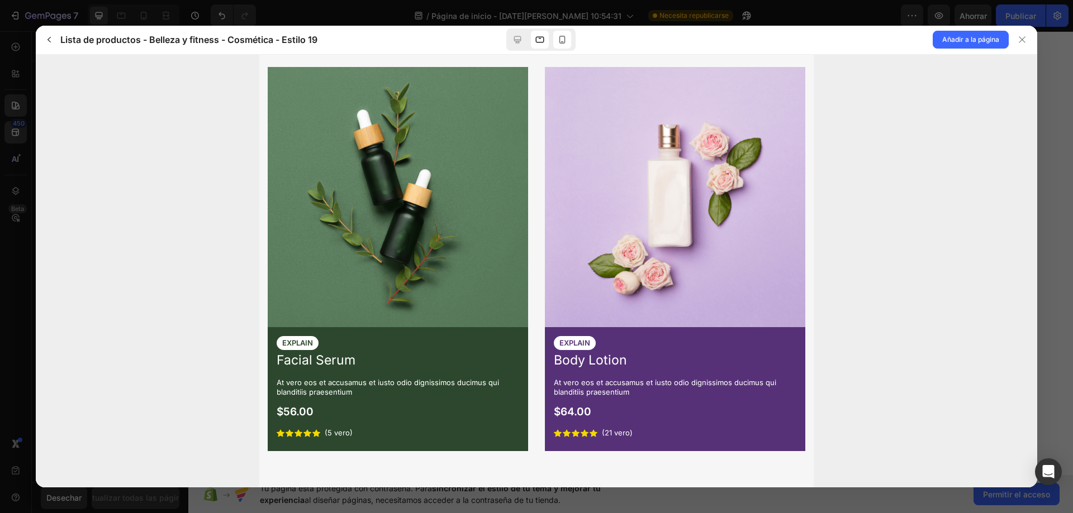
click at [561, 39] on icon at bounding box center [562, 39] width 11 height 11
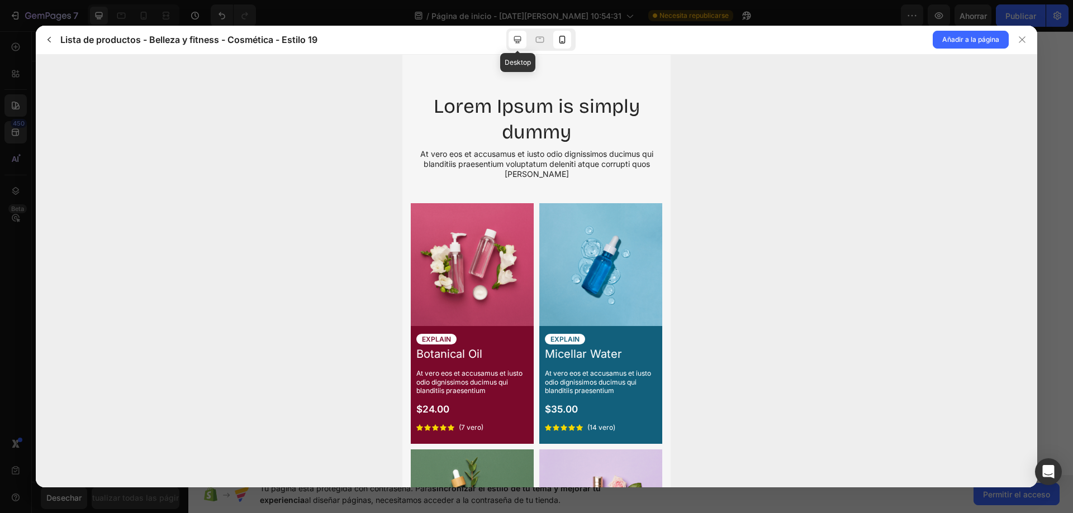
click at [520, 37] on icon at bounding box center [517, 39] width 7 height 7
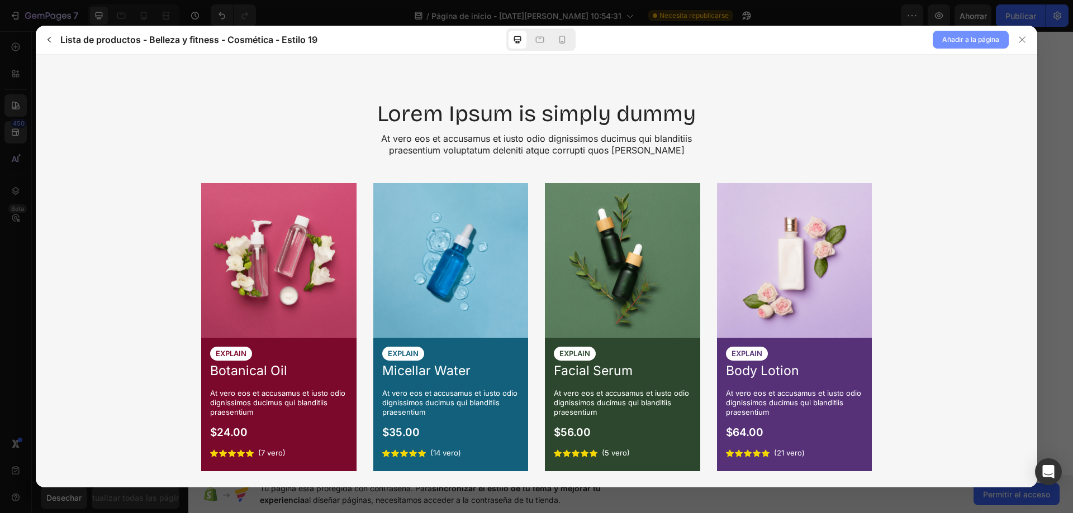
click at [953, 42] on font "Añadir a la página" at bounding box center [970, 39] width 57 height 8
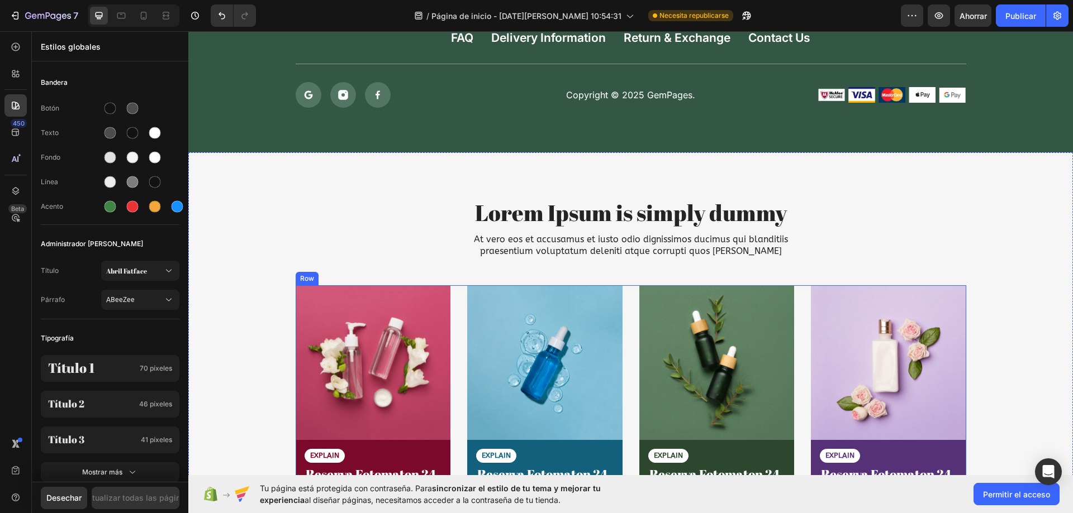
scroll to position [7238, 0]
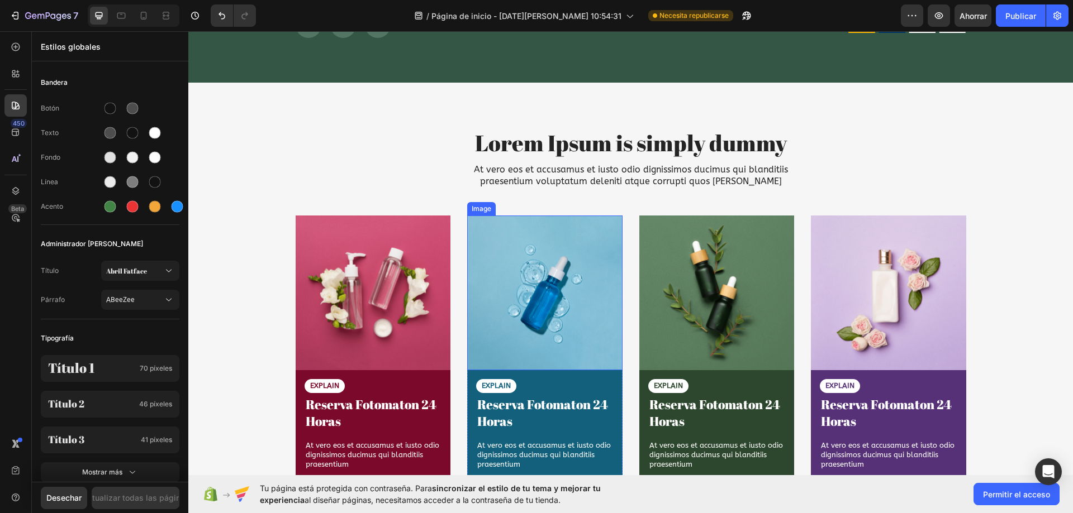
click at [676, 311] on img at bounding box center [716, 293] width 155 height 155
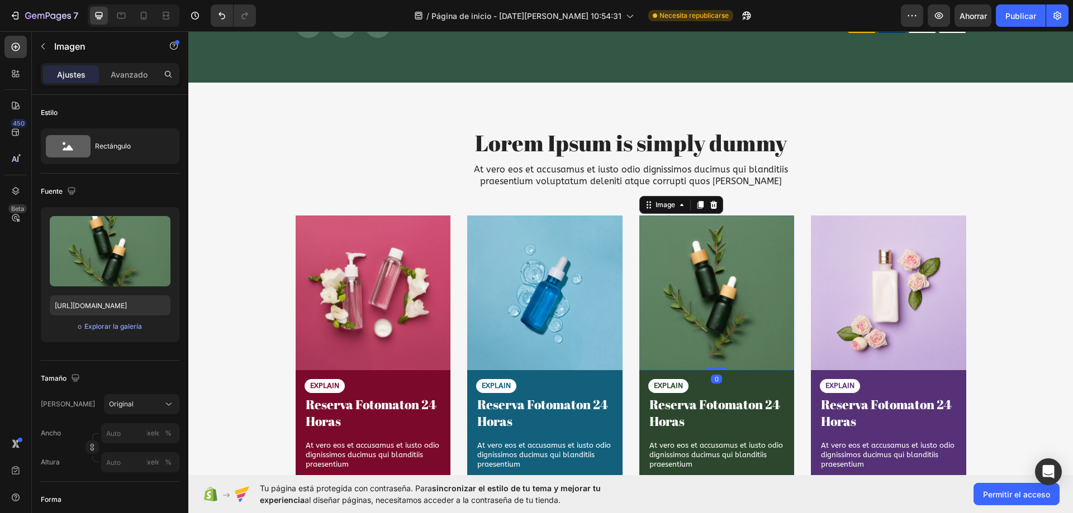
click at [711, 208] on icon at bounding box center [713, 205] width 9 height 9
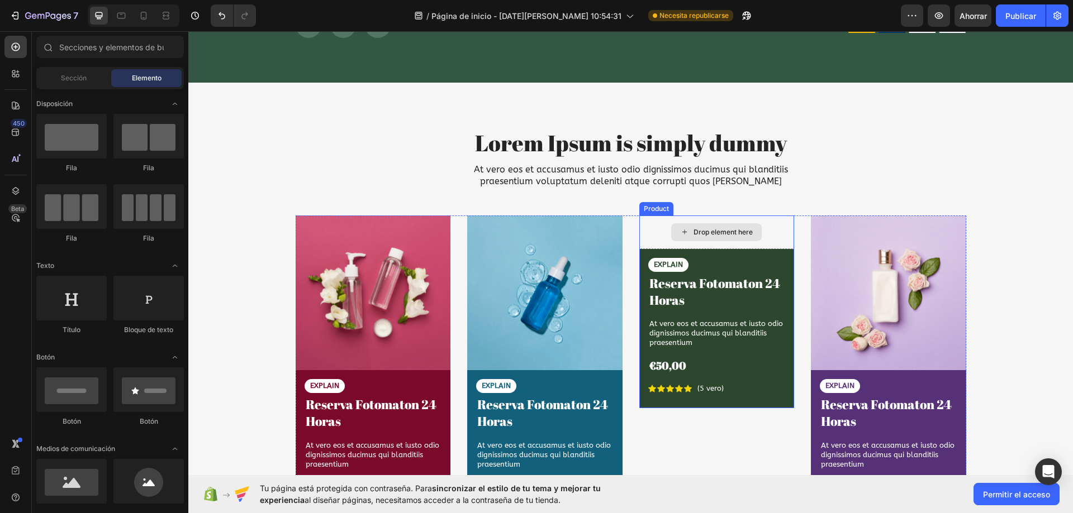
click at [778, 226] on div "Drop element here" at bounding box center [716, 233] width 155 height 34
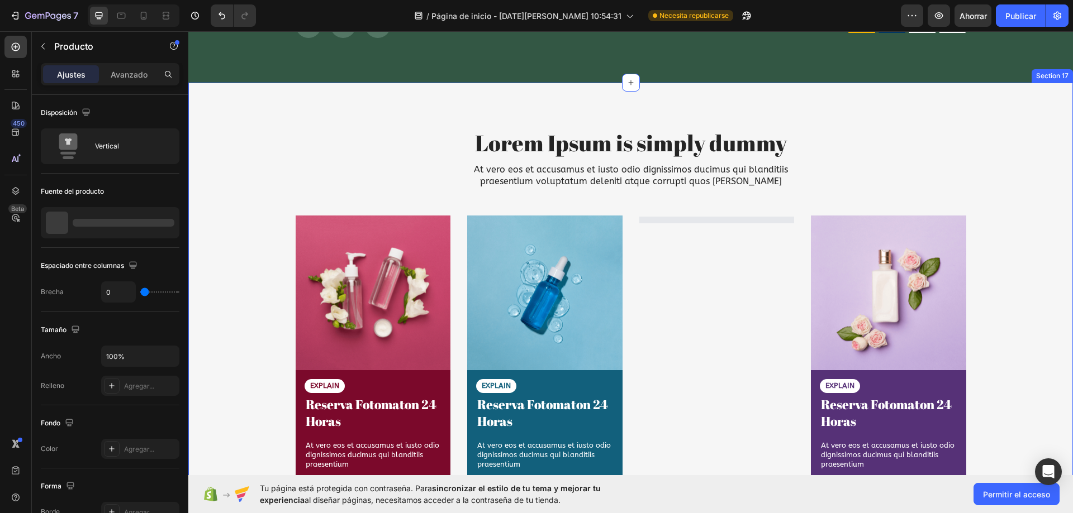
click at [714, 206] on div "Lorem Ipsum is simply dummy Heading At vero eos et accusamus et iusto odio dign…" at bounding box center [631, 337] width 868 height 420
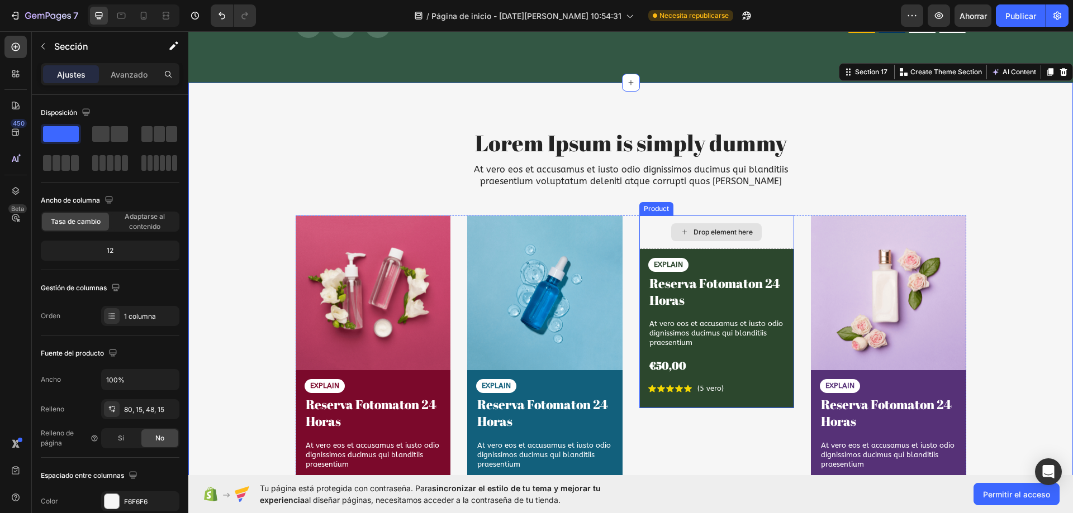
click at [779, 225] on div "Drop element here" at bounding box center [716, 233] width 155 height 34
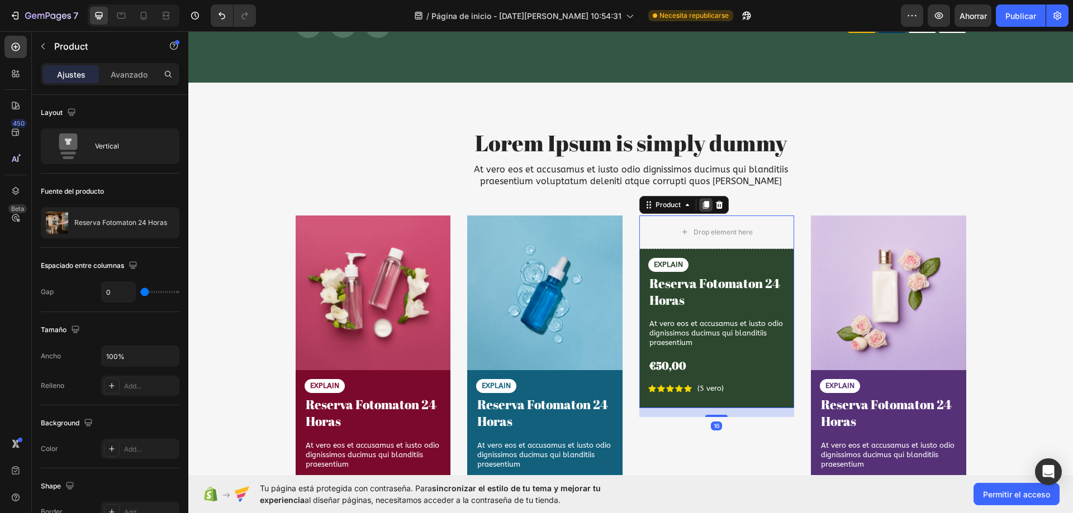
click at [707, 207] on div at bounding box center [705, 204] width 13 height 13
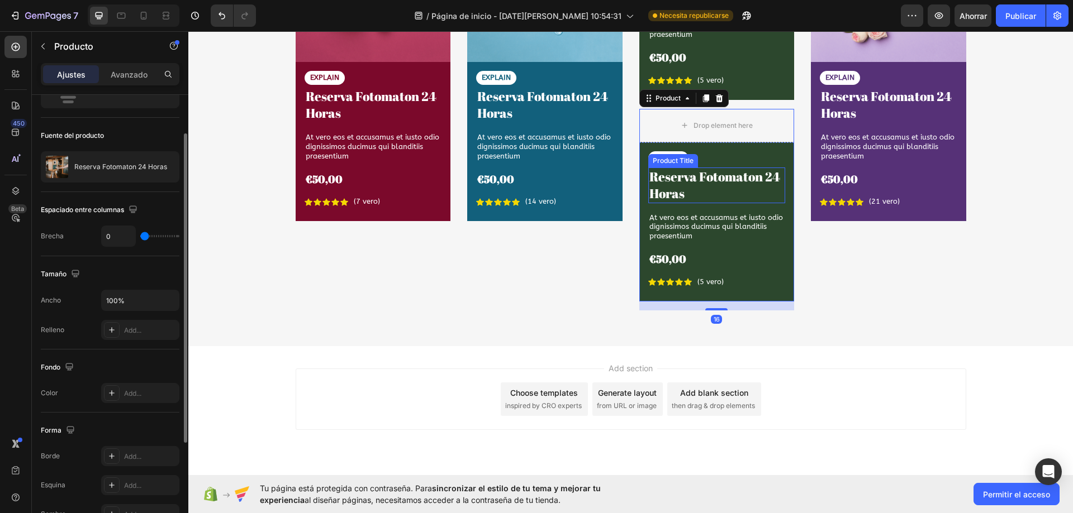
scroll to position [7578, 0]
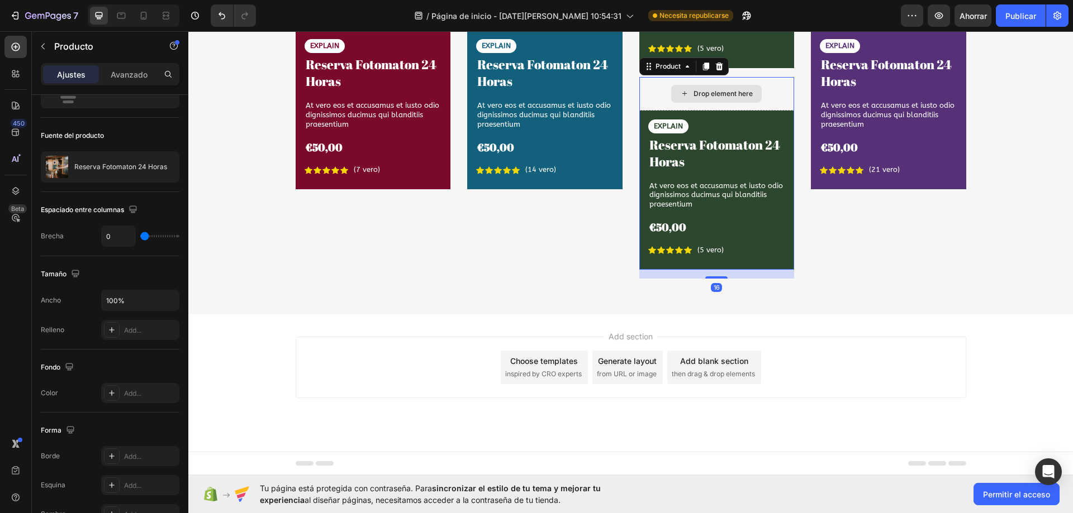
click at [773, 106] on div "Drop element here" at bounding box center [716, 94] width 155 height 34
drag, startPoint x: 717, startPoint y: 68, endPoint x: 738, endPoint y: 124, distance: 60.1
click at [717, 67] on icon at bounding box center [718, 67] width 7 height 8
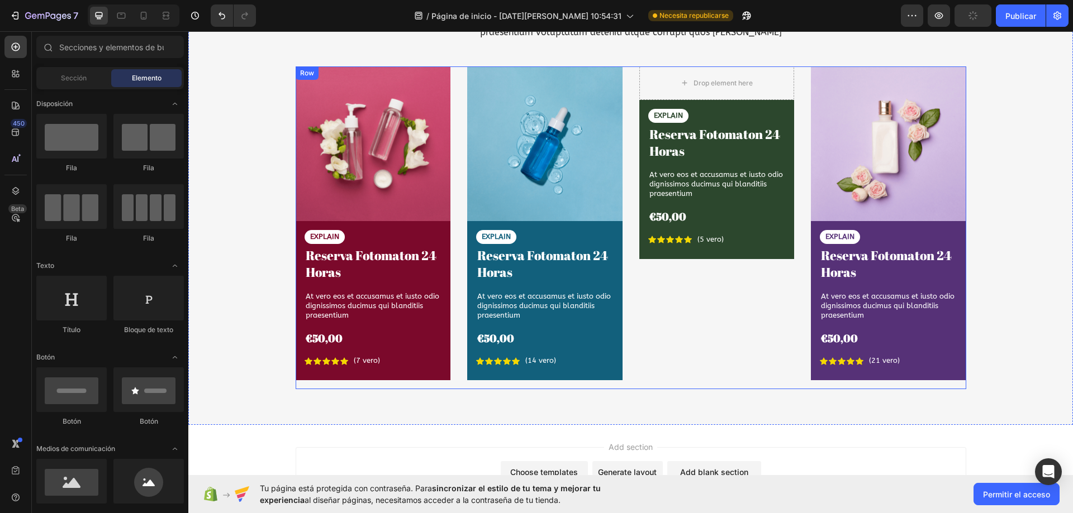
scroll to position [7386, 0]
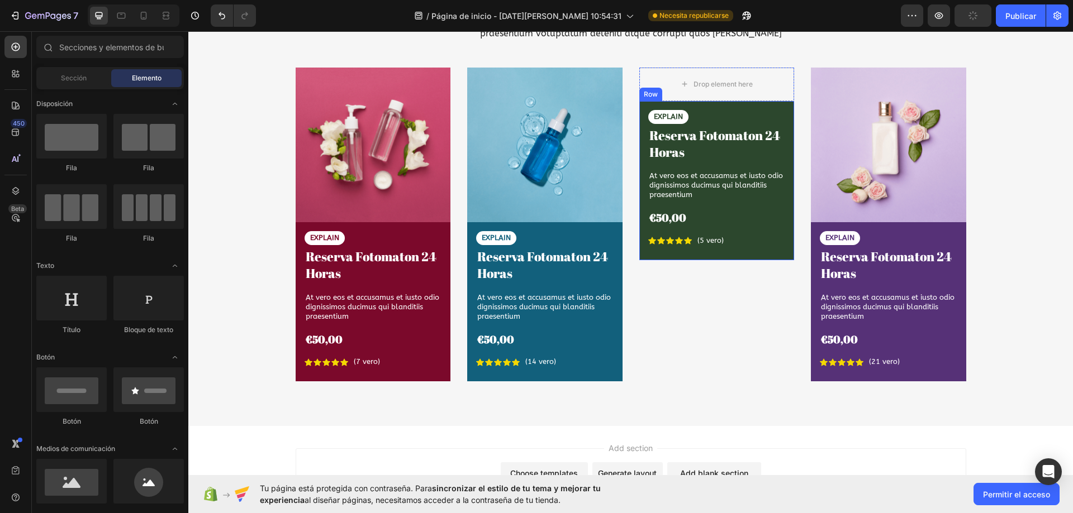
click at [778, 110] on div "EXPLAIN" at bounding box center [716, 117] width 137 height 14
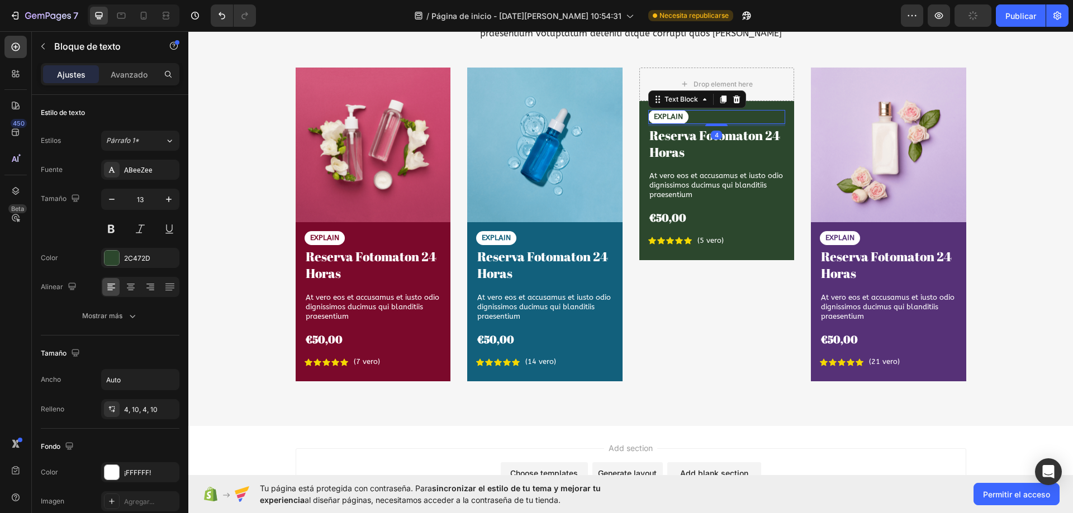
drag, startPoint x: 733, startPoint y: 100, endPoint x: 738, endPoint y: 97, distance: 6.0
click at [733, 100] on icon at bounding box center [736, 99] width 9 height 9
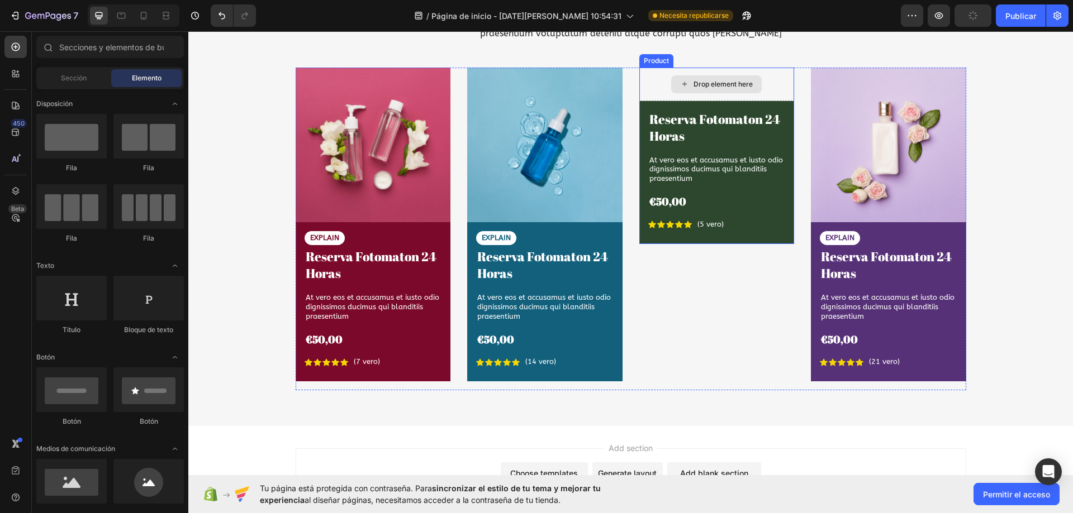
click at [771, 82] on div "Drop element here" at bounding box center [716, 85] width 155 height 34
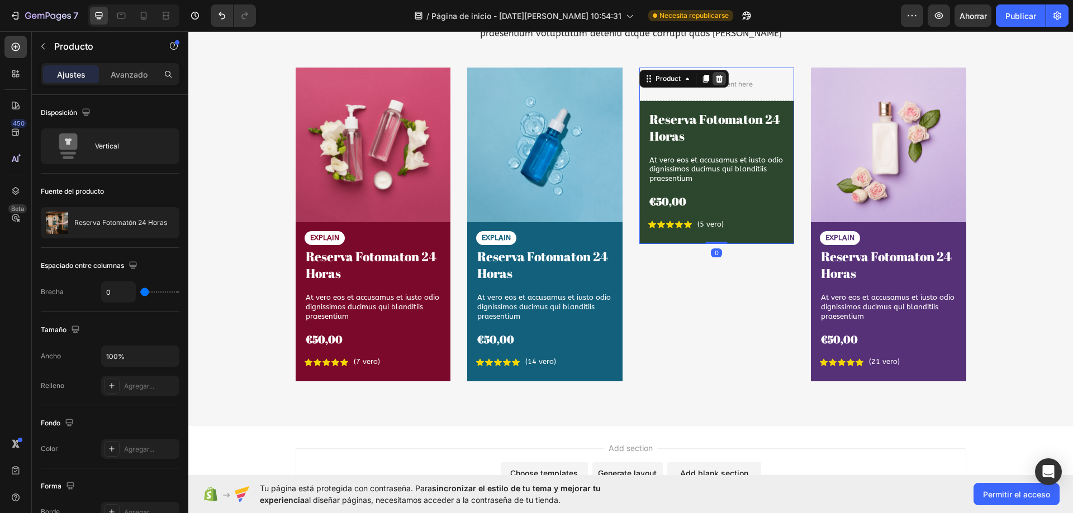
click at [715, 79] on icon at bounding box center [718, 79] width 7 height 8
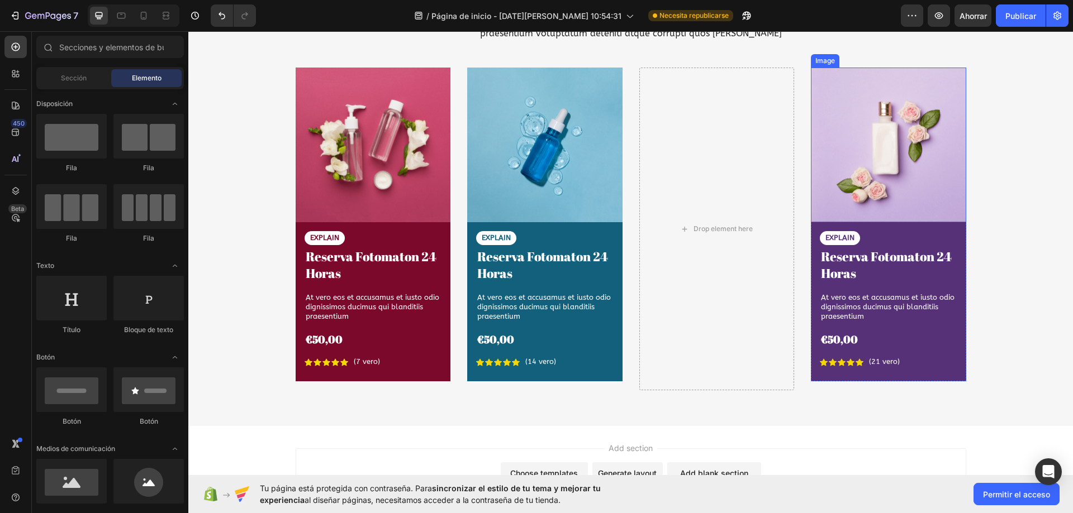
click at [932, 92] on img at bounding box center [888, 145] width 155 height 155
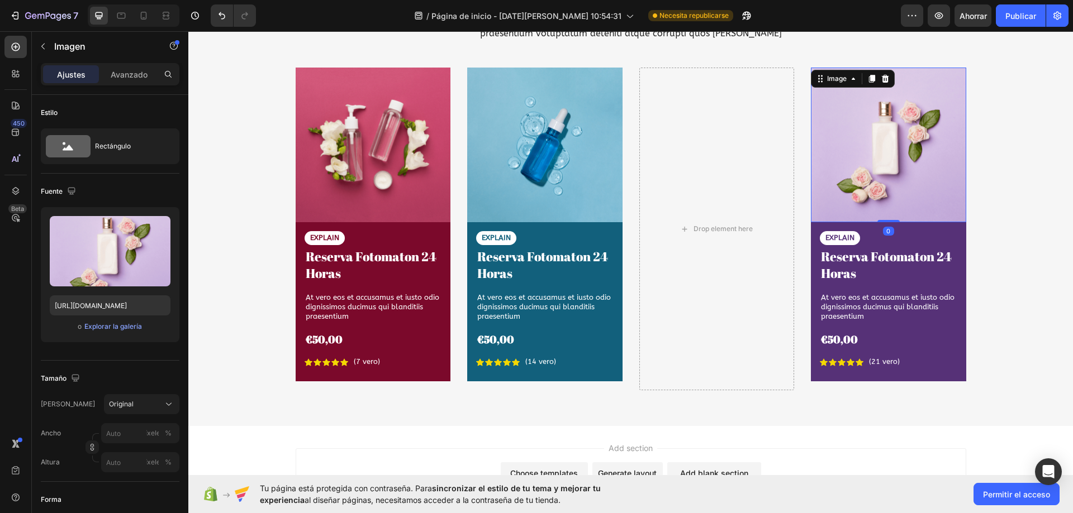
click at [878, 78] on div at bounding box center [884, 78] width 13 height 13
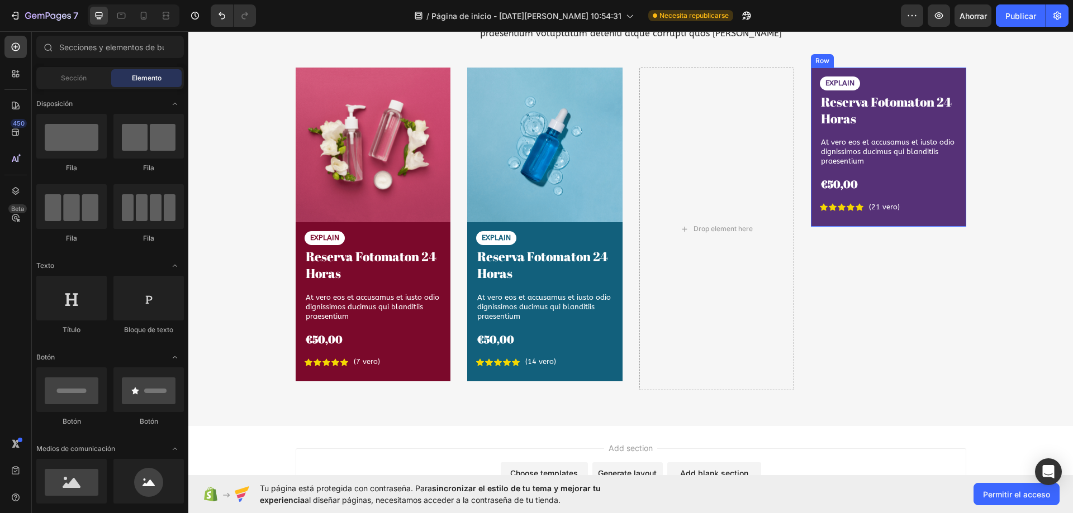
click at [921, 74] on div "EXPLAIN Text Block Reserva Fotomaton 24 Horas Product Title At vero eos et accu…" at bounding box center [888, 147] width 155 height 159
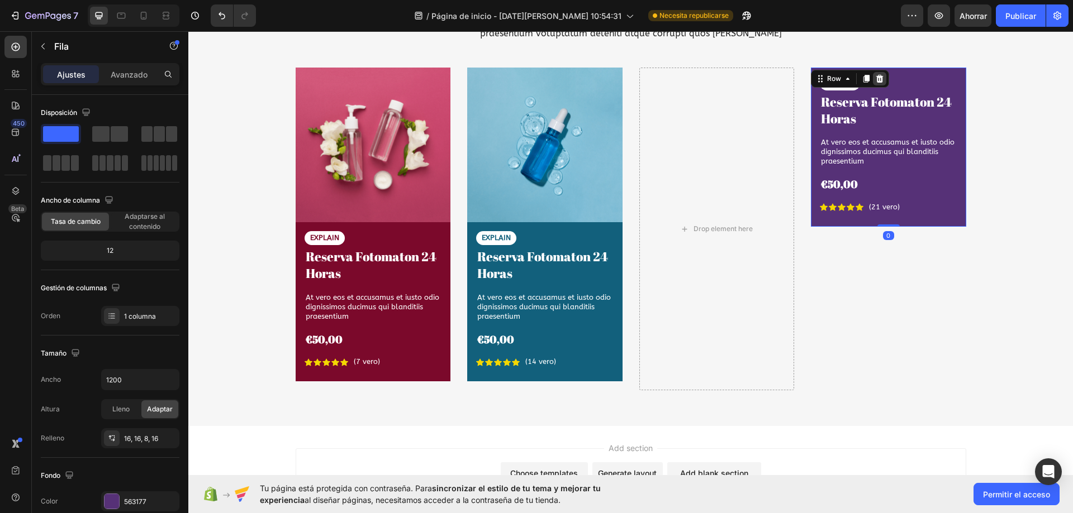
click at [876, 79] on icon at bounding box center [879, 78] width 9 height 9
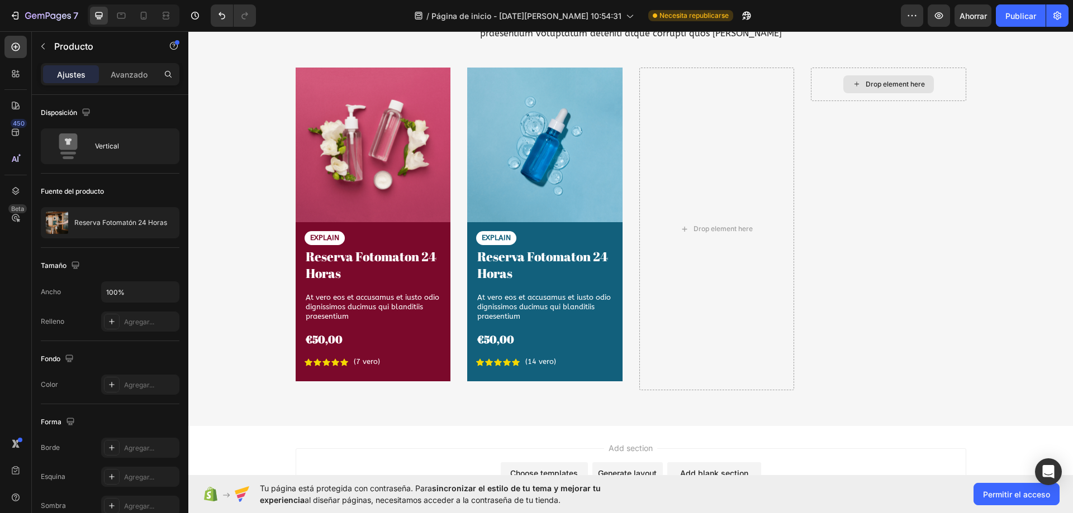
click at [817, 79] on div "Drop element here" at bounding box center [888, 85] width 155 height 34
click at [836, 101] on div "Drop element here" at bounding box center [888, 85] width 155 height 34
click at [819, 98] on div "Drop element here" at bounding box center [888, 85] width 155 height 34
click at [763, 121] on div "Drop element here" at bounding box center [716, 230] width 155 height 324
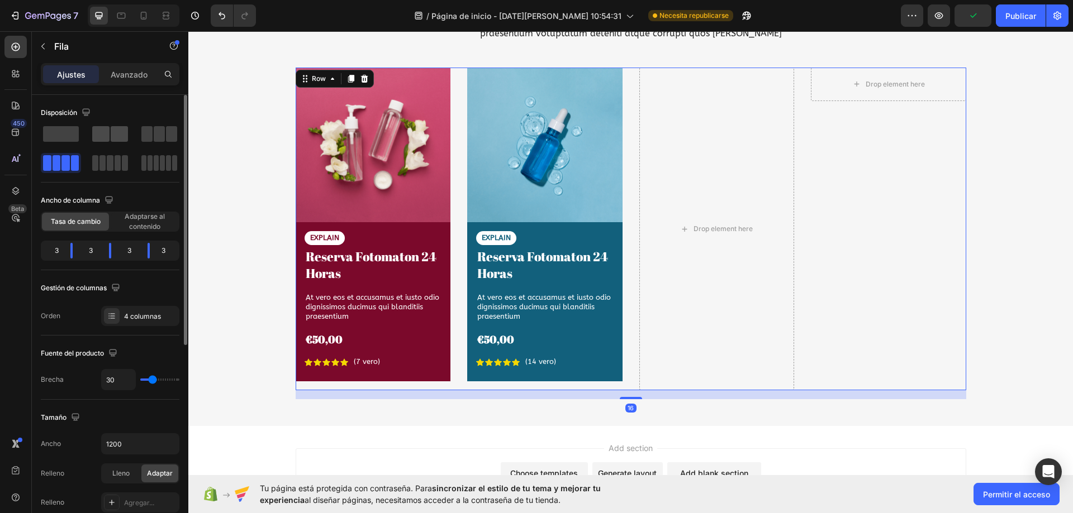
click at [102, 136] on span at bounding box center [100, 134] width 17 height 16
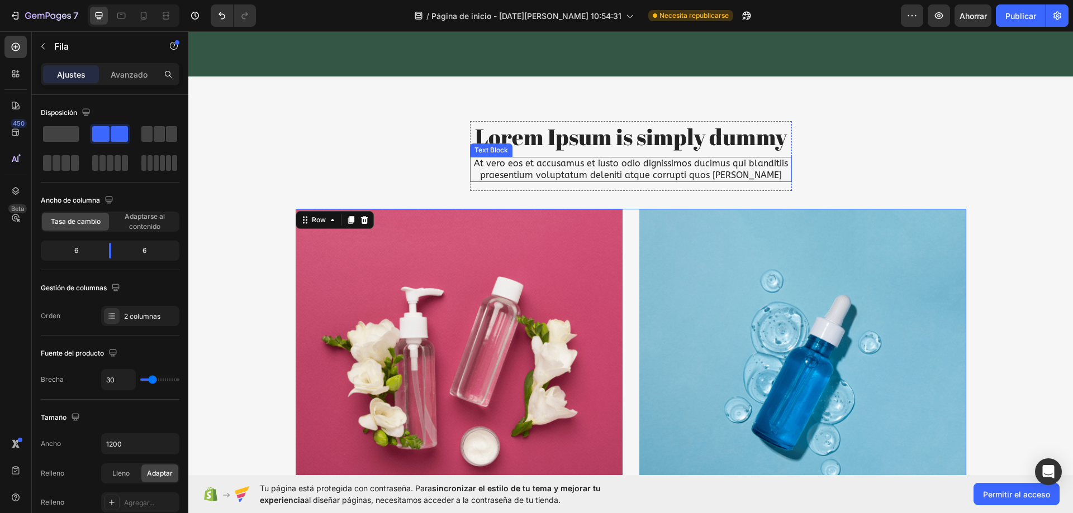
scroll to position [7051, 0]
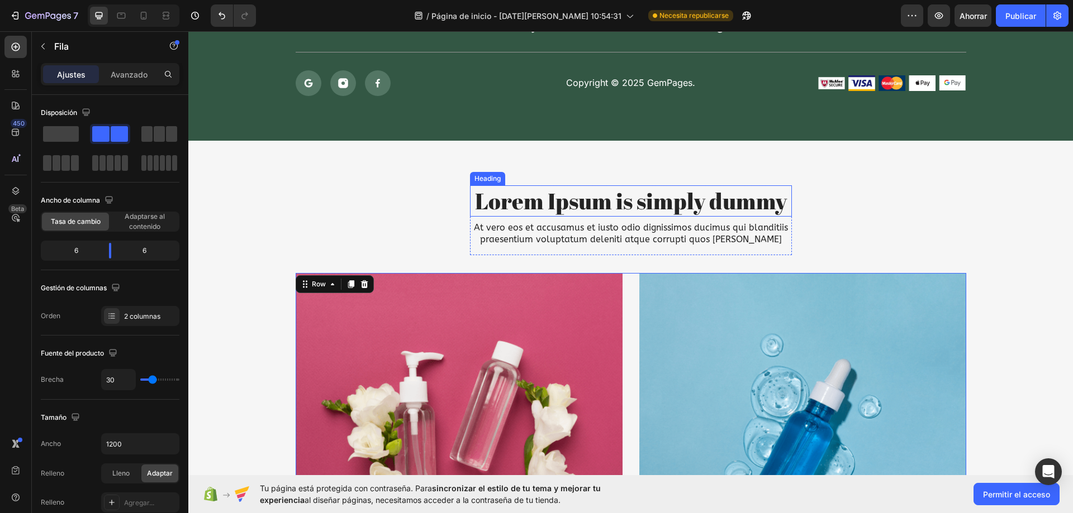
click at [596, 210] on h2 "Lorem Ipsum is simply dummy" at bounding box center [631, 201] width 322 height 31
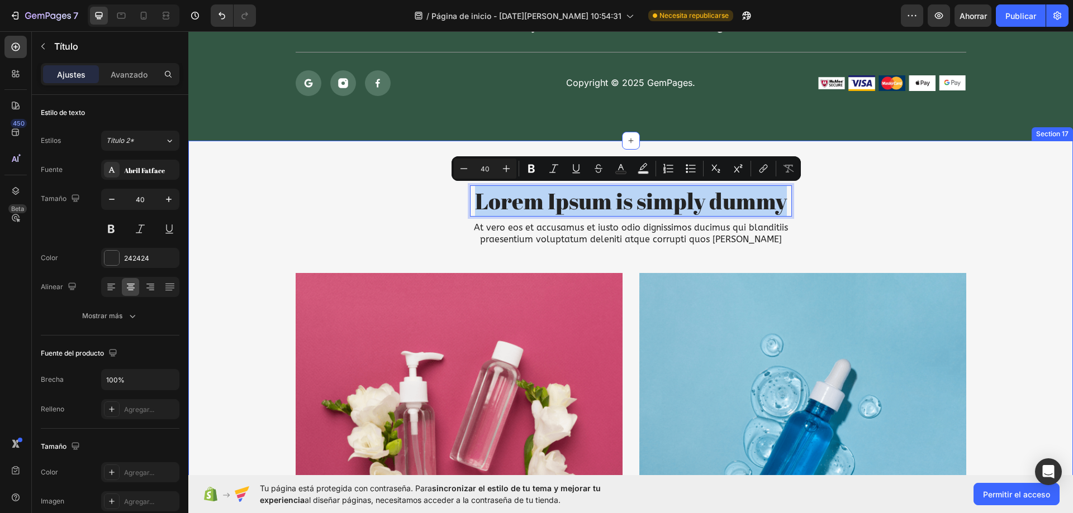
drag, startPoint x: 778, startPoint y: 206, endPoint x: 460, endPoint y: 213, distance: 317.5
click at [460, 213] on div "Lorem Ipsum is simply dummy Heading 8 At vero eos et accusamus et iusto odio di…" at bounding box center [631, 485] width 868 height 599
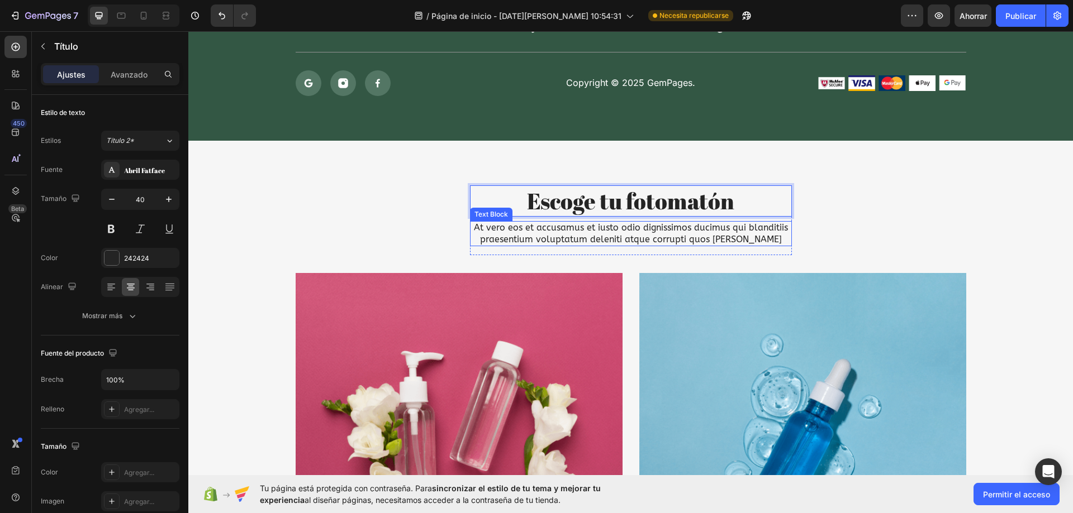
click at [538, 234] on p "At vero eos et accusamus et iusto odio dignissimos ducimus qui blanditiis praes…" at bounding box center [631, 233] width 320 height 23
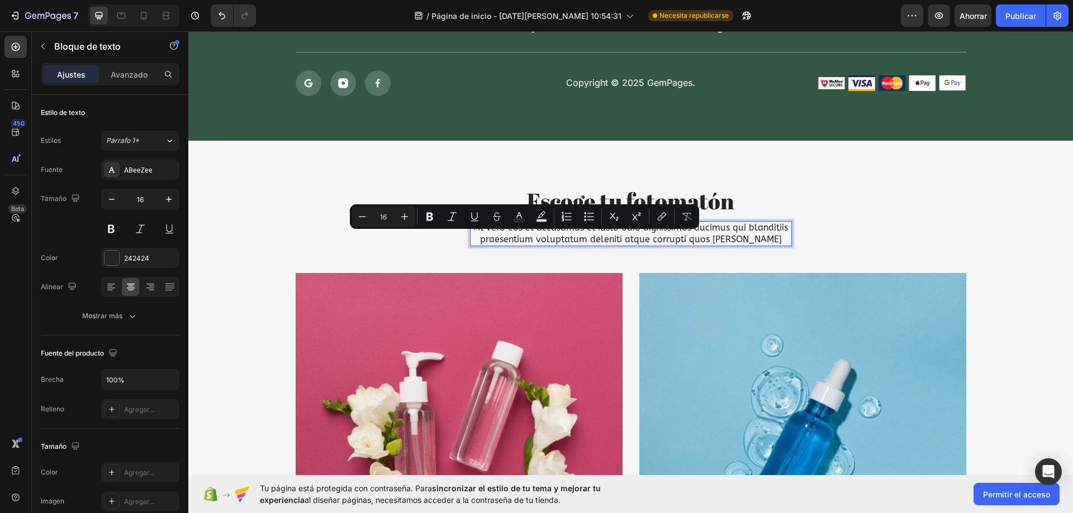
click at [753, 240] on p "At vero eos et accusamus et iusto odio dignissimos ducimus qui blanditiis praes…" at bounding box center [631, 233] width 320 height 23
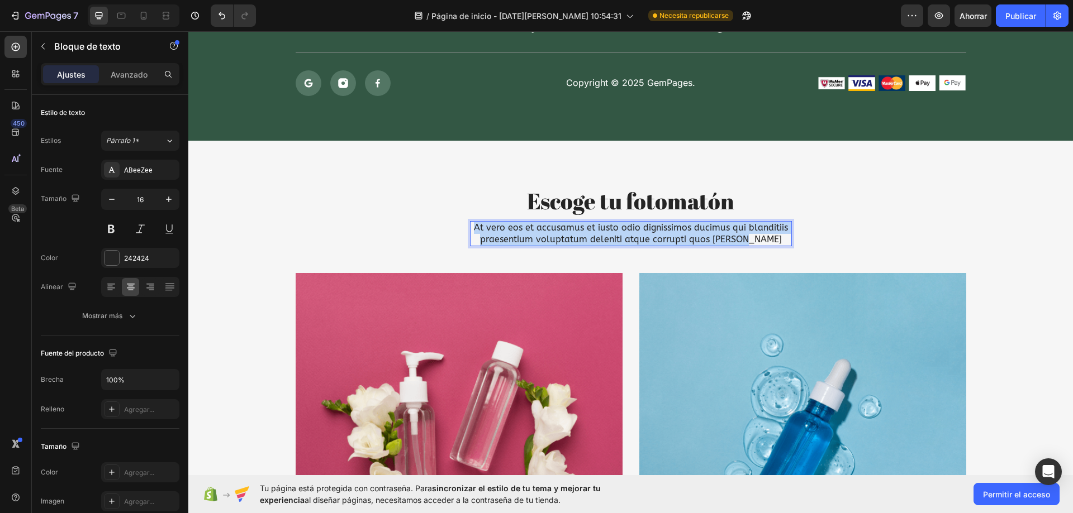
drag, startPoint x: 761, startPoint y: 239, endPoint x: 469, endPoint y: 222, distance: 292.2
click at [471, 222] on p "At vero eos et accusamus et iusto odio dignissimos ducimus qui blanditiis praes…" at bounding box center [631, 233] width 320 height 23
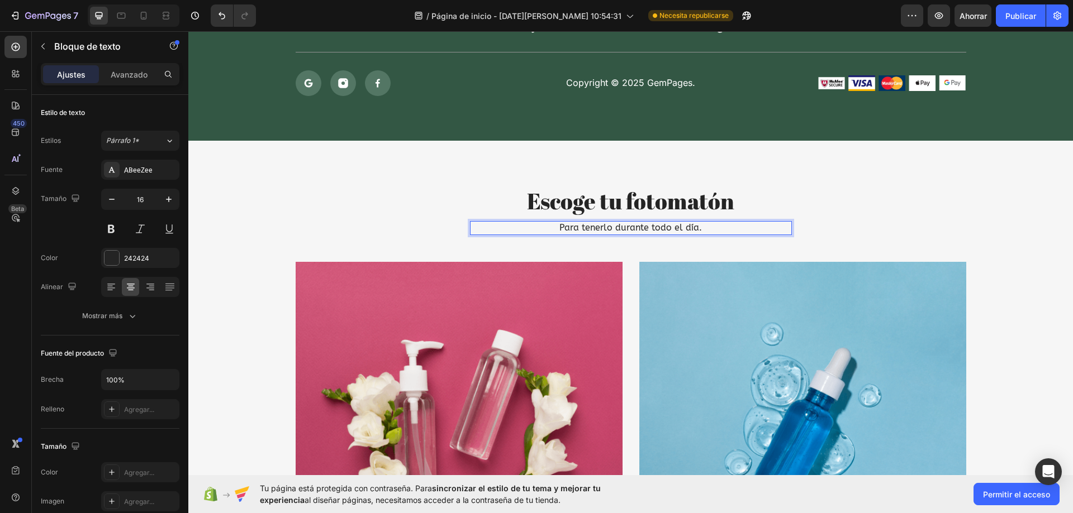
click at [439, 224] on div "Escoge tu fotomatón Heading Para tenerlo durante todo el día. Text Block 16 Row…" at bounding box center [631, 479] width 868 height 587
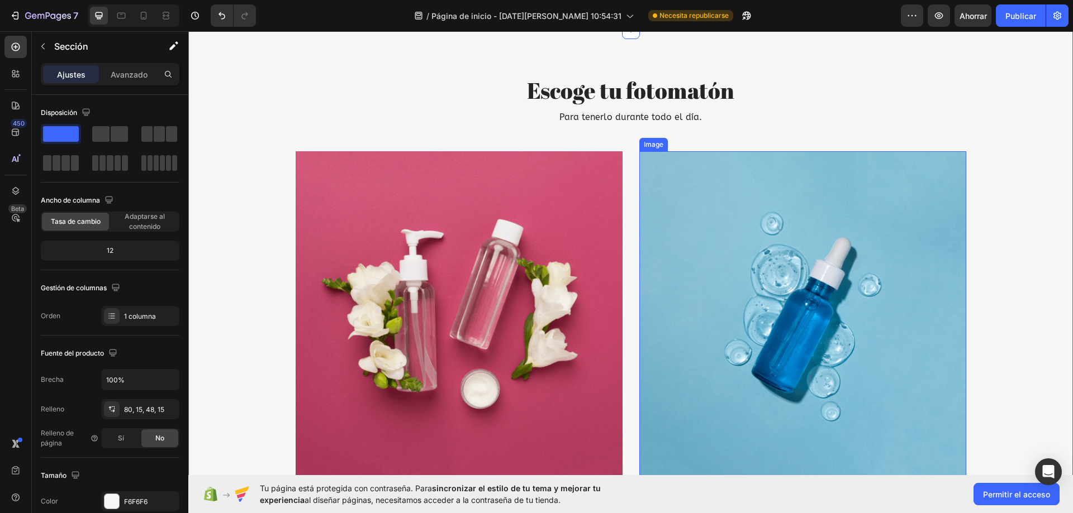
scroll to position [7219, 0]
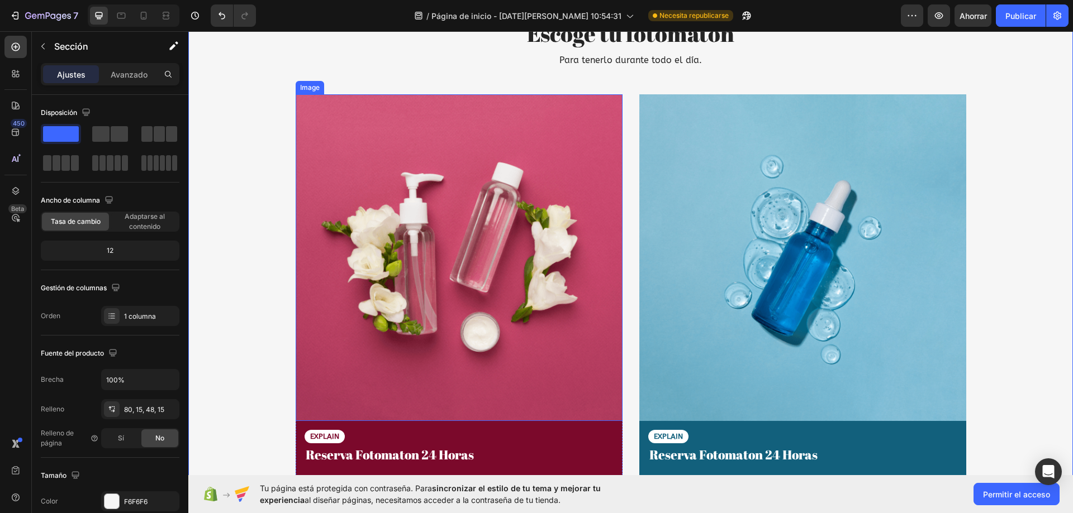
click at [512, 251] on img at bounding box center [459, 257] width 327 height 327
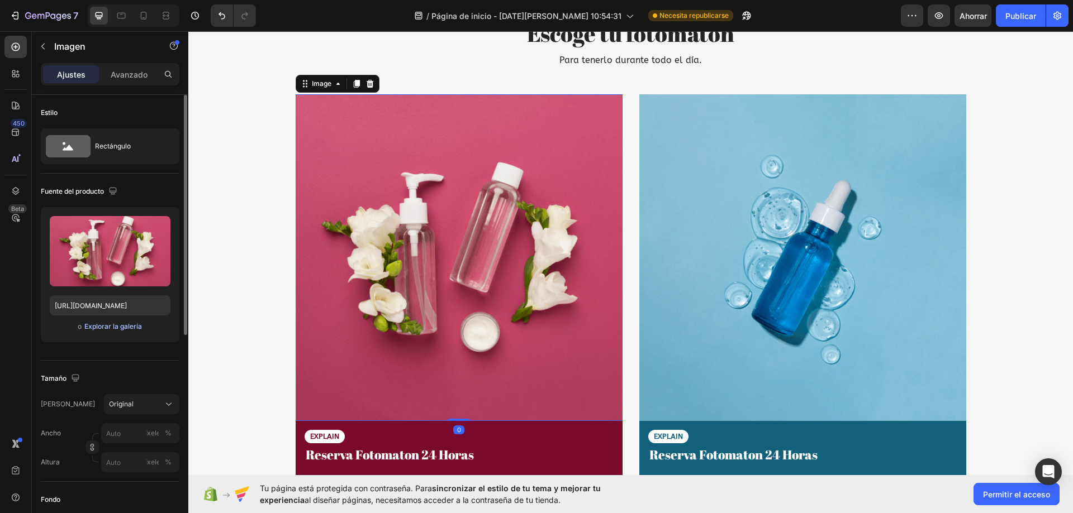
click at [115, 331] on font "Explorar la galería" at bounding box center [113, 327] width 58 height 10
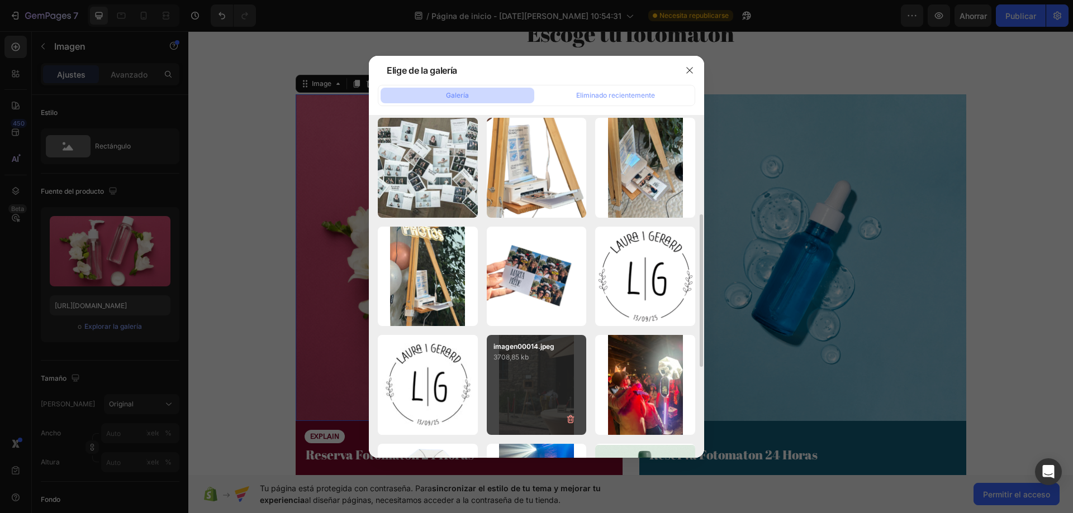
scroll to position [427, 0]
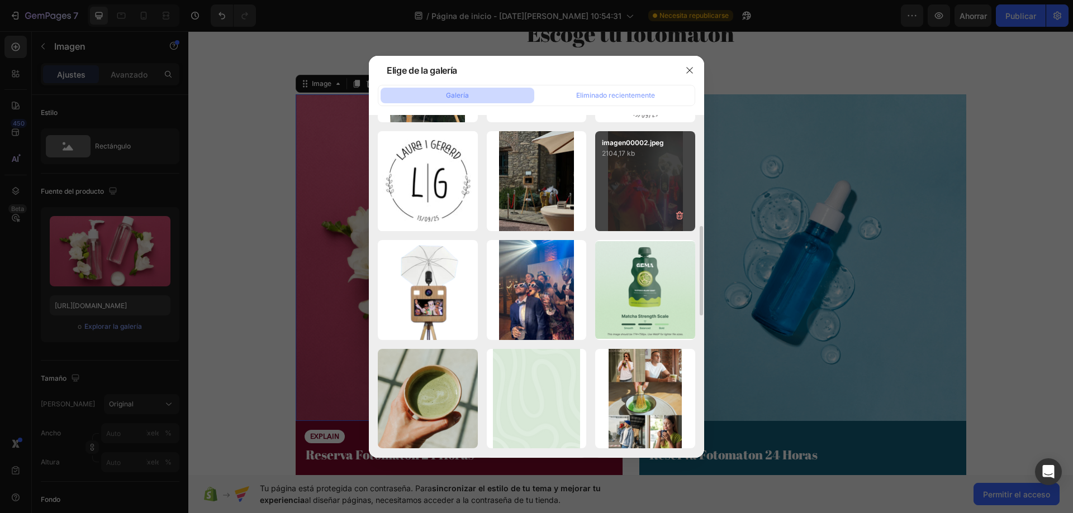
click at [634, 203] on div "imagen00002.jpeg 2104,17 kb" at bounding box center [645, 181] width 100 height 100
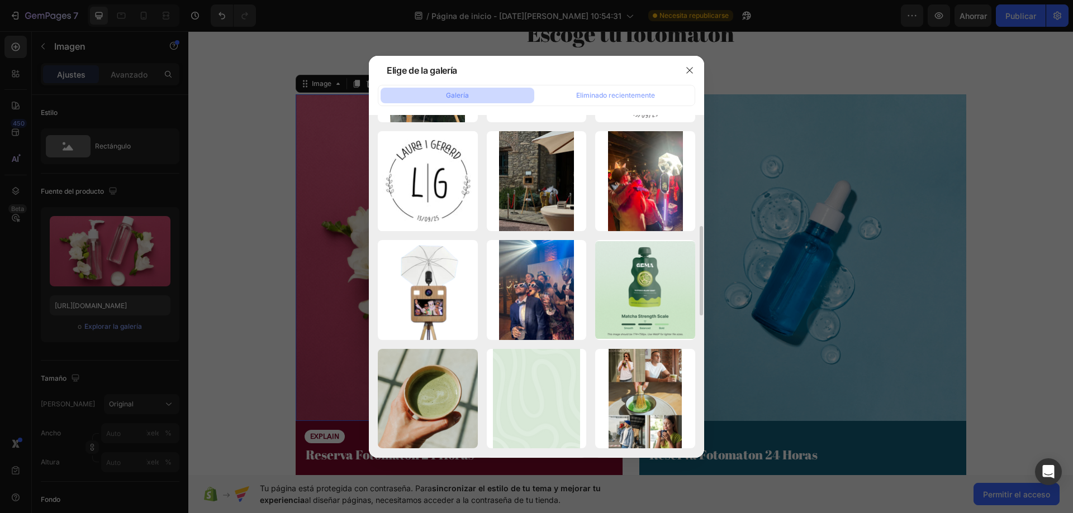
type input "https://cdn.shopify.com/s/files/1/0935/7338/2527/files/gempages_580163860858667…"
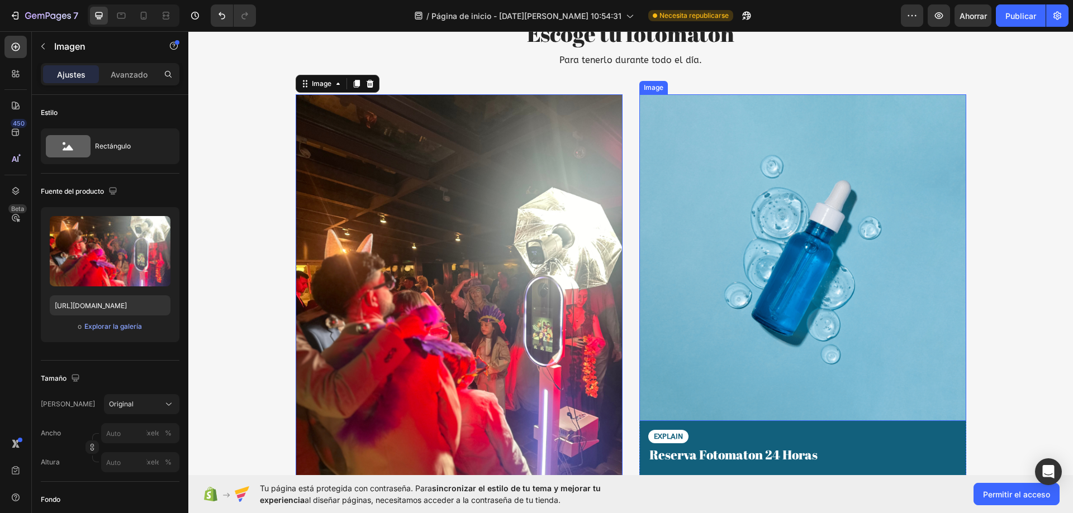
scroll to position [7442, 0]
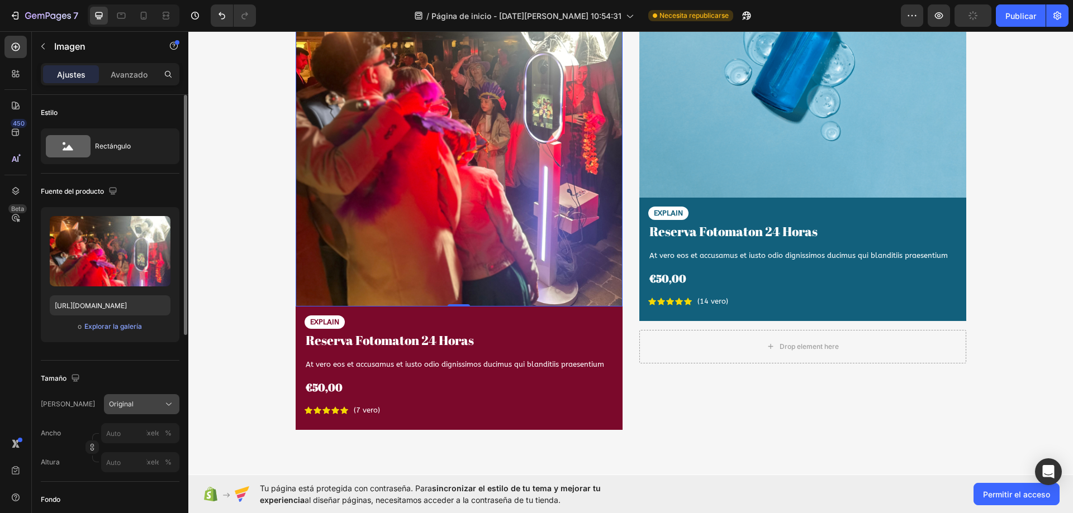
click at [153, 405] on div "Original" at bounding box center [135, 405] width 52 height 10
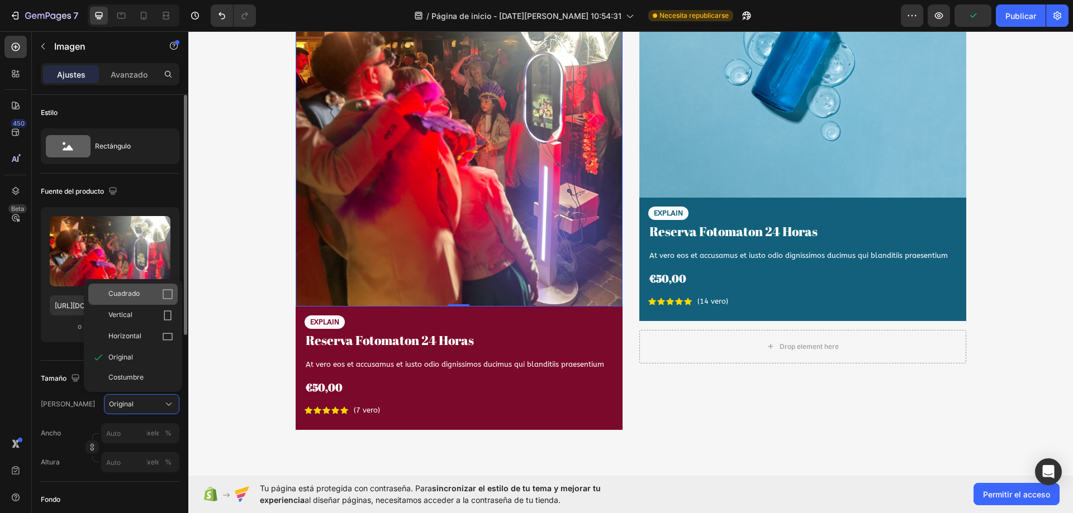
click at [153, 293] on div "Cuadrado" at bounding box center [140, 294] width 65 height 11
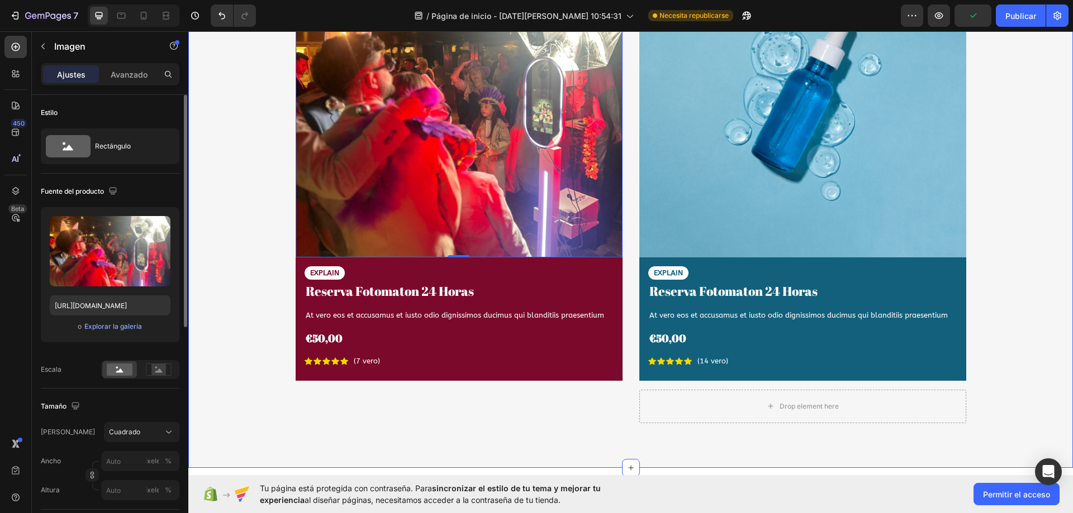
scroll to position [7274, 0]
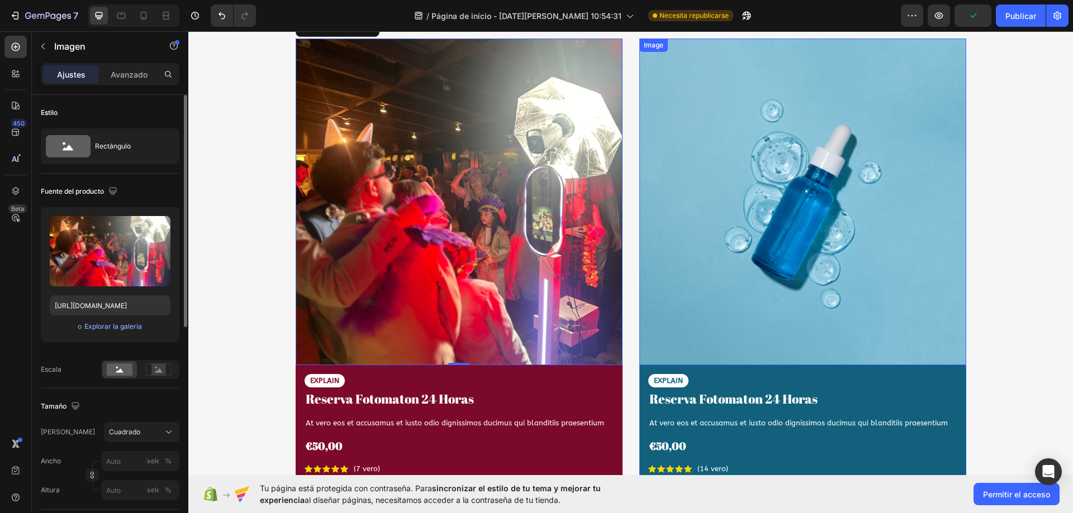
click at [854, 269] on img at bounding box center [802, 202] width 327 height 327
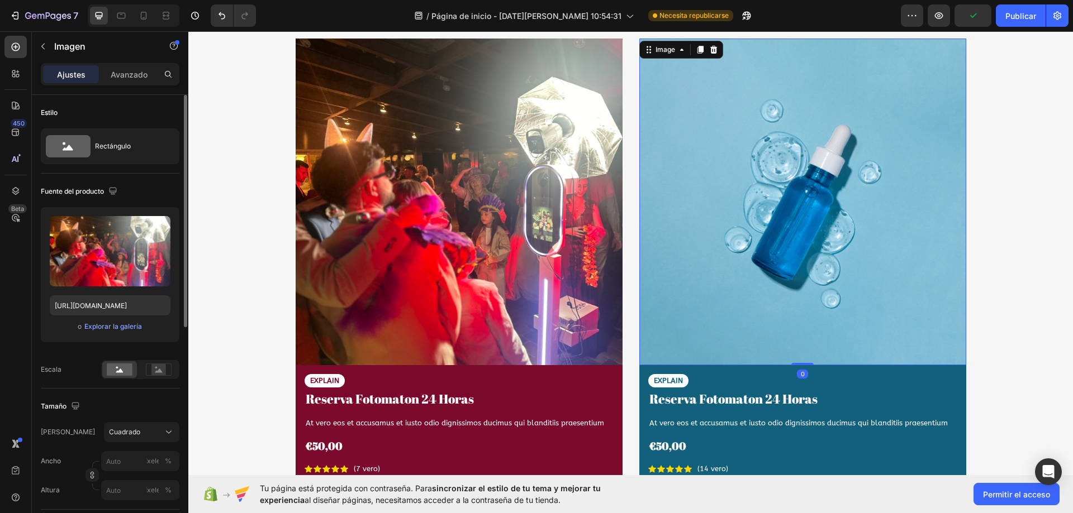
scroll to position [56, 0]
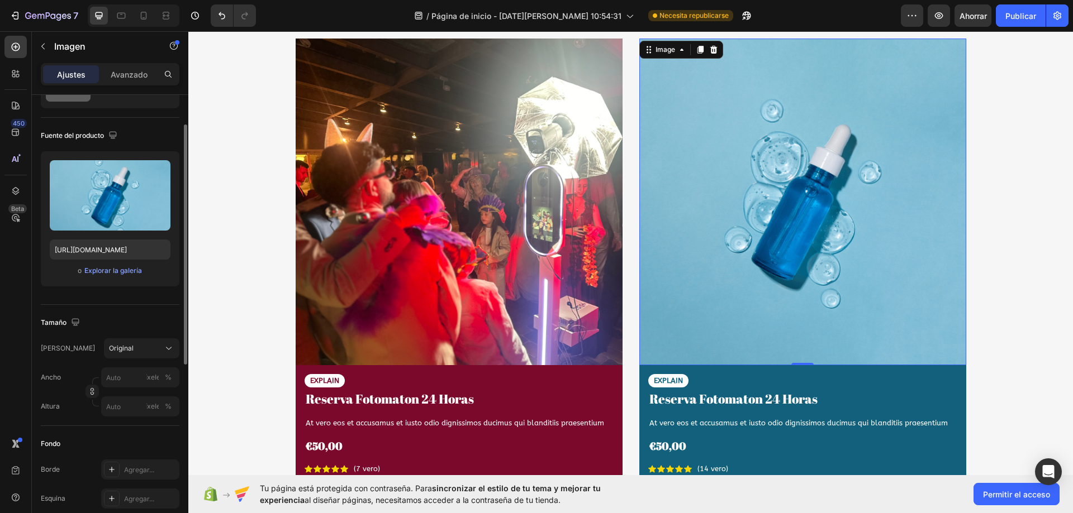
click at [118, 277] on div "o Explorar la galería" at bounding box center [110, 270] width 121 height 13
click at [120, 273] on font "Explorar la galería" at bounding box center [113, 271] width 58 height 8
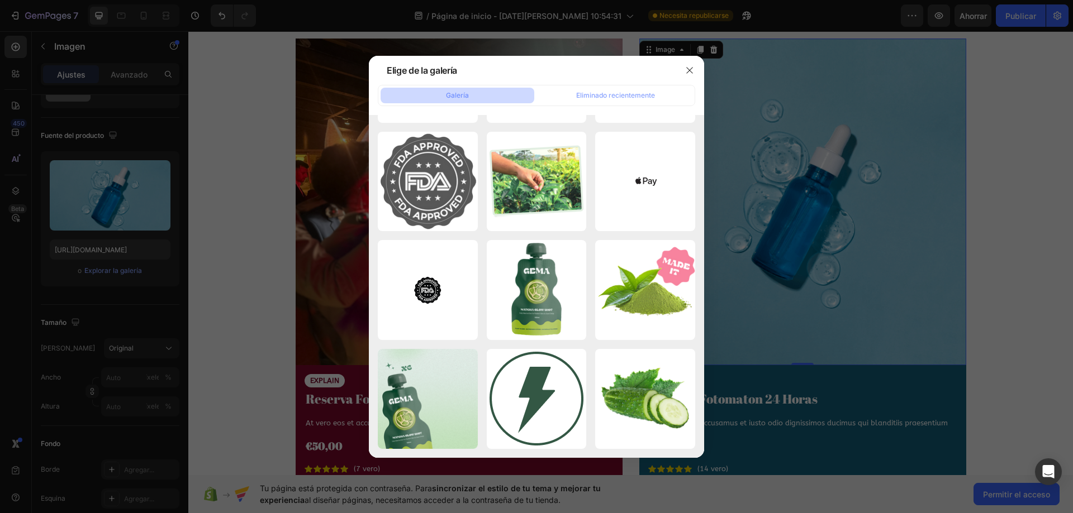
scroll to position [2015, 0]
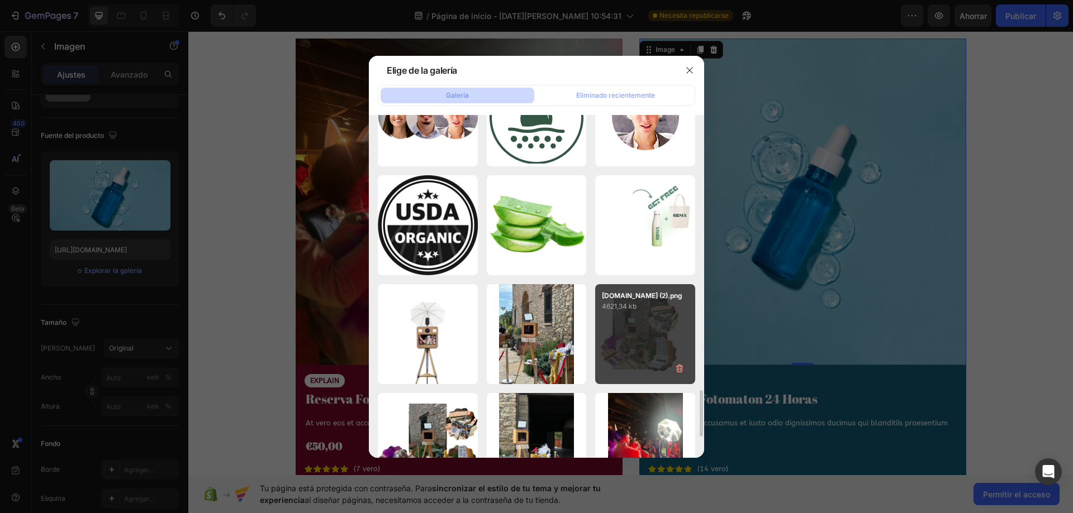
drag, startPoint x: 535, startPoint y: 327, endPoint x: 632, endPoint y: 375, distance: 108.2
click at [0, 0] on div "imagen00015.jpeg 3756,93 kb" at bounding box center [0, 0] width 0 height 0
type input "https://cdn.shopify.com/s/files/1/0935/7338/2527/files/gempages_580163860858667…"
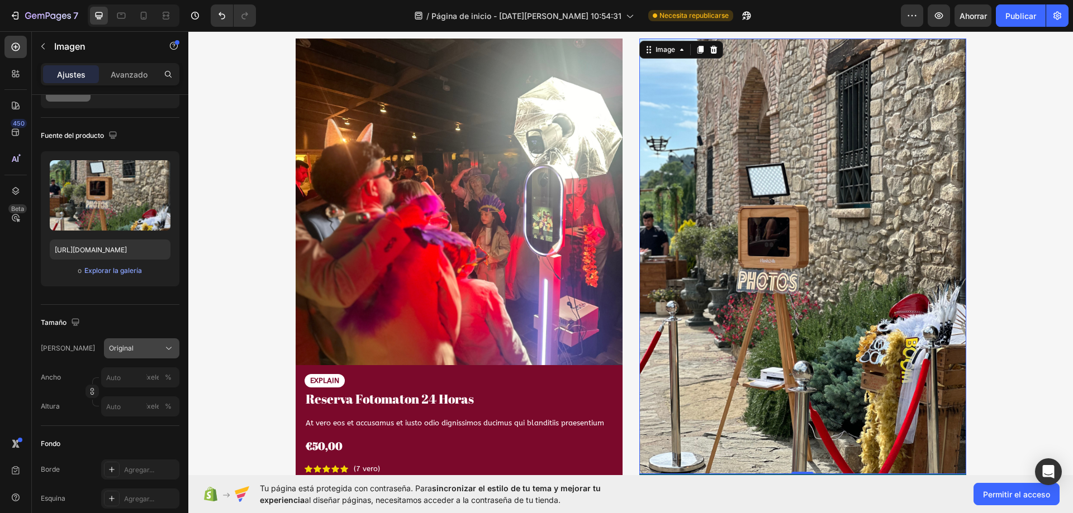
click at [152, 354] on button "Original" at bounding box center [141, 349] width 75 height 20
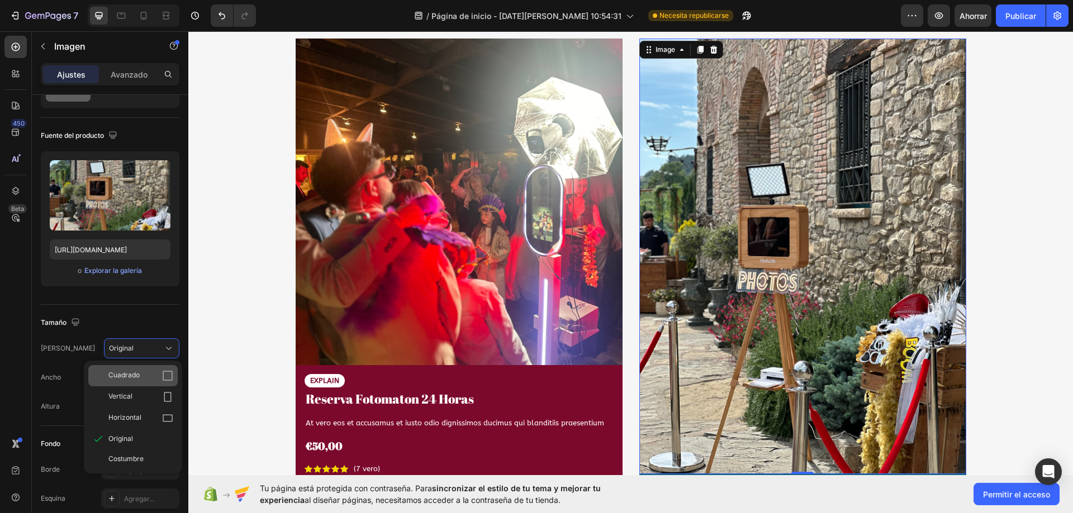
click at [146, 378] on div "Cuadrado" at bounding box center [140, 375] width 65 height 11
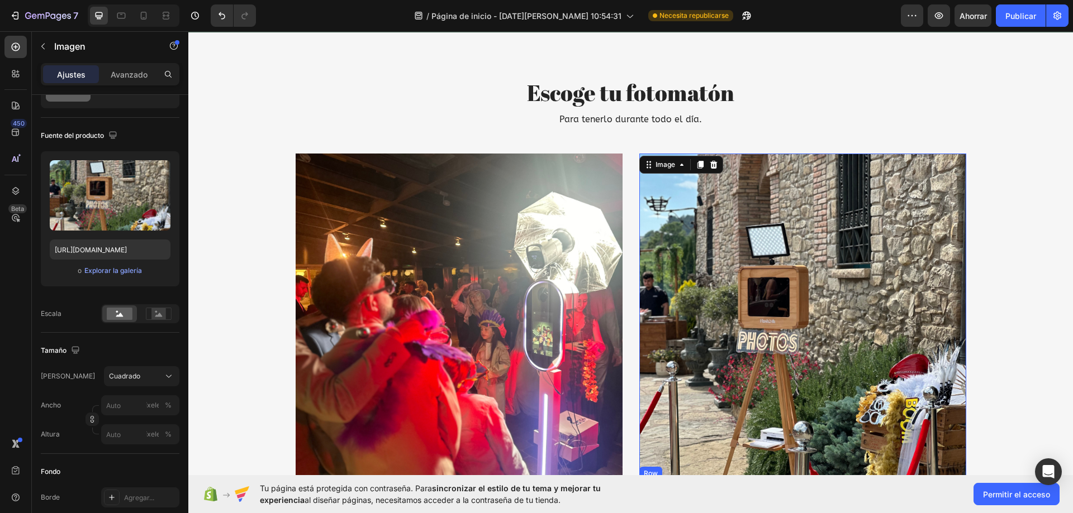
scroll to position [7051, 0]
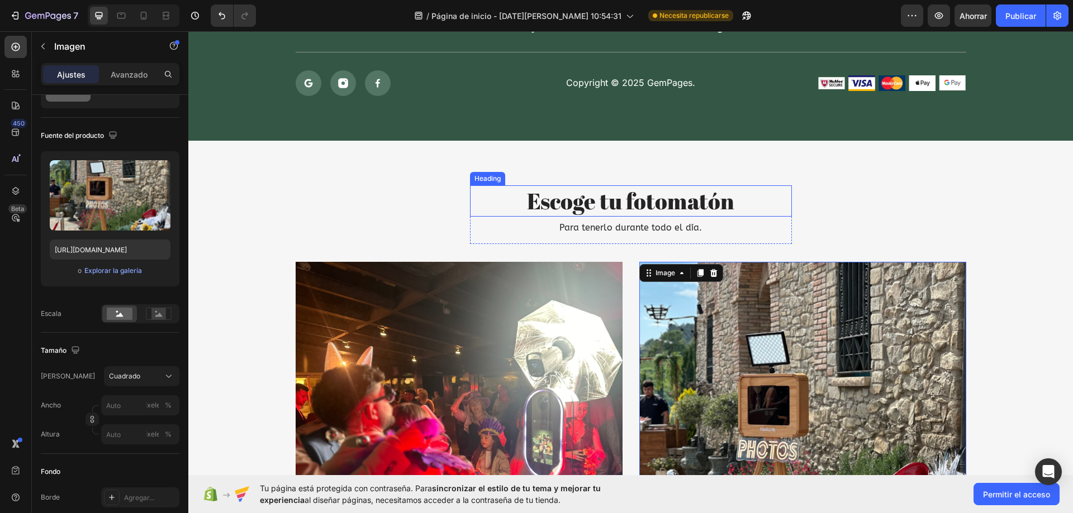
click at [555, 180] on div "Escoge tu fotomatón Heading Para tenerlo durante todo el día. Text Block Row Im…" at bounding box center [630, 470] width 885 height 659
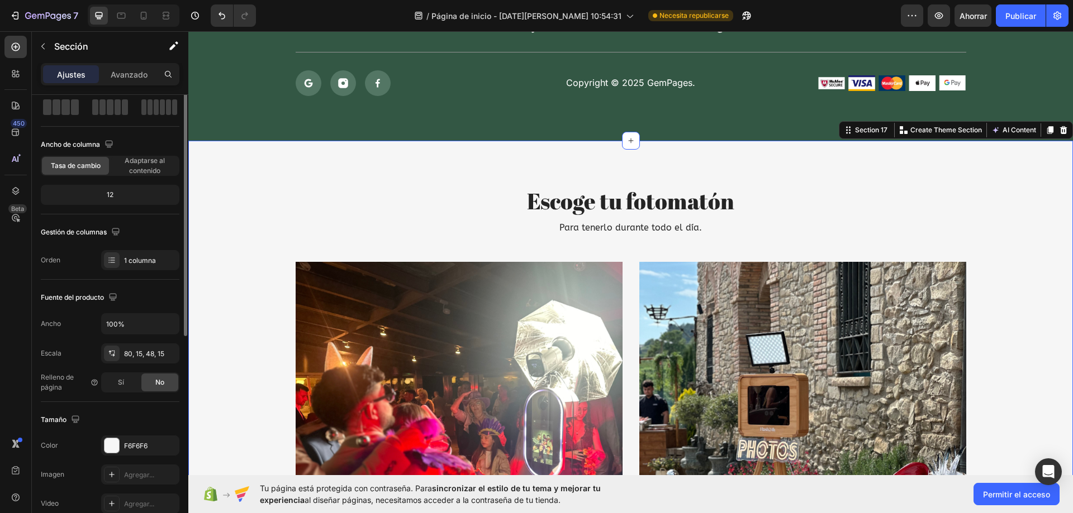
scroll to position [0, 0]
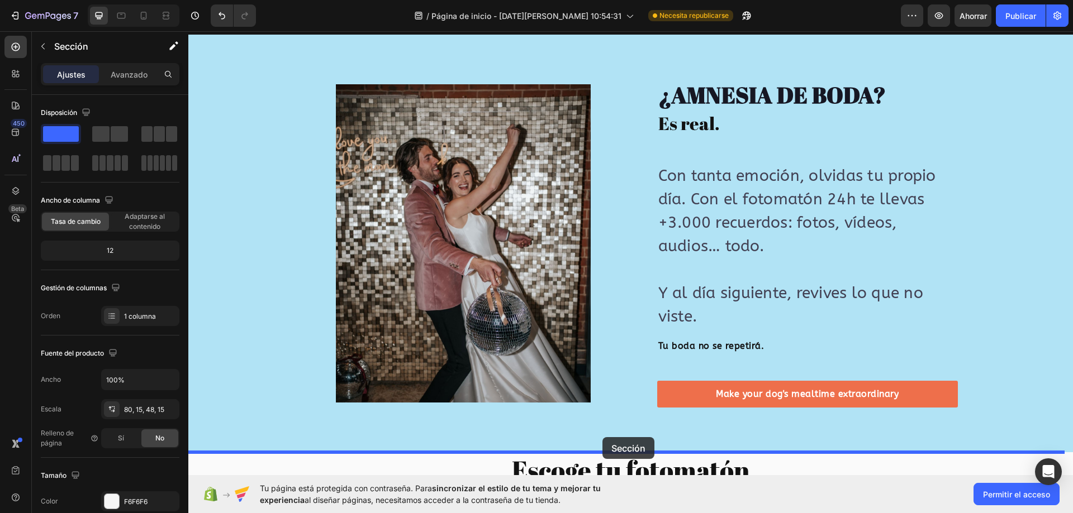
drag, startPoint x: 847, startPoint y: 130, endPoint x: 602, endPoint y: 437, distance: 392.1
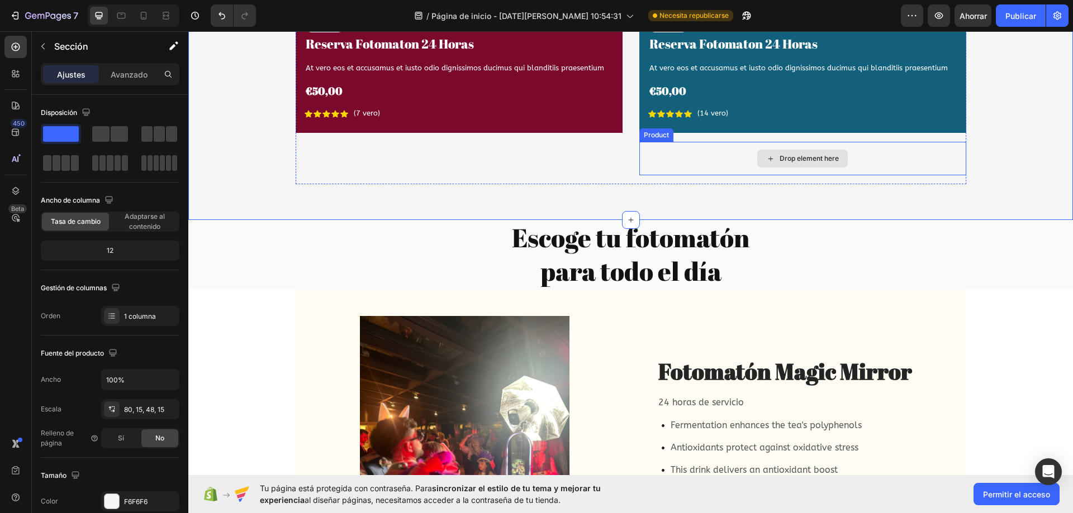
scroll to position [3008, 0]
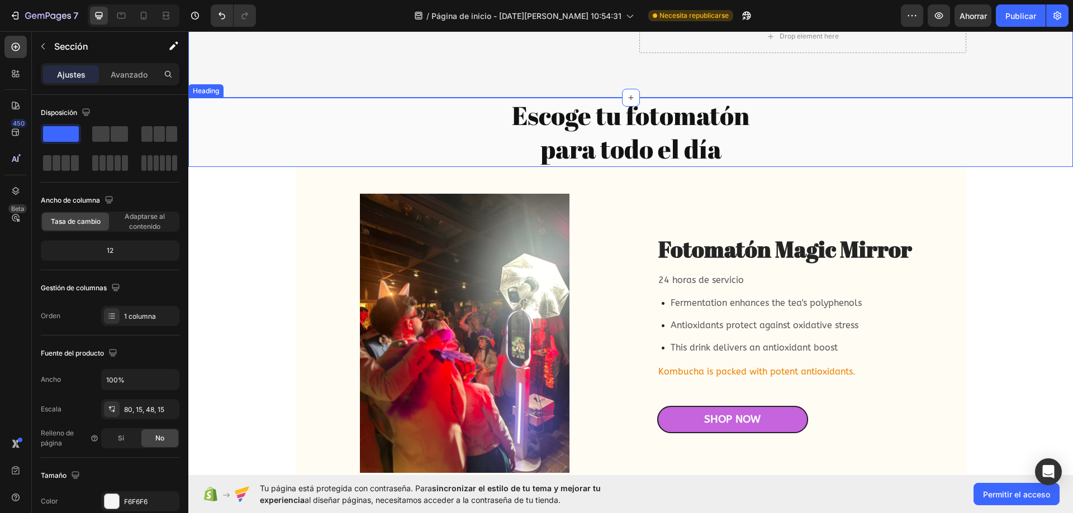
click at [891, 178] on div "Fotomatón Magic Mirror Heading 24 horas de servicio Text Block Fermentation enh…" at bounding box center [631, 514] width 671 height 695
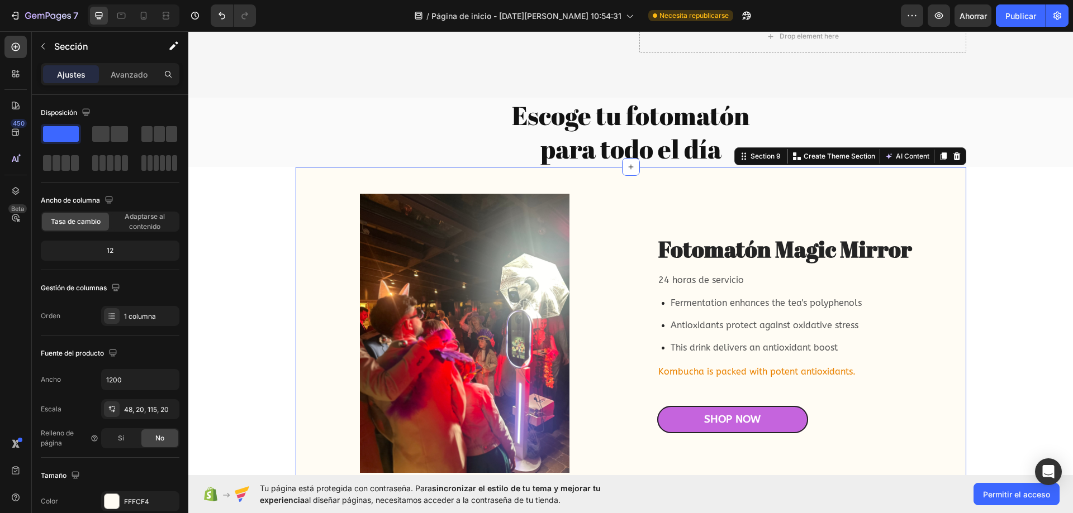
click at [953, 156] on icon at bounding box center [956, 157] width 7 height 8
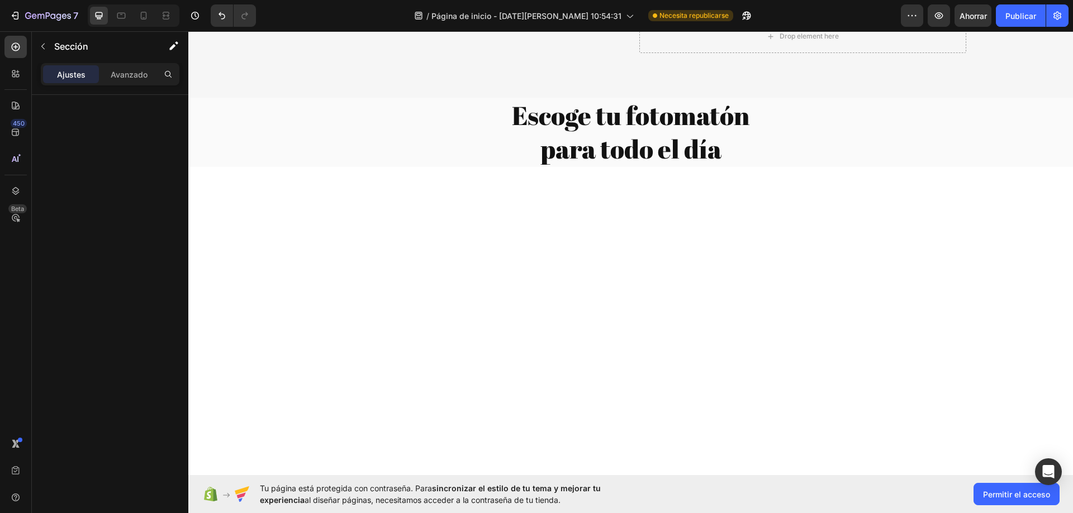
click at [959, 140] on h2 "Escoge tu fotomatón para todo el día" at bounding box center [630, 132] width 885 height 69
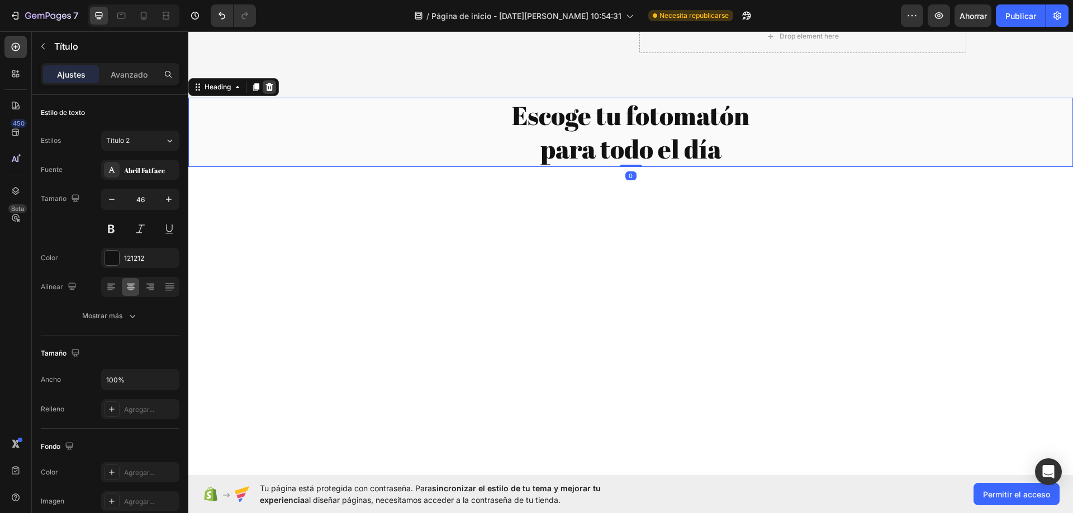
click at [266, 91] on icon at bounding box center [269, 87] width 9 height 9
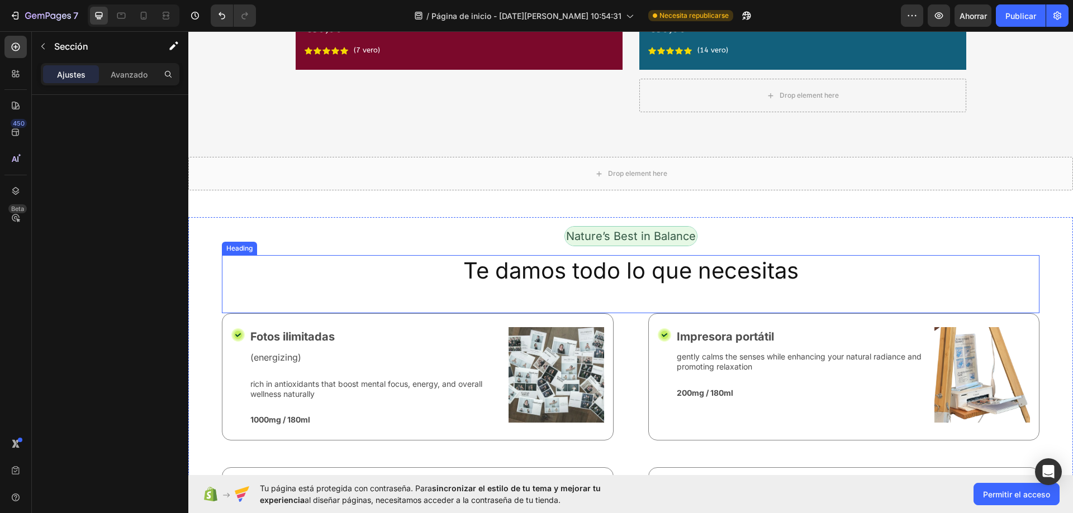
scroll to position [2897, 0]
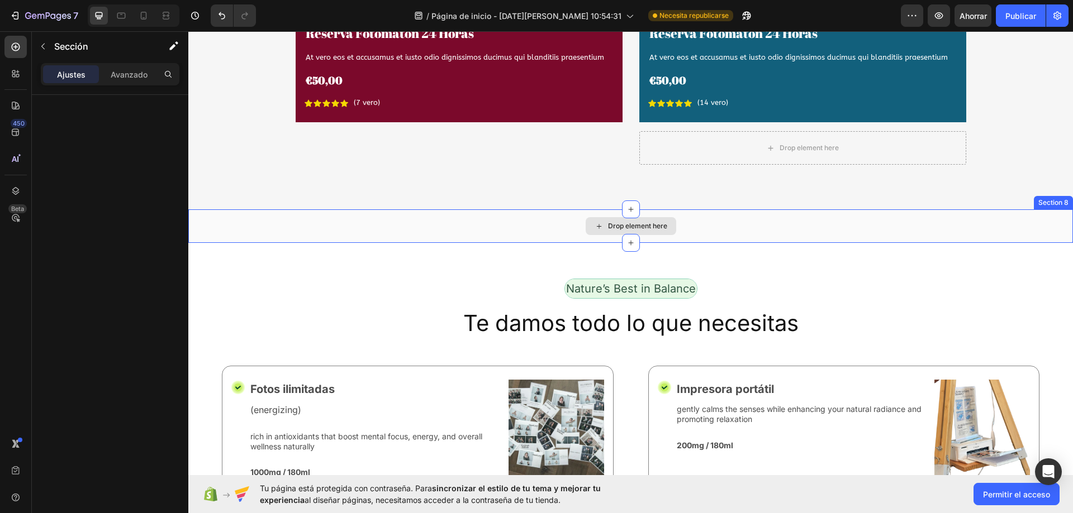
click at [978, 221] on div "Drop element here" at bounding box center [630, 227] width 885 height 34
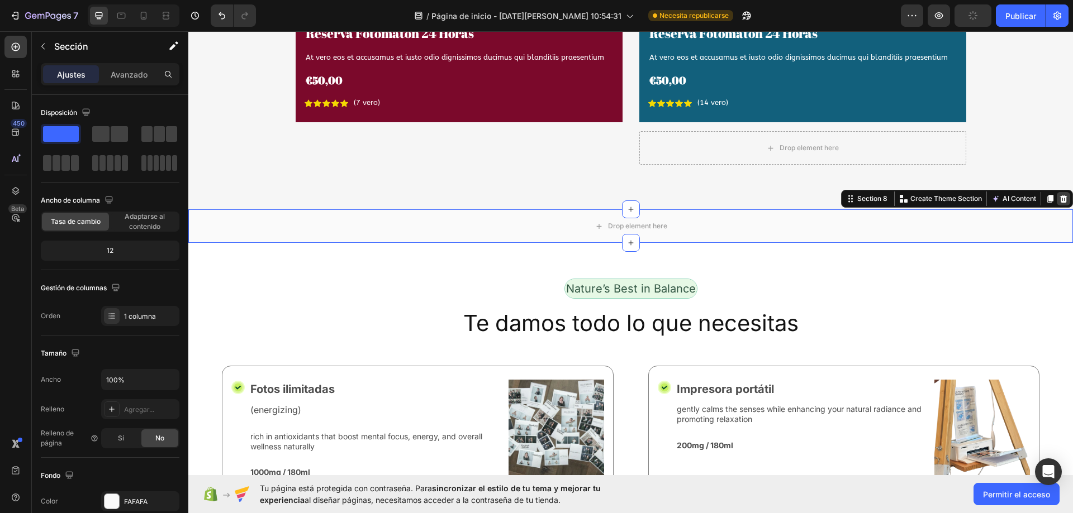
click at [1060, 197] on icon at bounding box center [1063, 199] width 7 height 8
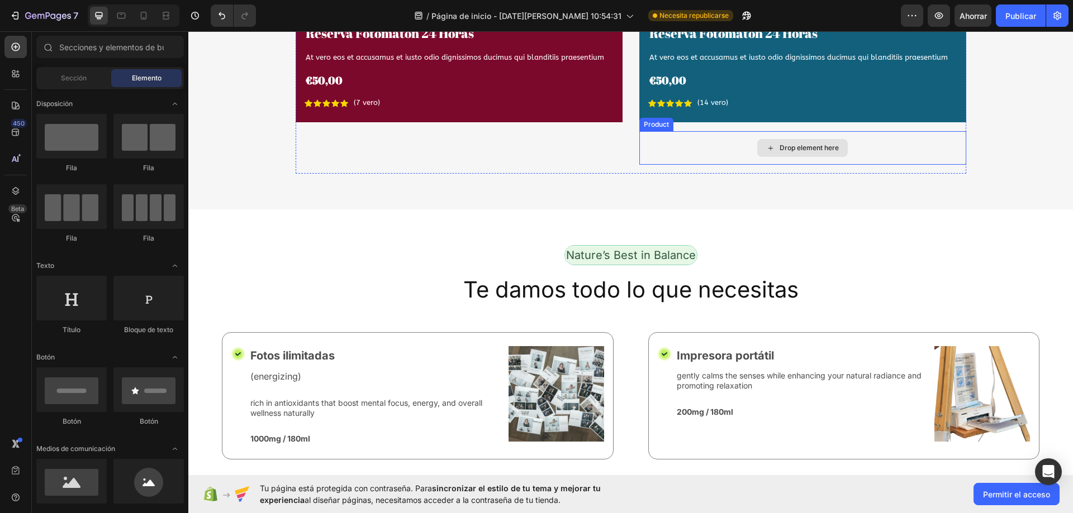
click at [926, 148] on div "Drop element here" at bounding box center [802, 148] width 327 height 34
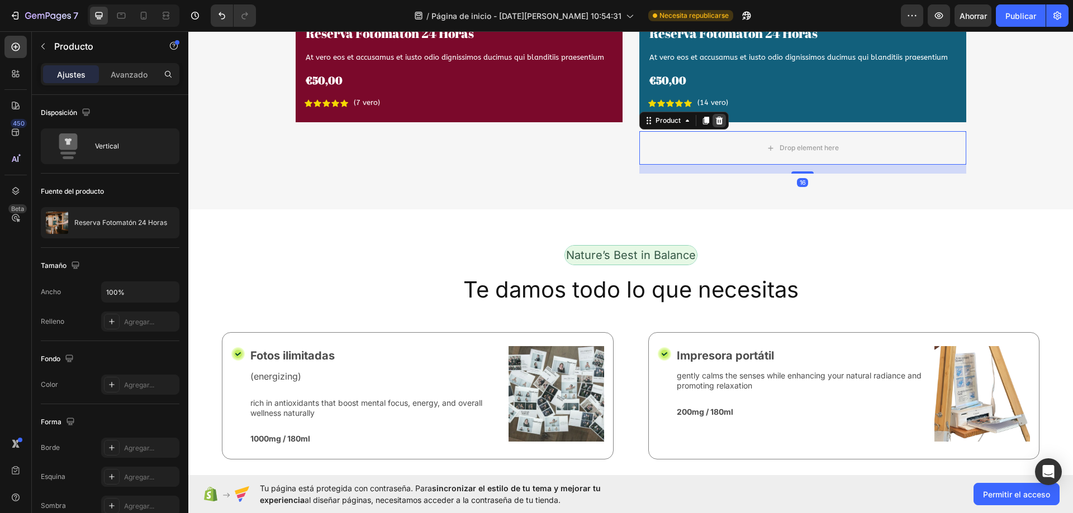
click at [718, 124] on icon at bounding box center [719, 120] width 9 height 9
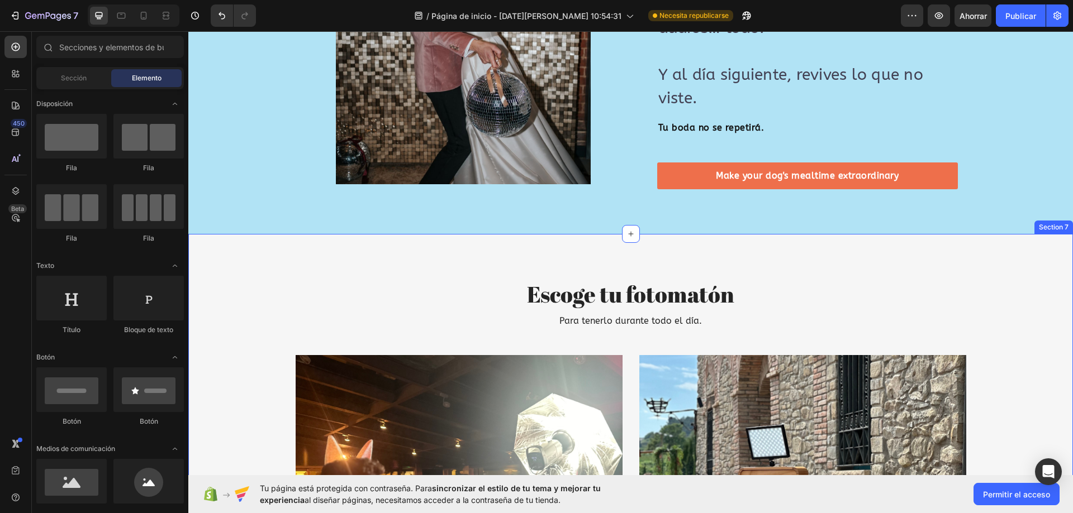
scroll to position [2170, 0]
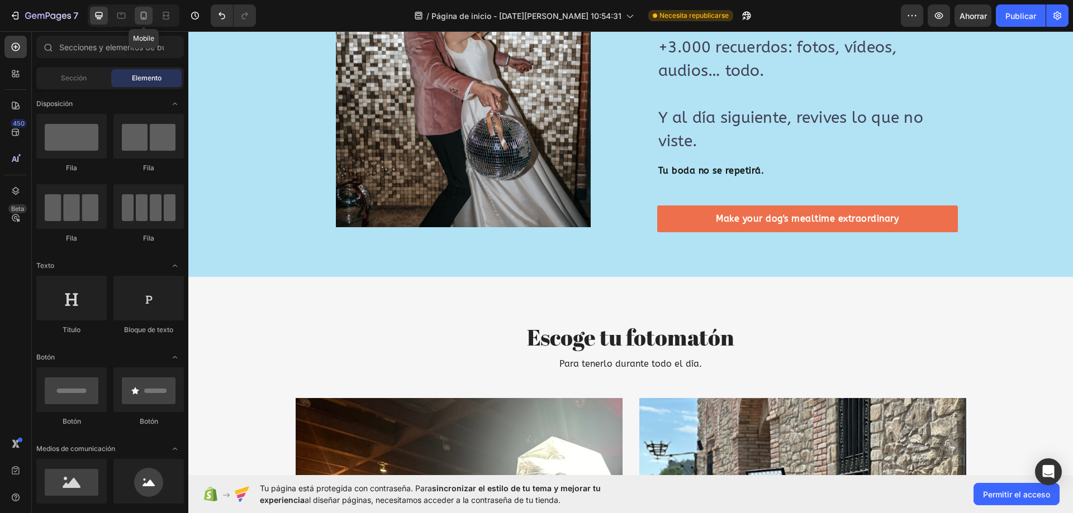
click at [142, 22] on div at bounding box center [144, 16] width 18 height 18
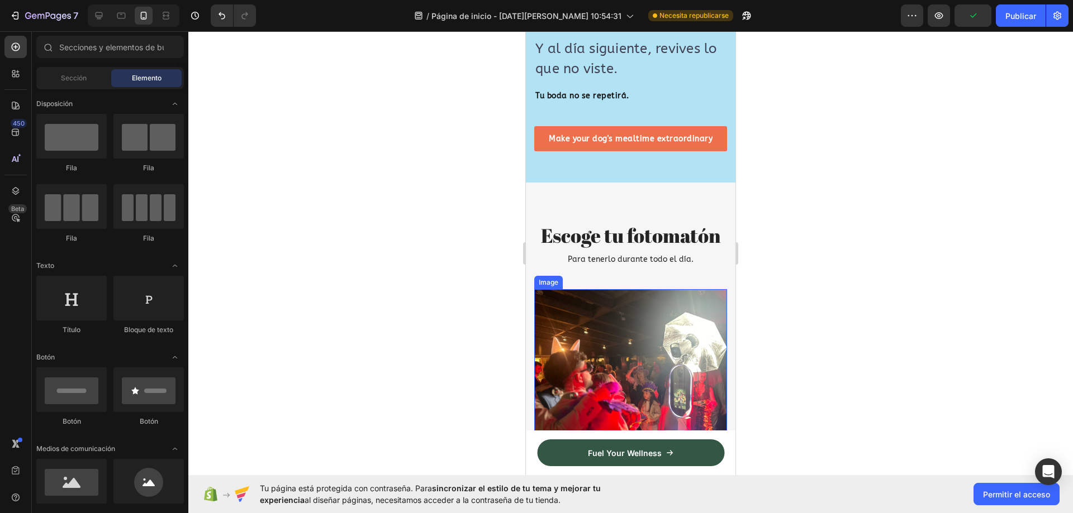
scroll to position [2467, 0]
click at [103, 17] on icon at bounding box center [98, 15] width 11 height 11
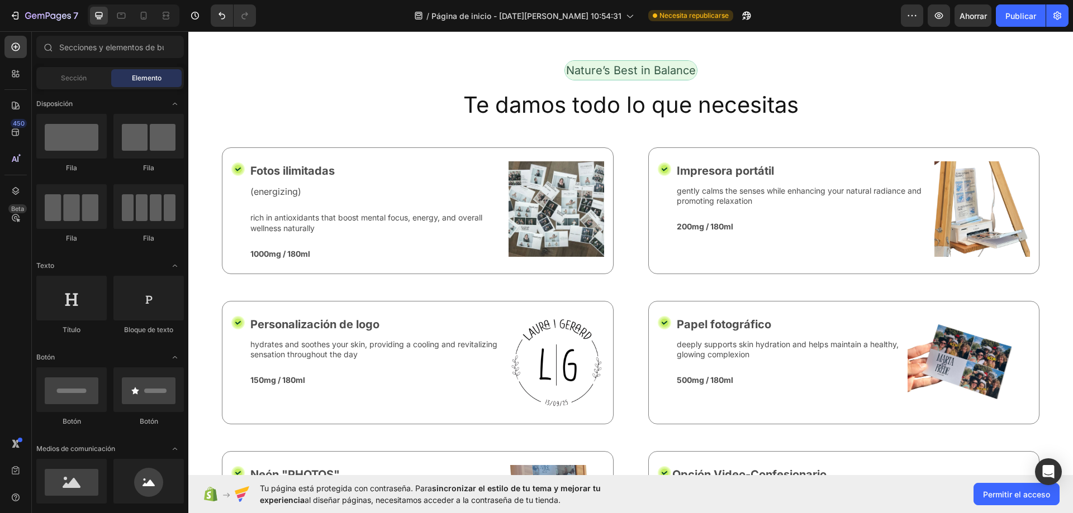
scroll to position [2942, 0]
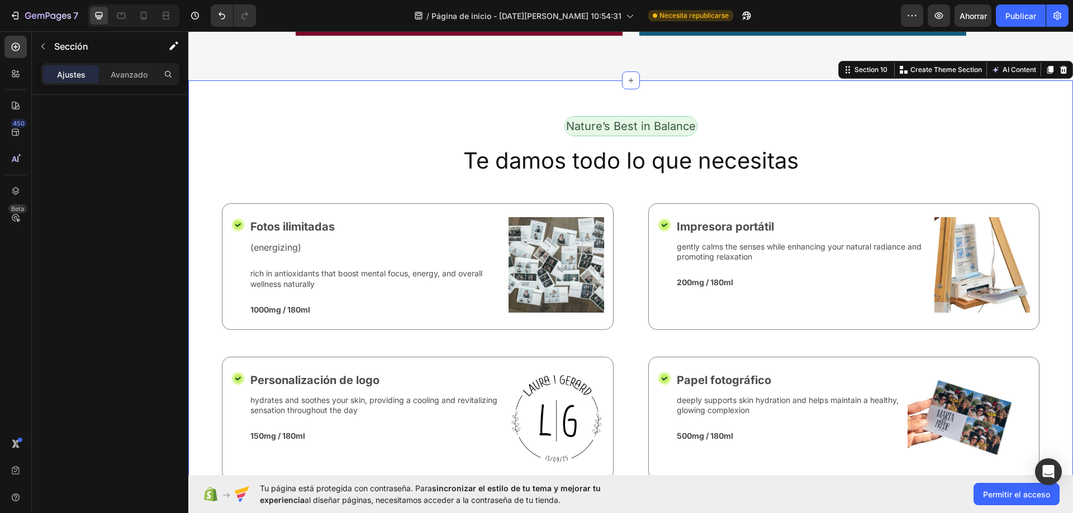
click at [740, 139] on div "Nature’s Best in Balance Text Block Row" at bounding box center [630, 130] width 817 height 29
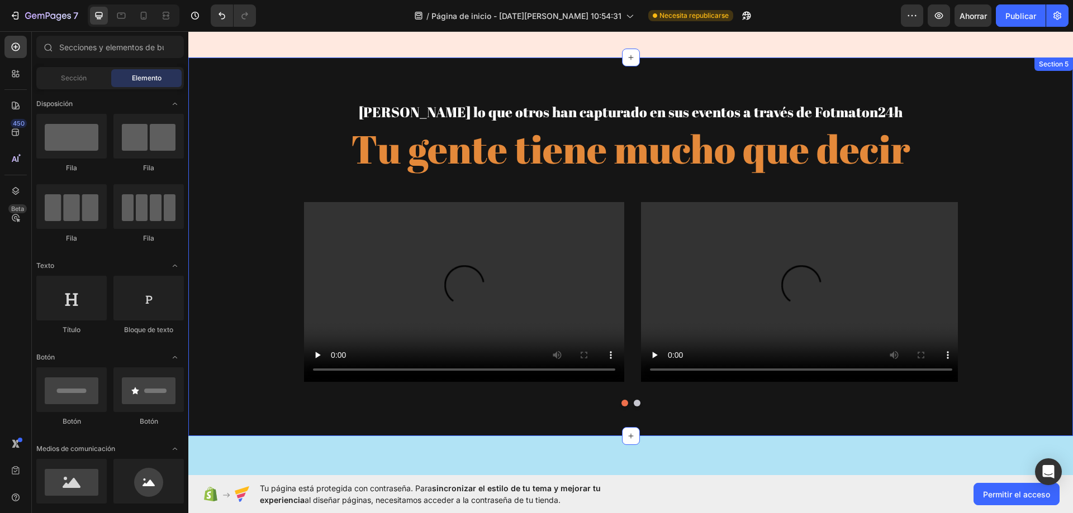
scroll to position [1549, 0]
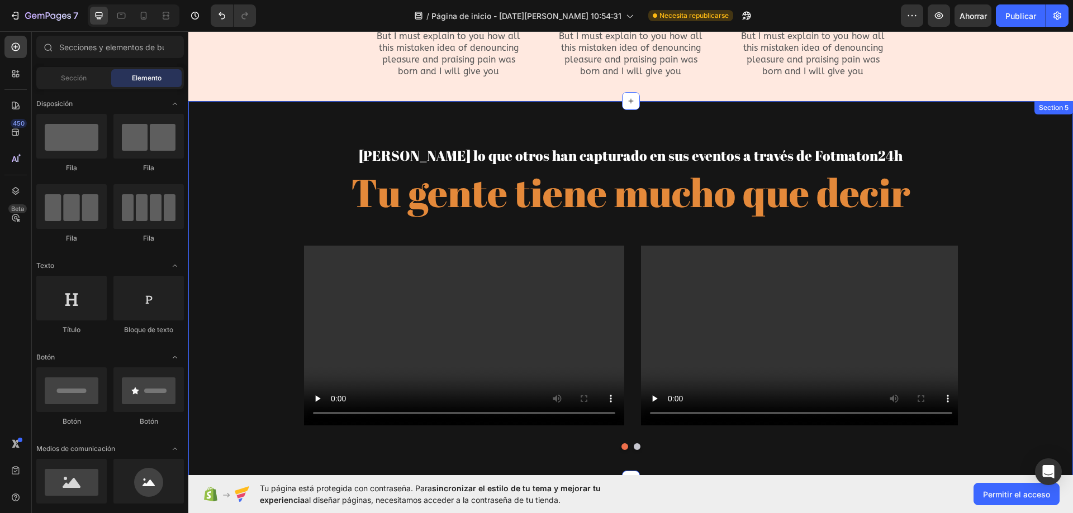
click at [986, 135] on div "Mira lo que otros han capturado en sus eventos a través de Fotmaton24h Heading …" at bounding box center [630, 290] width 885 height 379
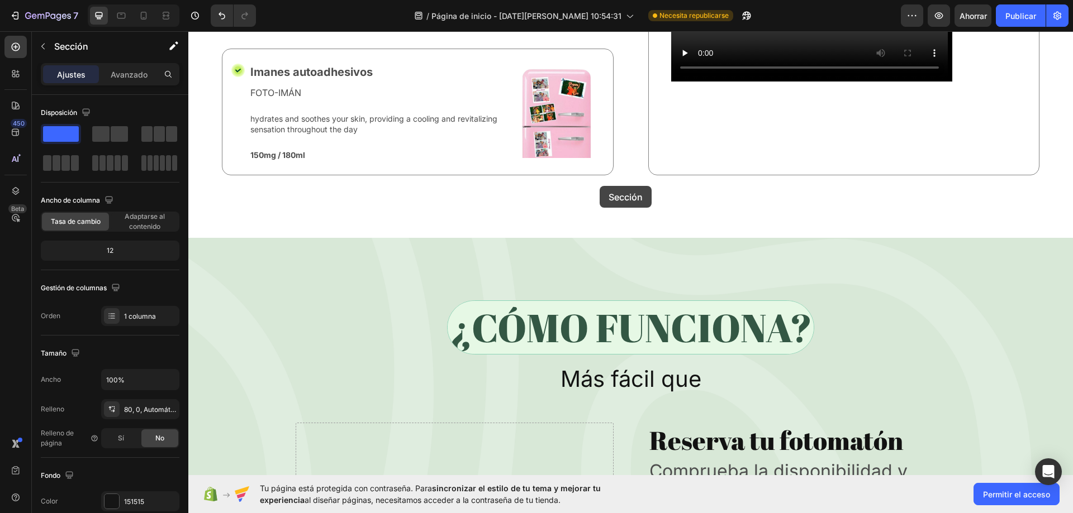
scroll to position [3512, 0]
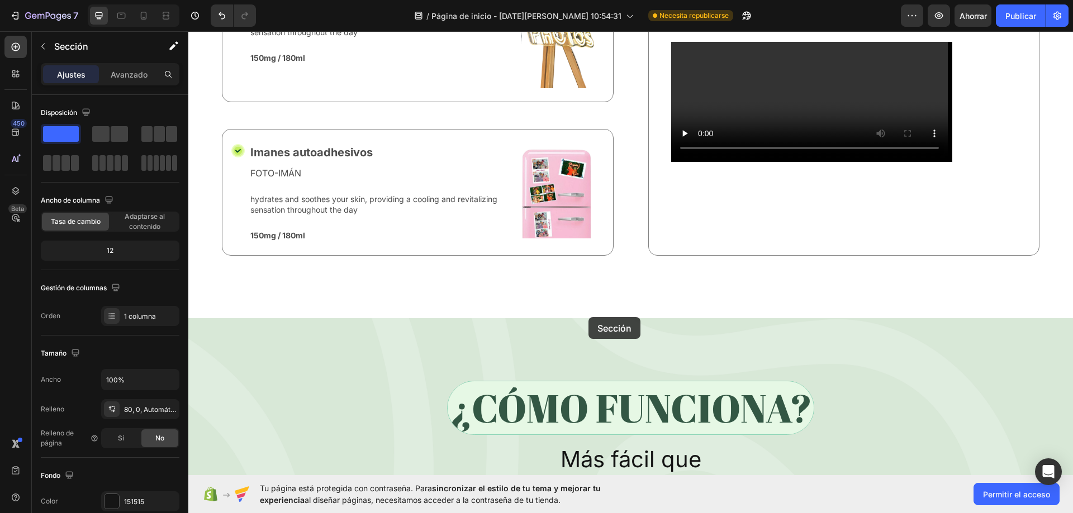
drag, startPoint x: 845, startPoint y: 89, endPoint x: 588, endPoint y: 317, distance: 343.9
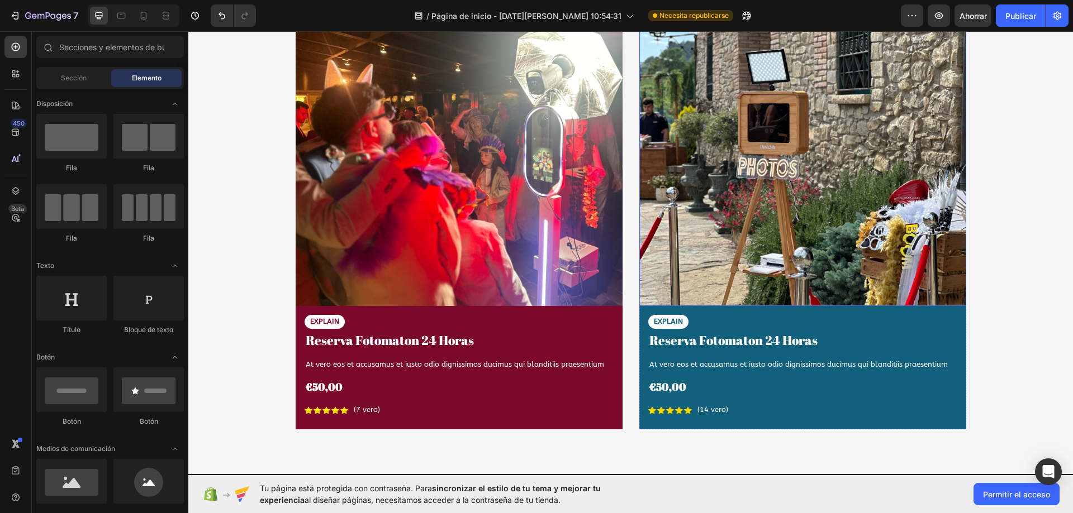
scroll to position [1994, 0]
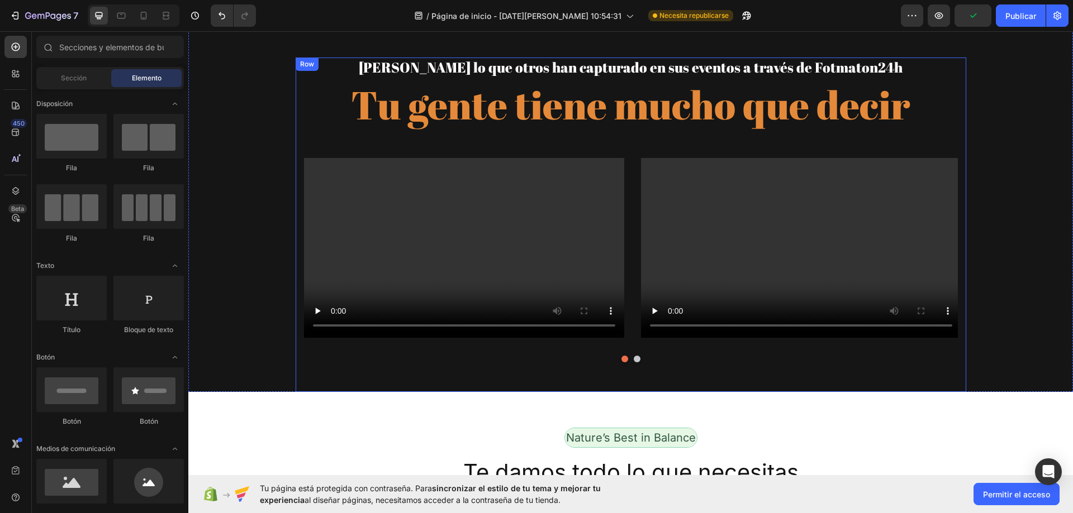
click at [268, 151] on div "Mira lo que otros han capturado en sus eventos a través de Fotmaton24h Heading …" at bounding box center [630, 225] width 885 height 335
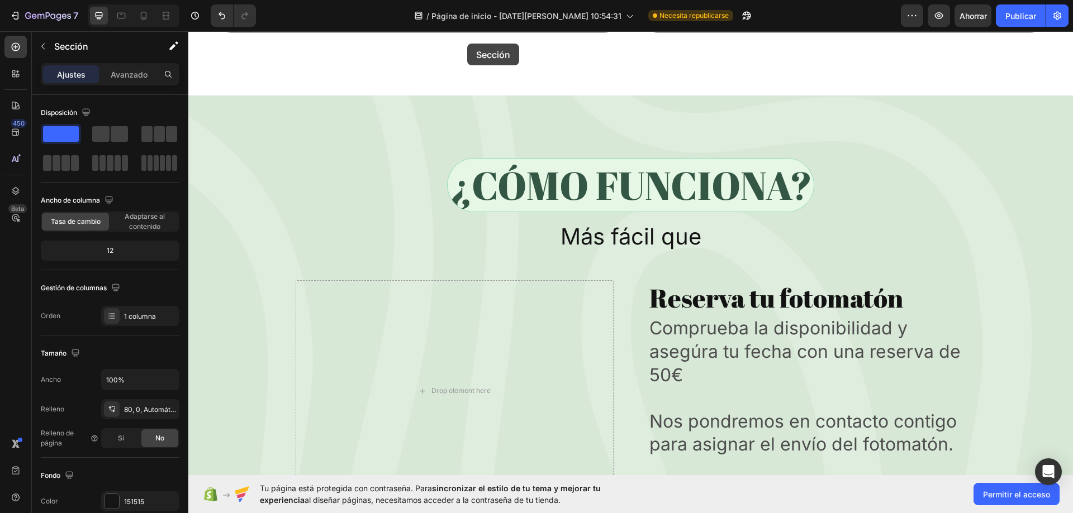
scroll to position [3216, 0]
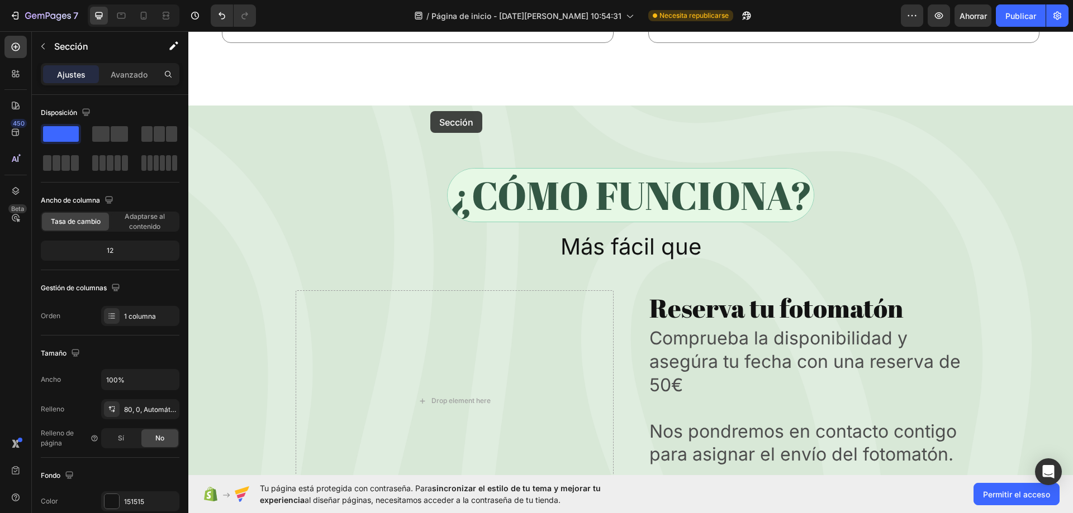
drag, startPoint x: 841, startPoint y: 80, endPoint x: 430, endPoint y: 111, distance: 411.8
click at [430, 111] on div "Header Fuel Your Wellness Button Sticky Image Section 8 Mira lo que otros han c…" at bounding box center [630, 156] width 885 height 6680
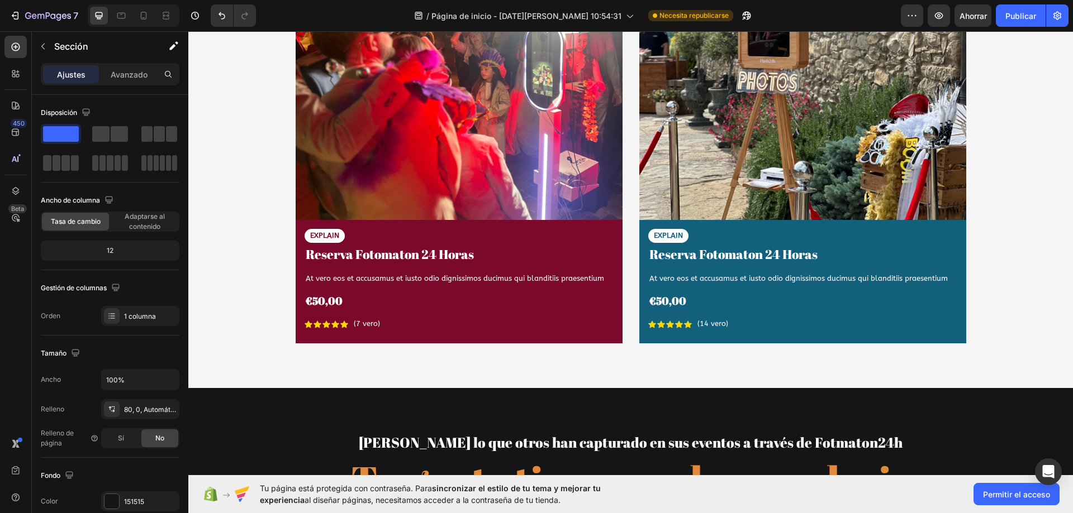
scroll to position [1986, 0]
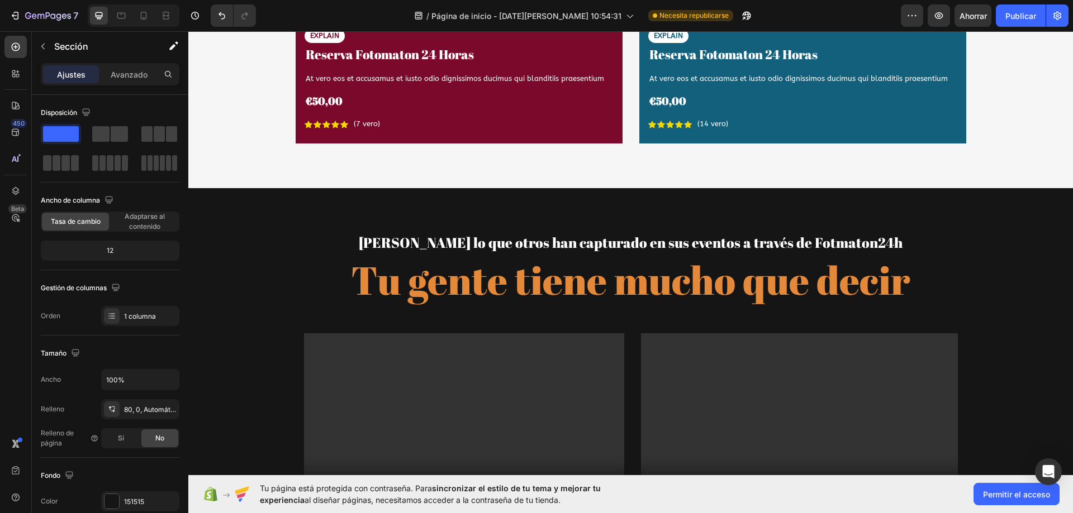
click at [270, 260] on div "Mira lo que otros han capturado en sus eventos a través de Fotmaton24h Heading …" at bounding box center [630, 400] width 885 height 335
click at [948, 217] on div "Mira lo que otros han capturado en sus eventos a través de Fotmaton24h Heading …" at bounding box center [630, 377] width 885 height 379
click at [983, 199] on div "Mira lo que otros han capturado en sus eventos a través de Fotmaton24h Heading …" at bounding box center [630, 377] width 885 height 379
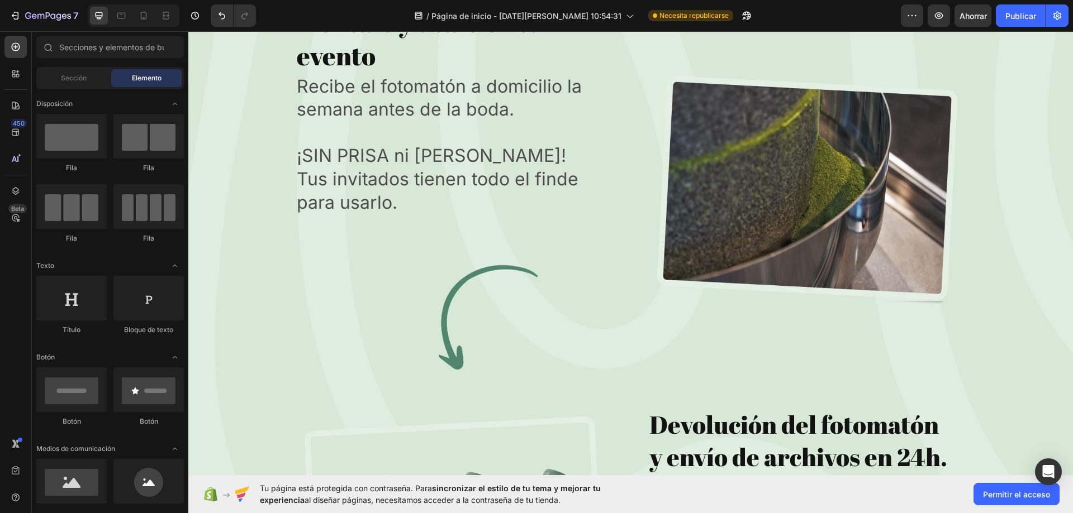
scroll to position [2889, 0]
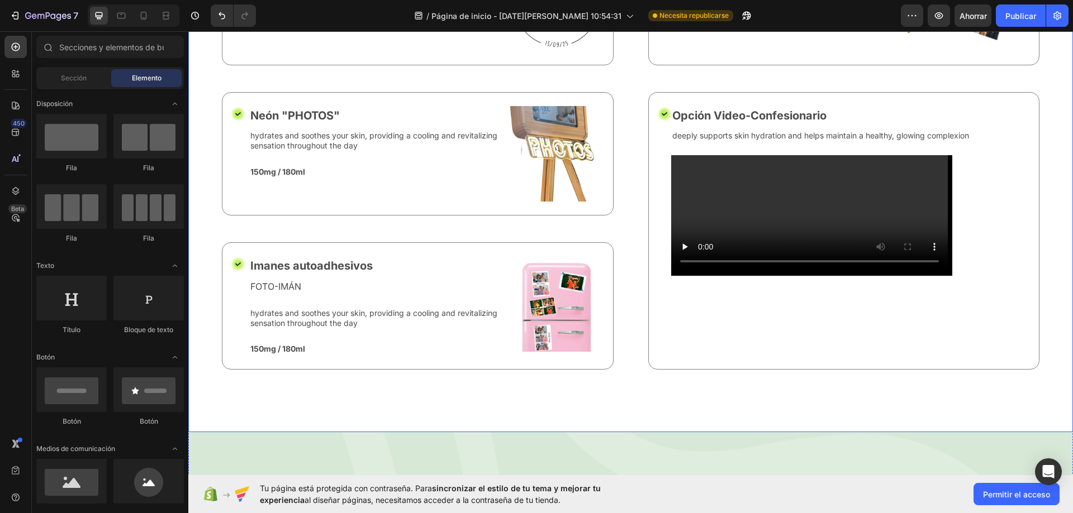
drag, startPoint x: 816, startPoint y: 436, endPoint x: 813, endPoint y: 441, distance: 6.0
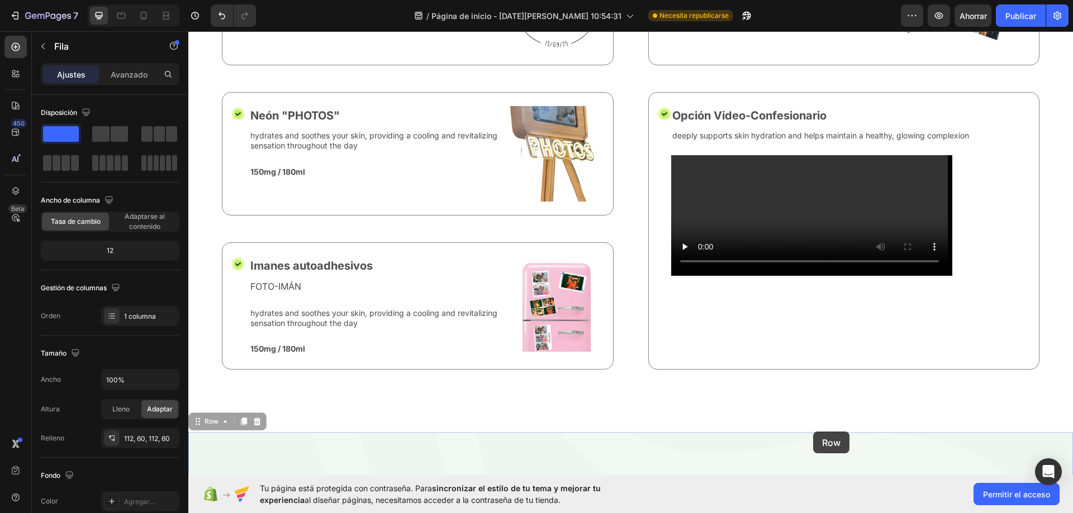
drag, startPoint x: 813, startPoint y: 432, endPoint x: 812, endPoint y: 438, distance: 5.7
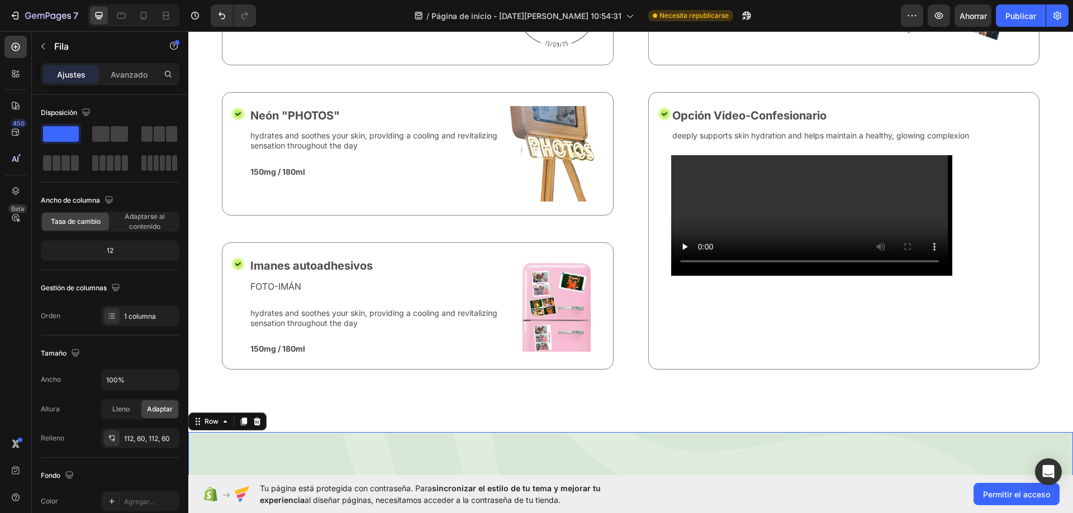
drag, startPoint x: 486, startPoint y: 442, endPoint x: 330, endPoint y: 444, distance: 155.3
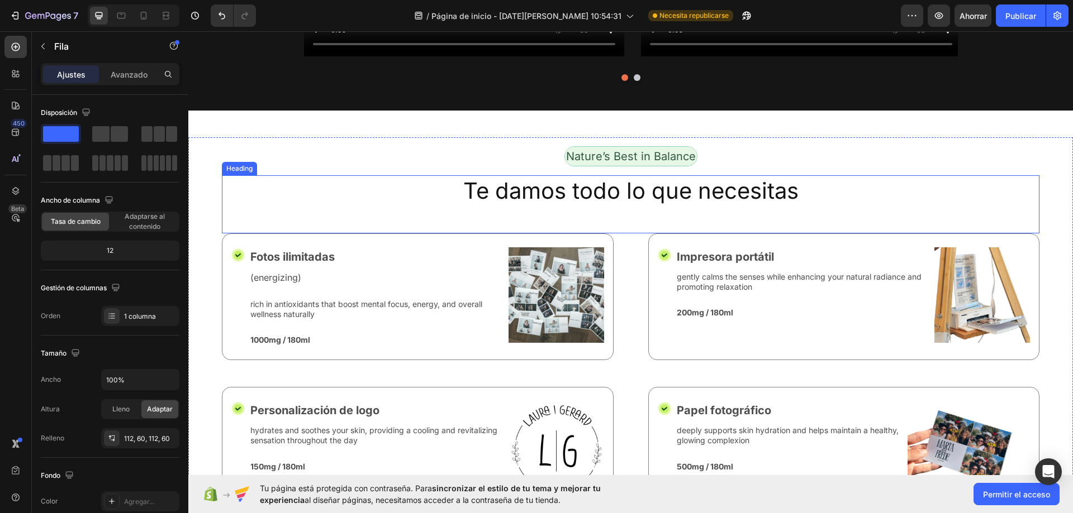
scroll to position [2330, 0]
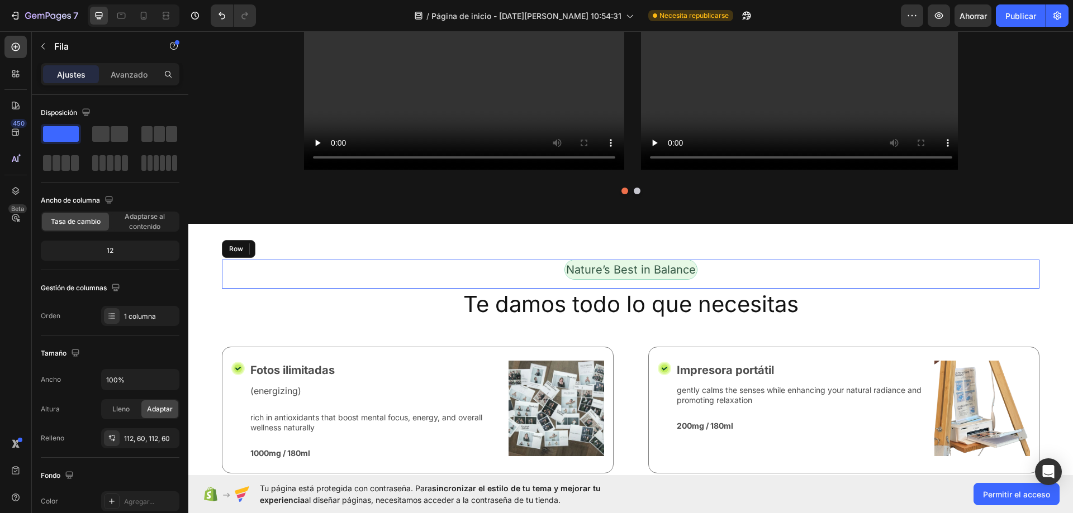
click at [282, 286] on div "Nature’s Best in Balance Text Block Row" at bounding box center [630, 274] width 817 height 29
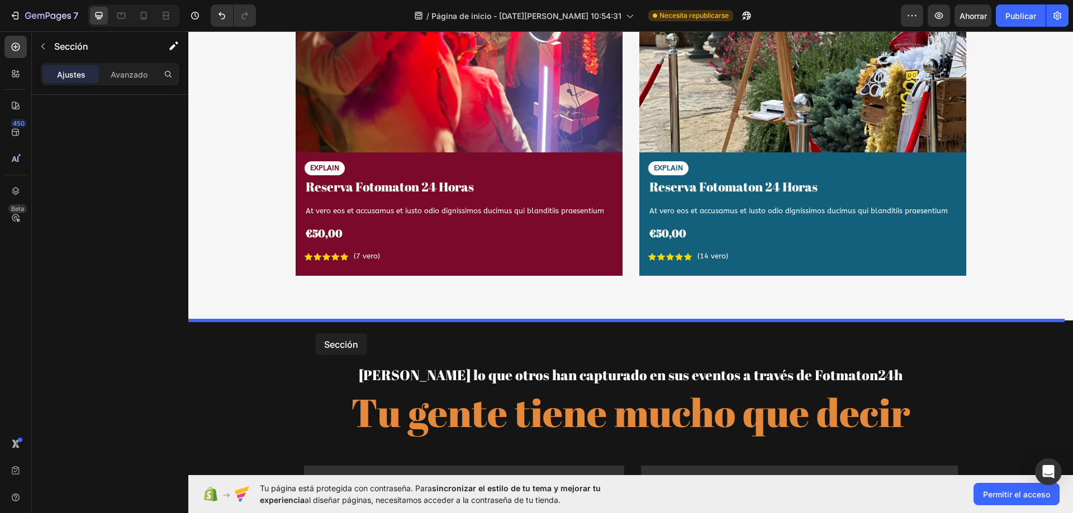
scroll to position [1765, 0]
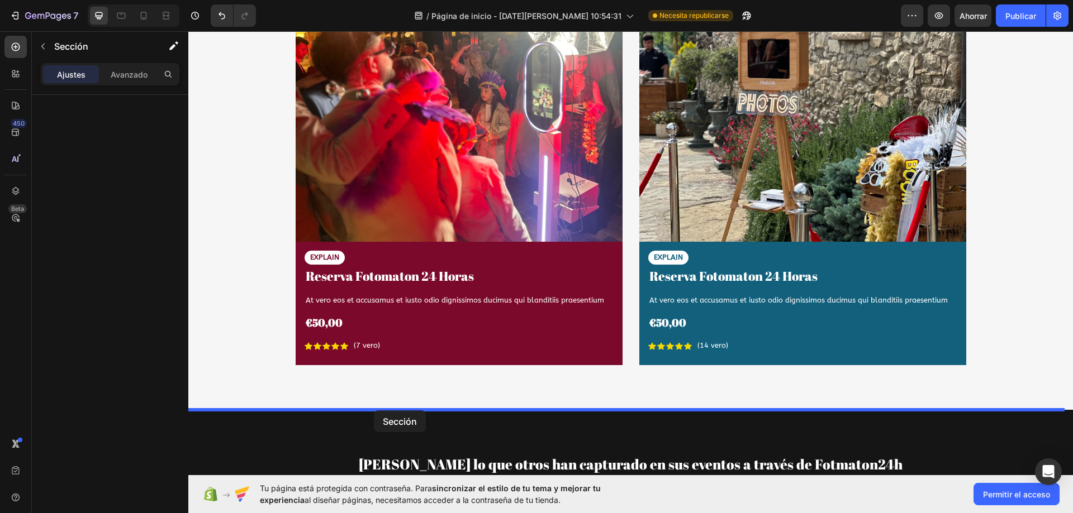
drag, startPoint x: 838, startPoint y: 213, endPoint x: 374, endPoint y: 411, distance: 504.2
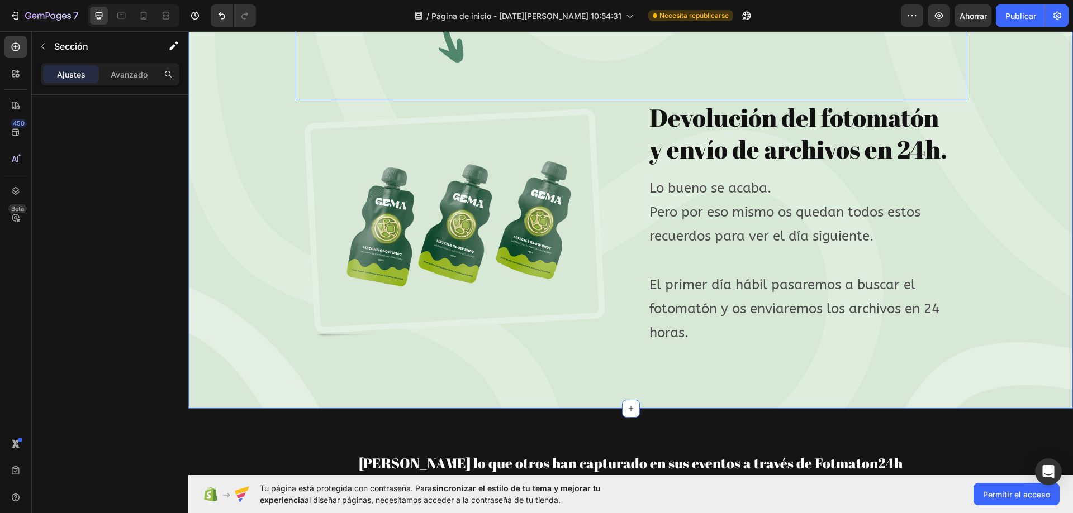
scroll to position [4111, 0]
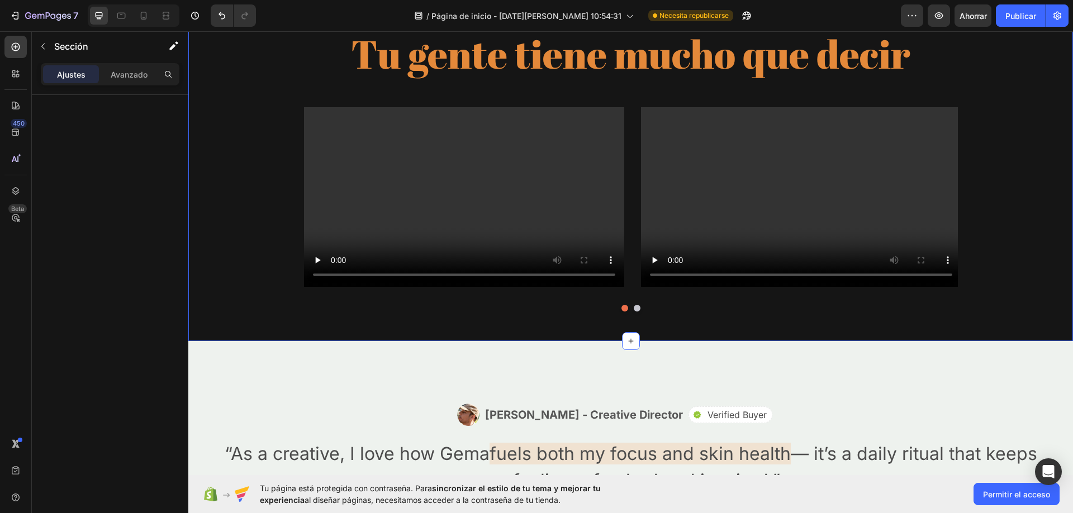
click at [245, 115] on div "Mira lo que otros han capturado en sus eventos a través de Fotmaton24h Heading …" at bounding box center [630, 151] width 885 height 379
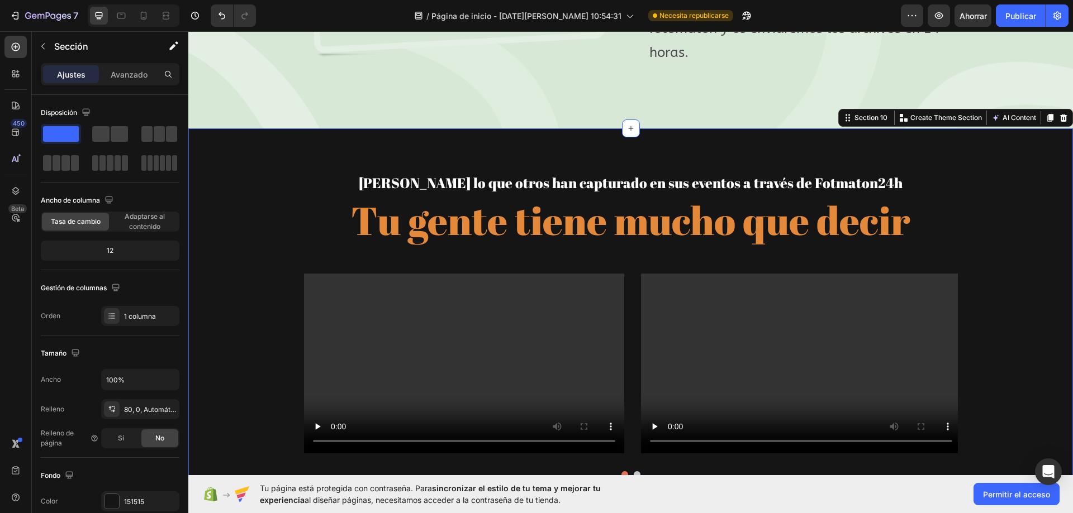
scroll to position [3944, 0]
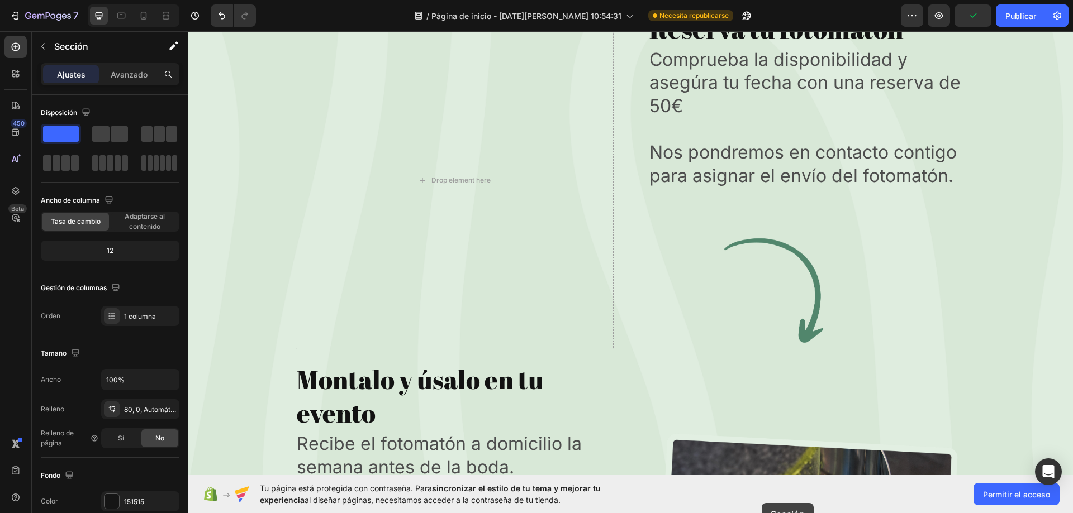
drag, startPoint x: 847, startPoint y: 238, endPoint x: 762, endPoint y: 505, distance: 279.7
click at [762, 505] on html "Header Fuel Your Wellness Button Sticky Image Section 8 Nature’s Best in Balanc…" at bounding box center [630, 373] width 885 height 6914
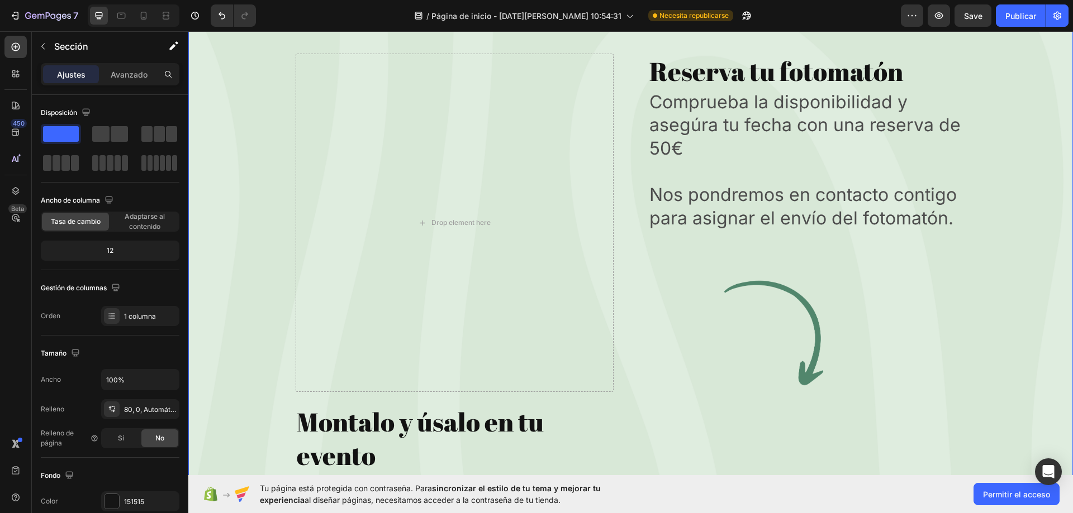
click at [274, 222] on div "¿CÓMO FUNCIONA? Text Block Row Más fácil que Heading Drop element here Reserva …" at bounding box center [630, 493] width 817 height 1124
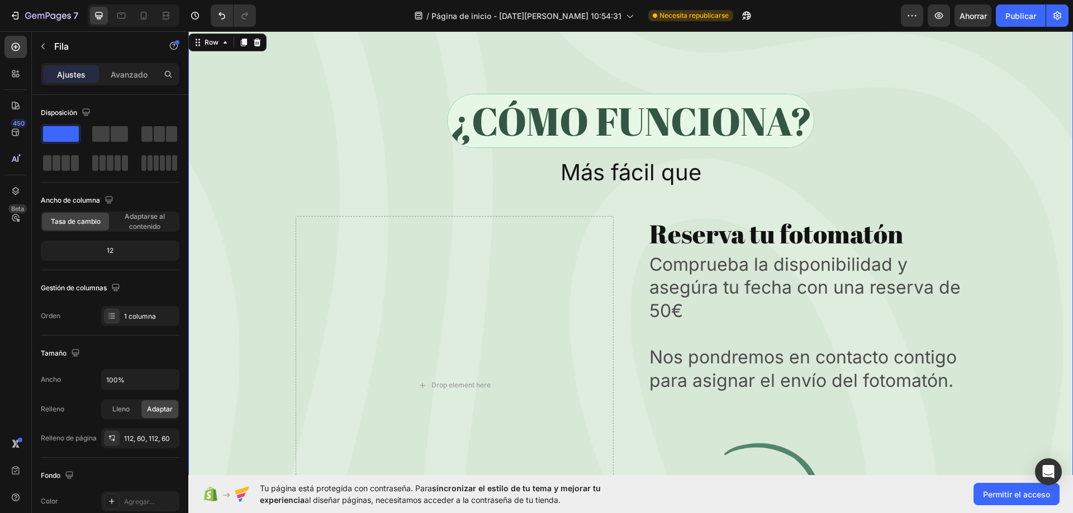
scroll to position [2850, 0]
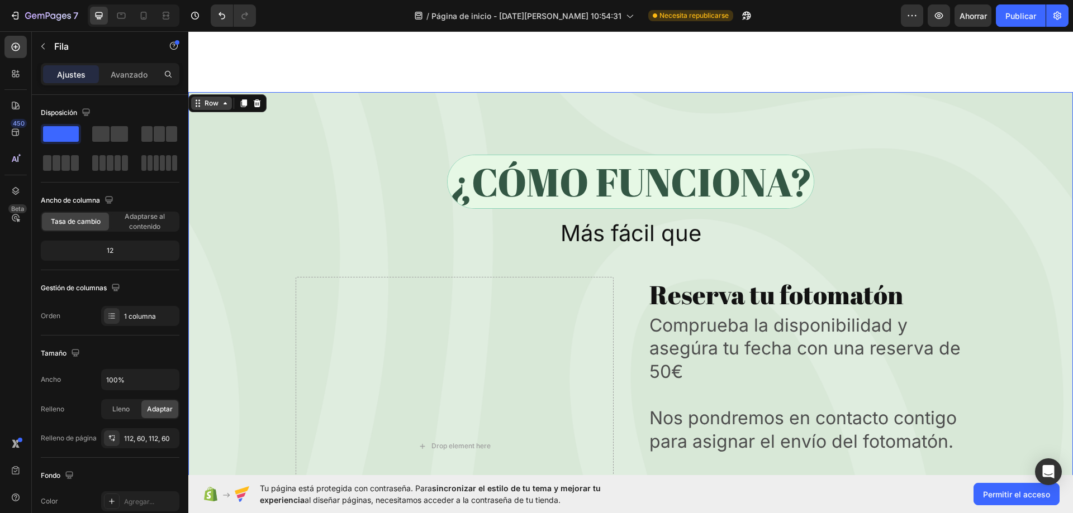
click at [228, 102] on icon at bounding box center [225, 103] width 9 height 9
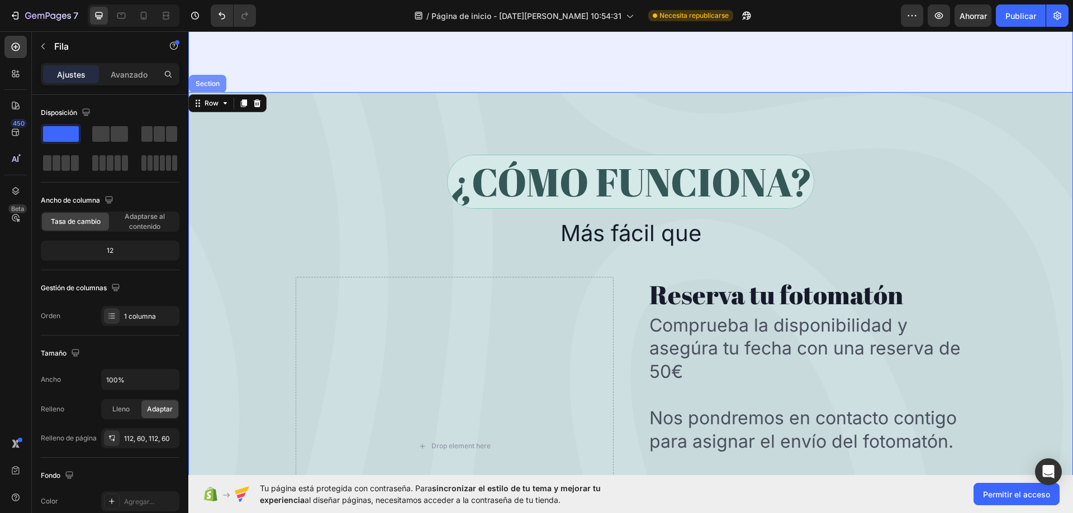
click at [213, 89] on div "Section" at bounding box center [207, 84] width 37 height 18
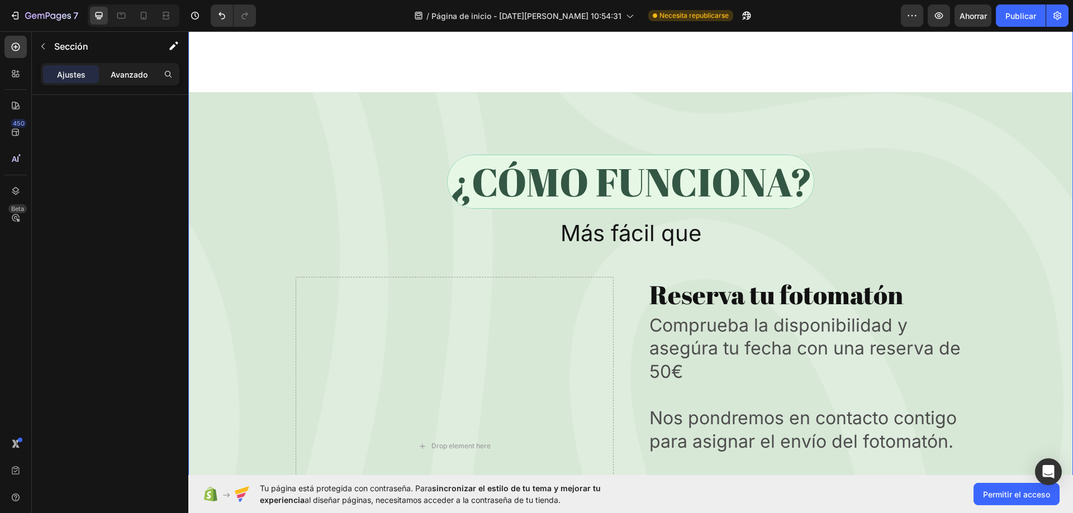
click at [123, 70] on font "Avanzado" at bounding box center [129, 74] width 37 height 9
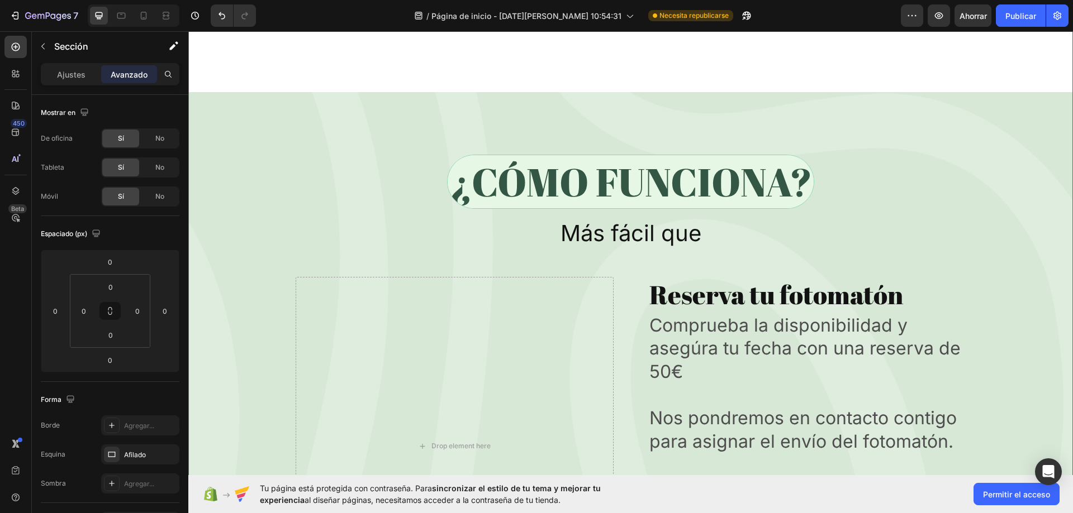
click at [326, 194] on div "¿CÓMO FUNCIONA? Text Block Row" at bounding box center [630, 186] width 817 height 63
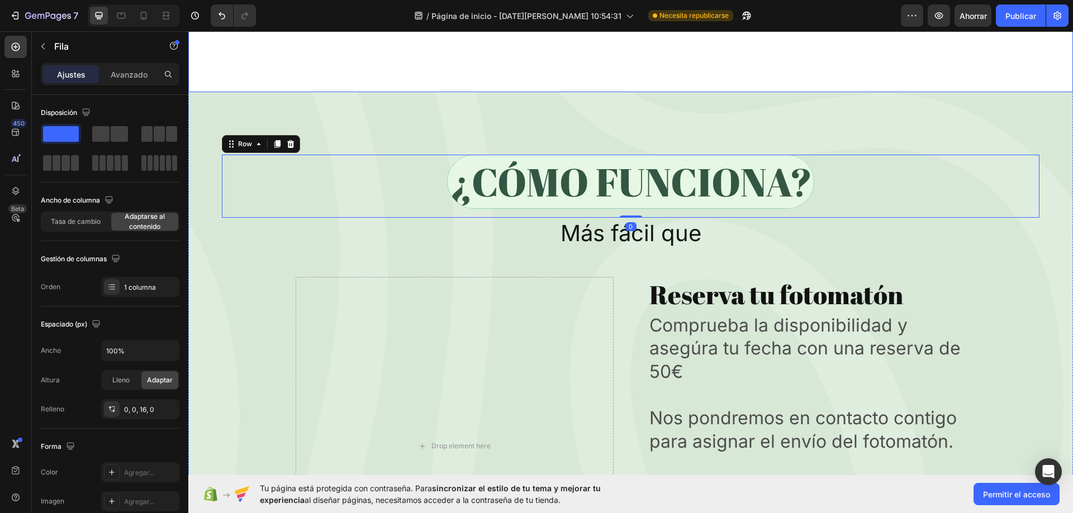
scroll to position [2626, 0]
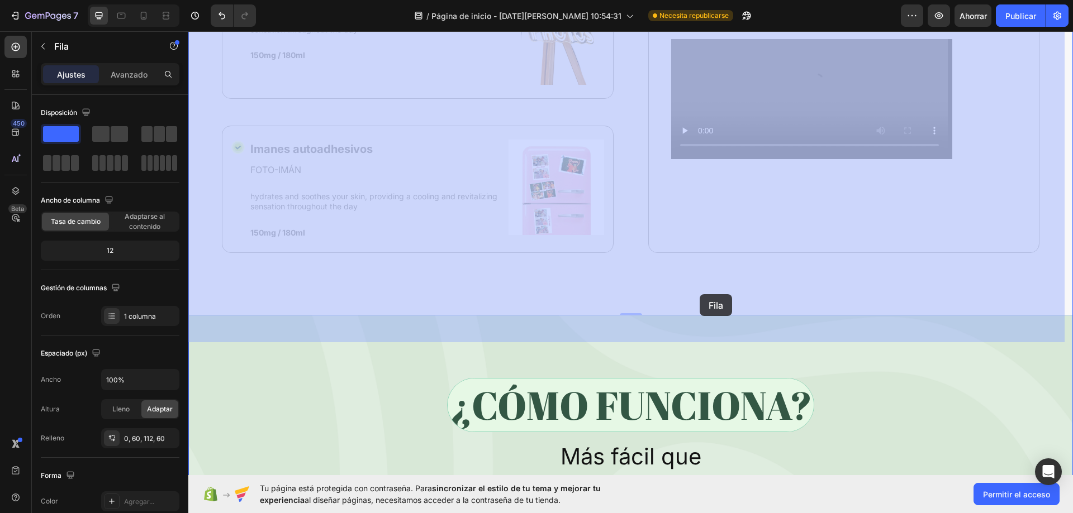
drag, startPoint x: 750, startPoint y: 322, endPoint x: 731, endPoint y: 335, distance: 23.3
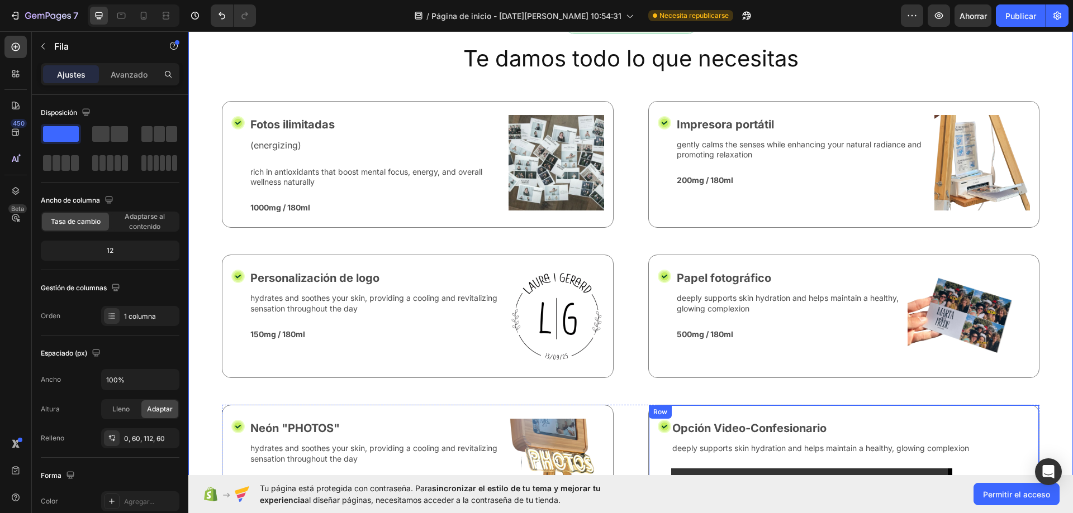
scroll to position [2179, 0]
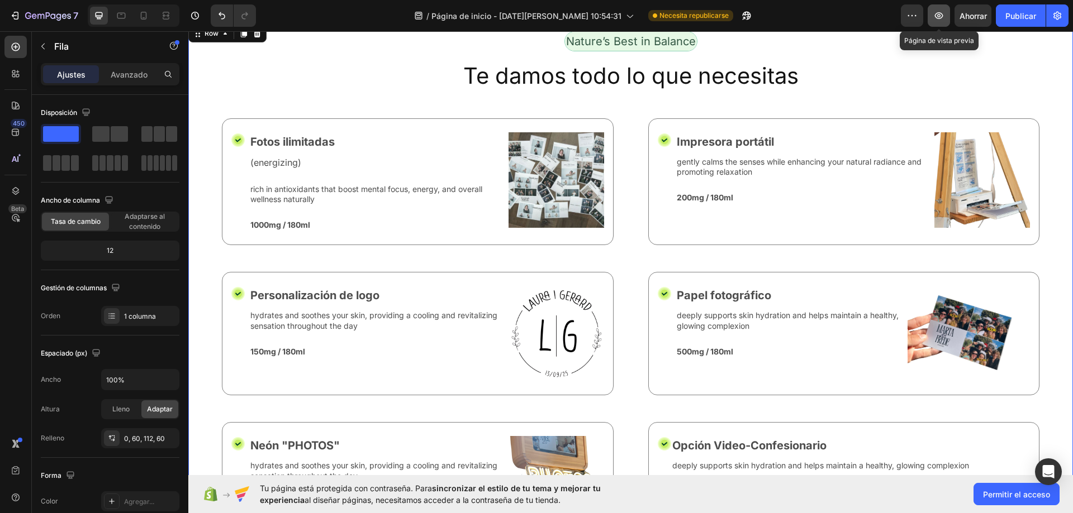
click at [936, 9] on button "button" at bounding box center [939, 15] width 22 height 22
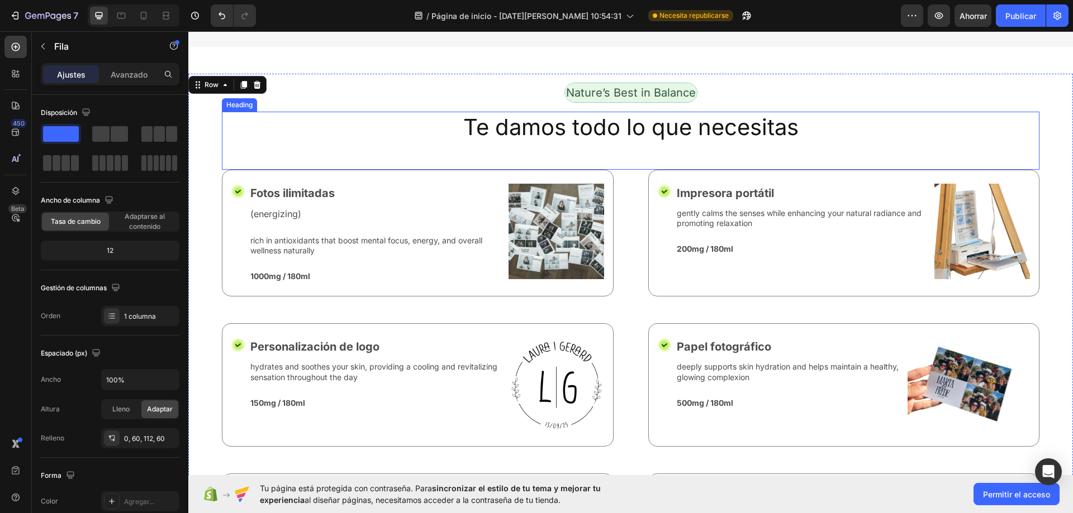
scroll to position [2123, 0]
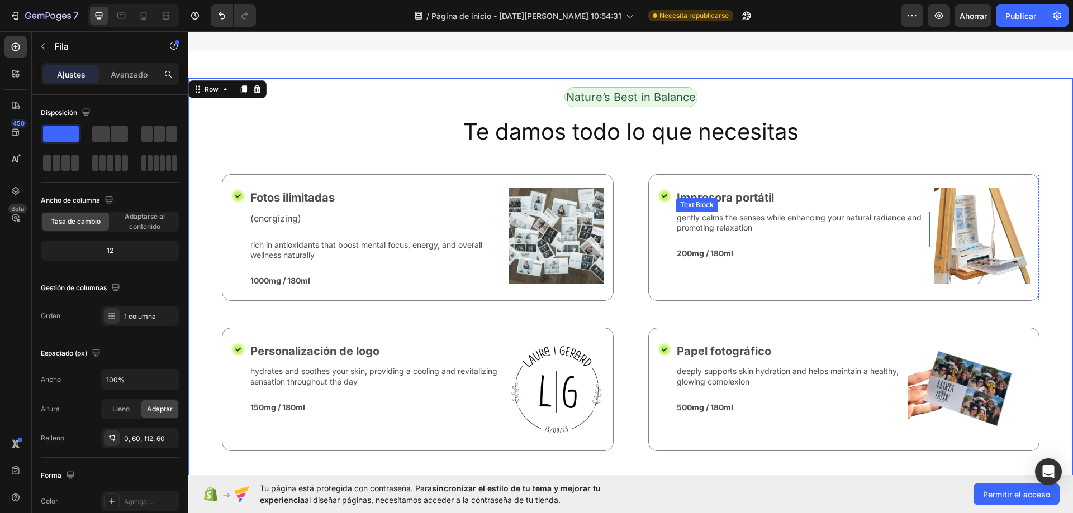
click at [702, 226] on p "gently calms the senses while enhancing your natural radiance and promoting rel…" at bounding box center [803, 223] width 253 height 20
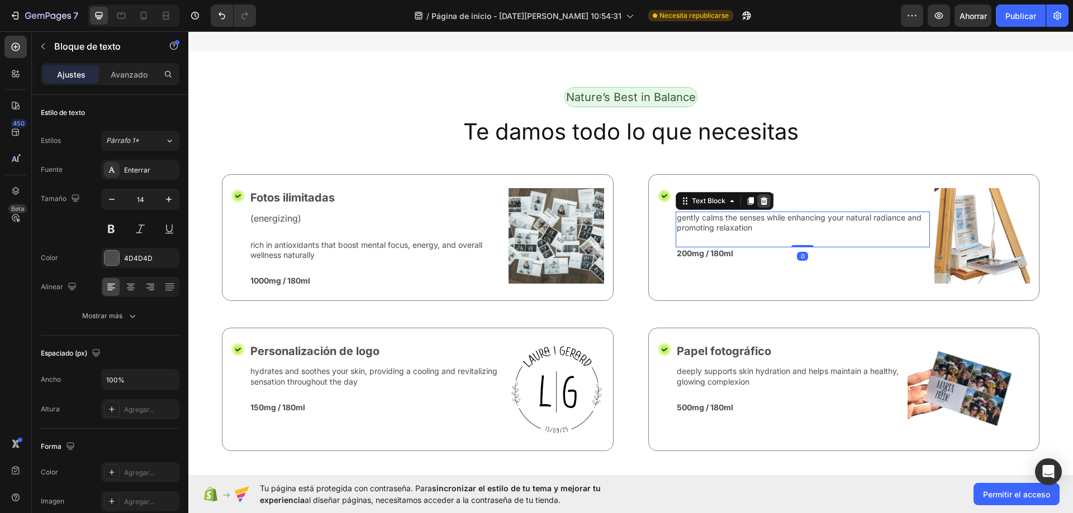
click at [760, 200] on icon at bounding box center [763, 201] width 7 height 8
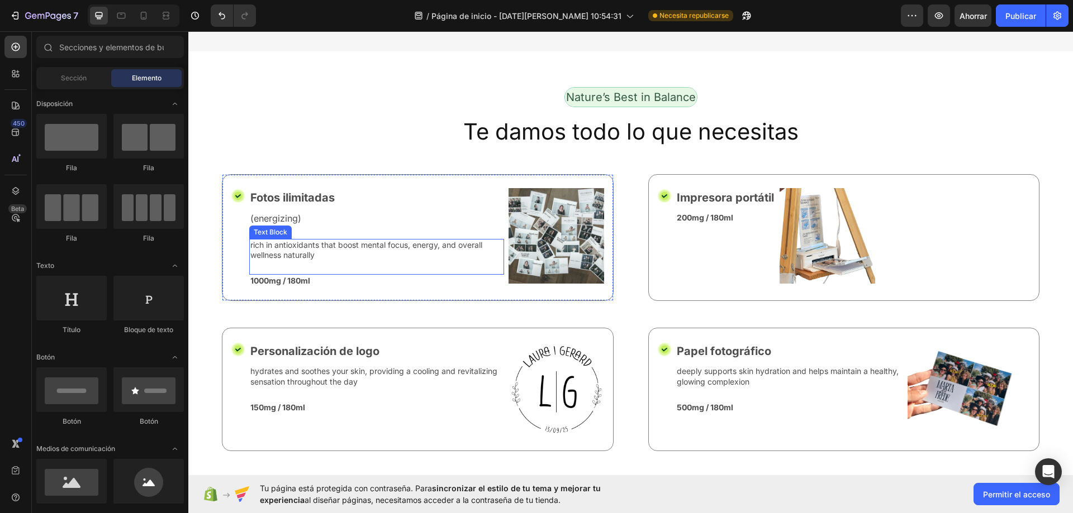
click at [369, 246] on p "rich in antioxidants that boost mental focus, energy, and overall wellness natu…" at bounding box center [376, 250] width 253 height 20
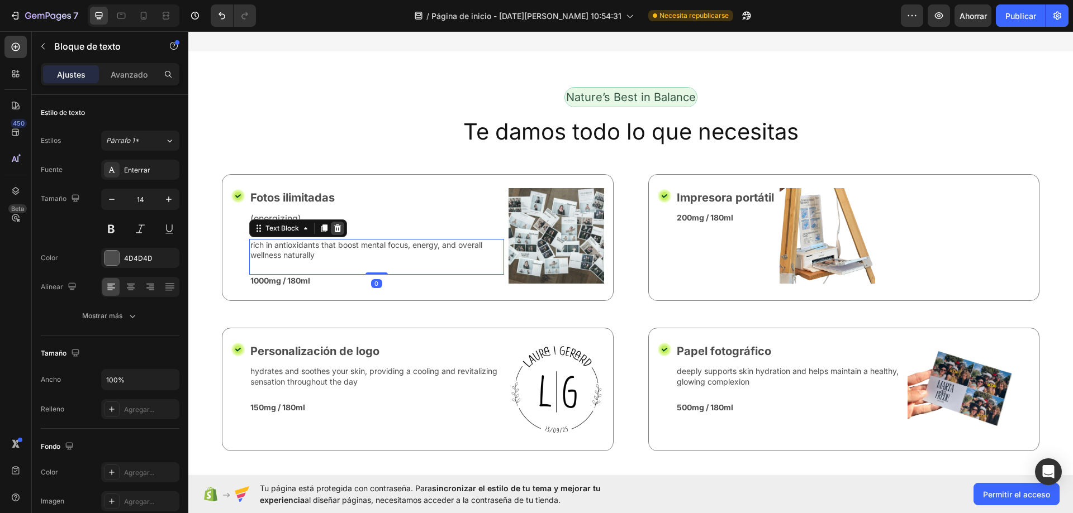
click at [342, 231] on div at bounding box center [337, 228] width 13 height 13
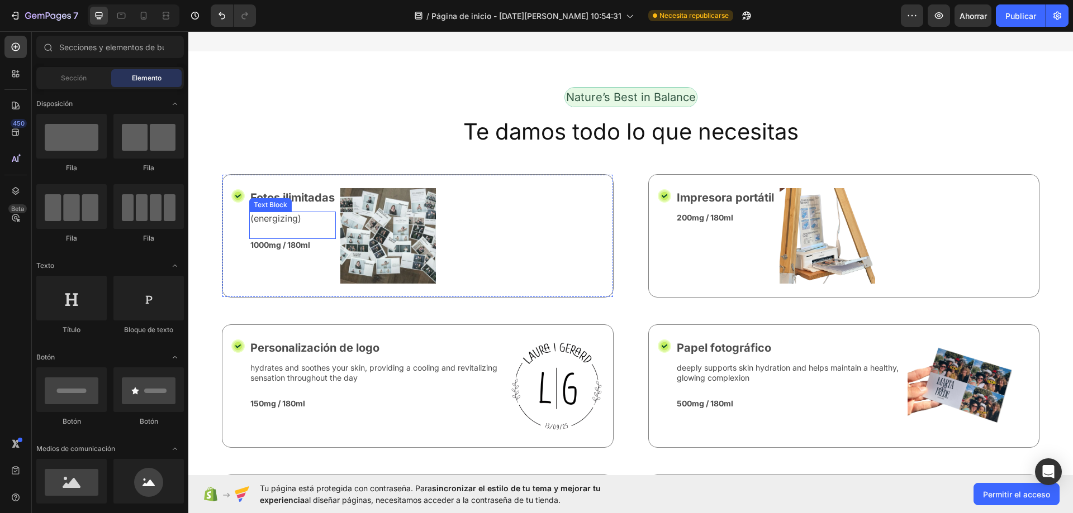
click at [297, 226] on div "(energizing) Text Block" at bounding box center [292, 225] width 87 height 27
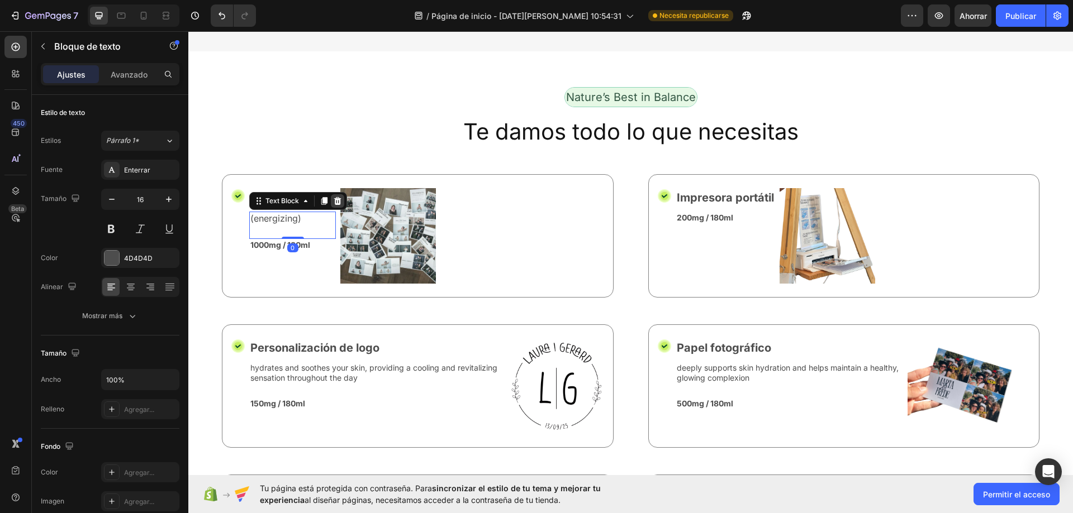
click at [337, 205] on icon at bounding box center [337, 201] width 7 height 8
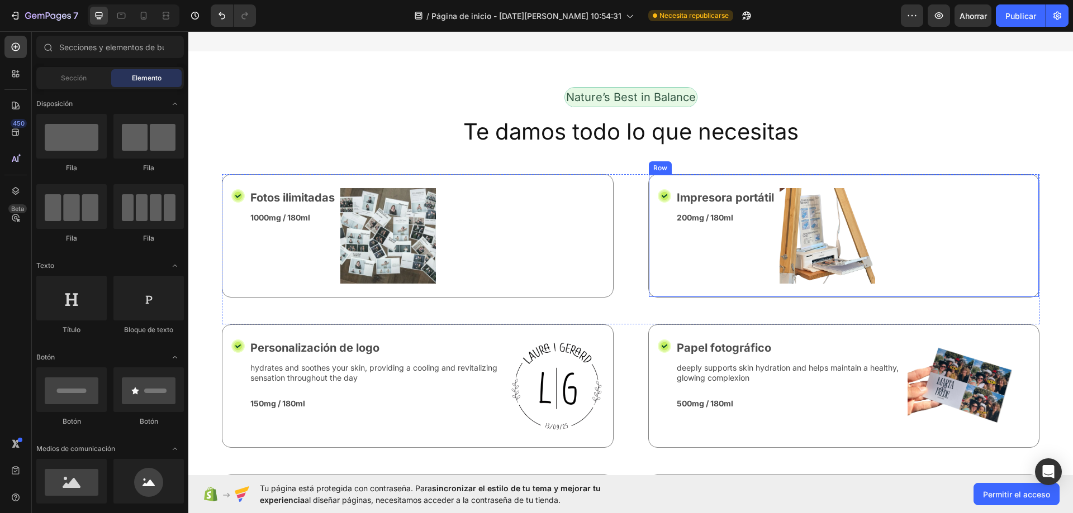
click at [601, 240] on div "Icon Fotos ilimitadas Text Block 1000mg / 180ml Text Block Image Row" at bounding box center [418, 235] width 392 height 123
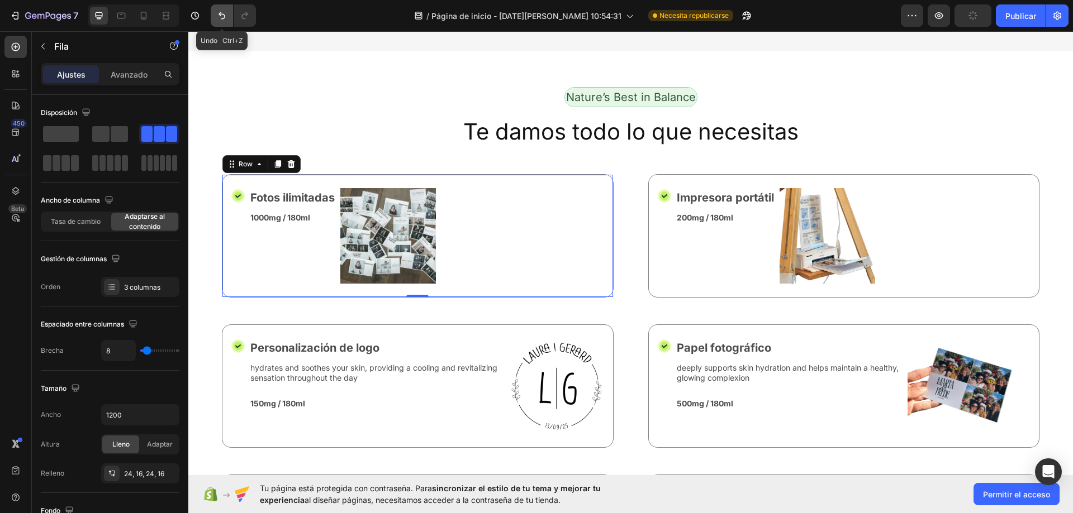
click at [216, 22] on button "Deshacer/Rehacer" at bounding box center [222, 15] width 22 height 22
click at [219, 18] on icon "Deshacer/Rehacer" at bounding box center [221, 15] width 11 height 11
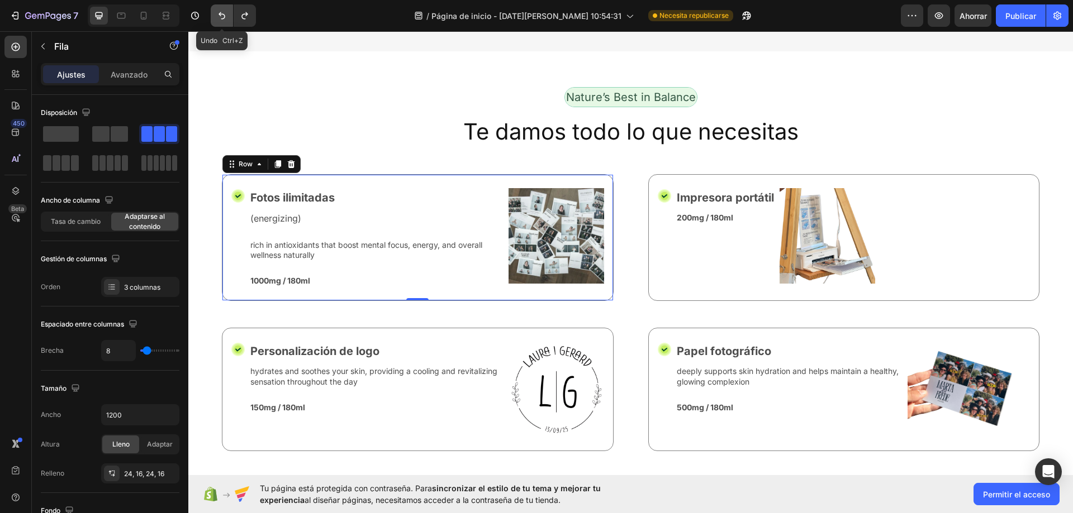
click at [219, 18] on icon "Deshacer/Rehacer" at bounding box center [221, 15] width 11 height 11
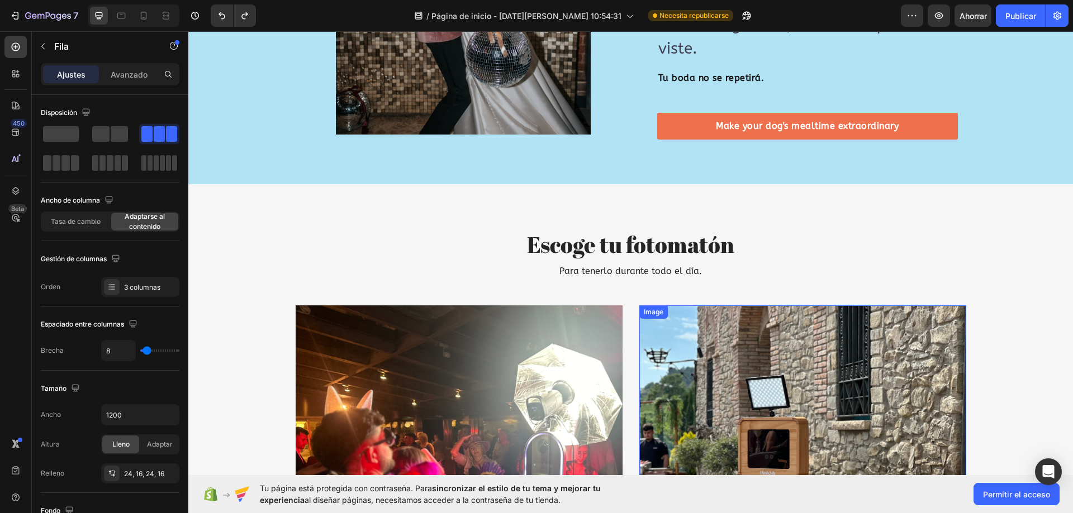
scroll to position [1341, 0]
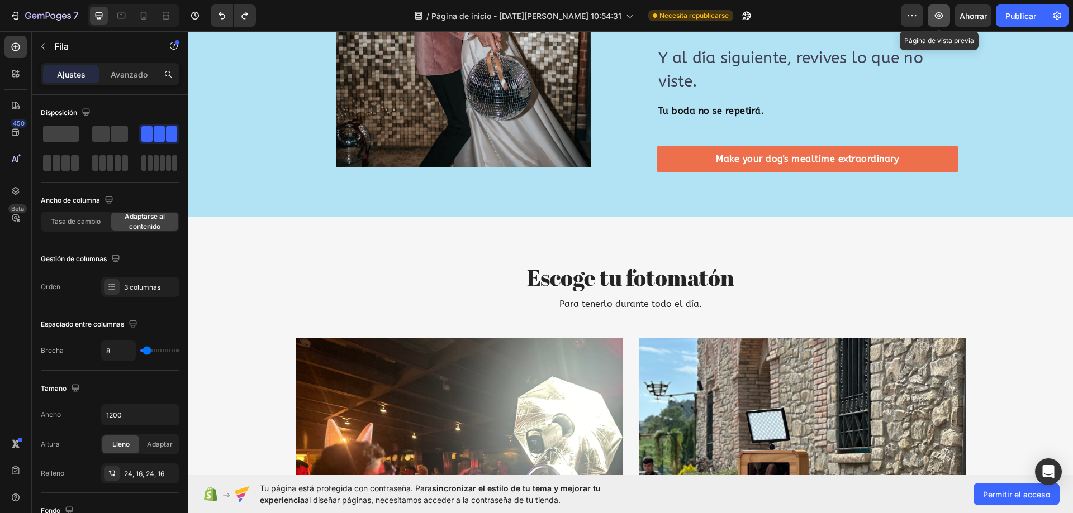
click at [944, 14] on icon "button" at bounding box center [938, 15] width 11 height 11
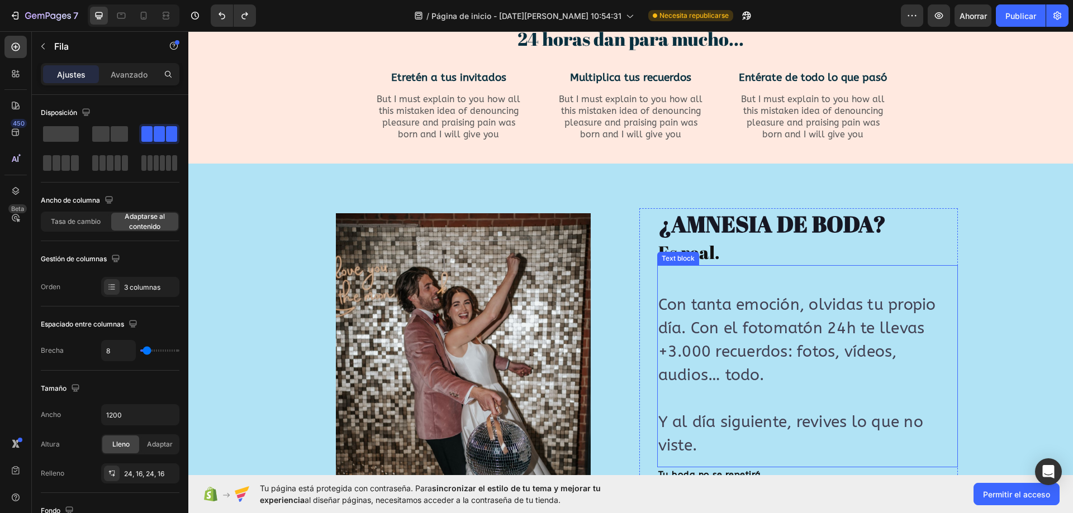
scroll to position [1006, 0]
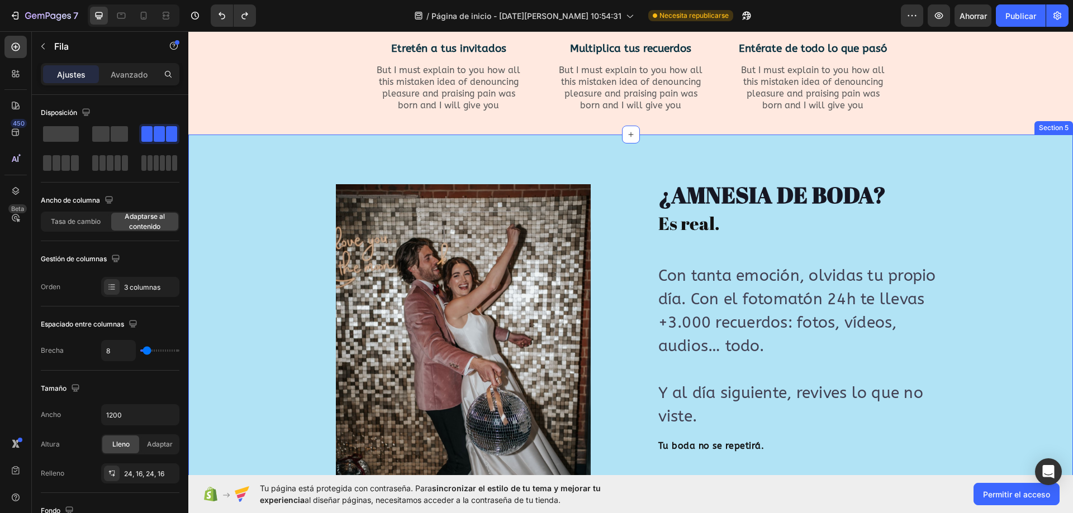
click at [653, 159] on div "Image Image ¿AMNESIA DE BODA? Heading Es real. Heading Con tanta emoción, olvid…" at bounding box center [630, 344] width 885 height 418
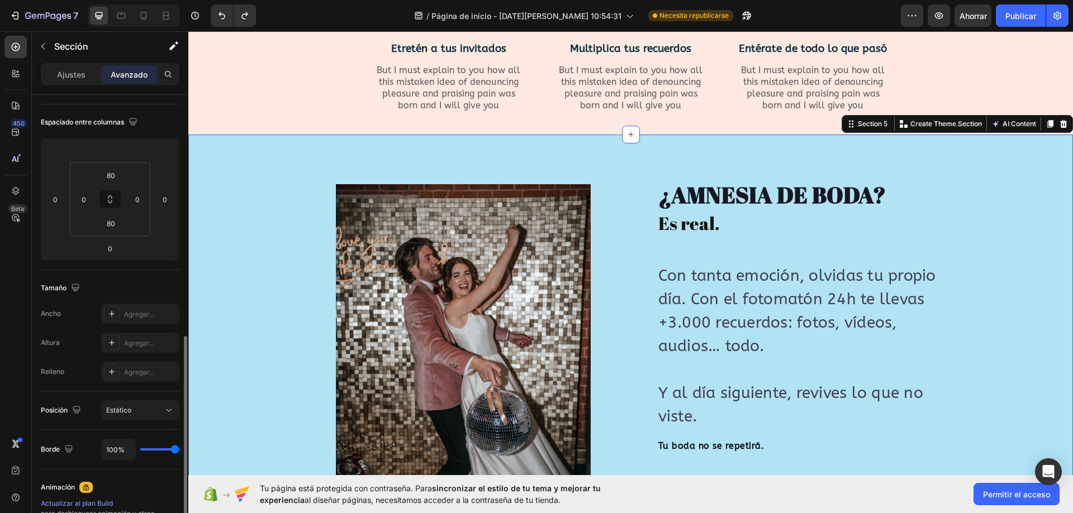
scroll to position [279, 0]
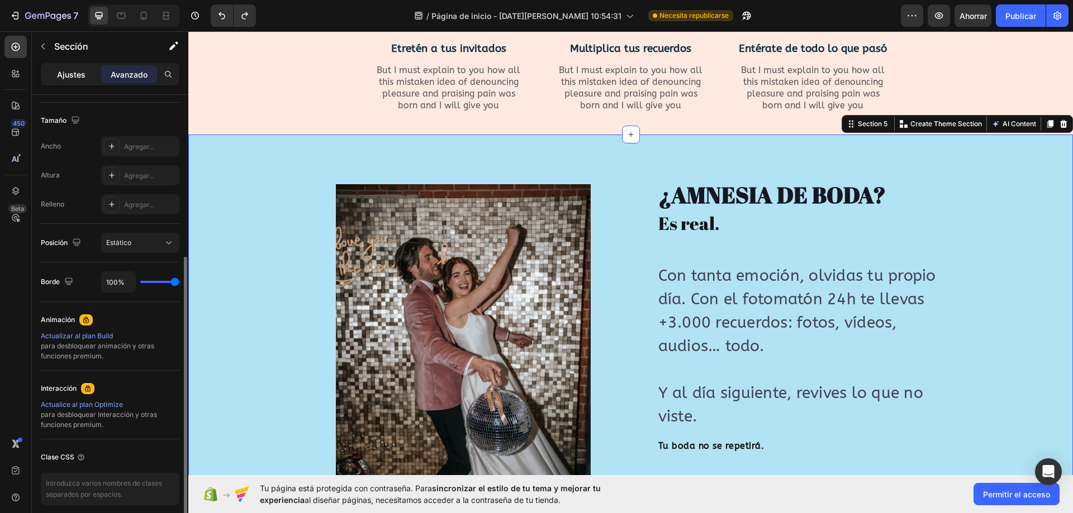
click at [83, 72] on font "Ajustes" at bounding box center [71, 74] width 28 height 9
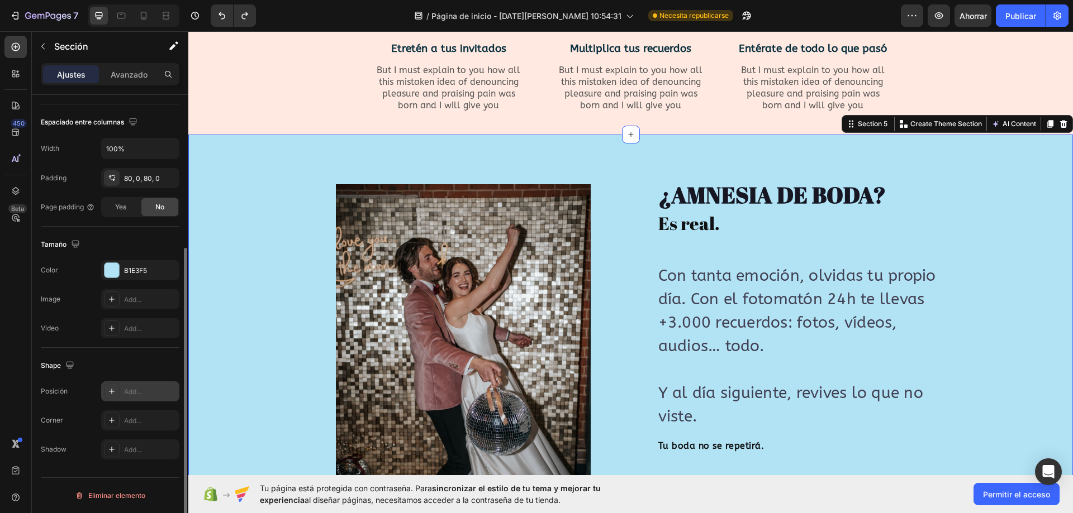
scroll to position [231, 0]
click at [137, 268] on font "B1E3F5" at bounding box center [135, 271] width 23 height 8
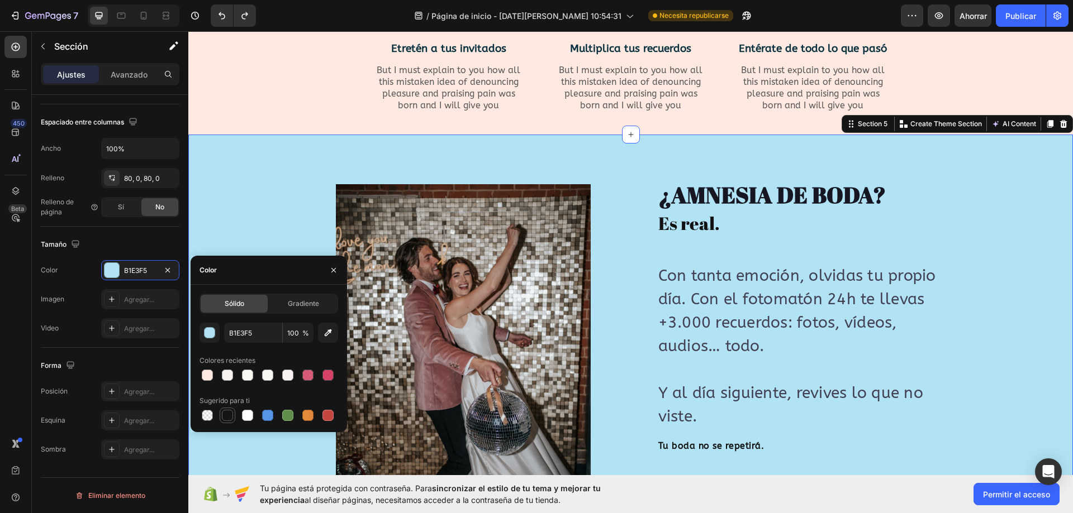
click at [224, 419] on div at bounding box center [227, 415] width 11 height 11
type input "151515"
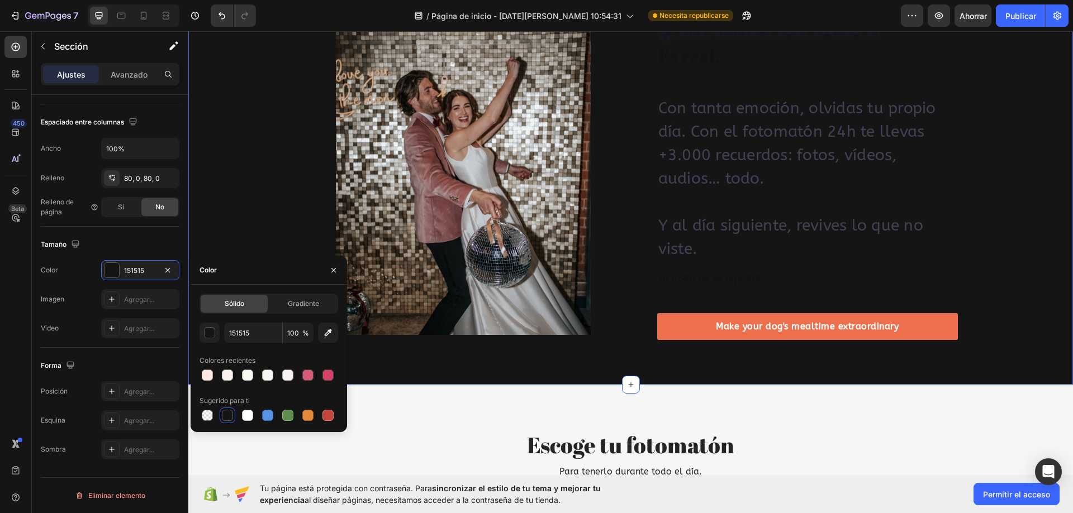
scroll to position [1062, 0]
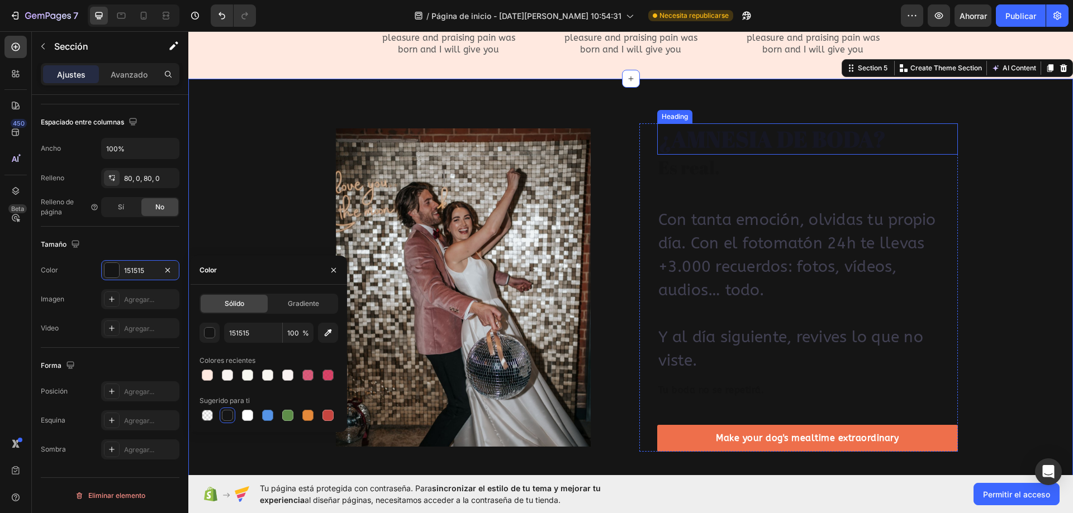
click at [700, 138] on h2 "¿AMNESIA DE BODA?" at bounding box center [807, 138] width 301 height 31
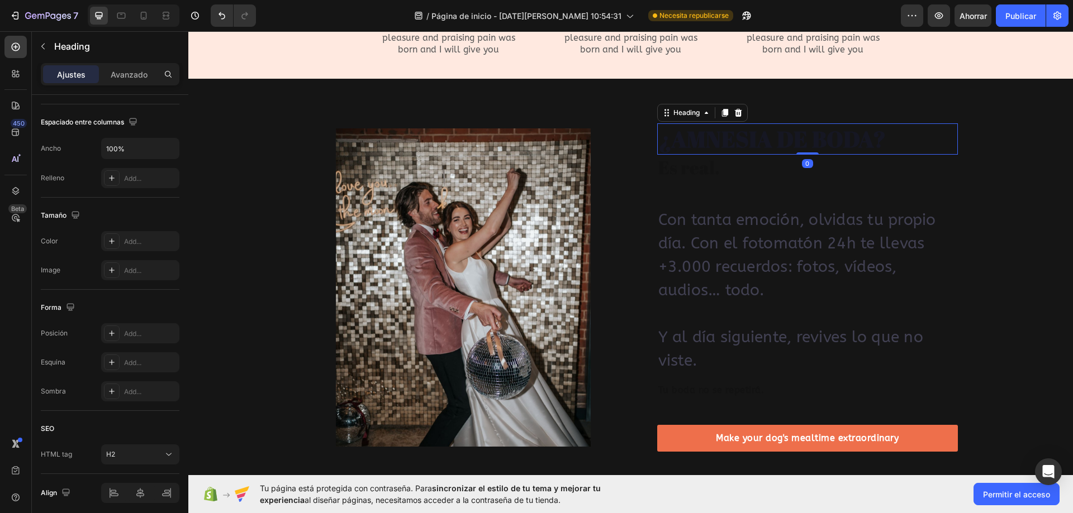
scroll to position [0, 0]
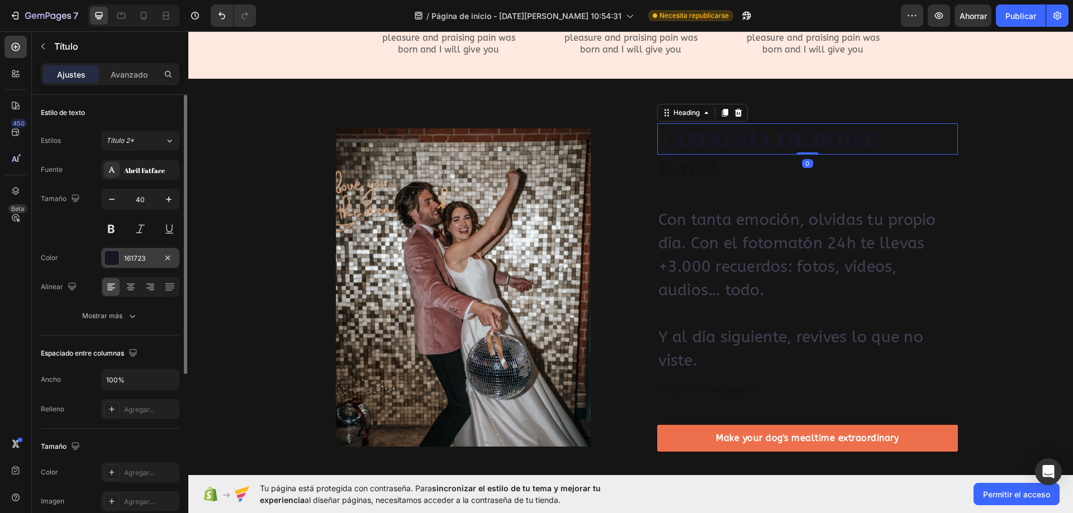
click at [137, 256] on font "161723" at bounding box center [134, 258] width 21 height 8
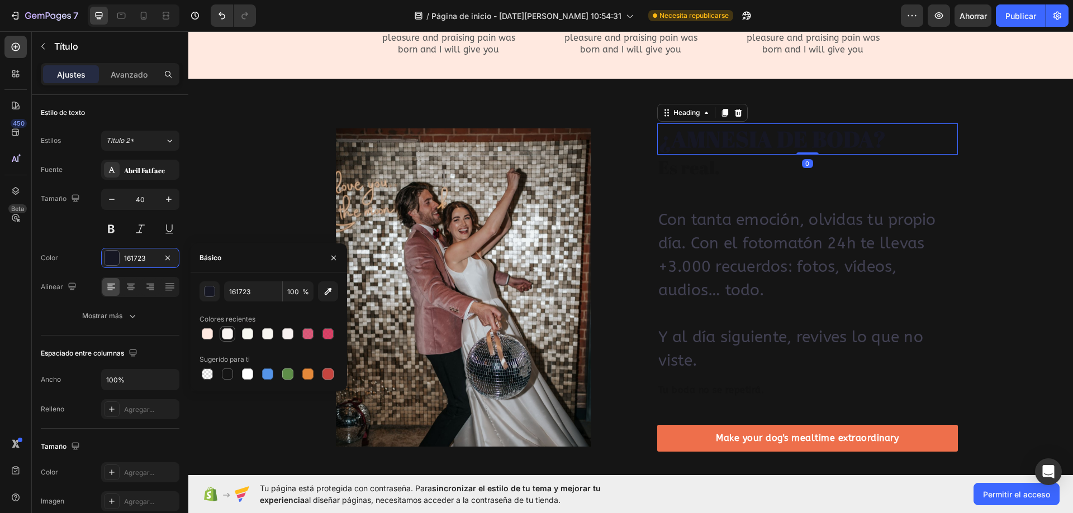
click at [221, 335] on div at bounding box center [227, 333] width 13 height 13
type input "F8F3F1"
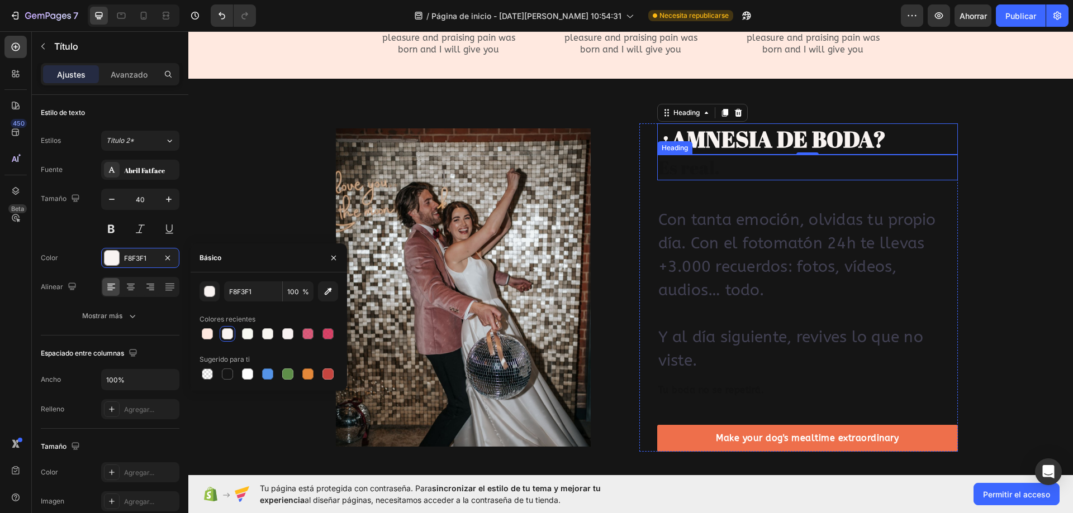
click at [705, 170] on h2 "Es real." at bounding box center [807, 168] width 301 height 26
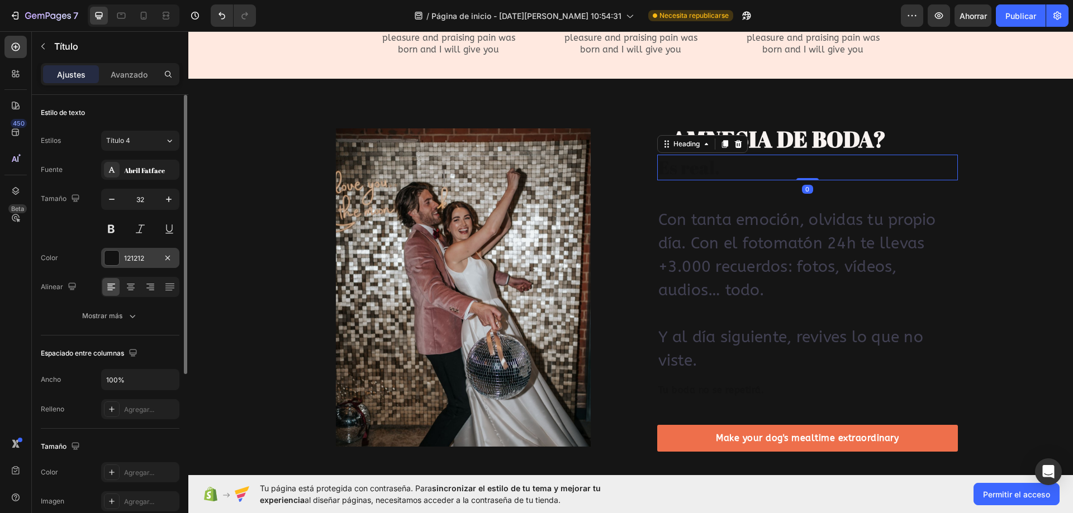
click at [127, 253] on div "121212" at bounding box center [140, 258] width 78 height 20
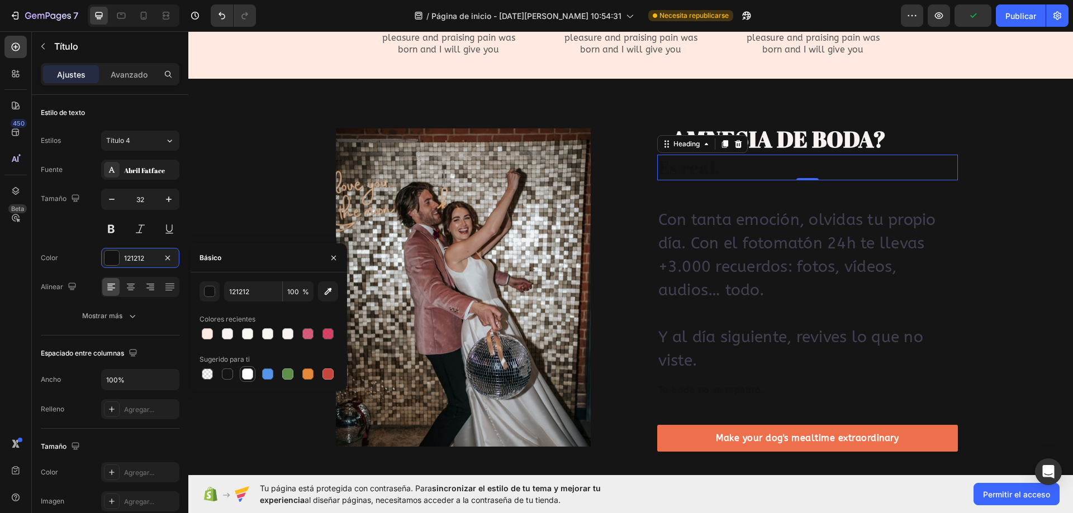
click at [244, 378] on div at bounding box center [247, 374] width 11 height 11
type input "FFFFFF"
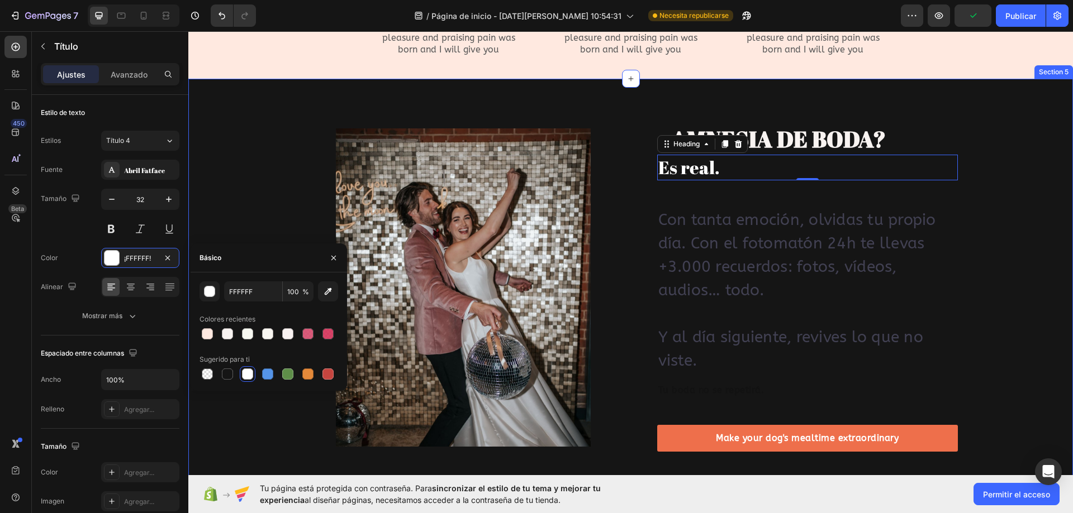
click at [1002, 214] on div "Image Image ¿AMNESIA DE BODA? Heading Es real. Heading 0 Con tanta emoción, olv…" at bounding box center [630, 287] width 885 height 329
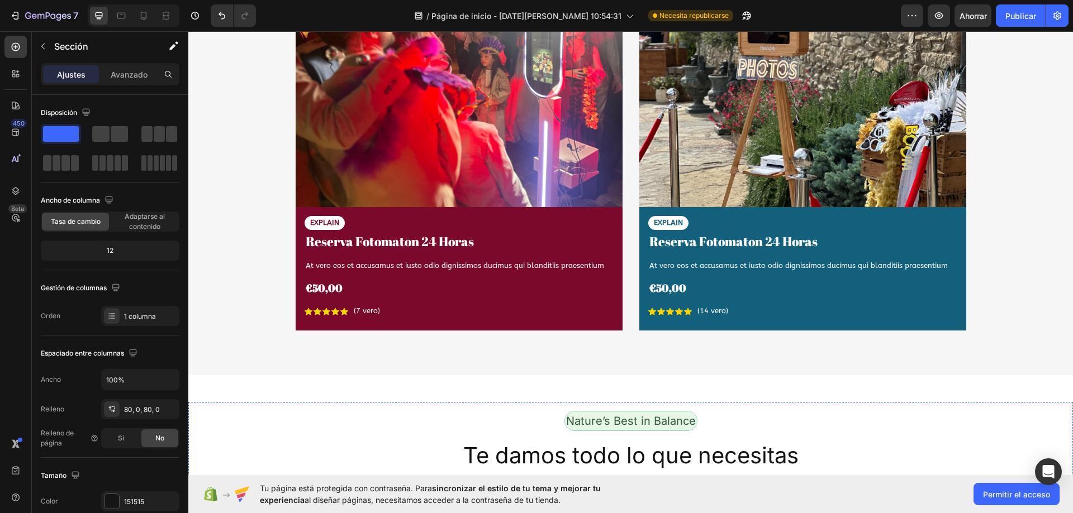
scroll to position [2067, 0]
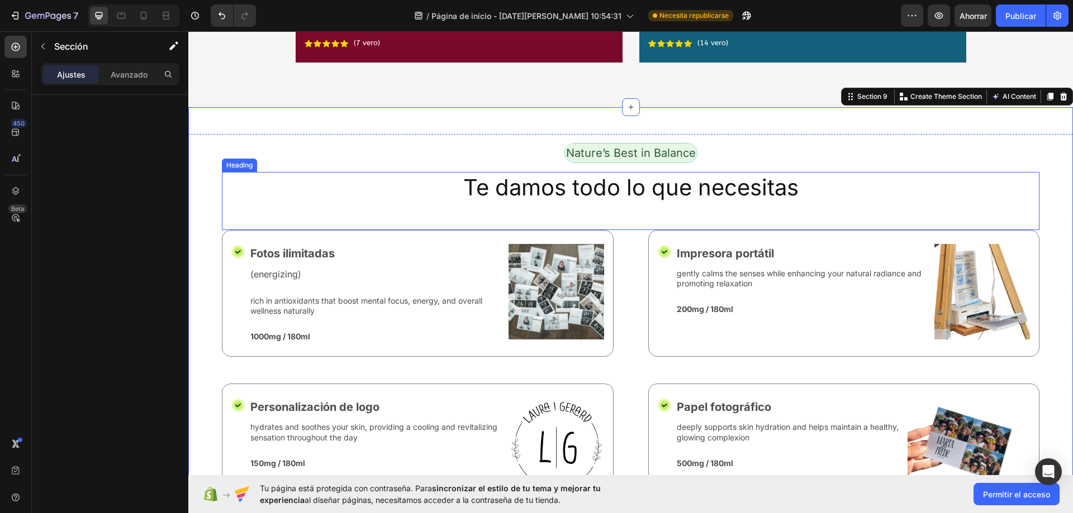
click at [261, 179] on h2 "Te damos todo lo que necesitas" at bounding box center [630, 187] width 817 height 31
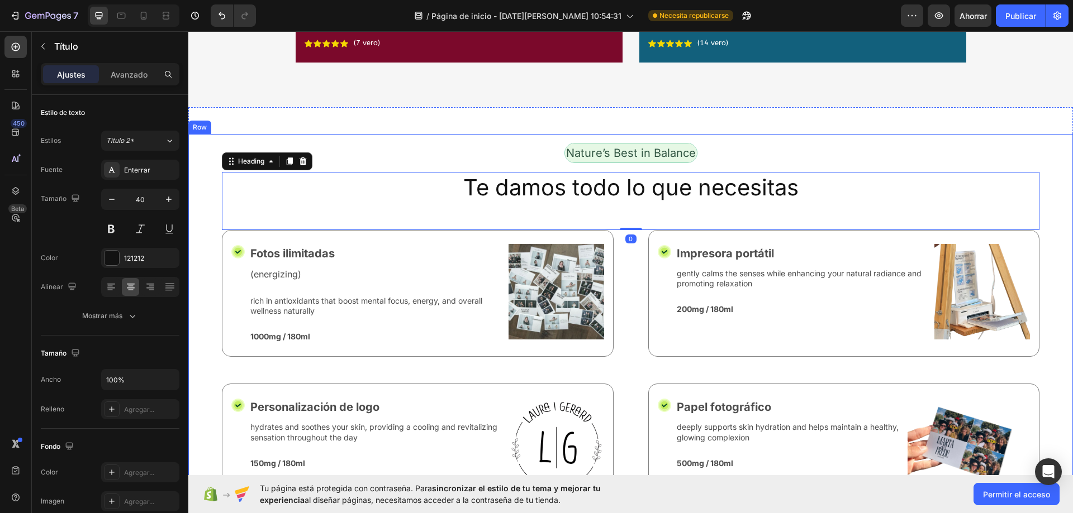
click at [215, 209] on div "Nature’s Best in Balance Text Block Row Te damos todo lo que necesitas Heading …" at bounding box center [630, 504] width 885 height 740
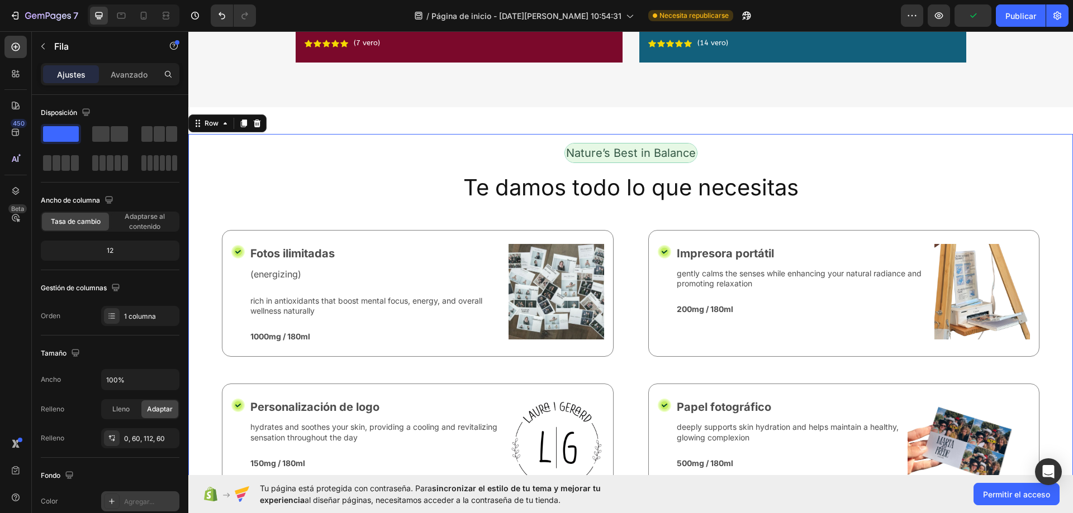
click at [131, 504] on font "Agregar..." at bounding box center [139, 502] width 30 height 8
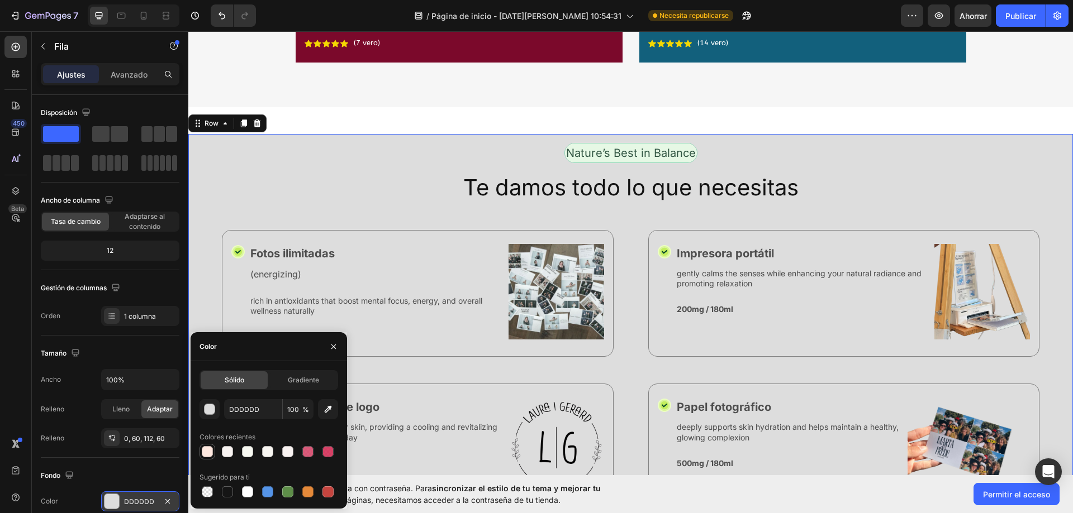
click at [209, 453] on div at bounding box center [207, 451] width 11 height 11
type input "FFE9E0"
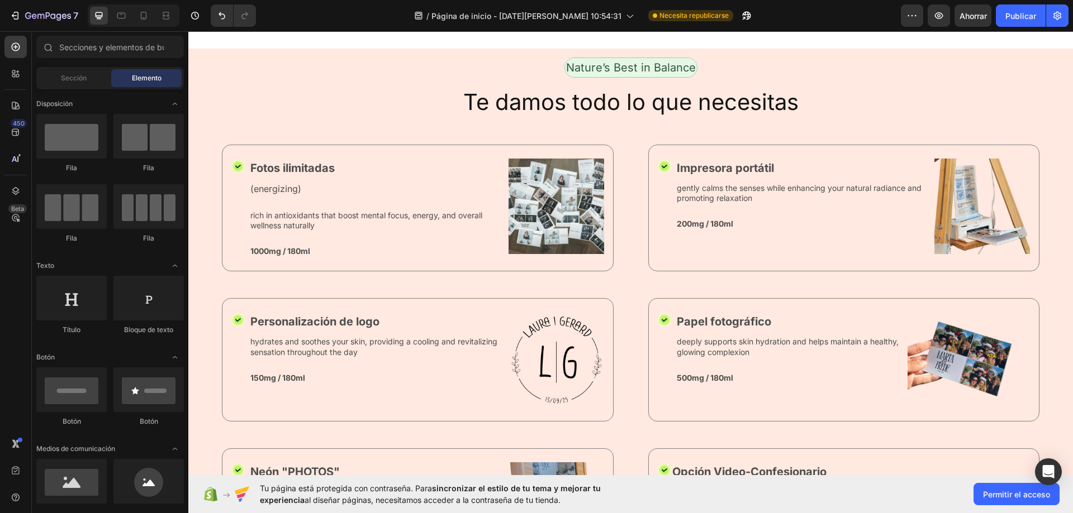
scroll to position [2000, 0]
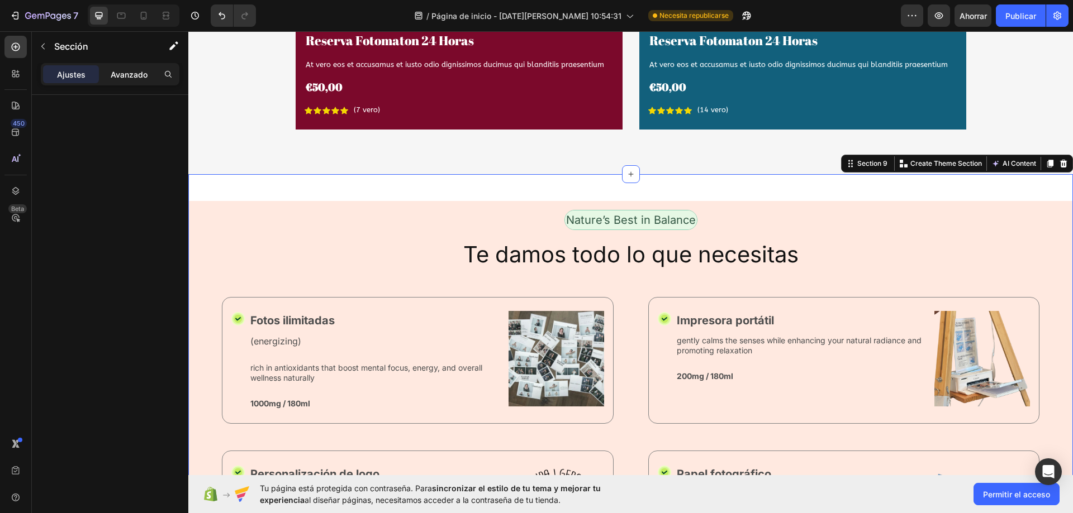
click at [134, 80] on p "Avanzado" at bounding box center [129, 75] width 37 height 12
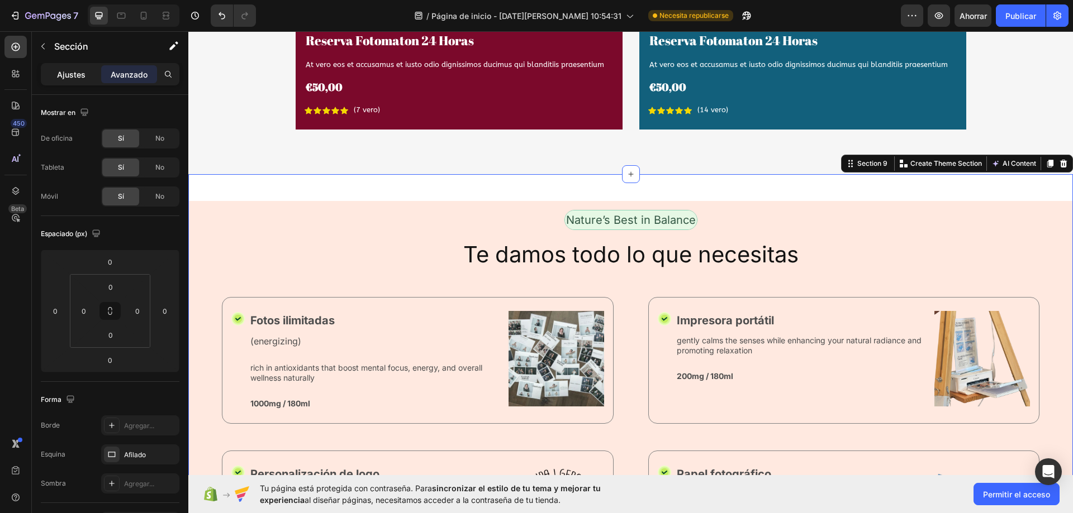
click at [73, 81] on div "Ajustes" at bounding box center [71, 74] width 56 height 18
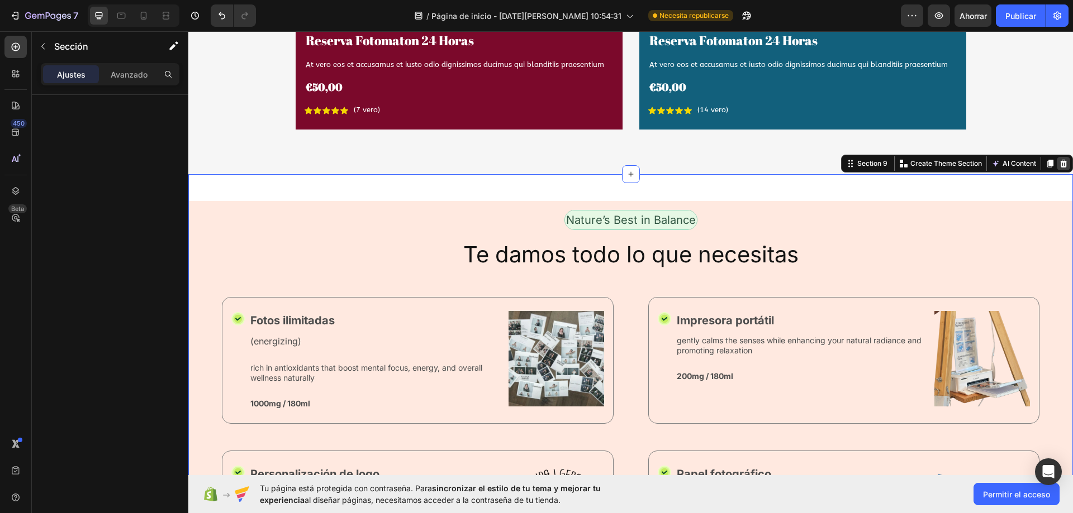
click at [1060, 164] on icon at bounding box center [1063, 164] width 7 height 8
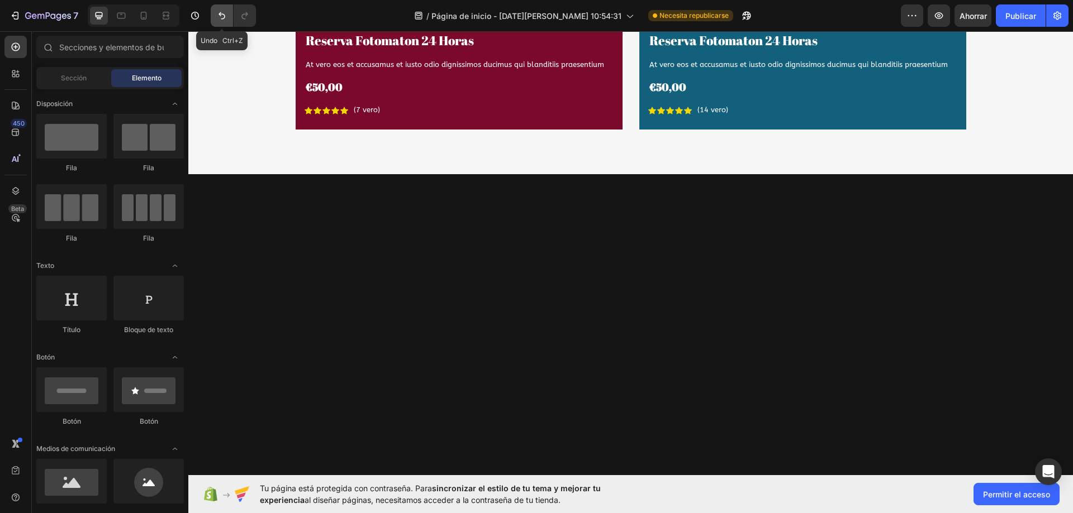
click at [216, 15] on icon "Deshacer/Rehacer" at bounding box center [221, 15] width 11 height 11
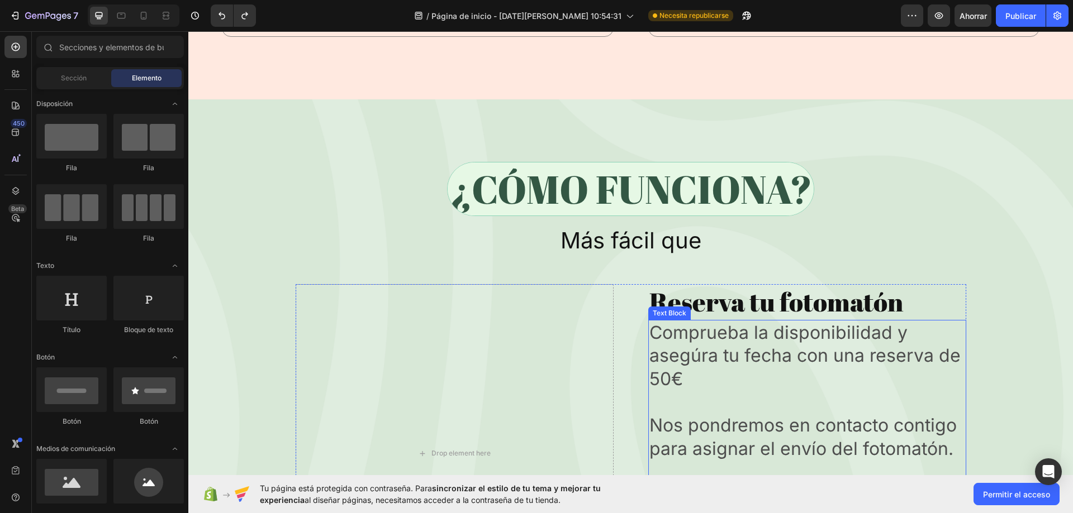
scroll to position [2838, 0]
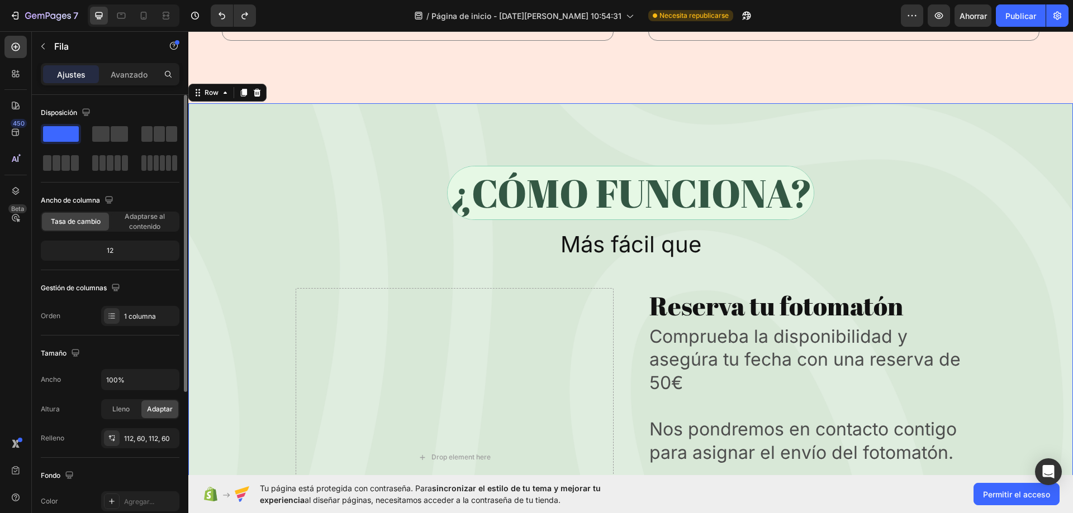
scroll to position [231, 0]
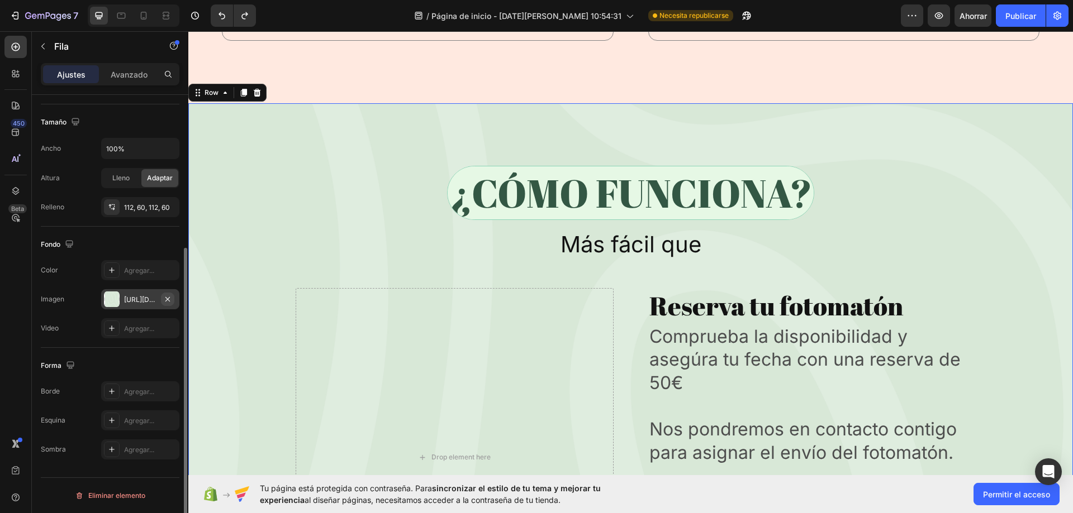
click at [168, 299] on icon "button" at bounding box center [167, 299] width 4 height 4
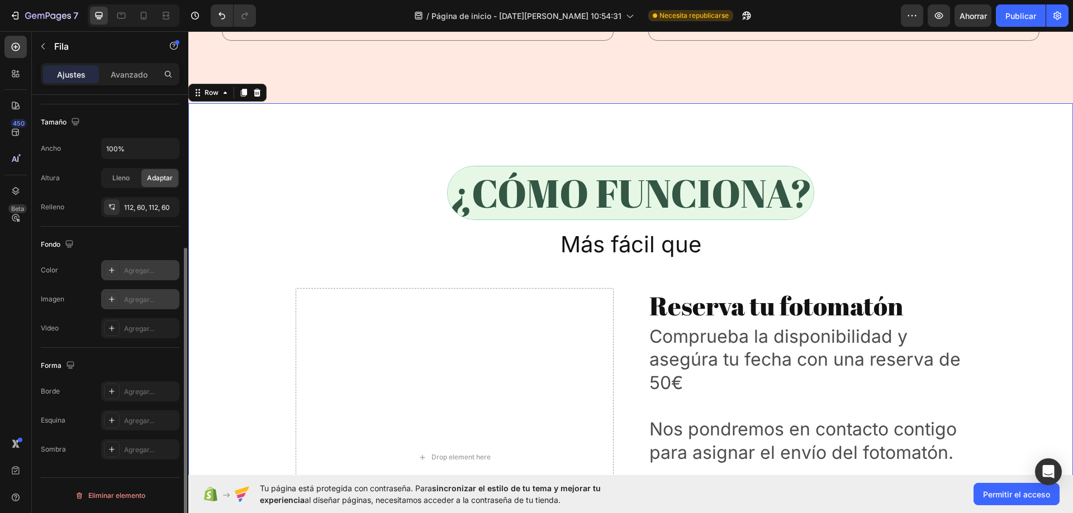
click at [117, 272] on div at bounding box center [112, 271] width 16 height 16
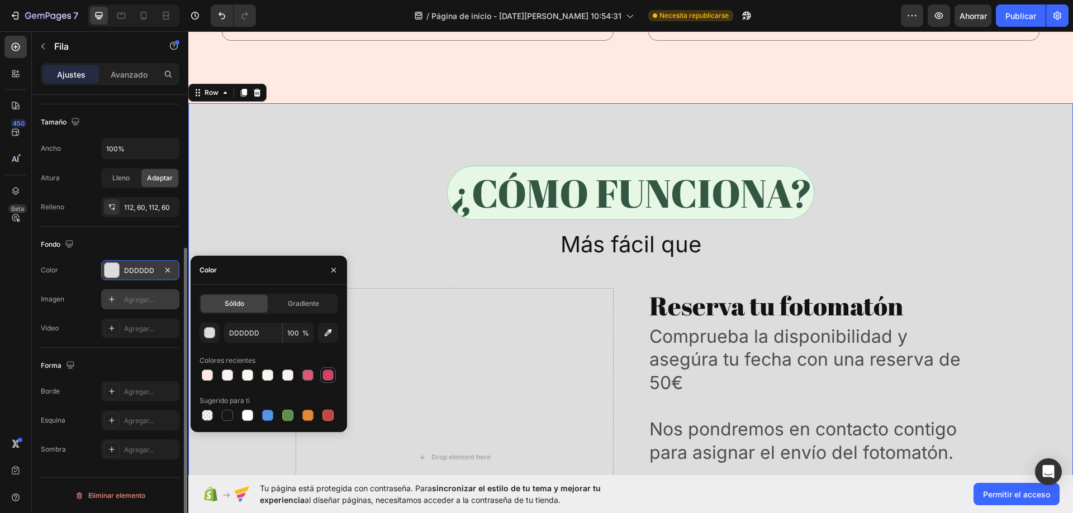
click at [325, 378] on div at bounding box center [327, 375] width 11 height 11
type input "D1234E"
type input "85"
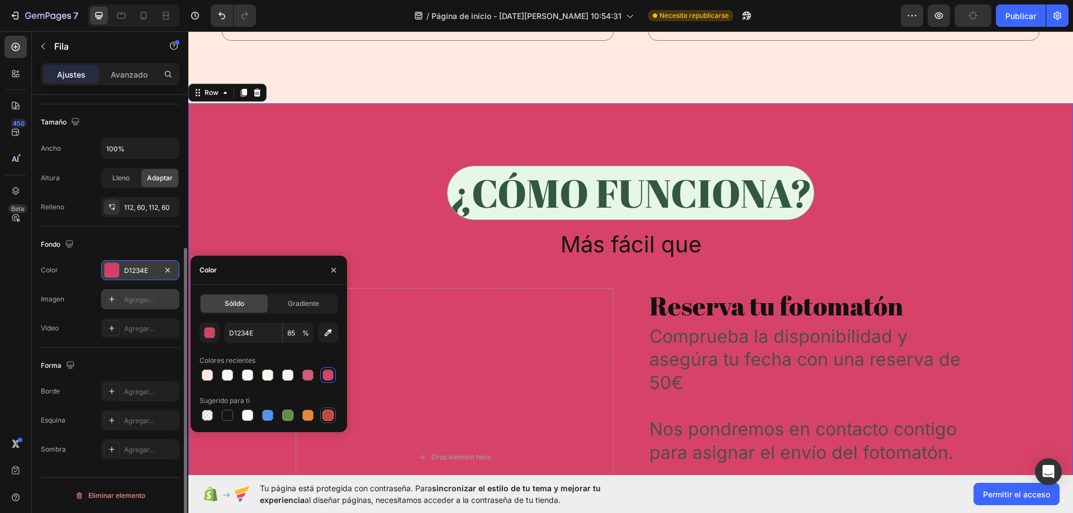
click at [327, 415] on div at bounding box center [327, 415] width 11 height 11
type input "C5453F"
type input "100"
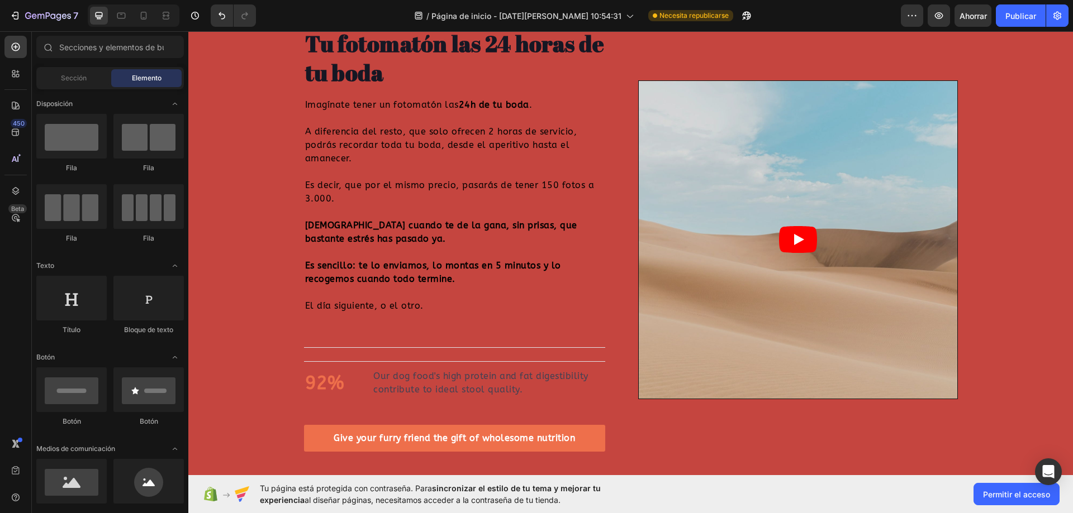
scroll to position [0, 0]
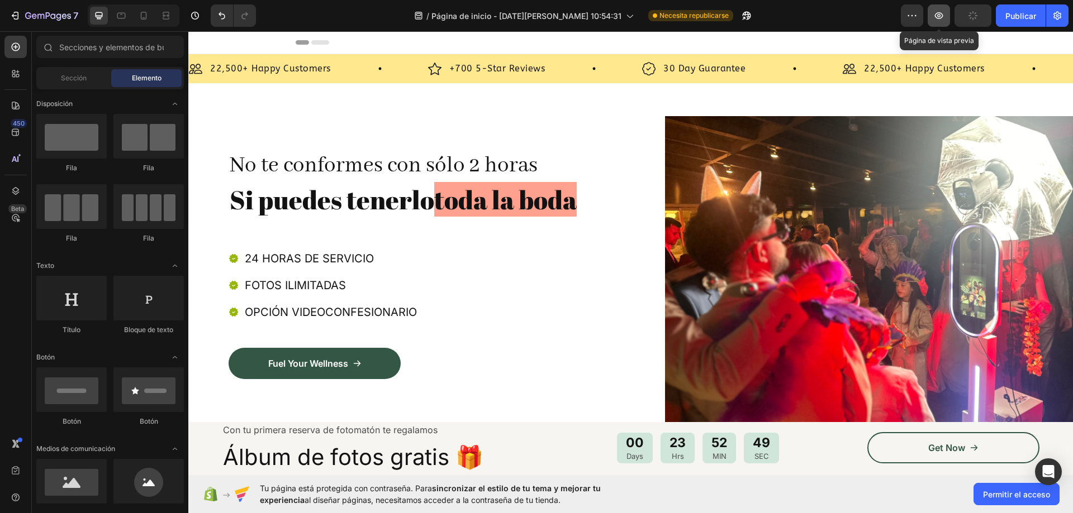
click at [941, 12] on icon "button" at bounding box center [938, 15] width 11 height 11
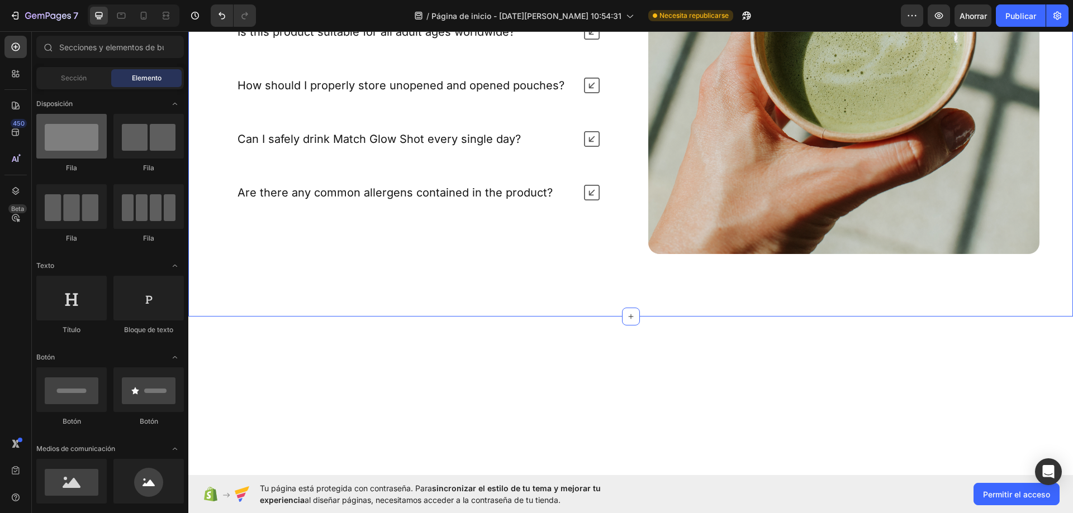
scroll to position [5643, 0]
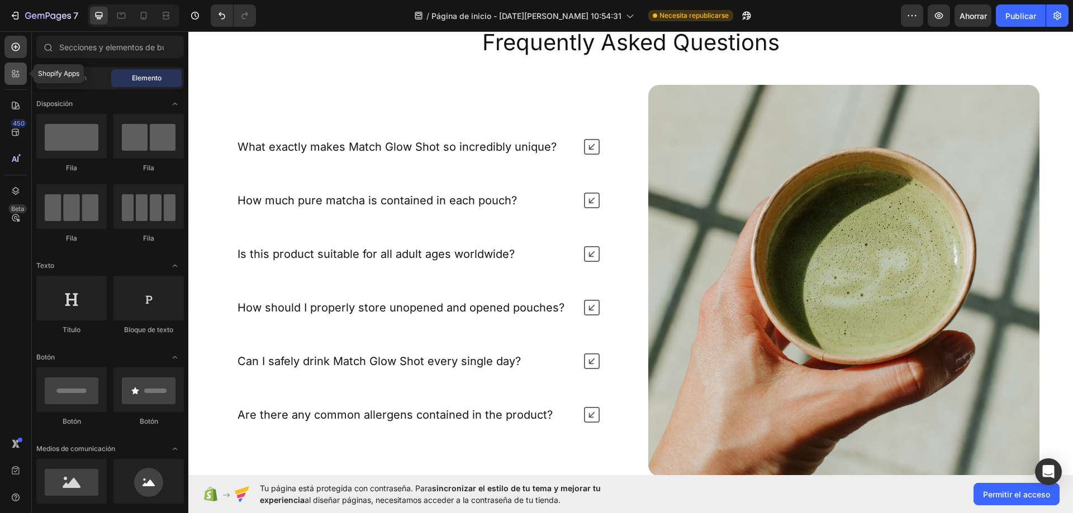
click at [9, 68] on div at bounding box center [15, 74] width 22 height 22
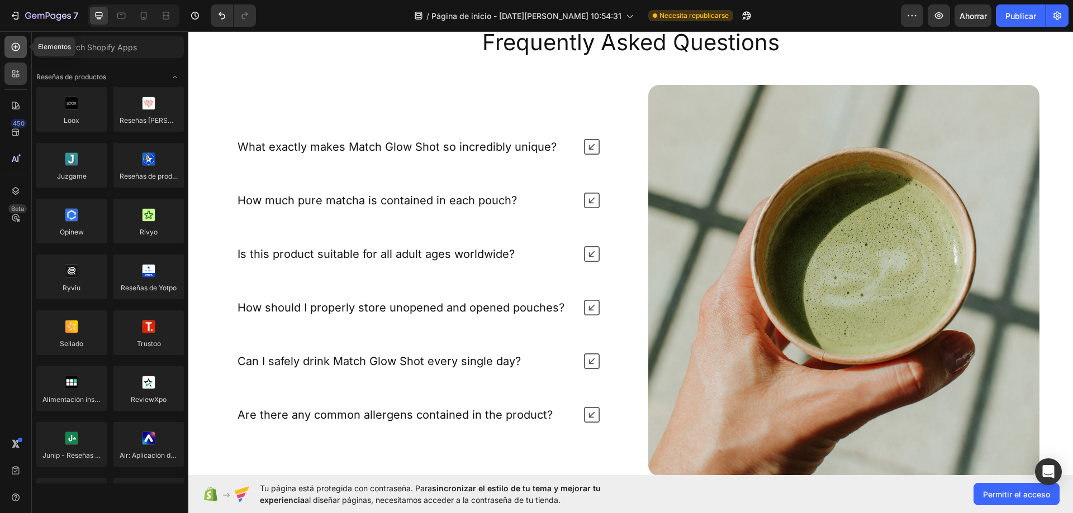
click at [6, 49] on div at bounding box center [15, 47] width 22 height 22
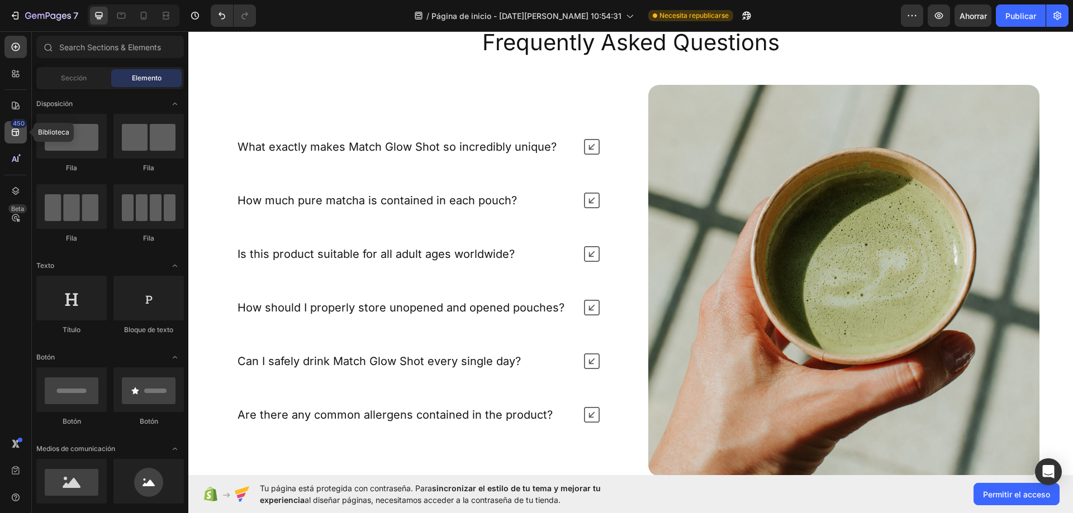
click at [15, 129] on icon at bounding box center [15, 132] width 7 height 7
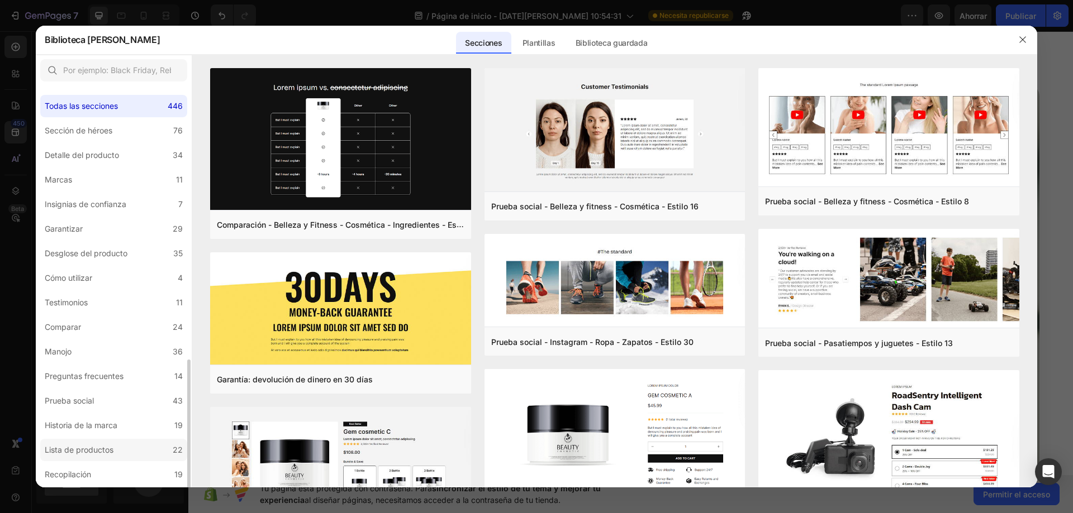
scroll to position [159, 0]
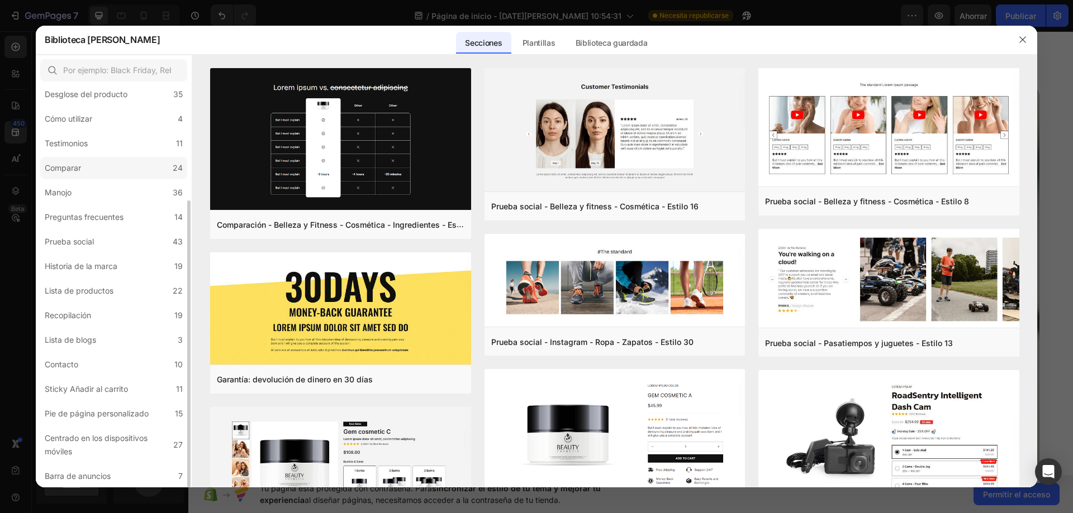
click at [102, 175] on label "Comparar 24" at bounding box center [113, 168] width 147 height 22
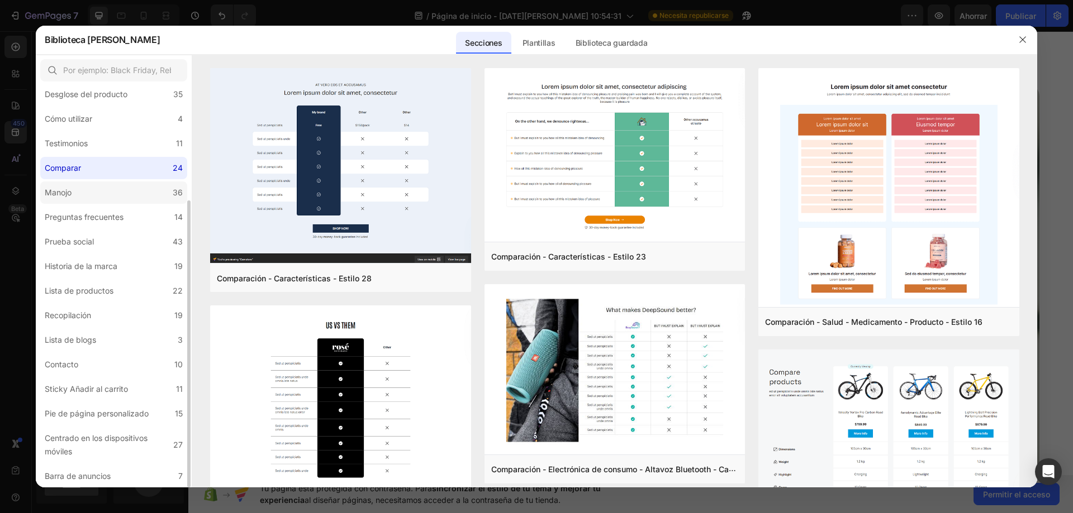
click at [107, 197] on label "Manojo 36" at bounding box center [113, 193] width 147 height 22
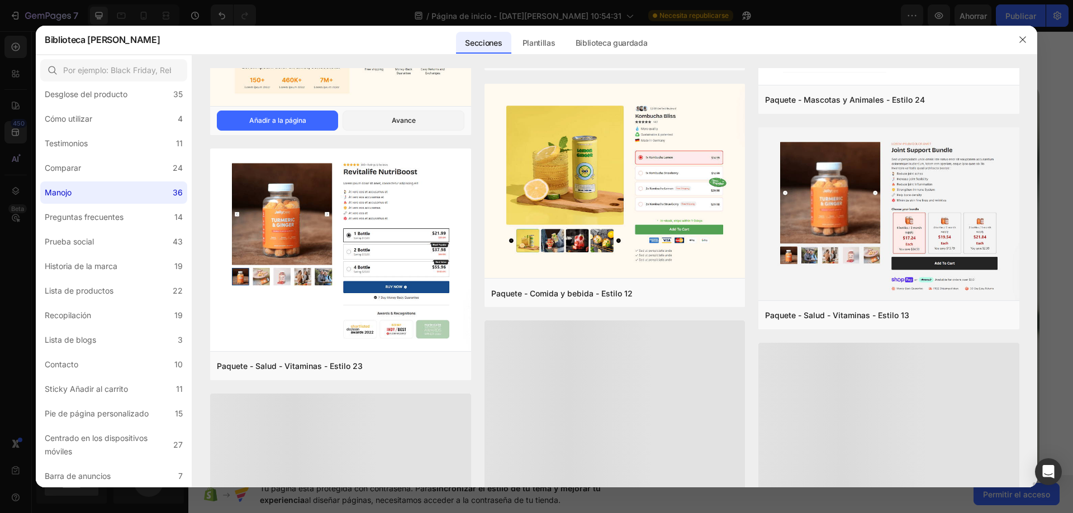
scroll to position [1343, 0]
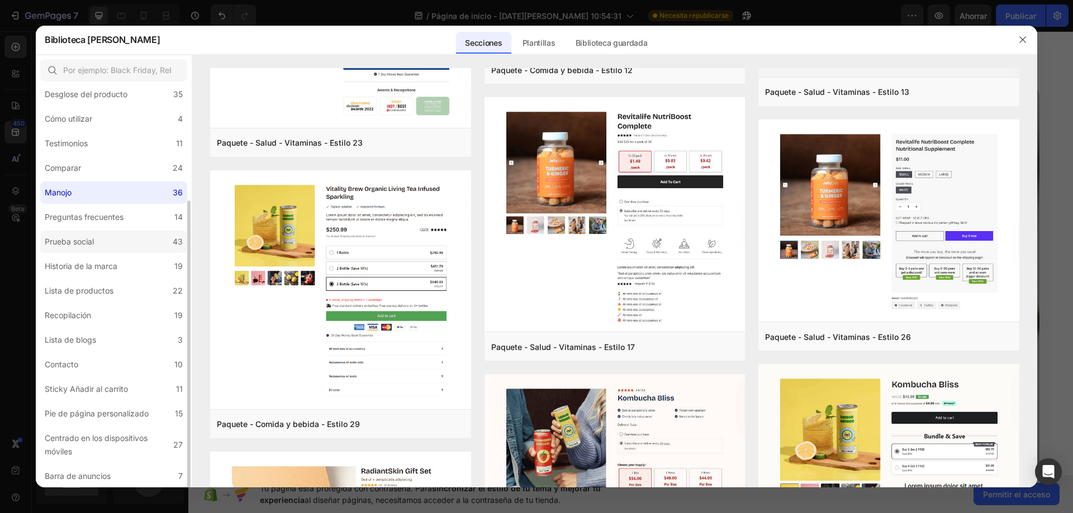
click at [75, 237] on font "Prueba social" at bounding box center [69, 241] width 49 height 9
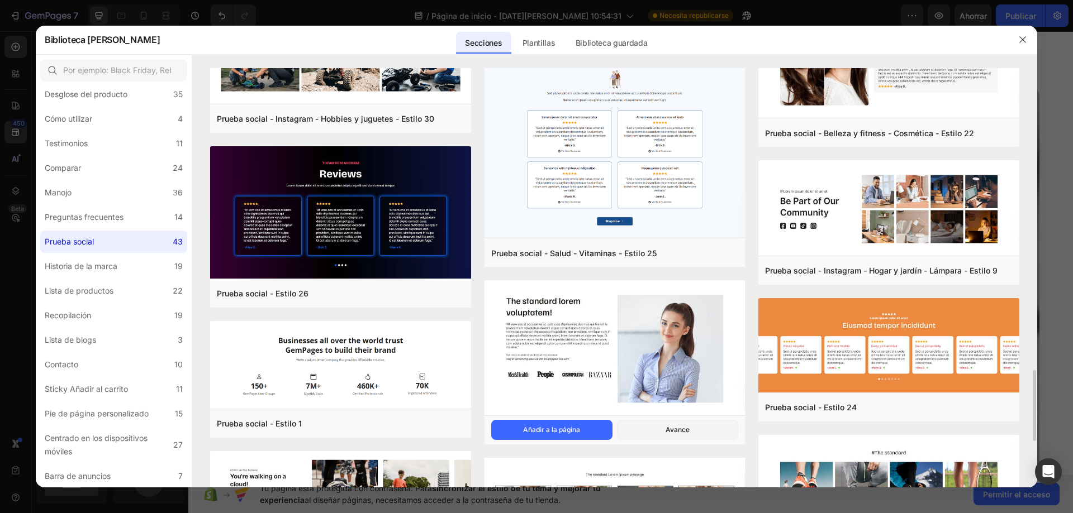
scroll to position [2061, 0]
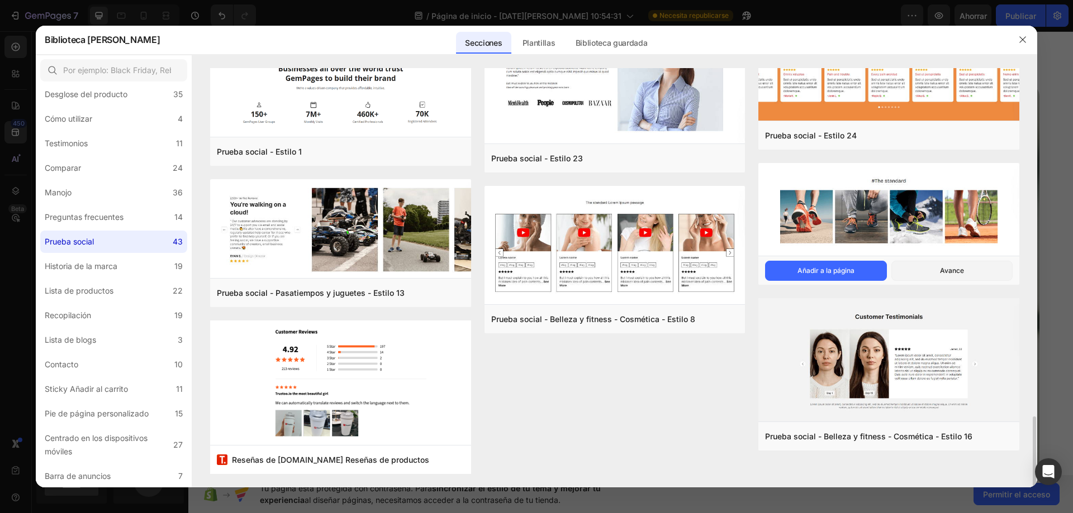
drag, startPoint x: 1036, startPoint y: 435, endPoint x: 940, endPoint y: 386, distance: 108.2
click at [1024, 110] on div "Instagram - Estilo 1 Añadir a la página Avance Prueba social - Estilo 5 Añadir …" at bounding box center [614, 278] width 845 height 420
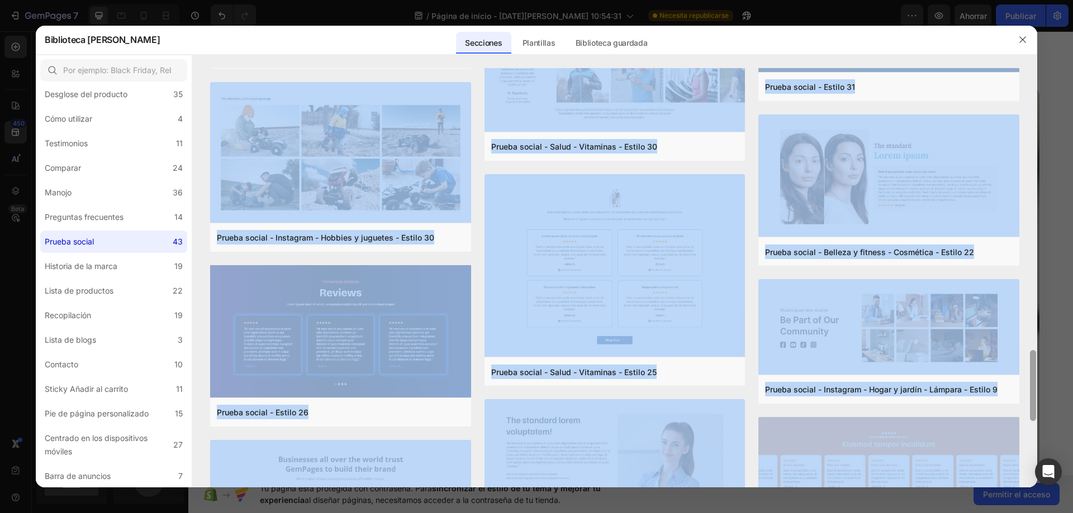
click at [1029, 404] on div at bounding box center [1033, 278] width 8 height 420
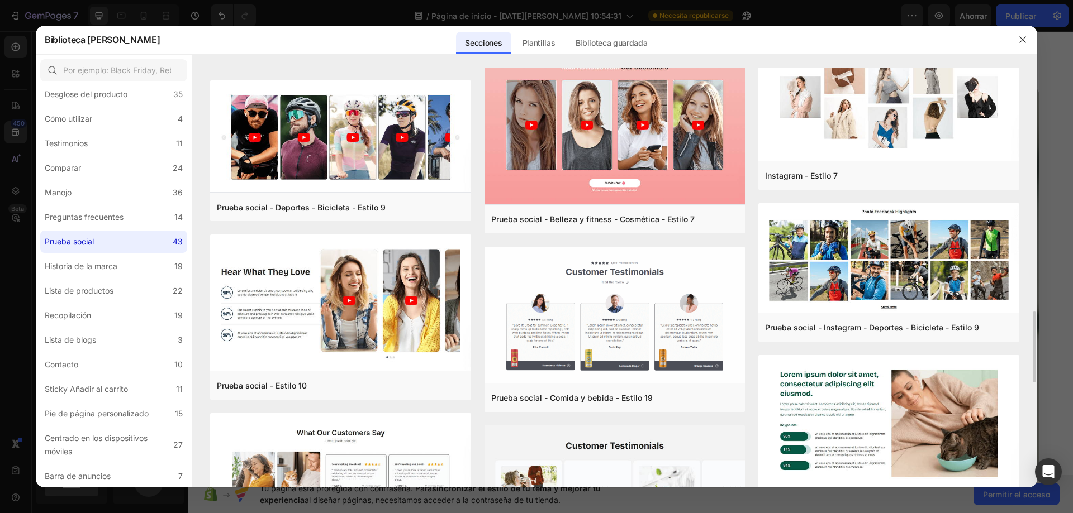
scroll to position [782, 0]
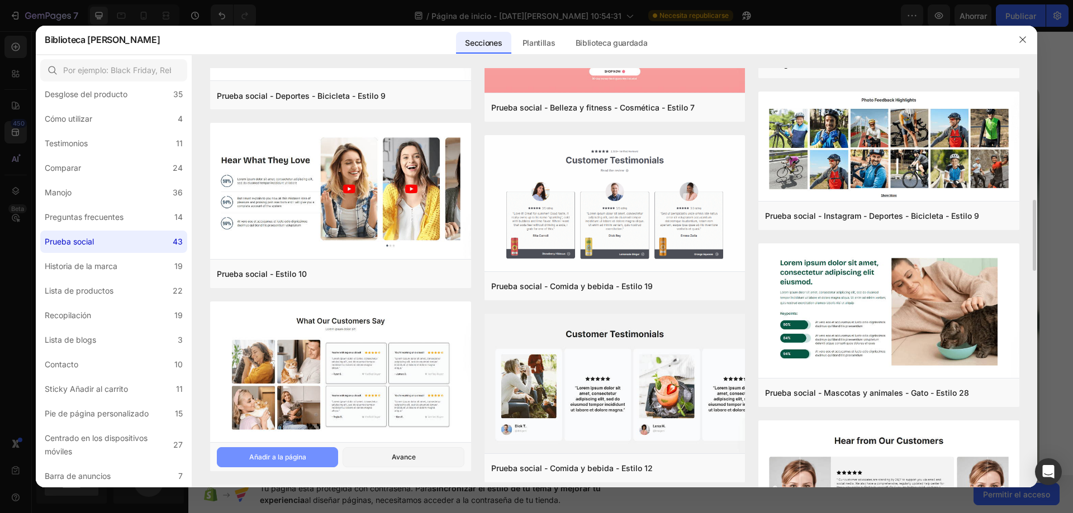
click at [316, 458] on button "Añadir a la página" at bounding box center [277, 458] width 121 height 20
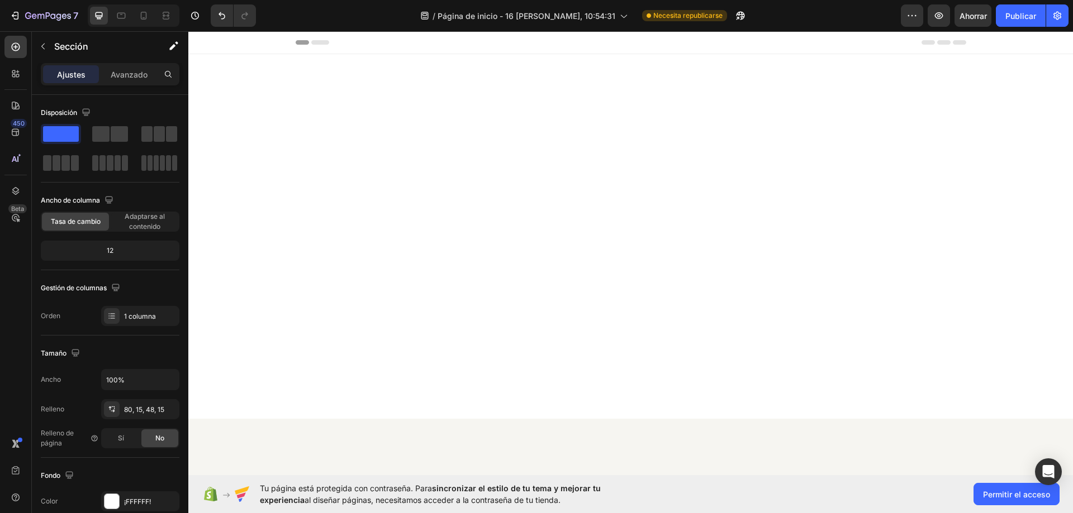
scroll to position [6753, 0]
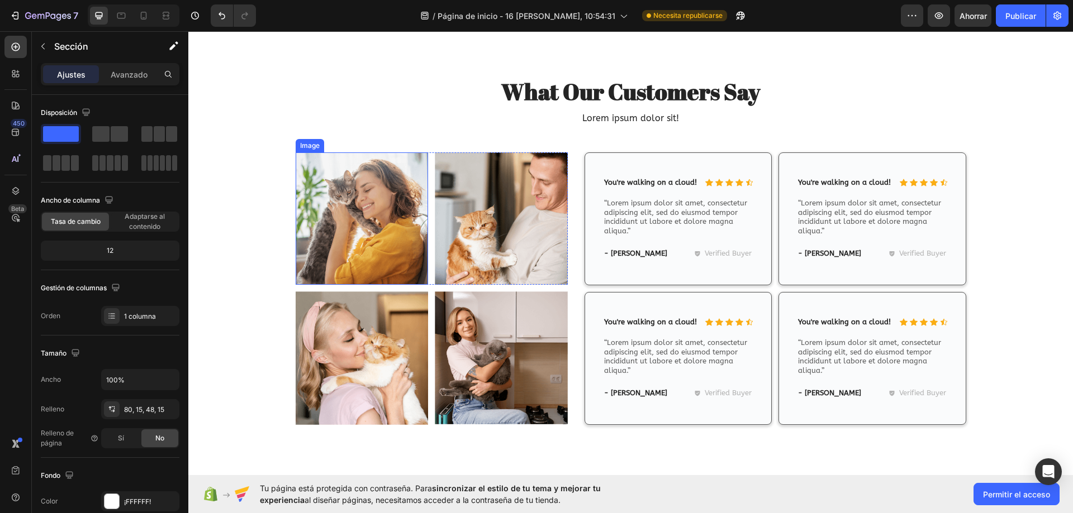
click at [417, 201] on img at bounding box center [362, 219] width 133 height 133
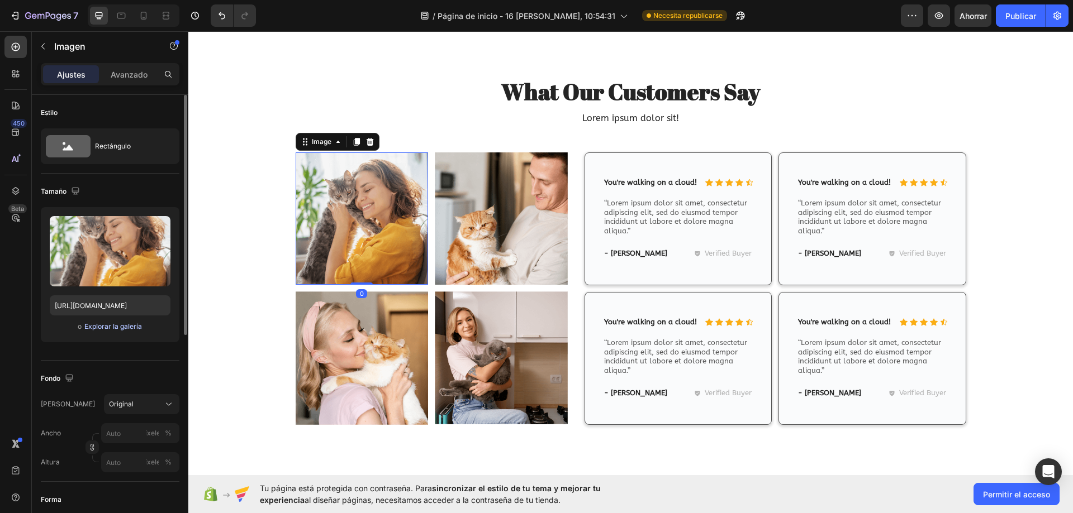
click at [98, 332] on button "Explorar la galería" at bounding box center [113, 326] width 59 height 11
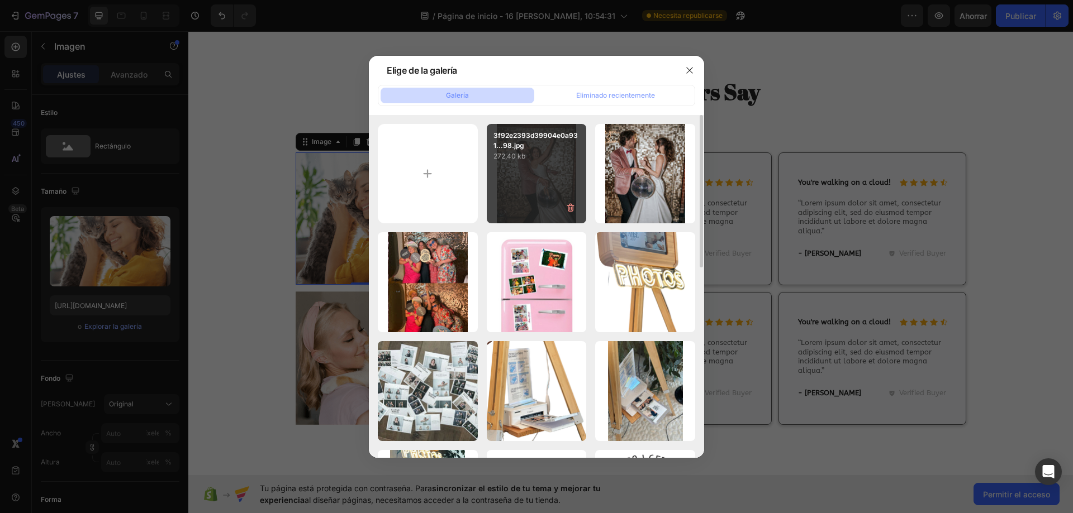
click at [553, 163] on div "3f92e2393d39904e0a931...98.jpg 272,40 kb" at bounding box center [537, 174] width 100 height 100
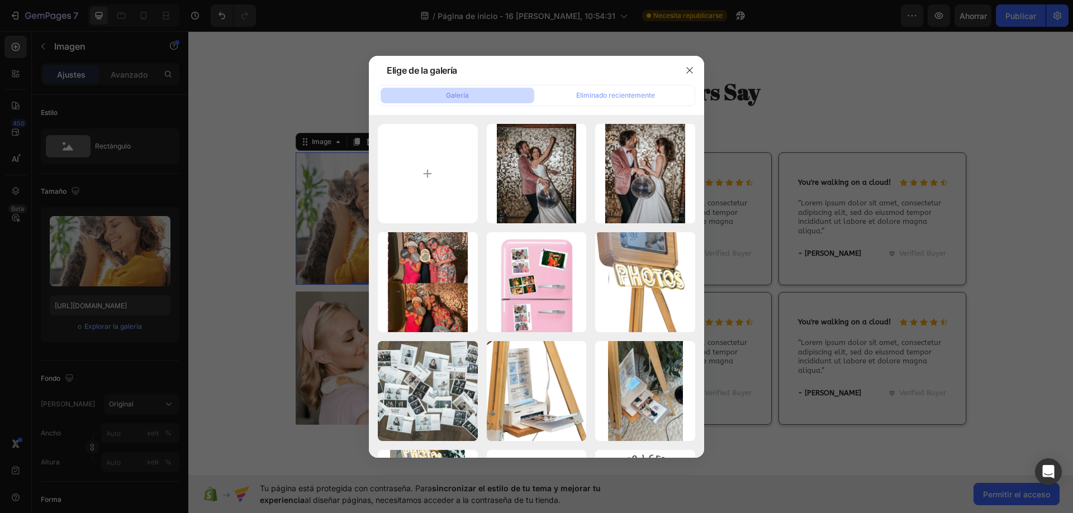
type input "https://cdn.shopify.com/s/files/1/0935/7338/2527/files/gempages_580163860858667…"
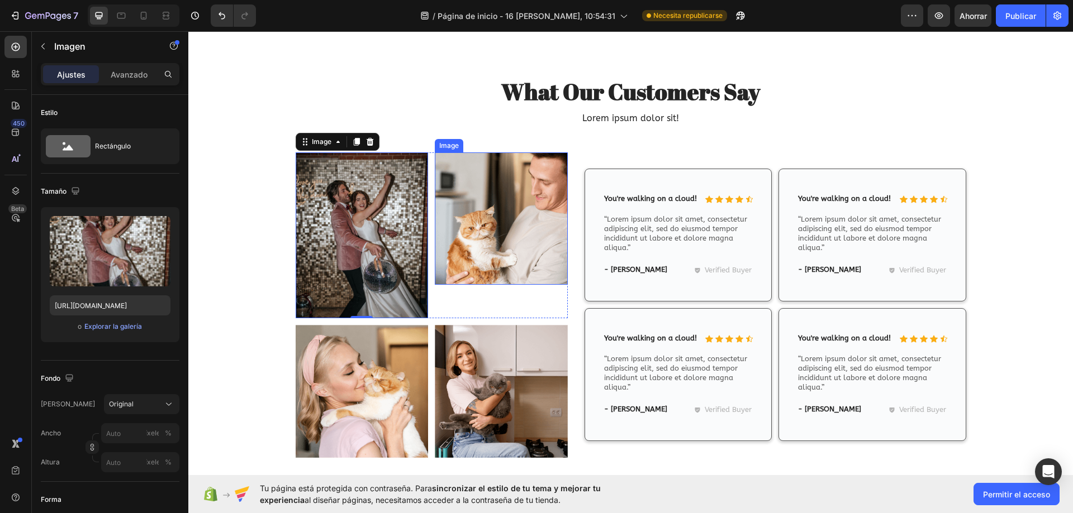
click at [531, 246] on img at bounding box center [501, 219] width 133 height 132
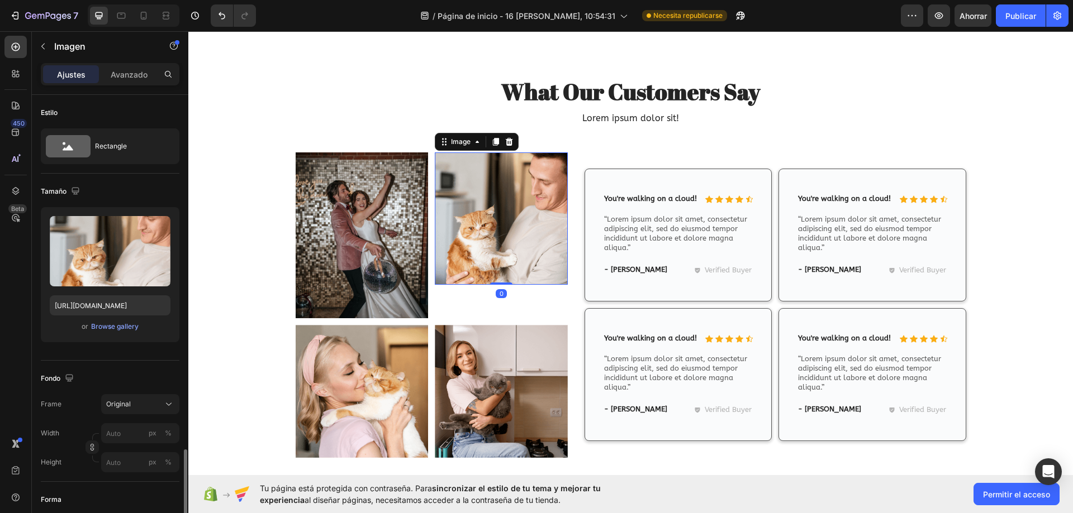
scroll to position [231, 0]
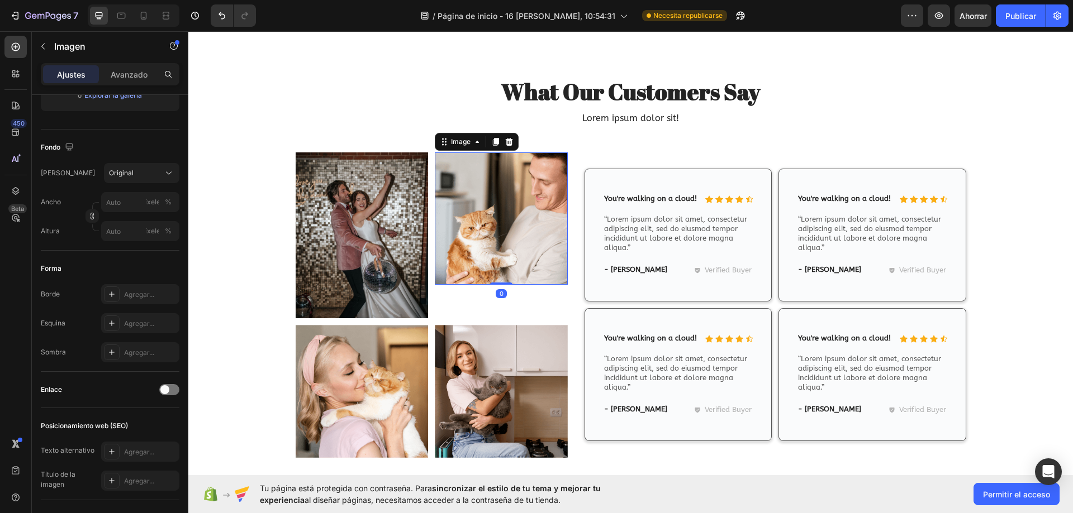
click at [455, 191] on img at bounding box center [501, 219] width 133 height 132
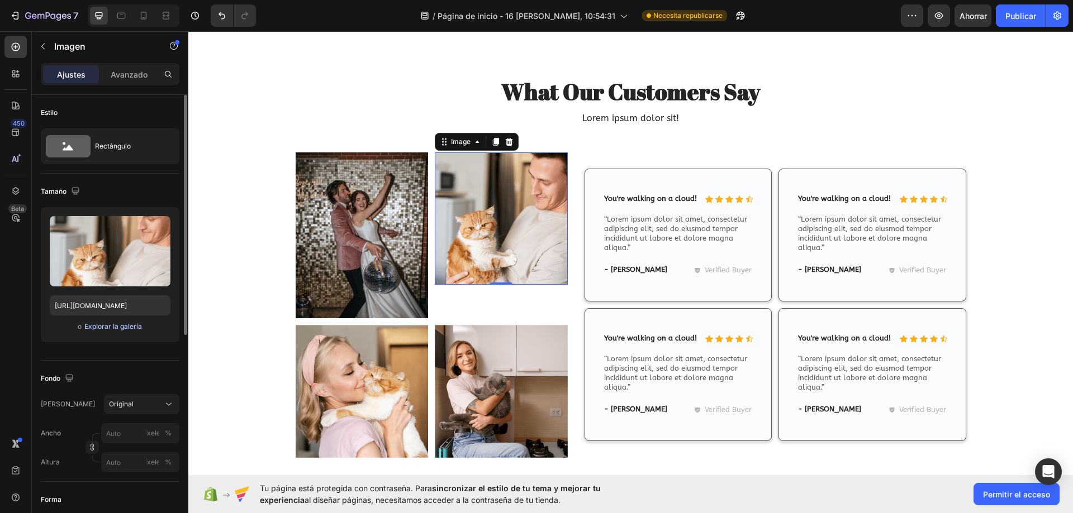
click at [124, 327] on font "Explorar la galería" at bounding box center [113, 326] width 58 height 8
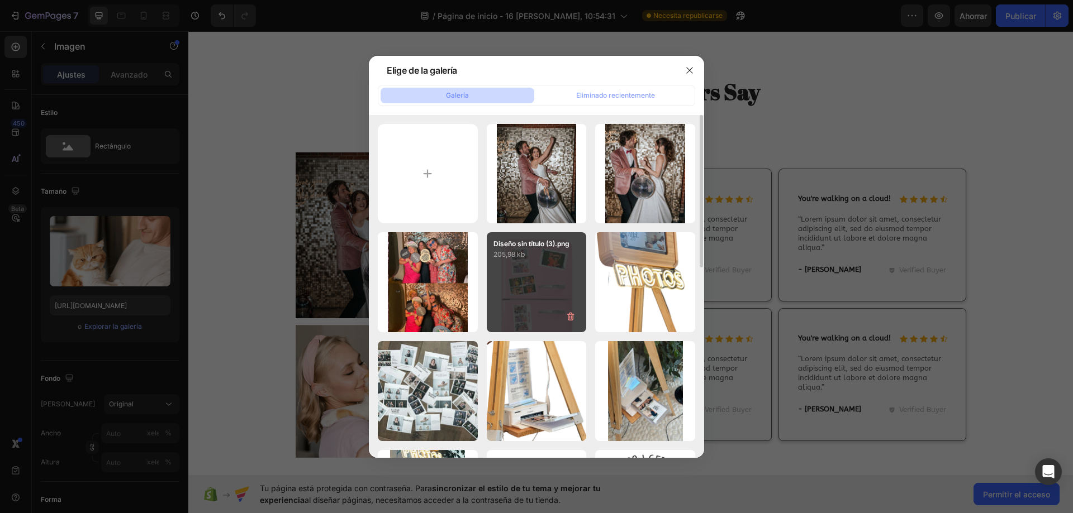
scroll to position [279, 0]
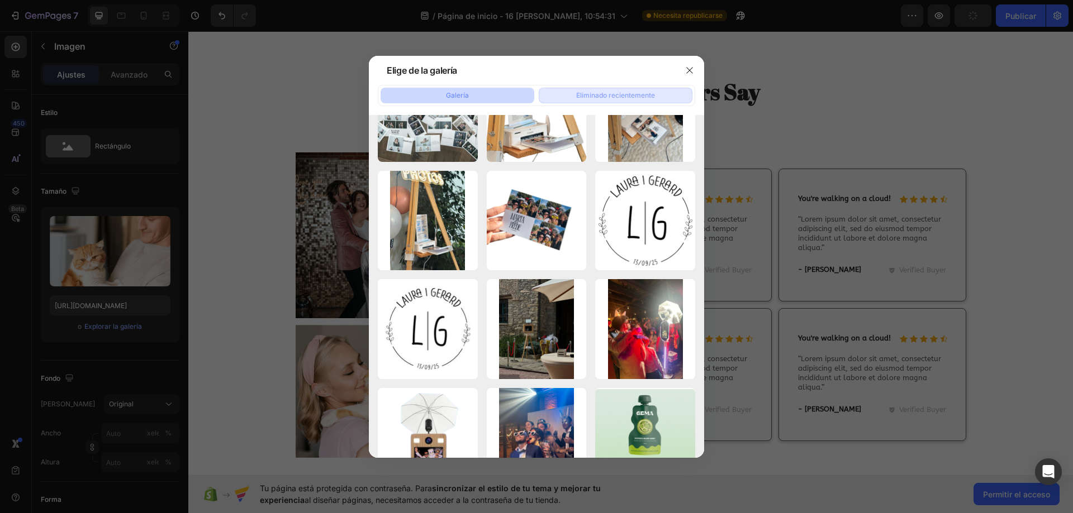
click at [607, 97] on font "Eliminado recientemente" at bounding box center [615, 95] width 79 height 8
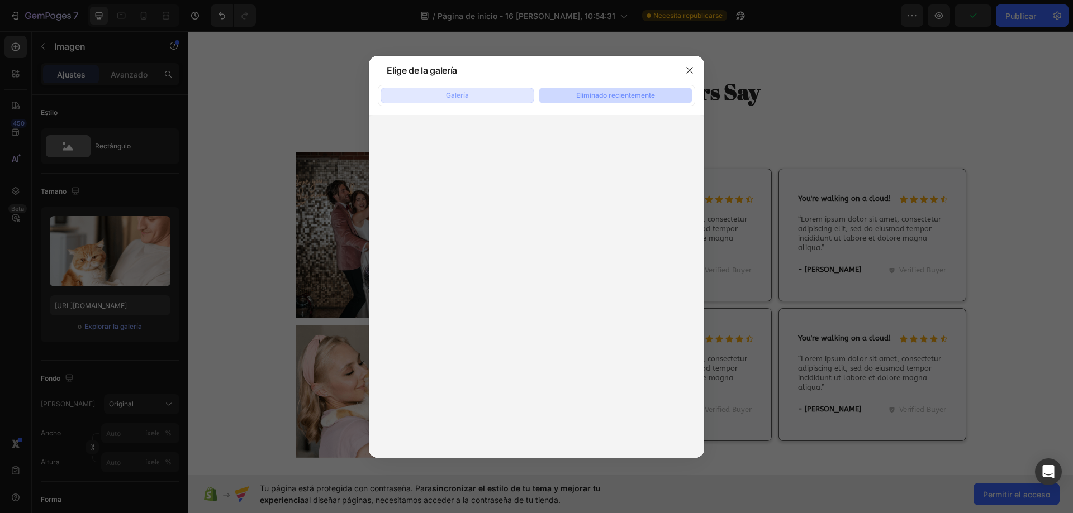
click at [477, 100] on button "Galería" at bounding box center [458, 96] width 154 height 16
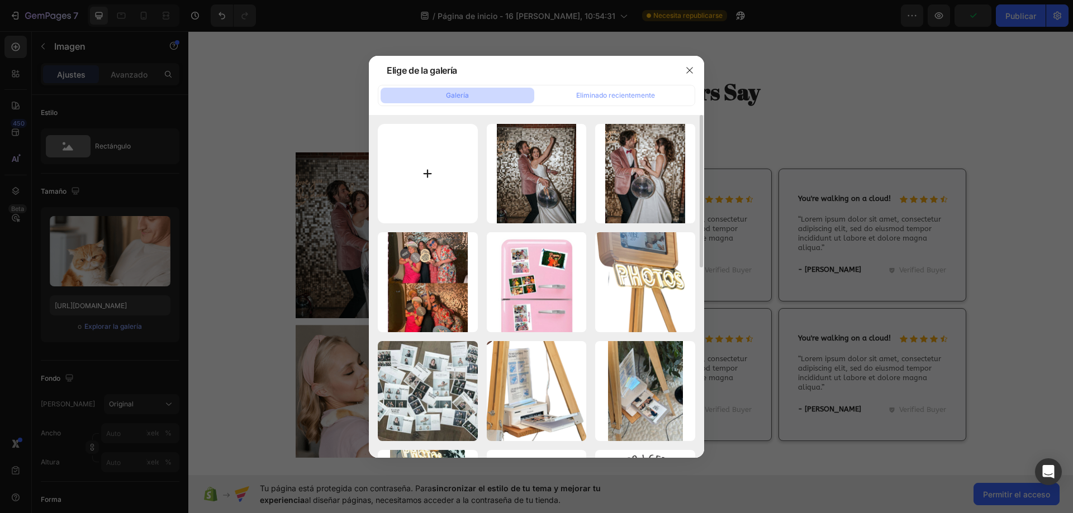
click at [434, 184] on input "file" at bounding box center [428, 174] width 100 height 100
type input "C:\fakepath\6b6ad2aa-d072-4e65-90a1-f40347ccc1c7.jpeg"
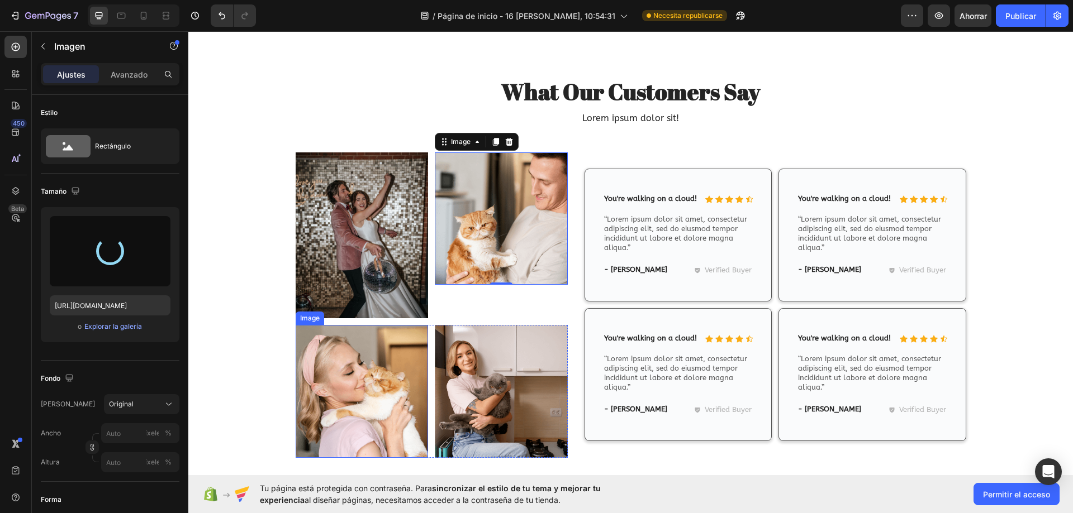
scroll to position [6809, 0]
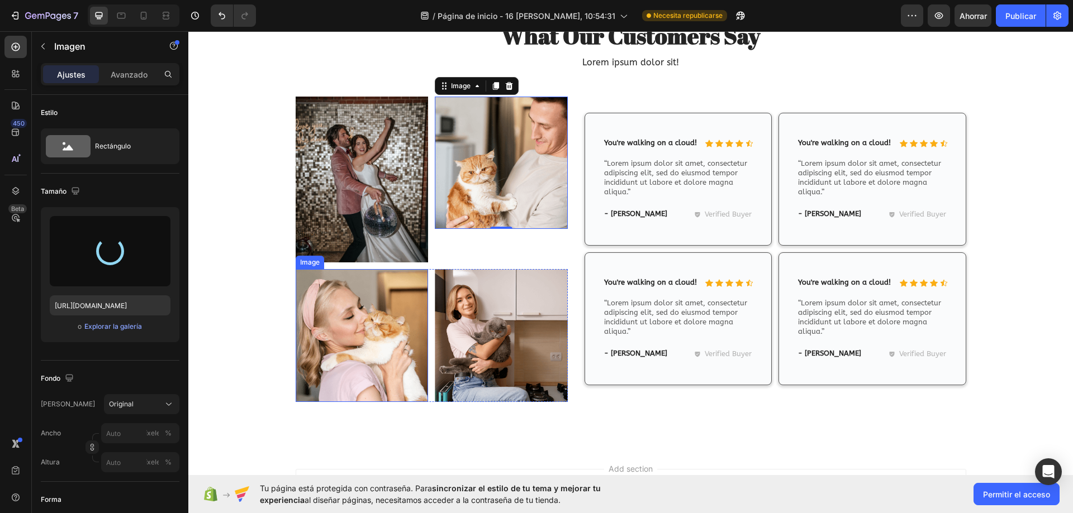
click at [370, 360] on img at bounding box center [362, 335] width 133 height 133
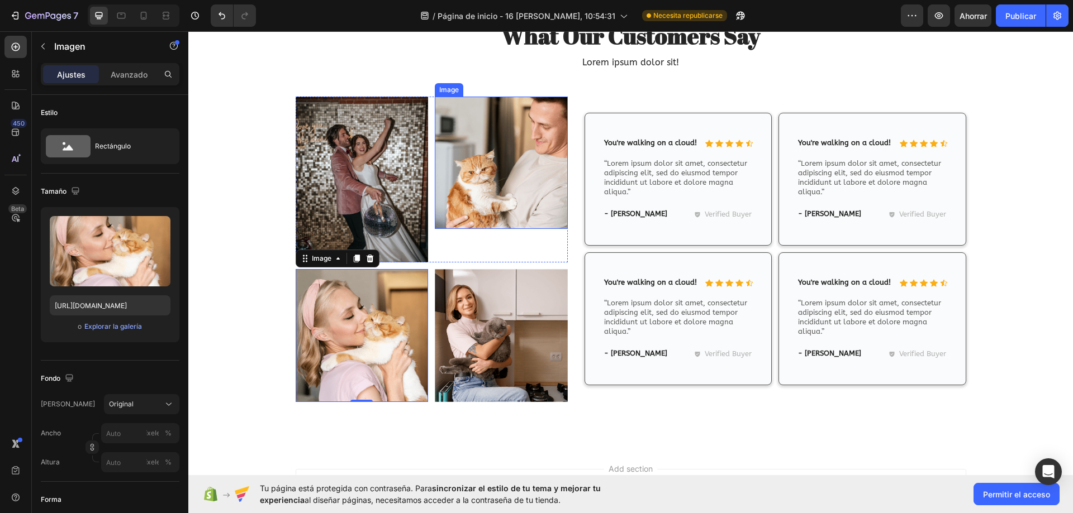
click at [460, 222] on img at bounding box center [501, 163] width 133 height 132
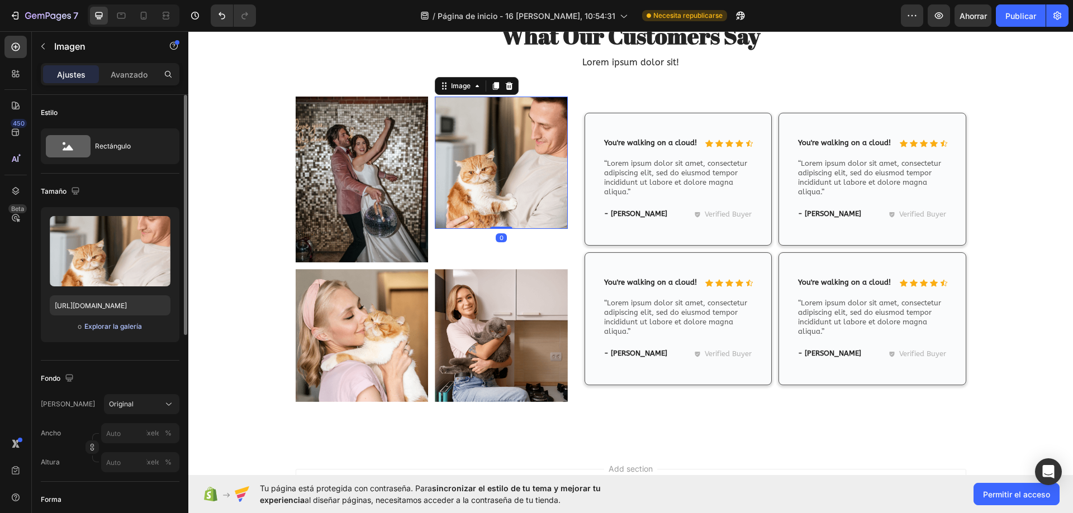
click at [108, 329] on font "Explorar la galería" at bounding box center [113, 326] width 58 height 8
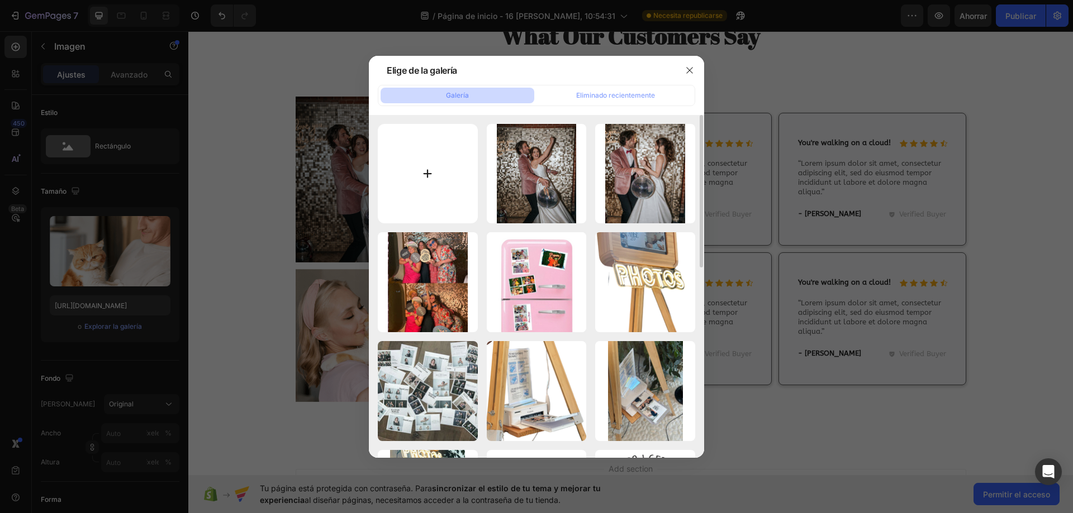
click at [443, 183] on input "file" at bounding box center [428, 174] width 100 height 100
type input "C:\fakepath\6b6ad2aa-d072-4e65-90a1-f40347ccc1c7.jpeg"
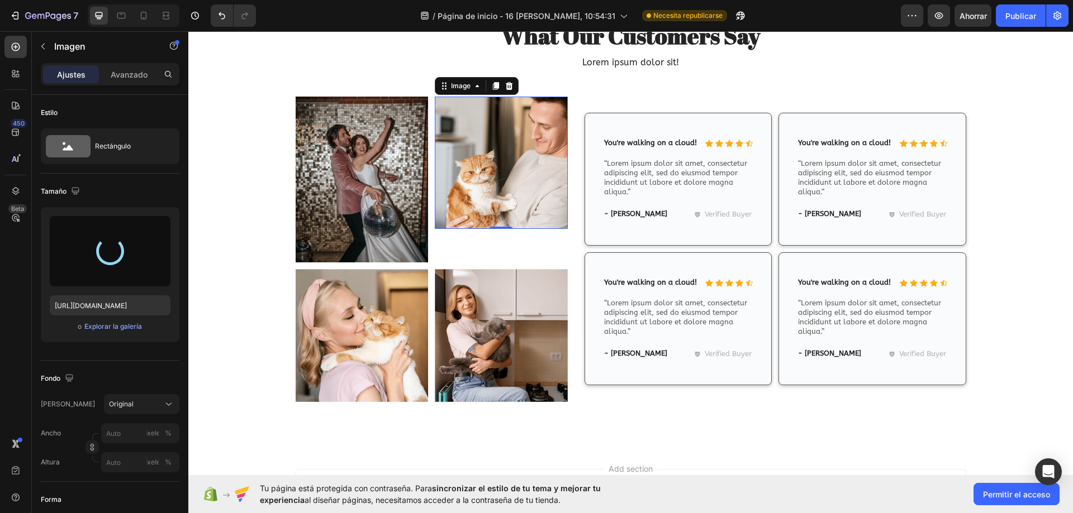
type input "https://cdn.shopify.com/s/files/1/0935/7338/2527/files/gempages_580163860858667…"
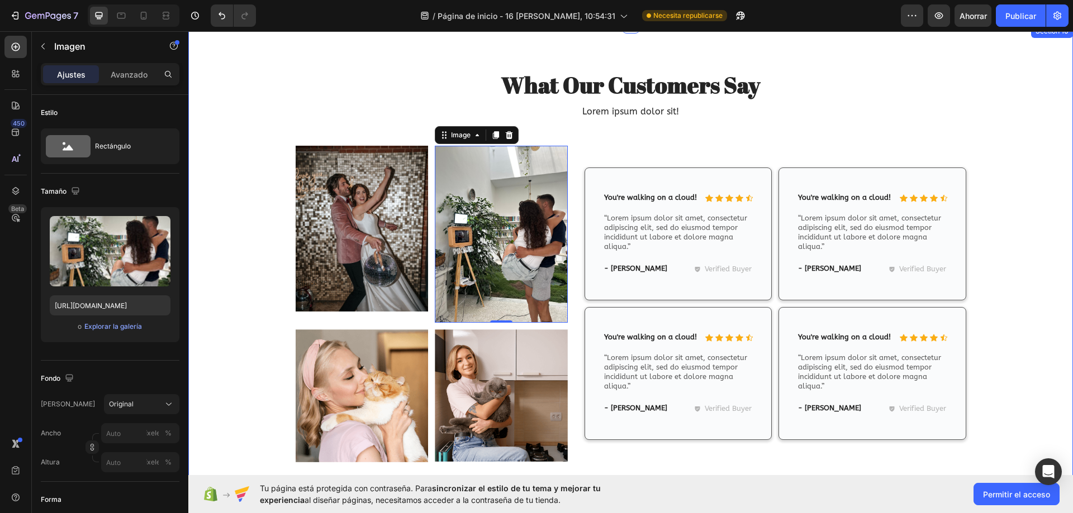
scroll to position [6753, 0]
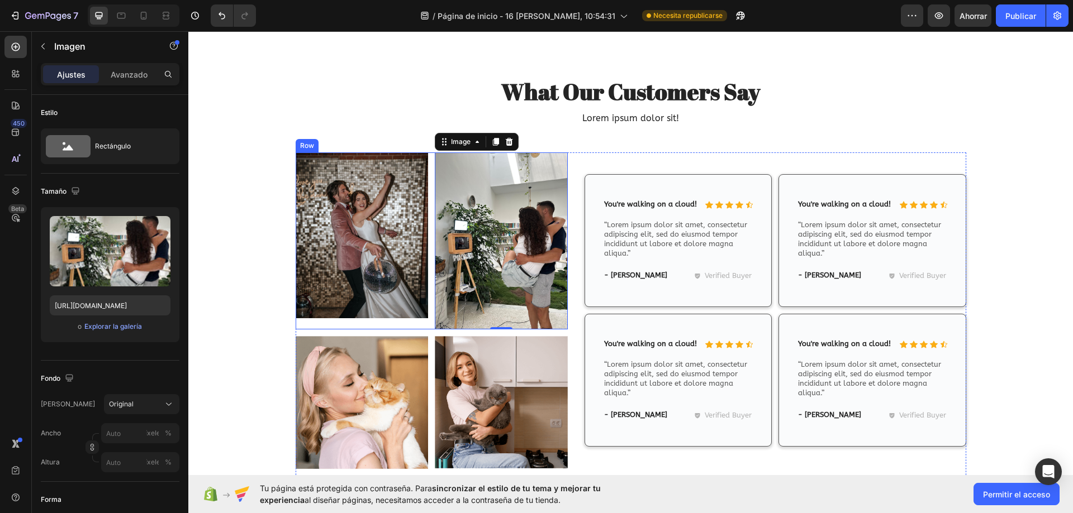
click at [508, 365] on img at bounding box center [501, 402] width 133 height 133
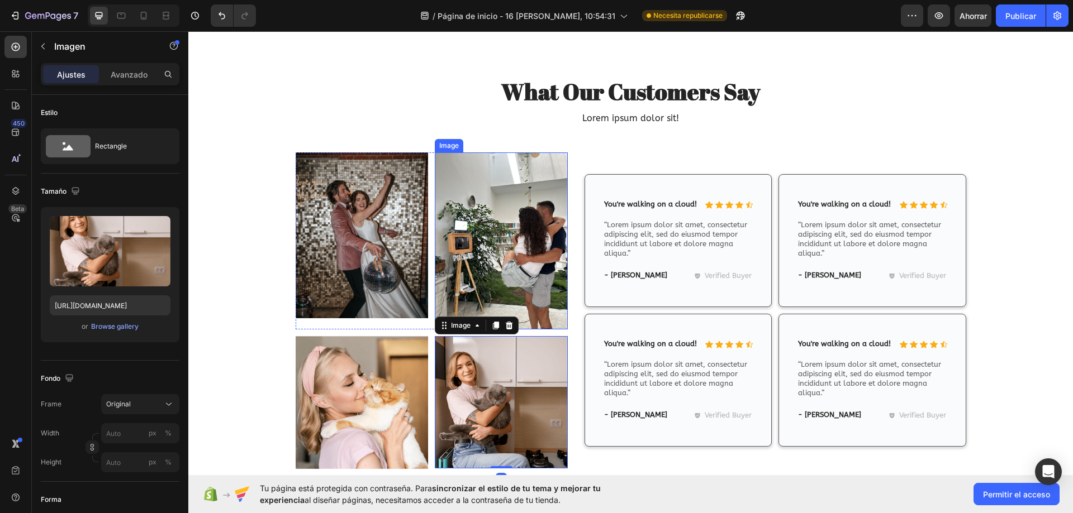
click at [526, 249] on img at bounding box center [501, 241] width 133 height 177
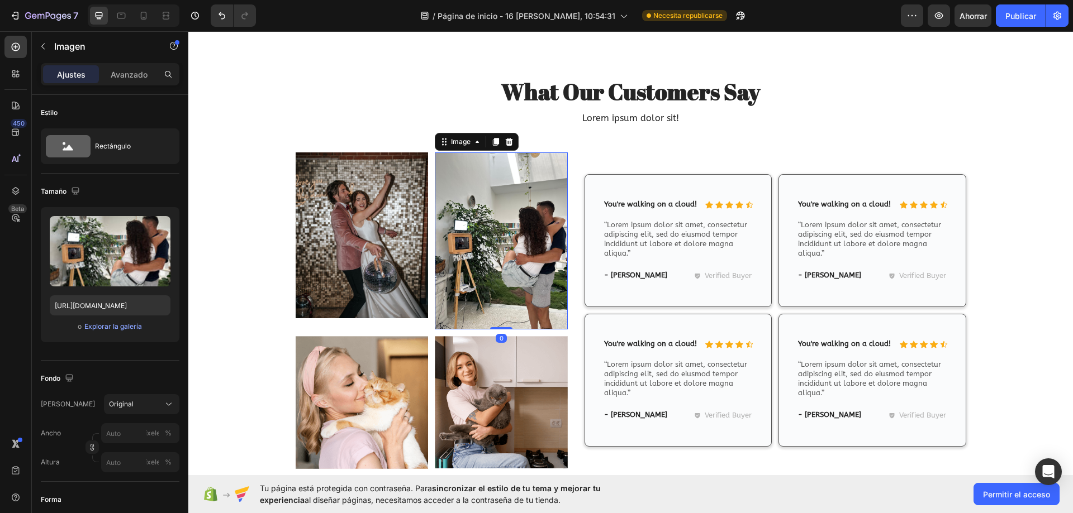
click at [382, 372] on img at bounding box center [362, 402] width 133 height 133
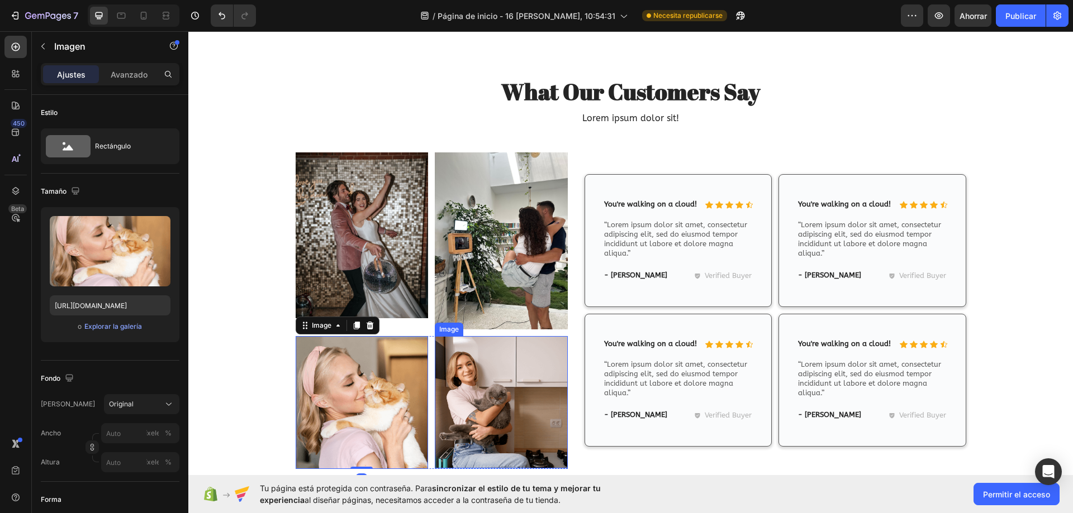
click at [496, 275] on img at bounding box center [501, 241] width 133 height 177
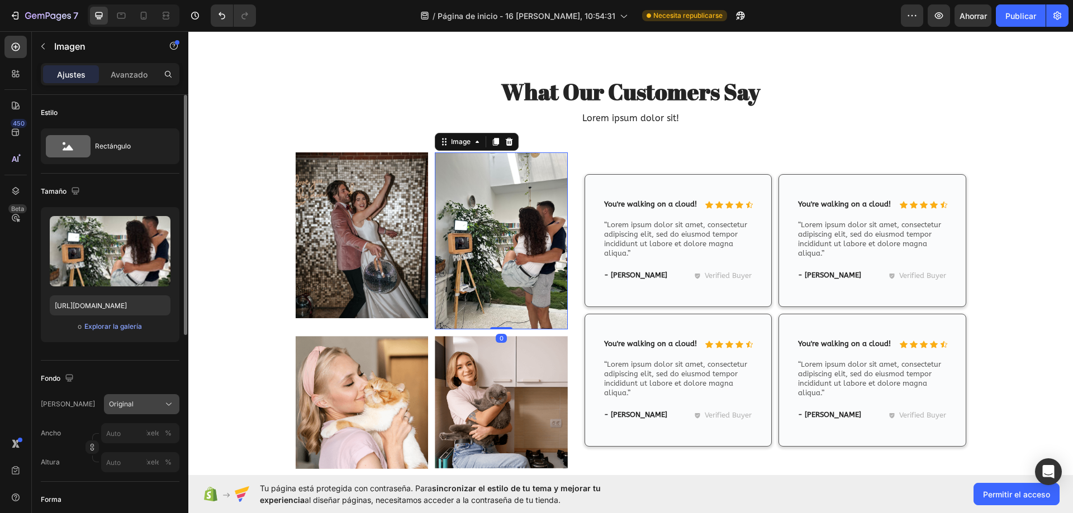
click at [146, 402] on div "Original" at bounding box center [135, 405] width 52 height 10
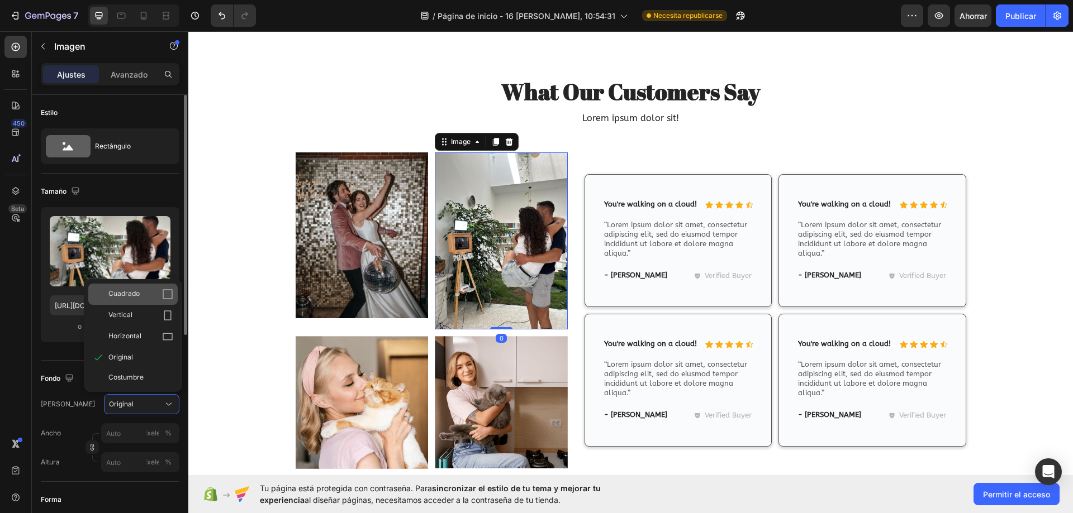
click at [154, 295] on div "Cuadrado" at bounding box center [140, 294] width 65 height 11
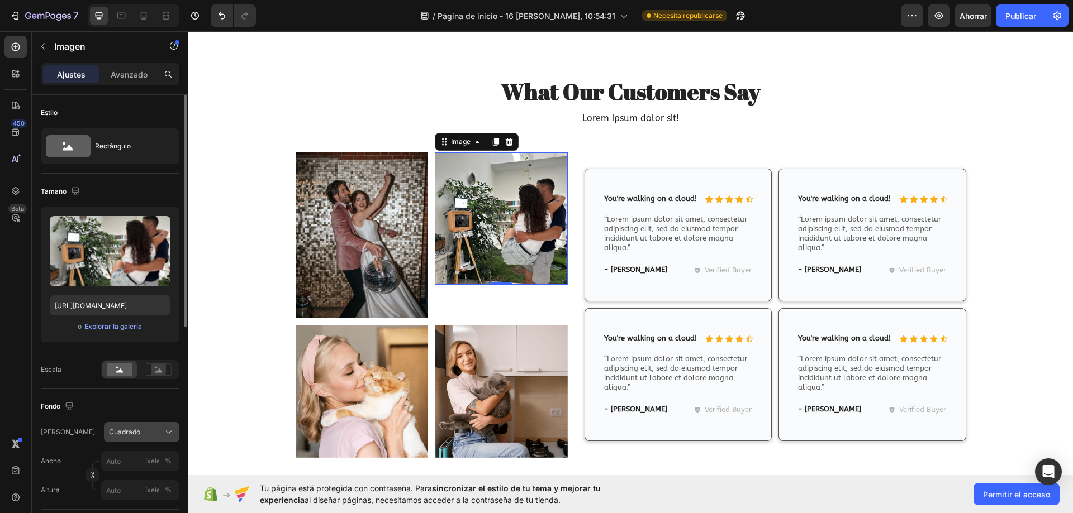
click at [155, 425] on button "Cuadrado" at bounding box center [141, 432] width 75 height 20
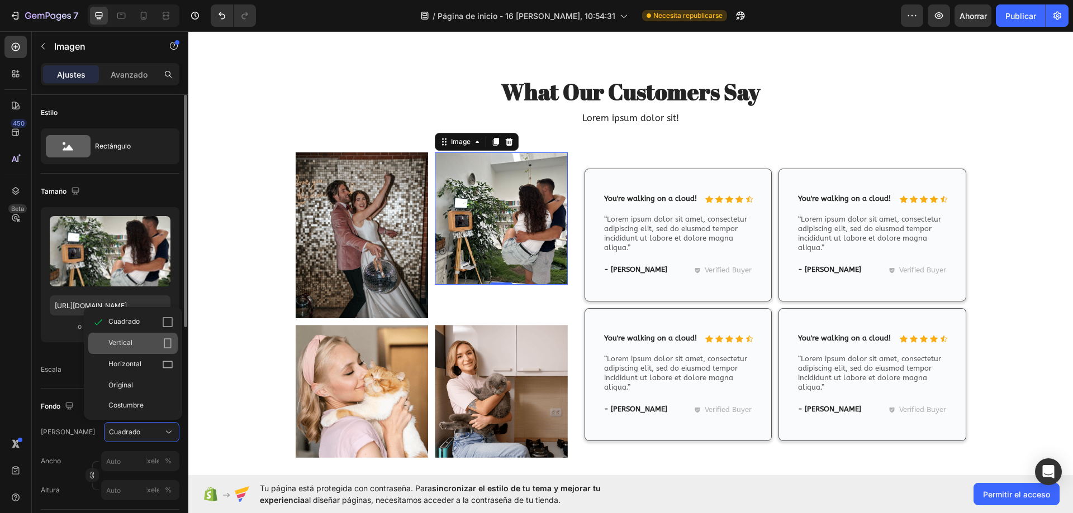
click at [145, 343] on div "Vertical" at bounding box center [140, 343] width 65 height 11
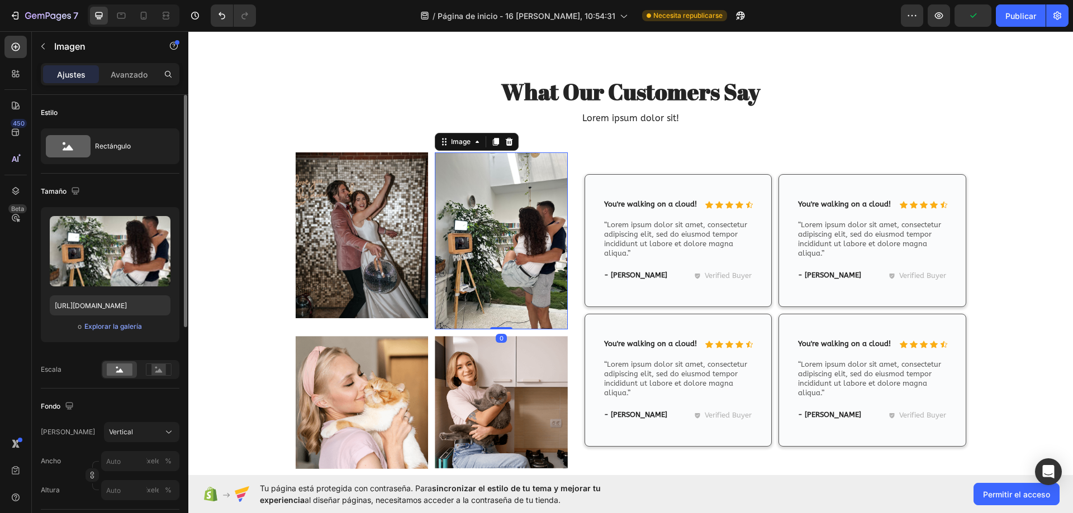
drag, startPoint x: 493, startPoint y: 329, endPoint x: 478, endPoint y: 294, distance: 37.6
click at [497, 279] on div "Image 0" at bounding box center [501, 241] width 133 height 177
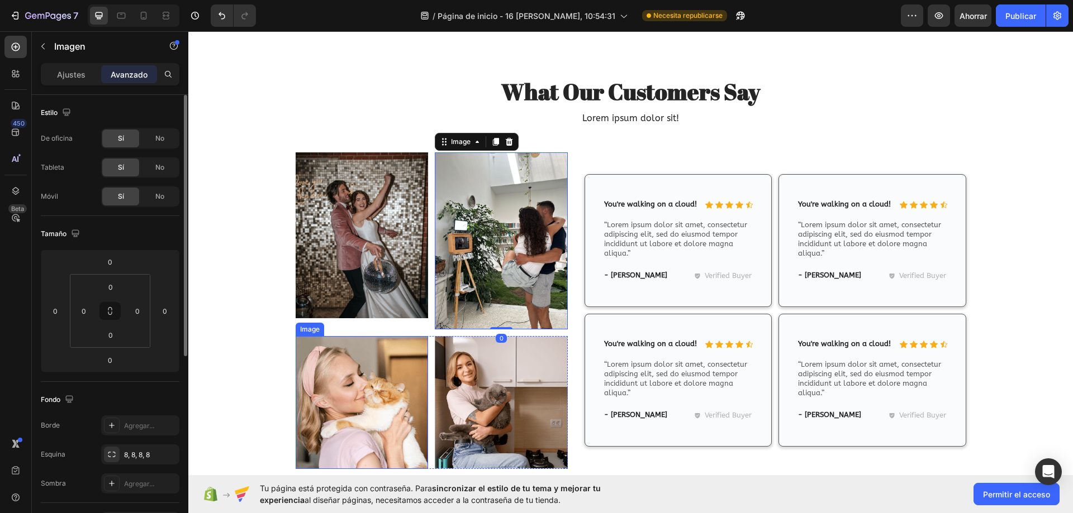
click at [358, 389] on img at bounding box center [362, 402] width 133 height 133
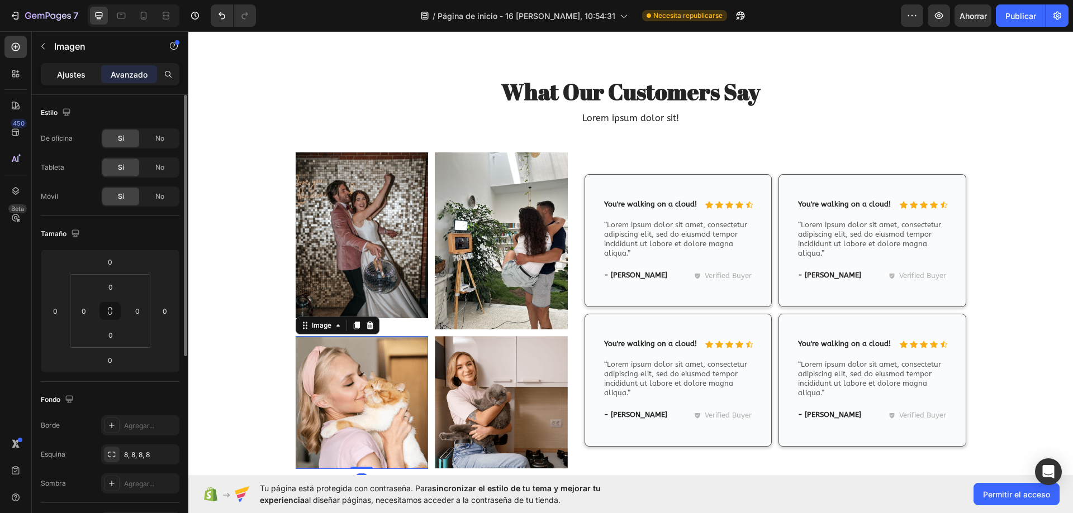
click at [84, 80] on p "Ajustes" at bounding box center [71, 75] width 28 height 12
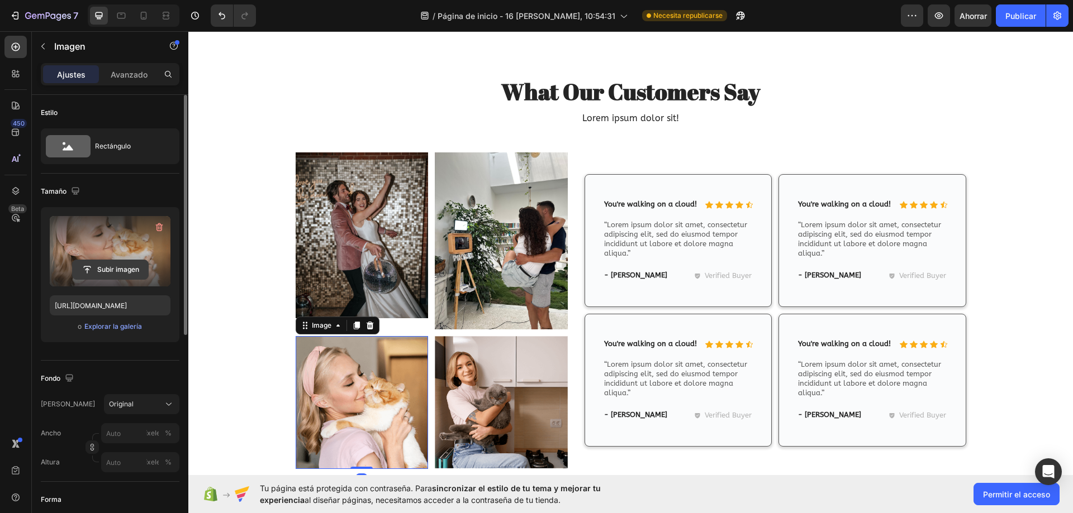
click at [123, 267] on input "file" at bounding box center [110, 269] width 75 height 19
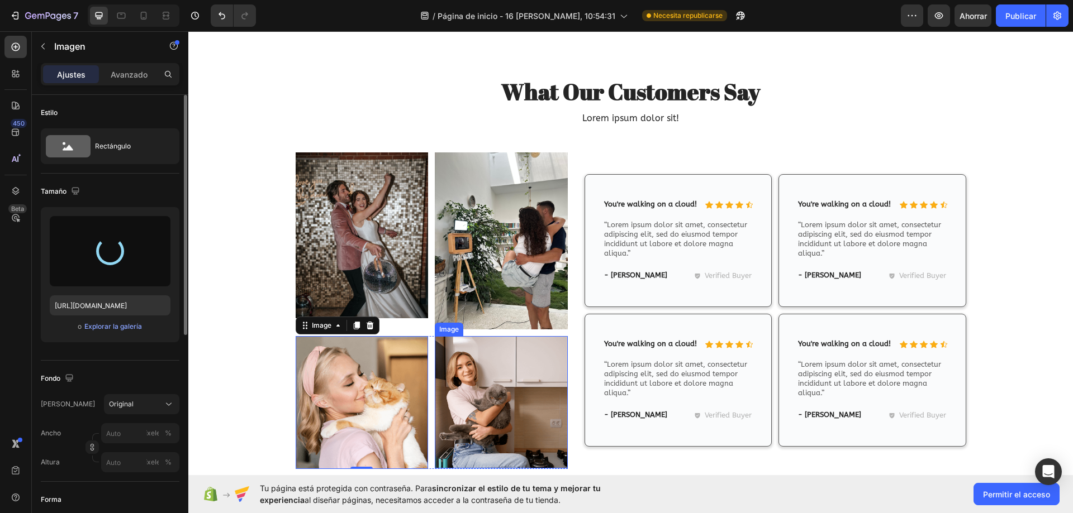
scroll to position [6865, 0]
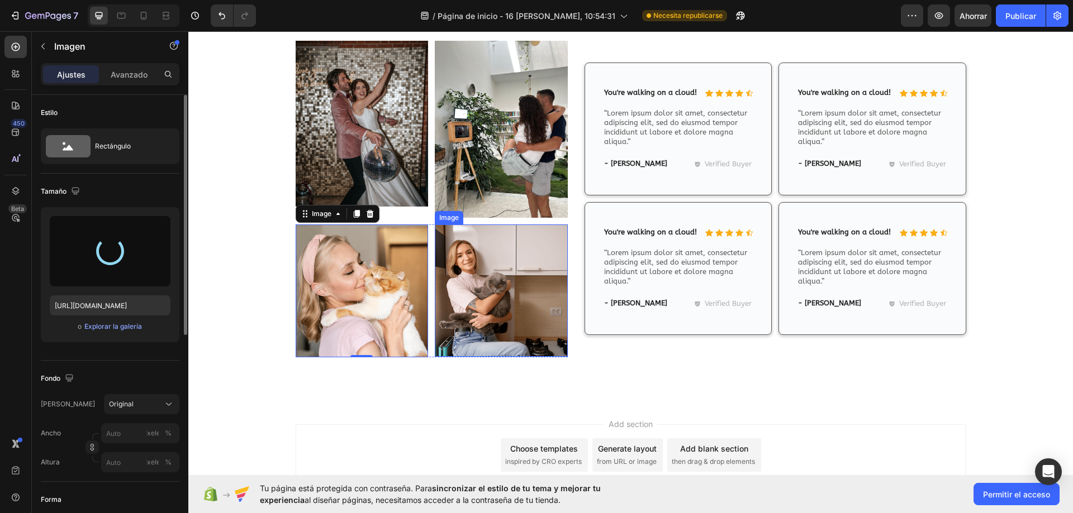
click at [492, 310] on img at bounding box center [501, 291] width 133 height 133
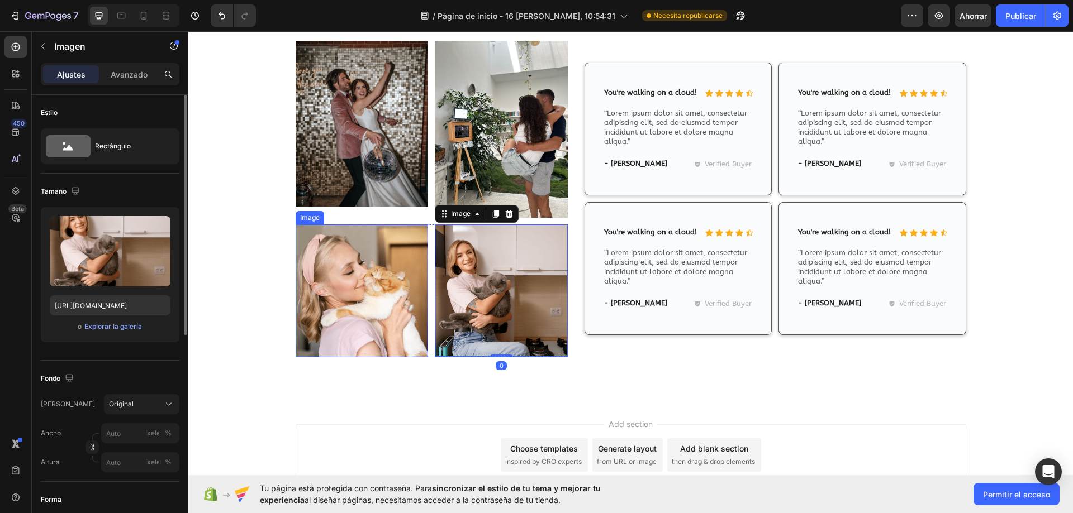
click at [321, 307] on img at bounding box center [362, 291] width 133 height 133
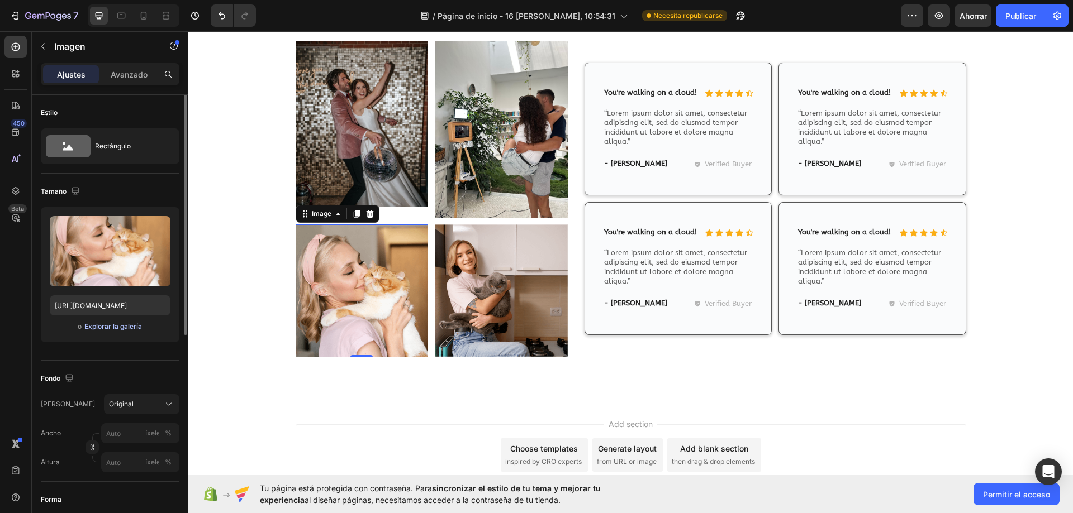
click at [115, 324] on font "Explorar la galería" at bounding box center [113, 326] width 58 height 8
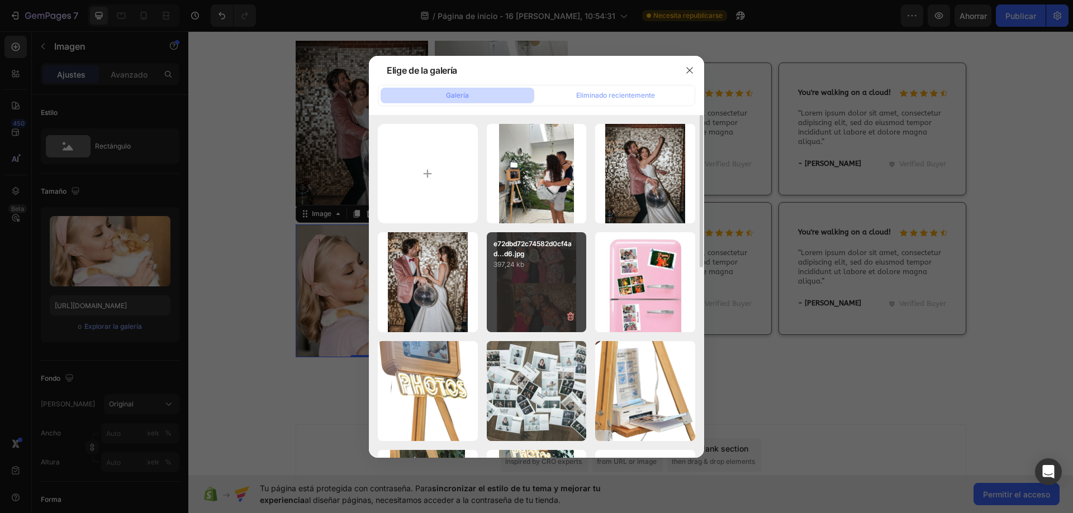
click at [561, 275] on div "e72dbd72c74582d0cf4ad...d6.jpg 397,24 kb" at bounding box center [537, 282] width 100 height 100
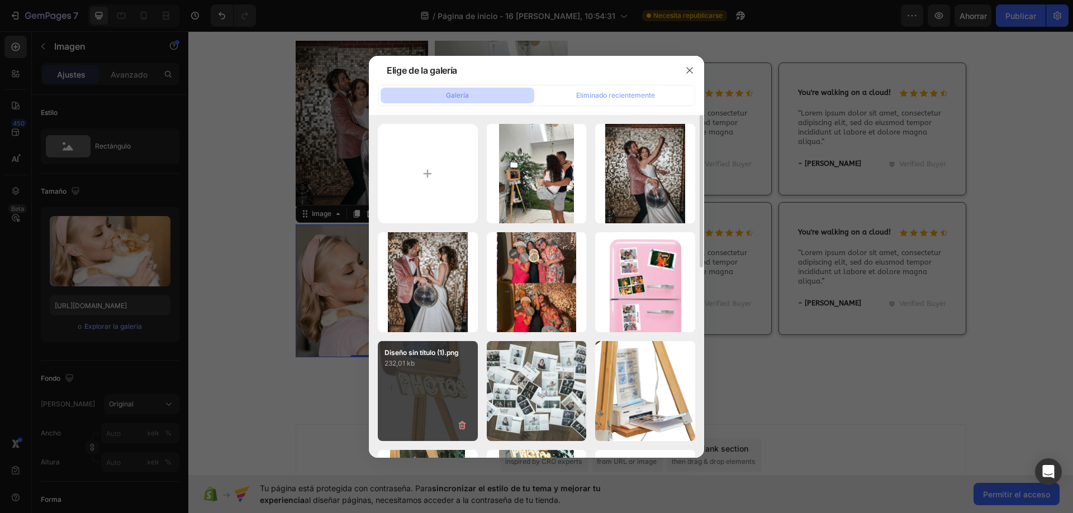
type input "https://cdn.shopify.com/s/files/1/0935/7338/2527/files/gempages_580163860858667…"
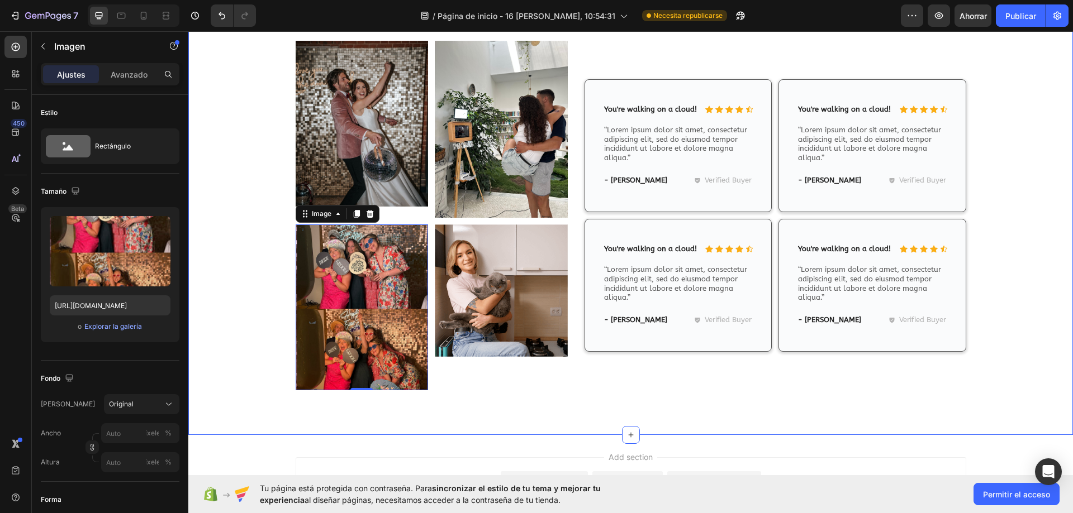
click at [490, 317] on img at bounding box center [501, 291] width 133 height 133
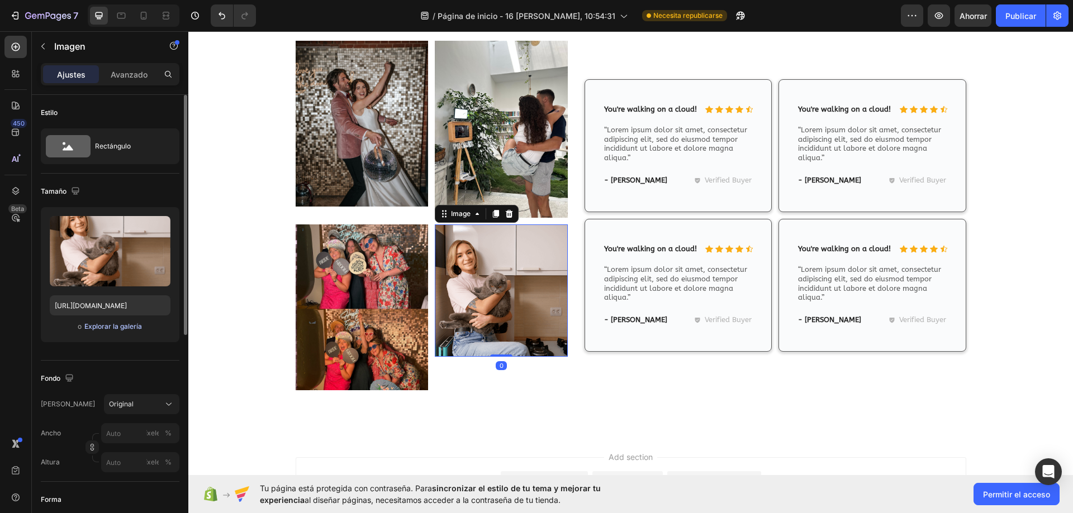
click at [122, 326] on font "Explorar la galería" at bounding box center [113, 326] width 58 height 8
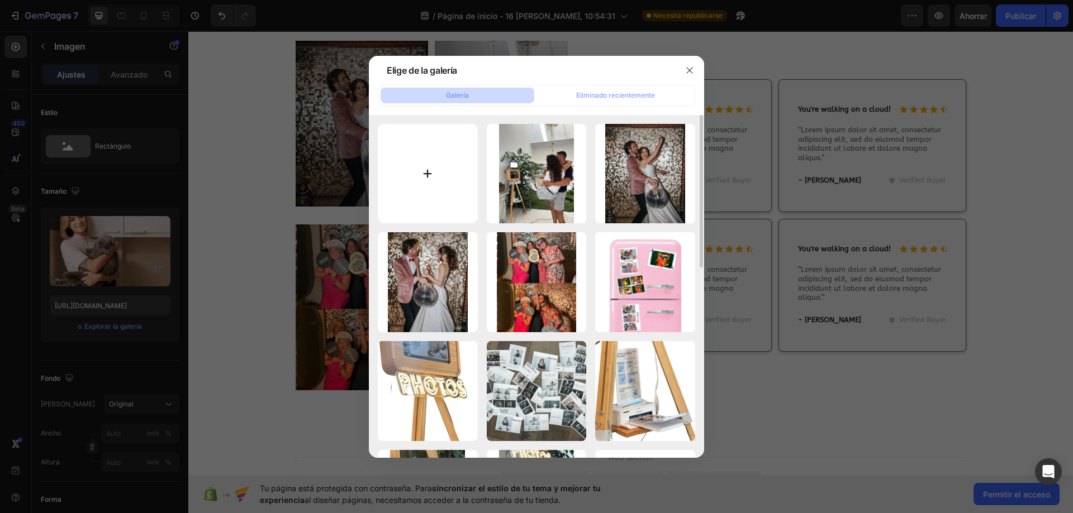
click at [417, 191] on input "file" at bounding box center [428, 174] width 100 height 100
type input "C:\fakepath\e2ea682d55cdf328278c782e8548e085.jpg"
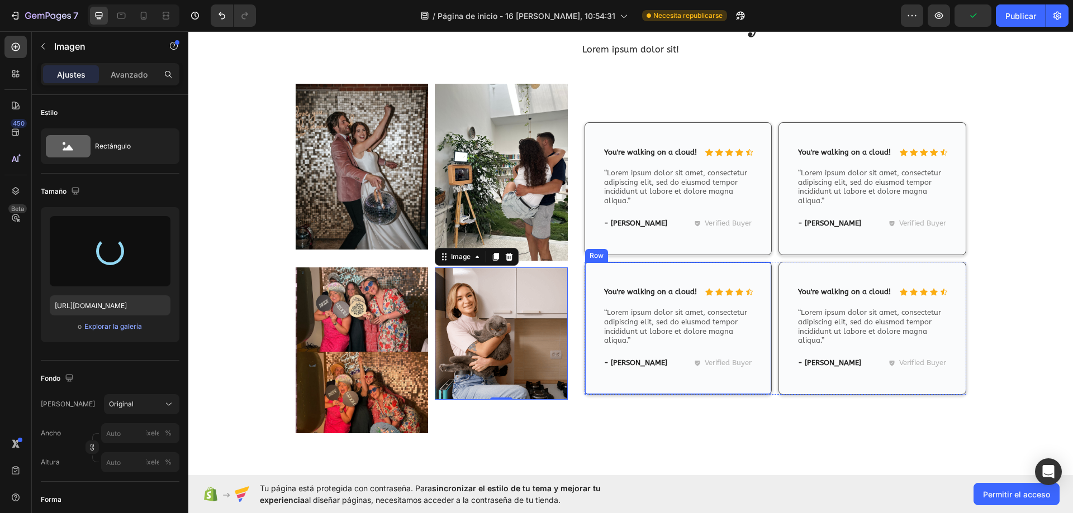
scroll to position [6809, 0]
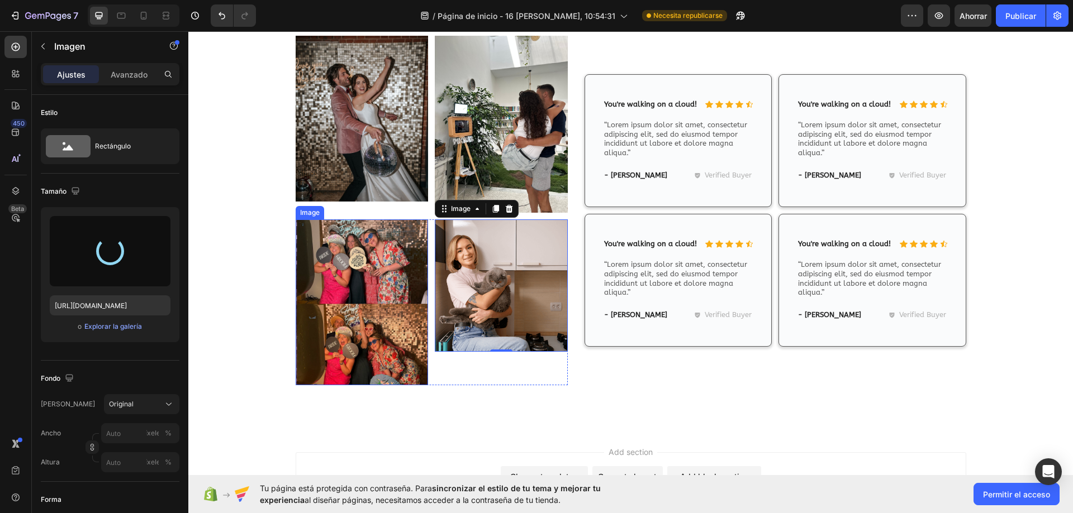
type input "https://cdn.shopify.com/s/files/1/0935/7338/2527/files/gempages_580163860858667…"
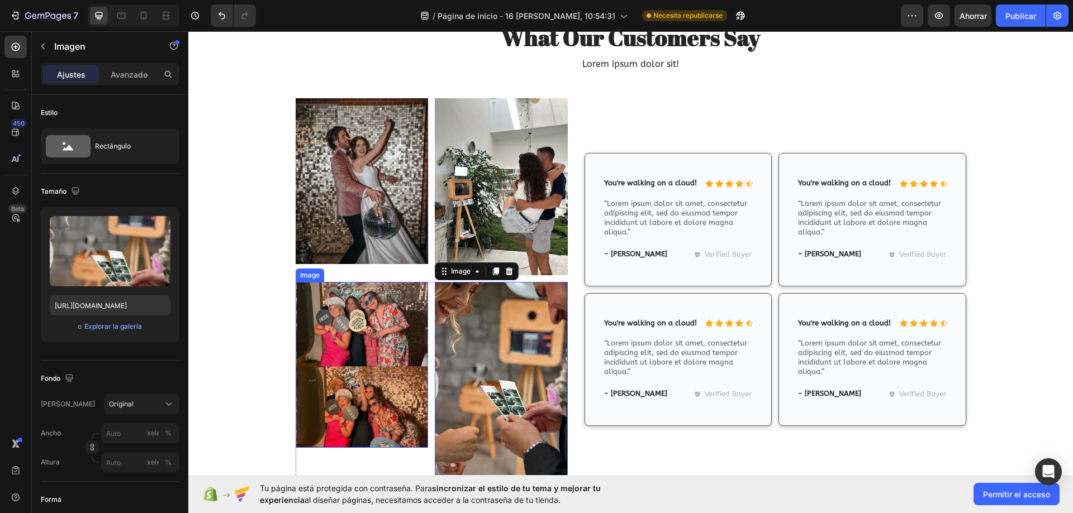
scroll to position [6865, 0]
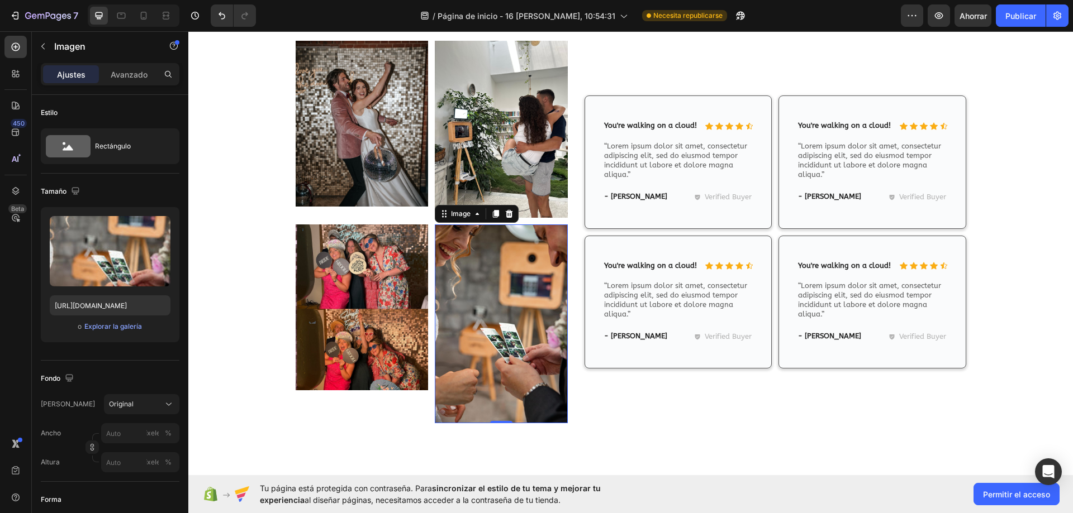
click at [493, 347] on img at bounding box center [501, 324] width 133 height 199
drag, startPoint x: 496, startPoint y: 422, endPoint x: 311, endPoint y: 358, distance: 196.5
click at [512, 336] on div "Image 0" at bounding box center [501, 324] width 133 height 199
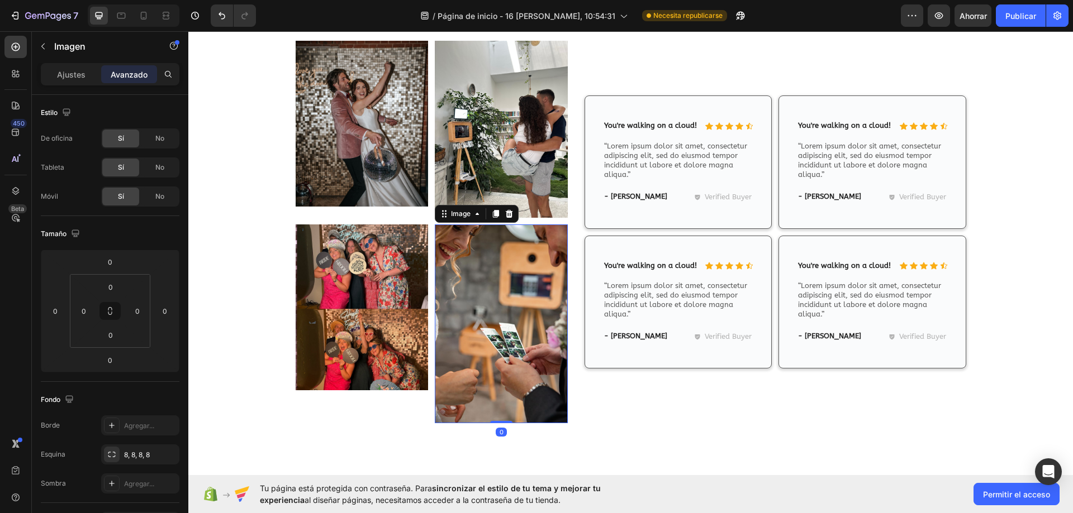
click at [491, 374] on img at bounding box center [501, 324] width 133 height 199
click at [81, 84] on div "Ajustes Avanzado" at bounding box center [110, 74] width 139 height 22
click at [74, 84] on div "Ajustes Avanzado" at bounding box center [110, 74] width 139 height 22
drag, startPoint x: 74, startPoint y: 85, endPoint x: 73, endPoint y: 79, distance: 5.6
click at [73, 84] on div "Ajustes Avanzado" at bounding box center [110, 74] width 139 height 22
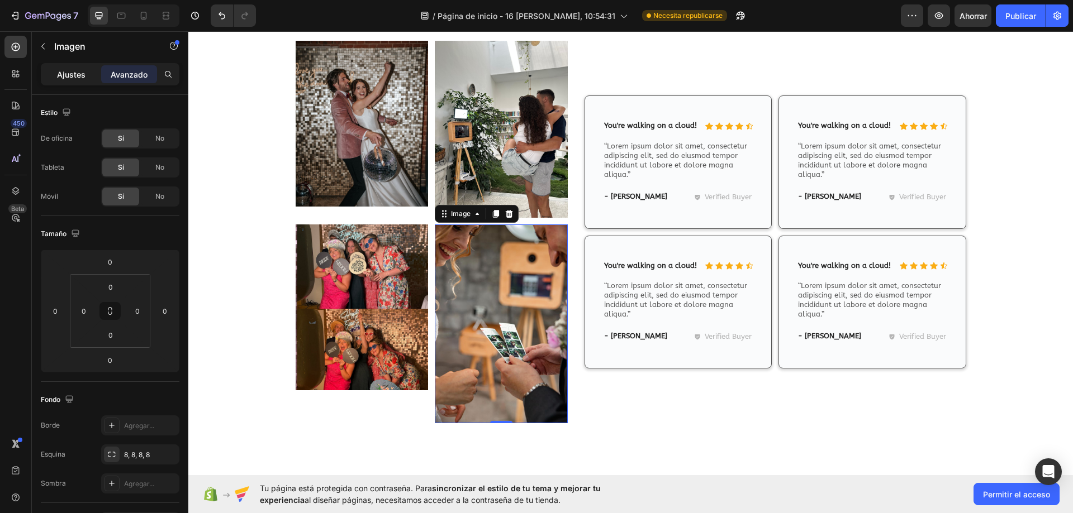
click at [73, 76] on font "Ajustes" at bounding box center [71, 74] width 28 height 9
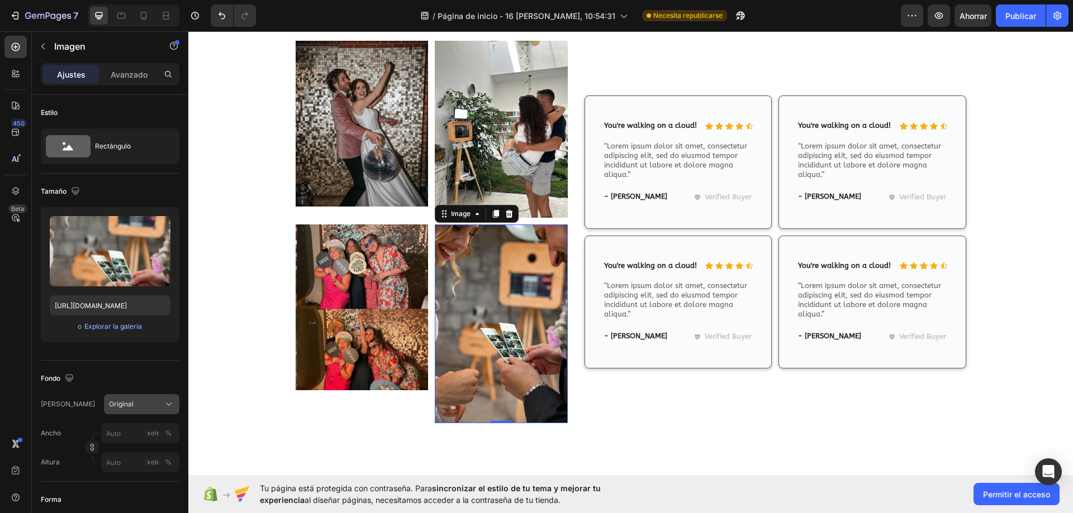
click at [147, 406] on div "Original" at bounding box center [135, 405] width 52 height 10
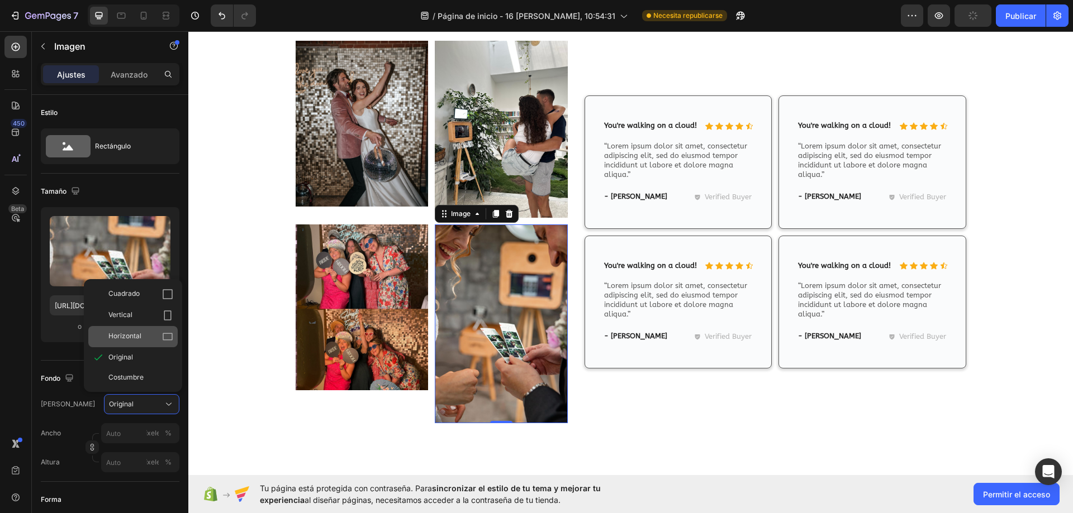
click at [139, 339] on div "Horizontal" at bounding box center [140, 336] width 65 height 11
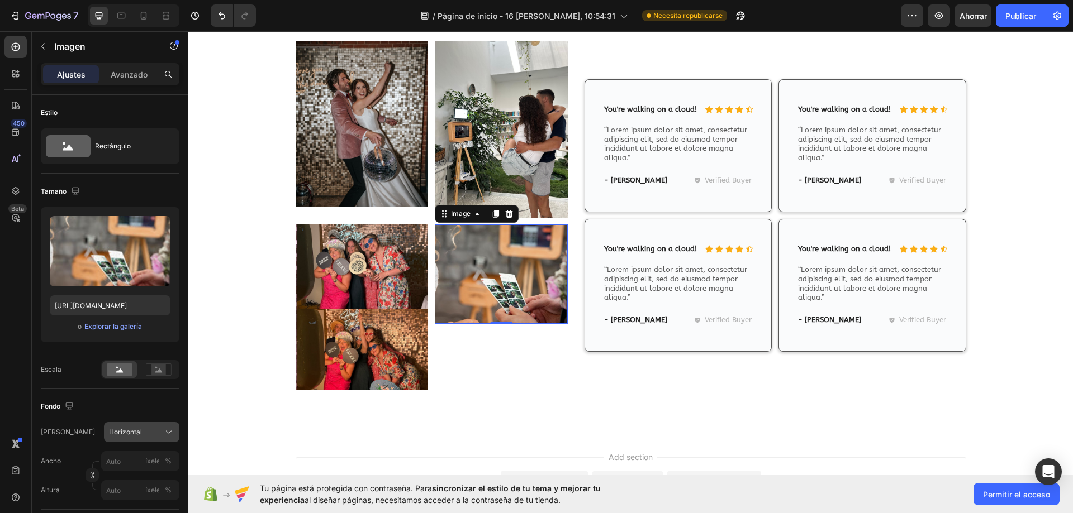
click at [148, 440] on button "Horizontal" at bounding box center [141, 432] width 75 height 20
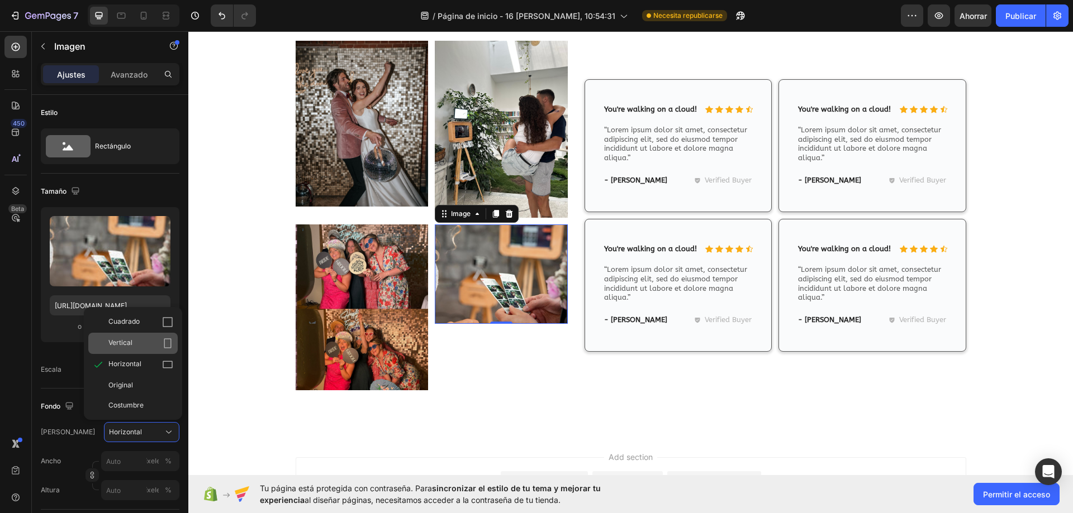
click at [157, 345] on div "Vertical" at bounding box center [140, 343] width 65 height 11
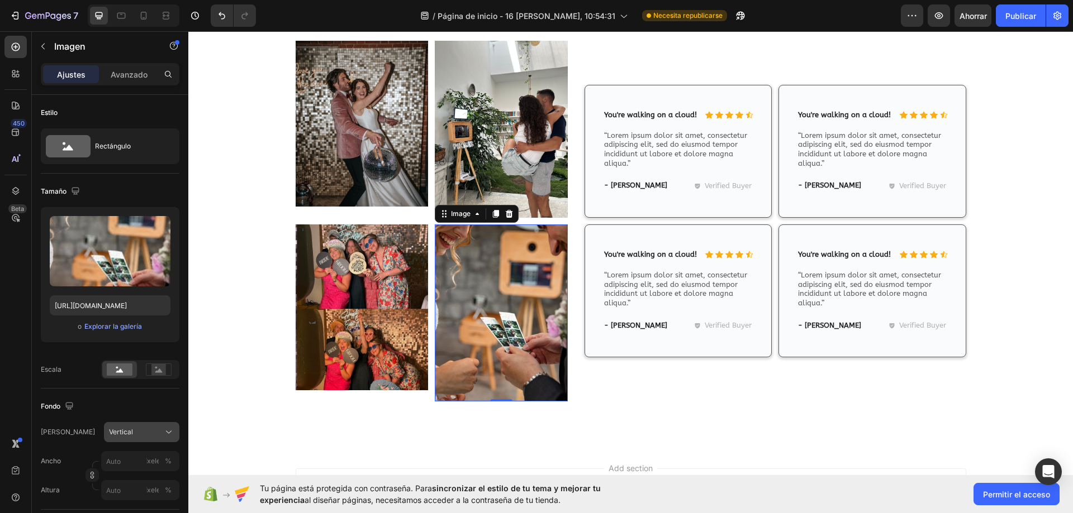
click at [152, 433] on div "Vertical" at bounding box center [135, 432] width 52 height 10
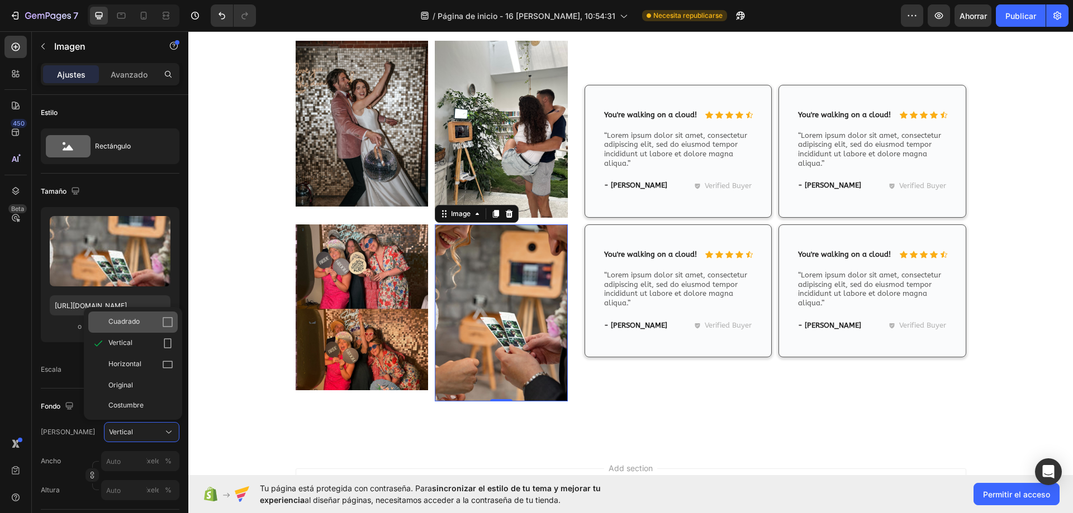
click at [163, 320] on icon at bounding box center [168, 322] width 10 height 10
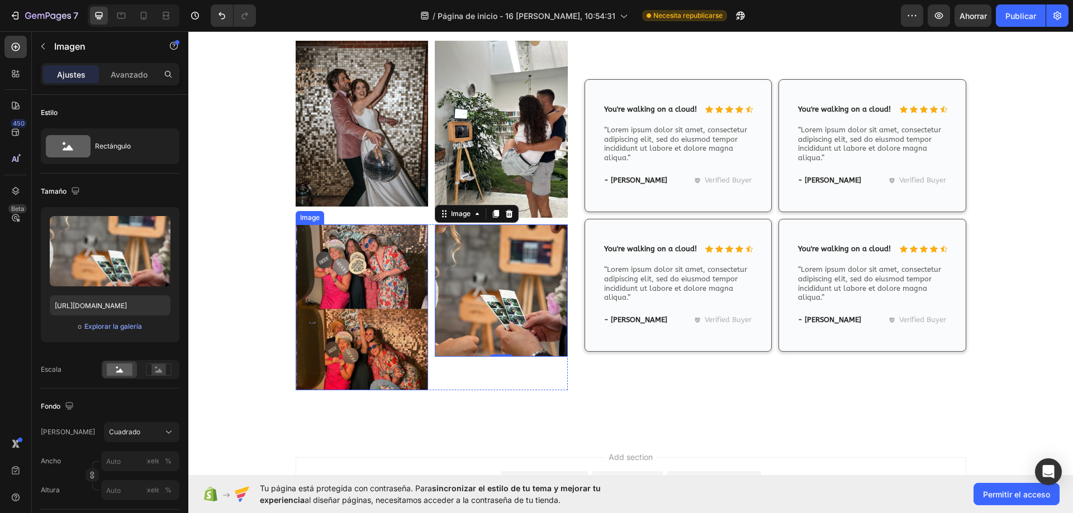
click at [394, 348] on img at bounding box center [362, 308] width 133 height 166
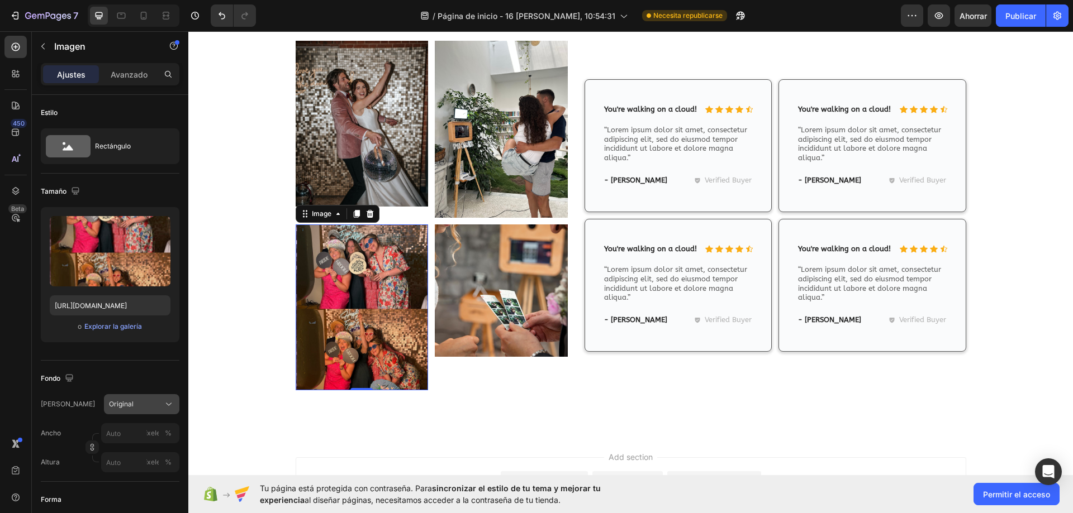
click at [156, 409] on div "Original" at bounding box center [135, 405] width 52 height 10
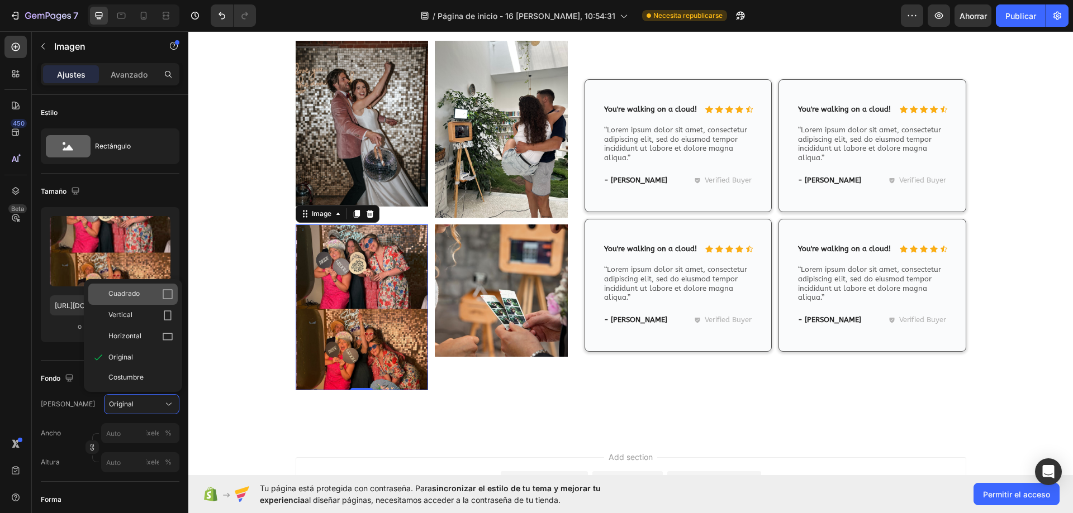
click at [156, 293] on div "Cuadrado" at bounding box center [140, 294] width 65 height 11
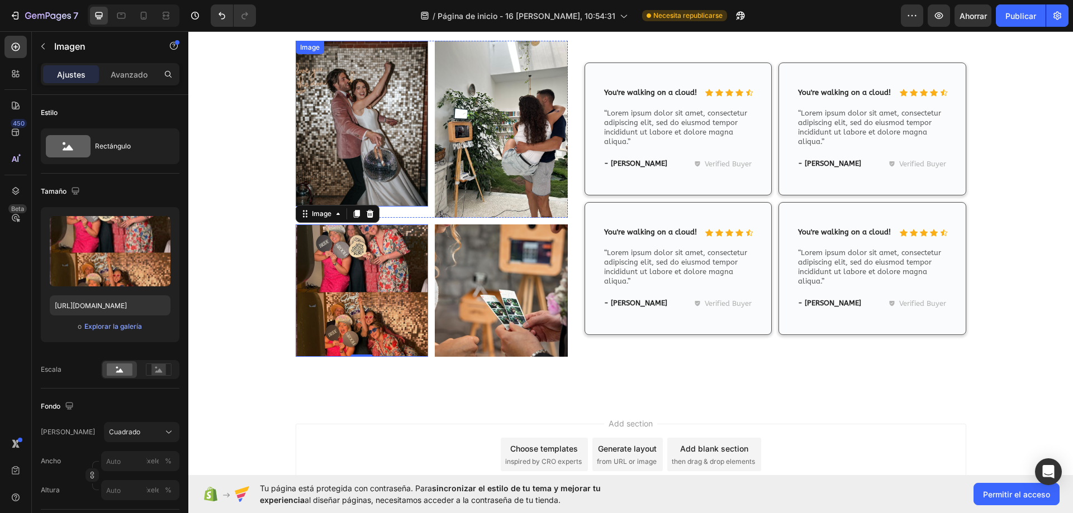
click at [355, 139] on img at bounding box center [362, 124] width 133 height 166
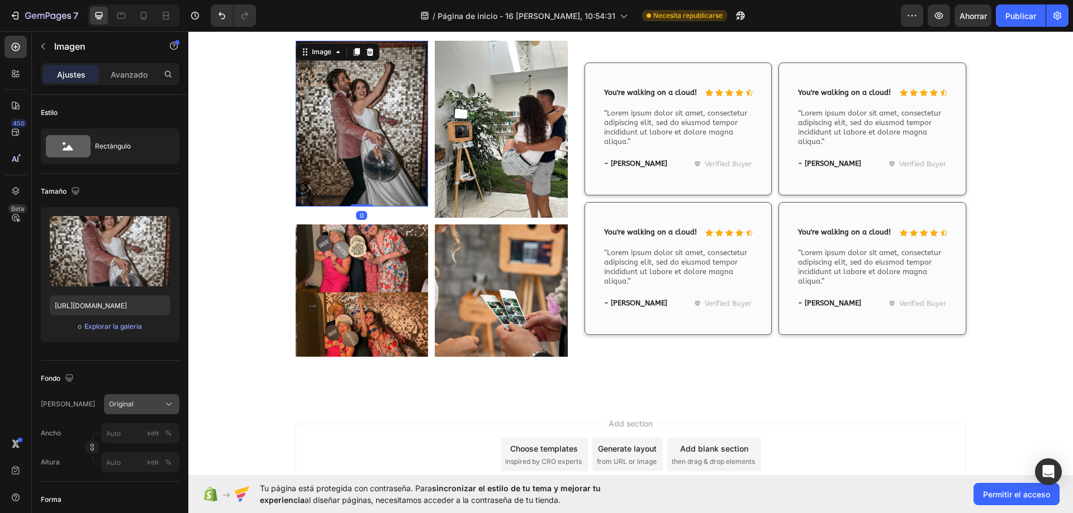
click at [170, 405] on icon at bounding box center [168, 404] width 11 height 11
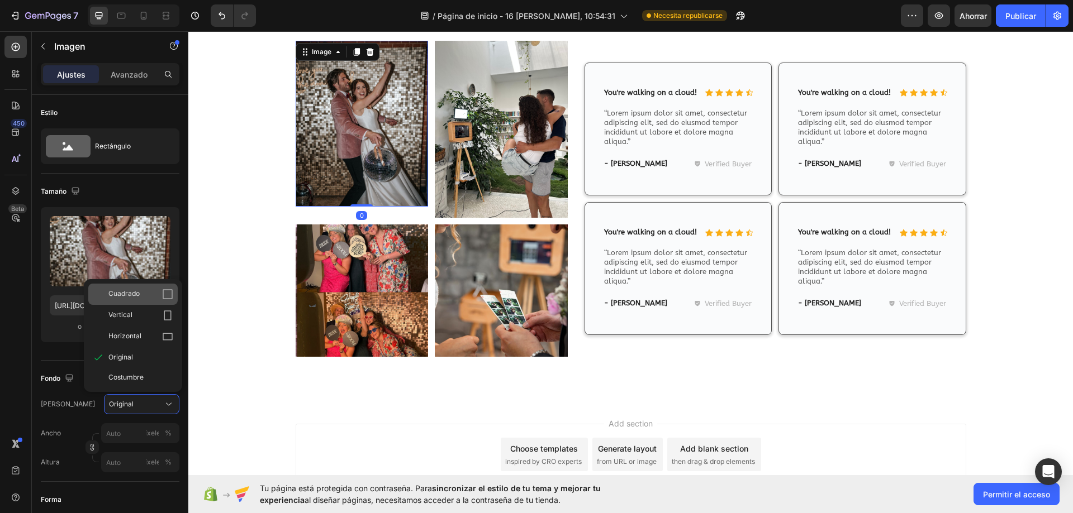
click at [162, 296] on icon at bounding box center [167, 294] width 11 height 11
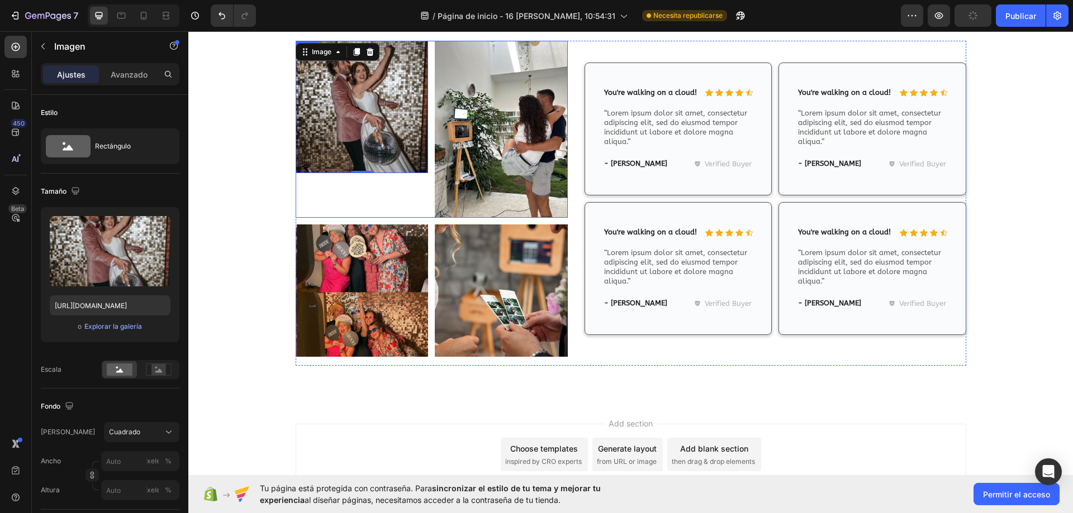
click at [368, 211] on div "Image 0" at bounding box center [362, 129] width 133 height 177
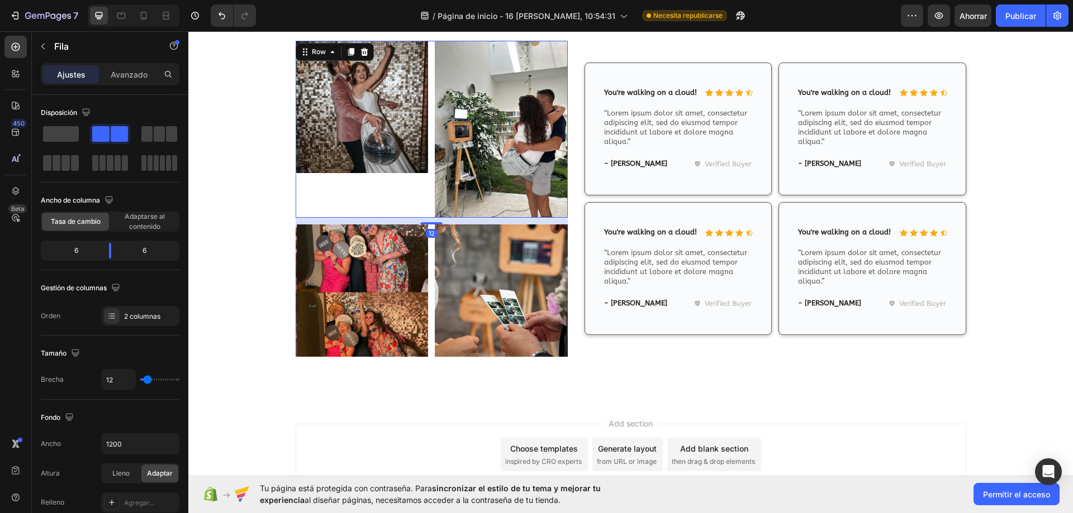
drag, startPoint x: 432, startPoint y: 223, endPoint x: 498, endPoint y: 216, distance: 66.3
click at [440, 218] on div "12" at bounding box center [432, 218] width 273 height 0
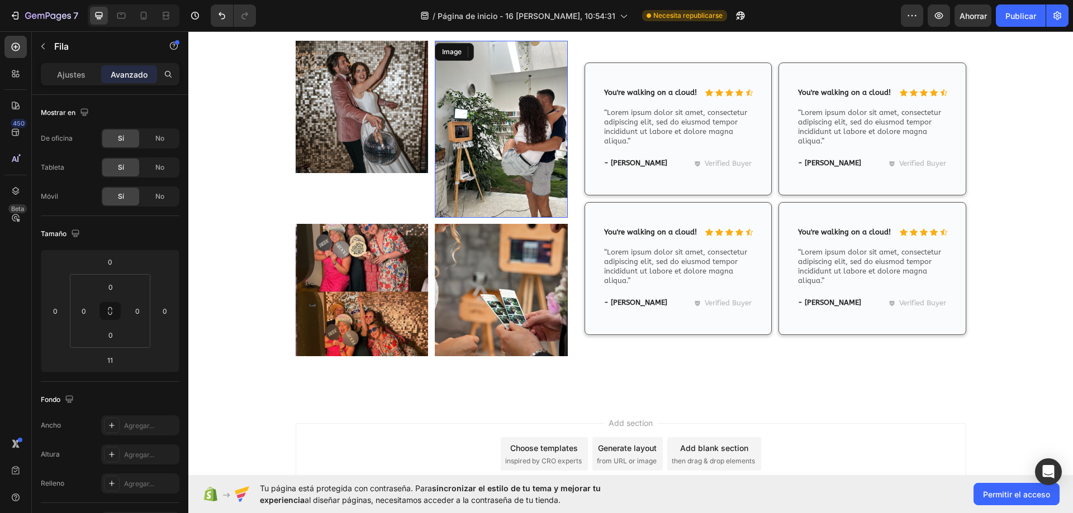
click at [522, 180] on img at bounding box center [501, 129] width 133 height 177
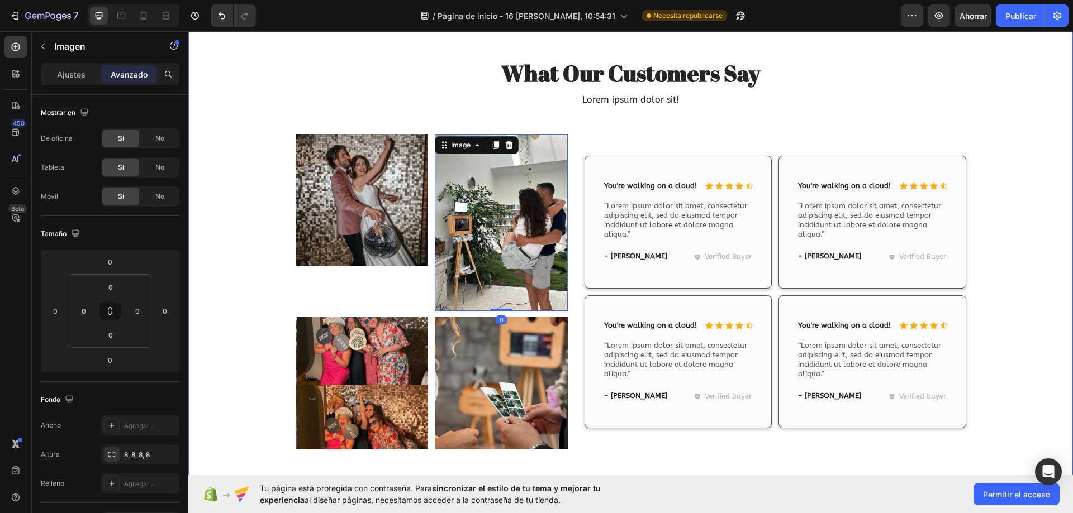
scroll to position [6641, 0]
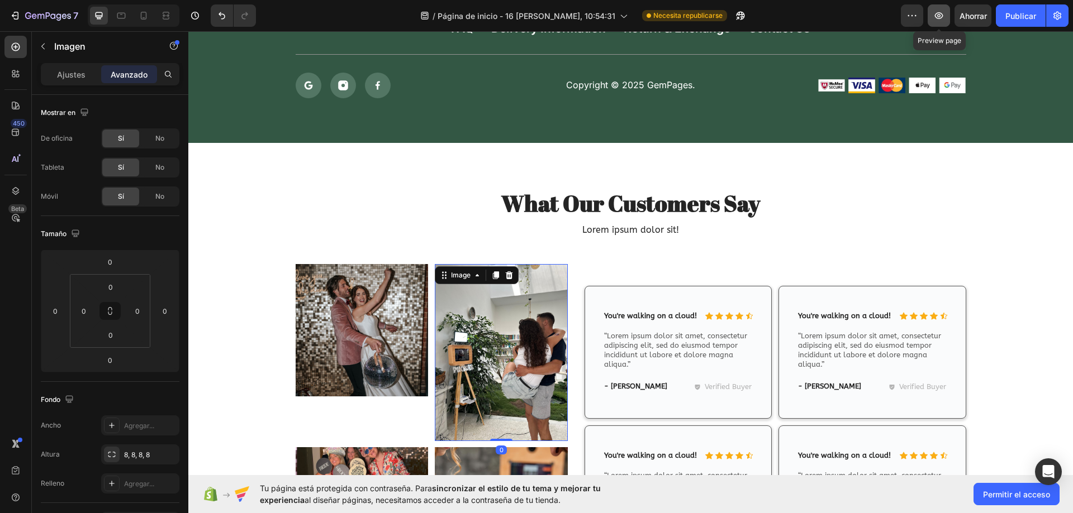
click at [938, 18] on icon "button" at bounding box center [938, 15] width 11 height 11
